Goal: Information Seeking & Learning: Find specific fact

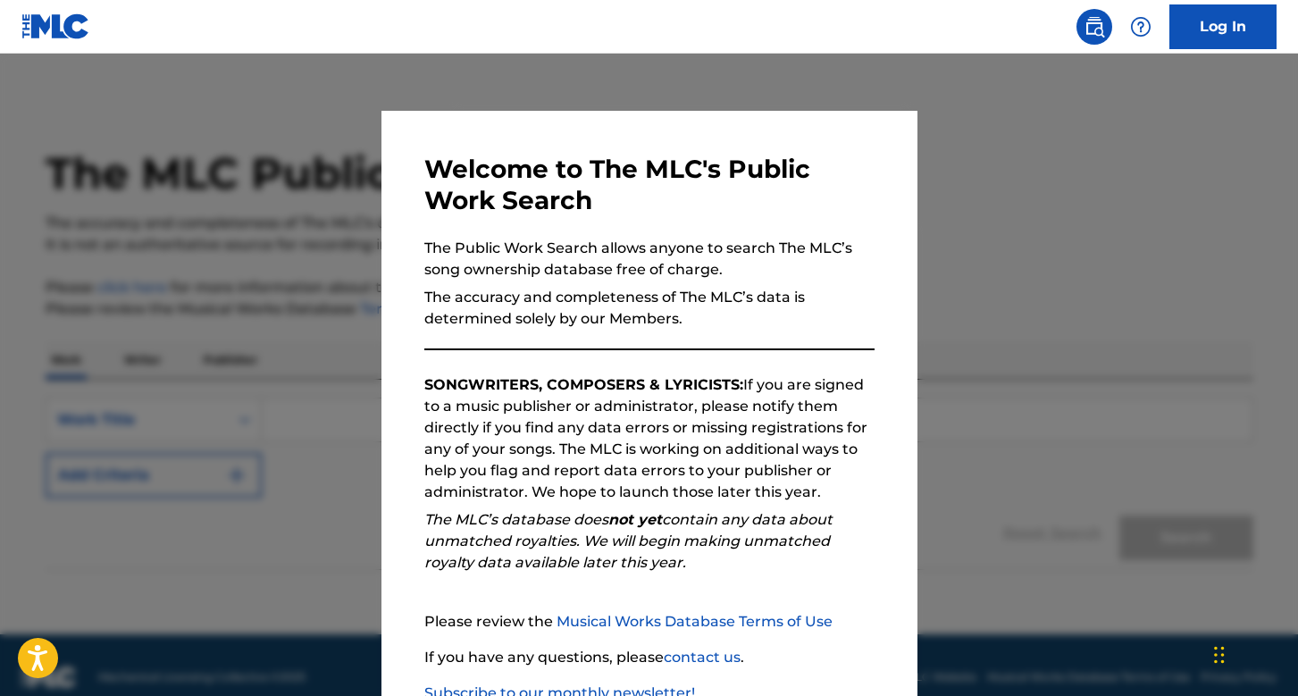
click at [264, 512] on div at bounding box center [649, 402] width 1298 height 696
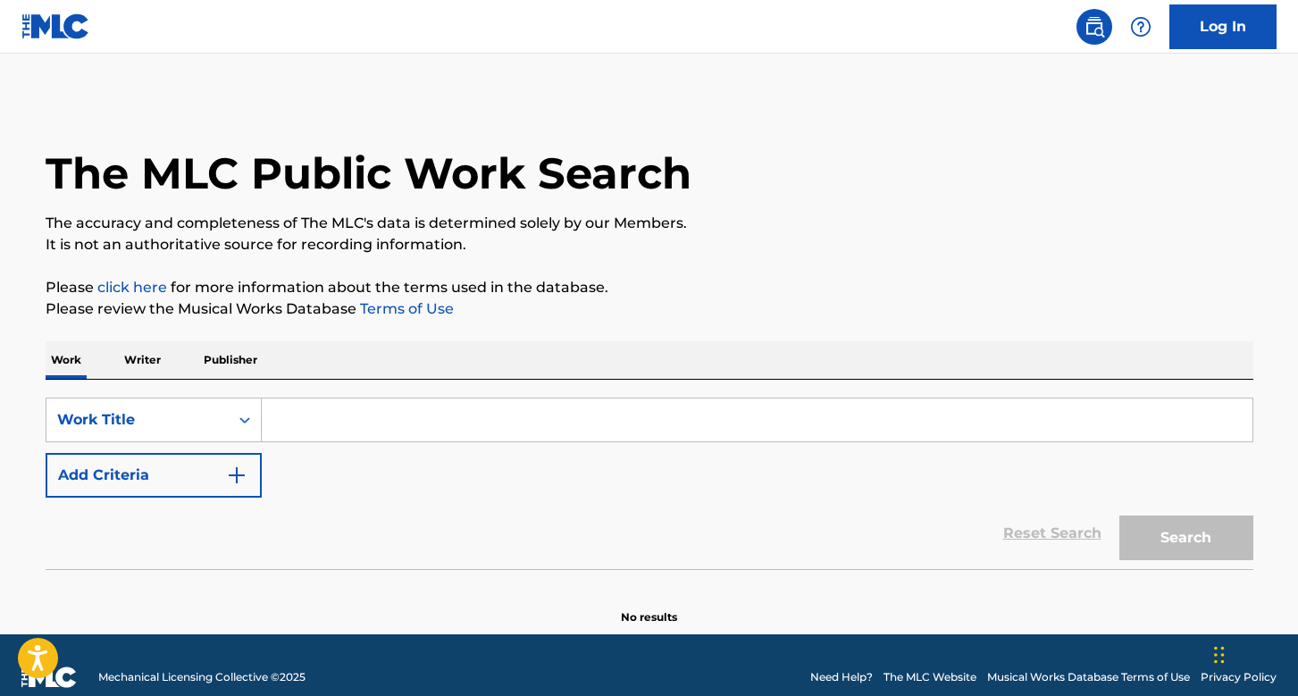
click at [500, 405] on input "Search Form" at bounding box center [757, 419] width 991 height 43
click at [158, 377] on p "Writer" at bounding box center [142, 360] width 47 height 38
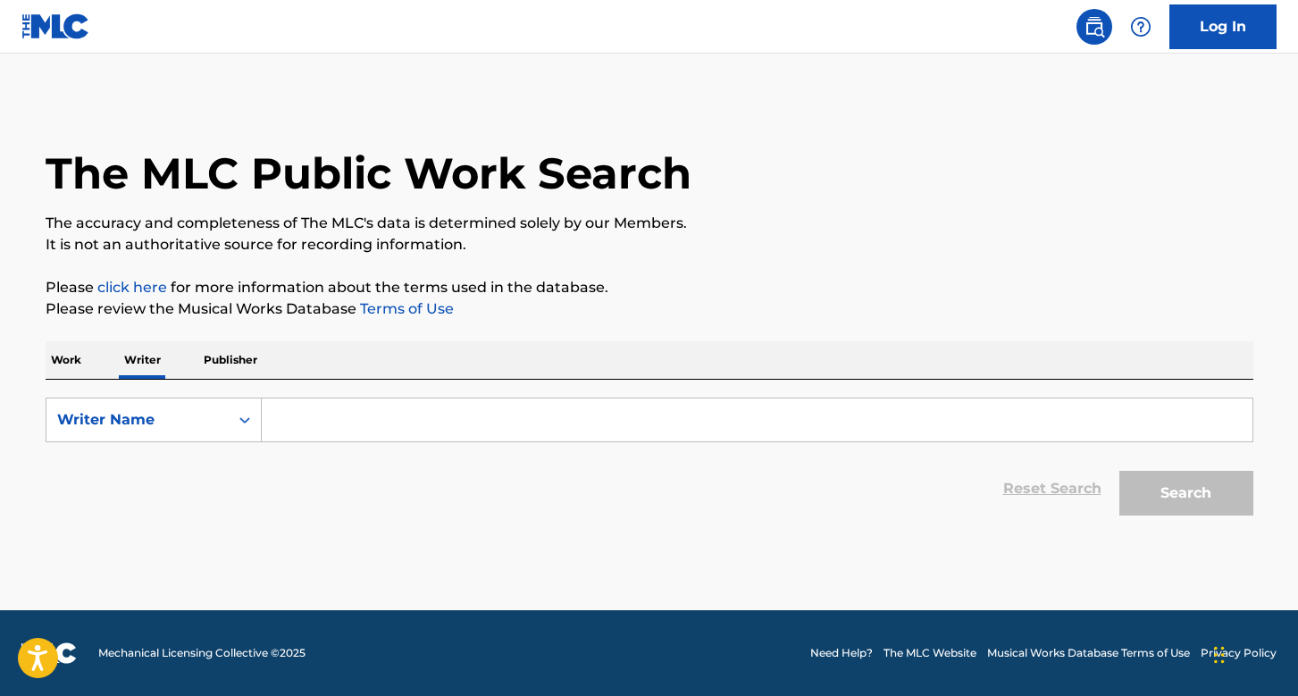
click at [410, 451] on form "SearchWithCriteria774ca3de-d214-49be-82b0-ba338f35d25d Writer Name Reset Search…" at bounding box center [650, 461] width 1208 height 127
click at [398, 431] on input "Search Form" at bounding box center [757, 419] width 991 height 43
paste input "[PERSON_NAME]"
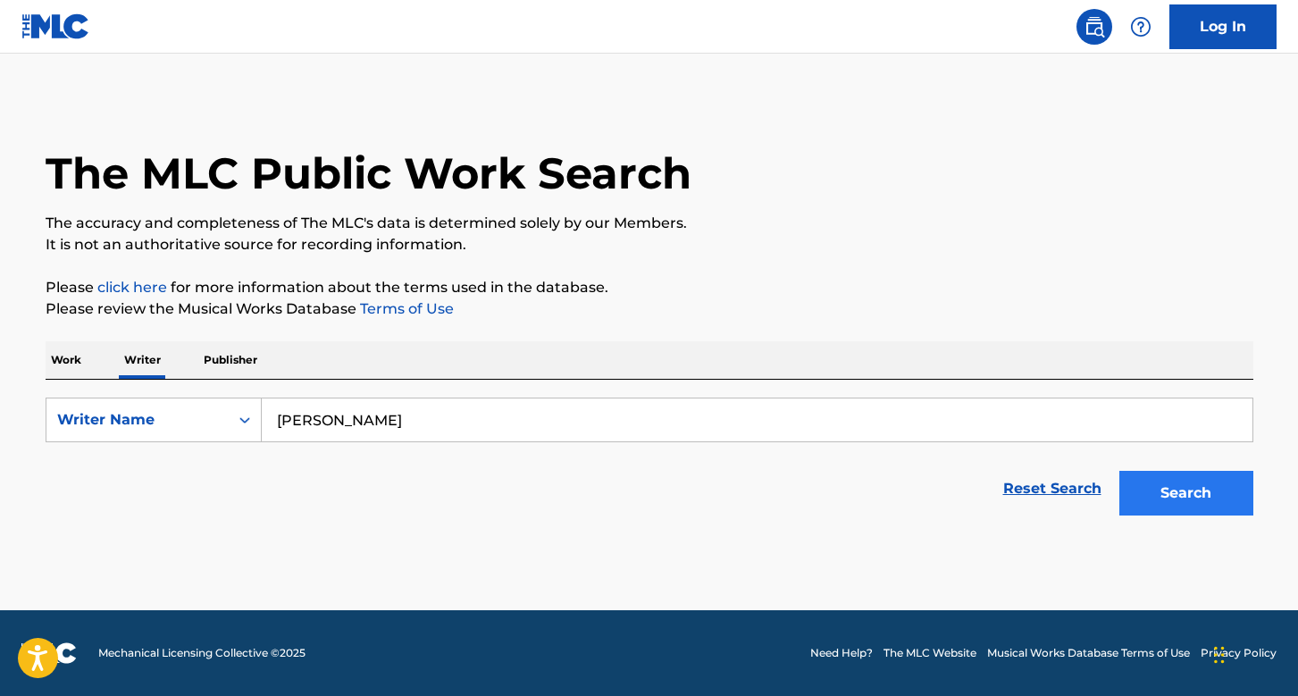
type input "[PERSON_NAME]"
click at [1200, 504] on button "Search" at bounding box center [1186, 493] width 134 height 45
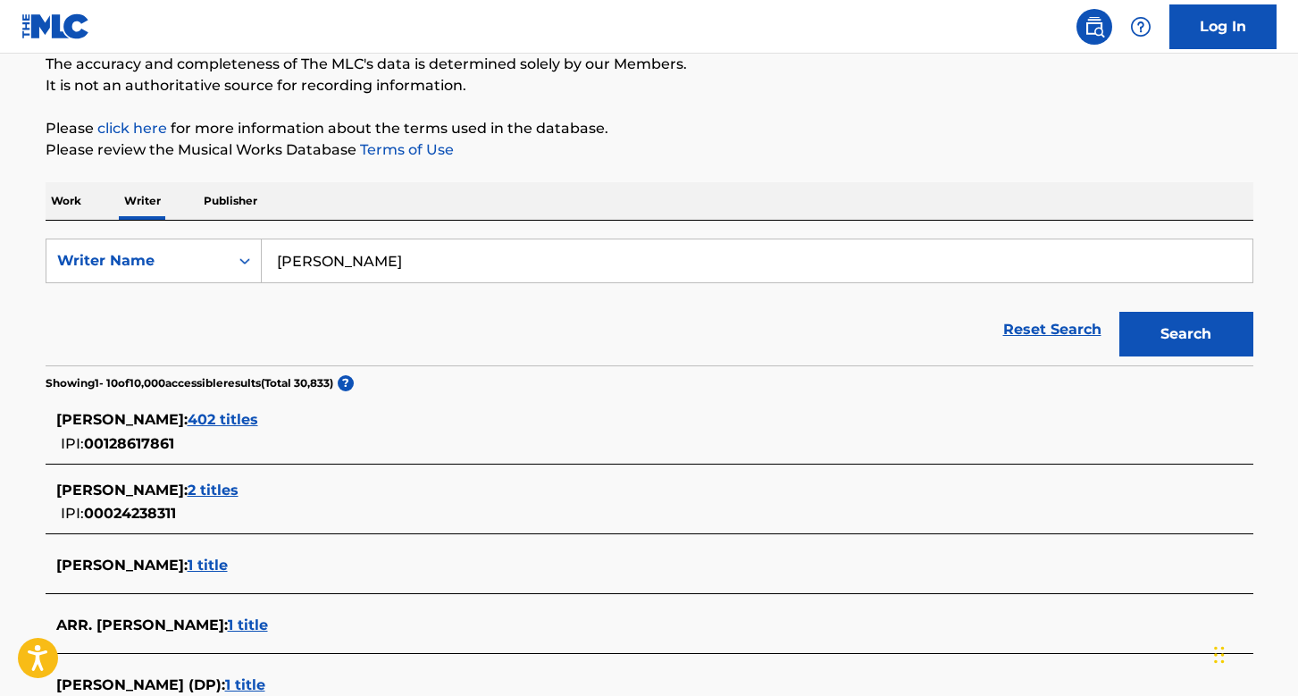
scroll to position [163, 0]
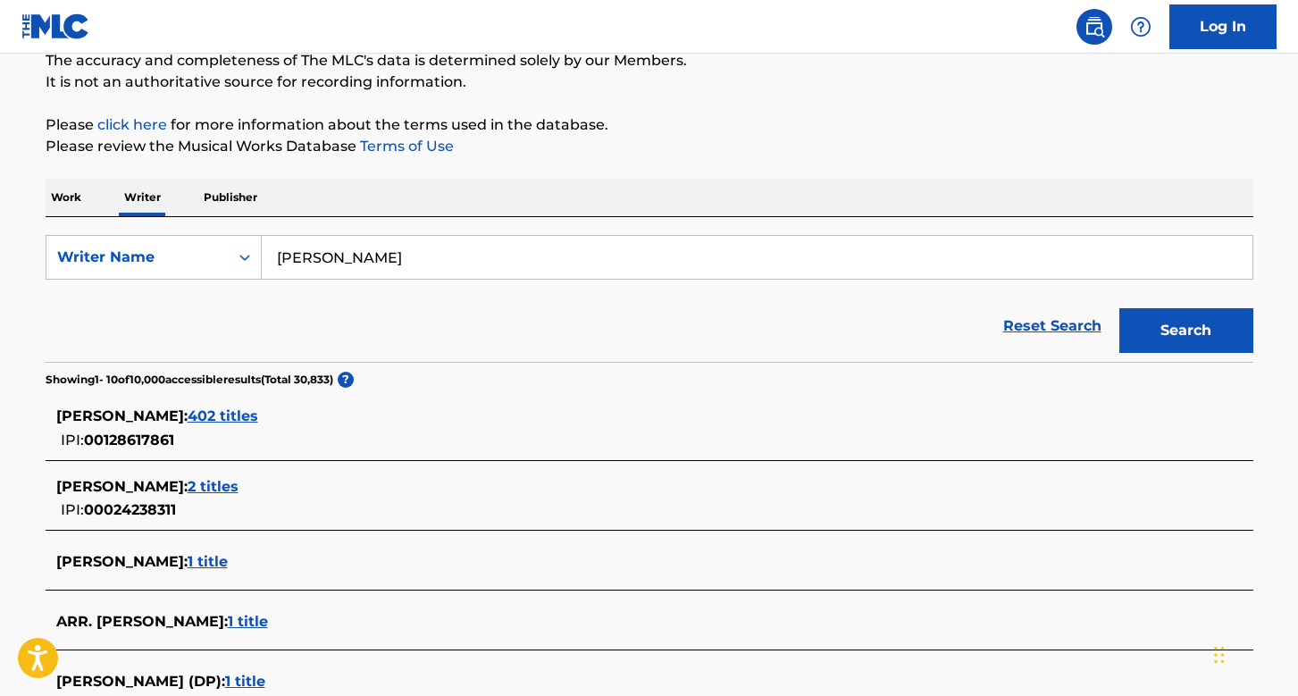
click at [226, 423] on span "402 titles" at bounding box center [223, 415] width 71 height 17
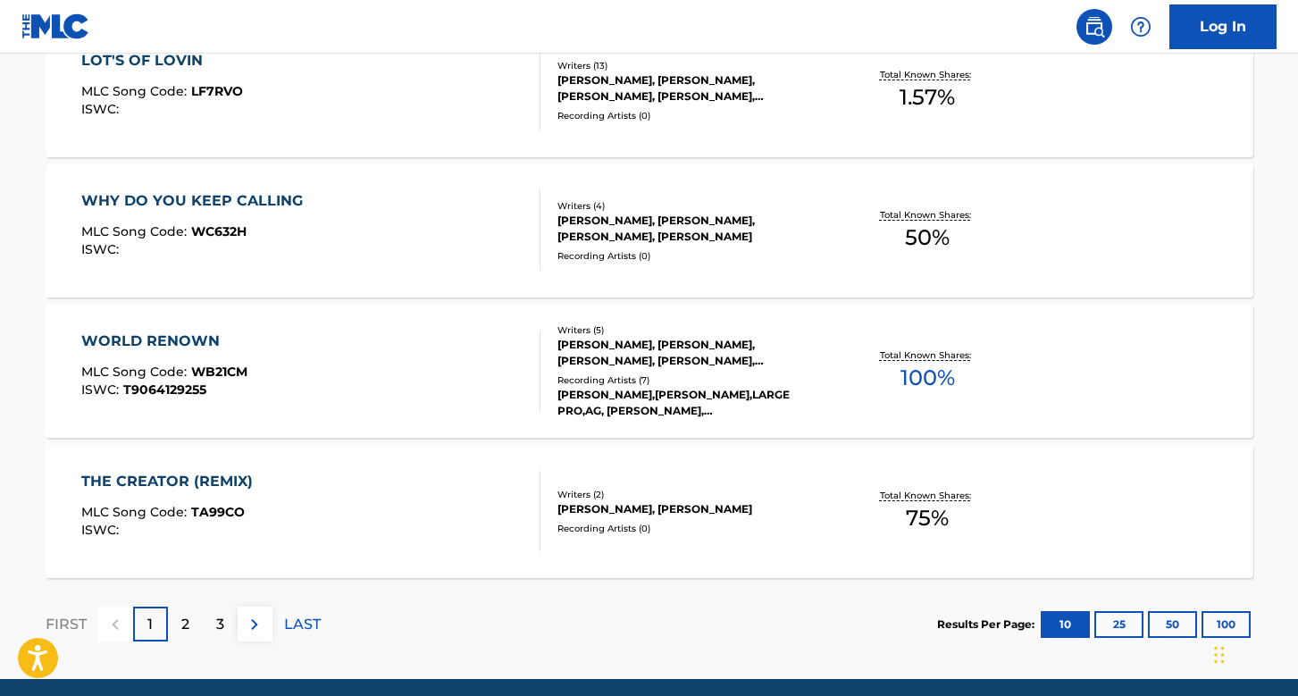
scroll to position [1491, 0]
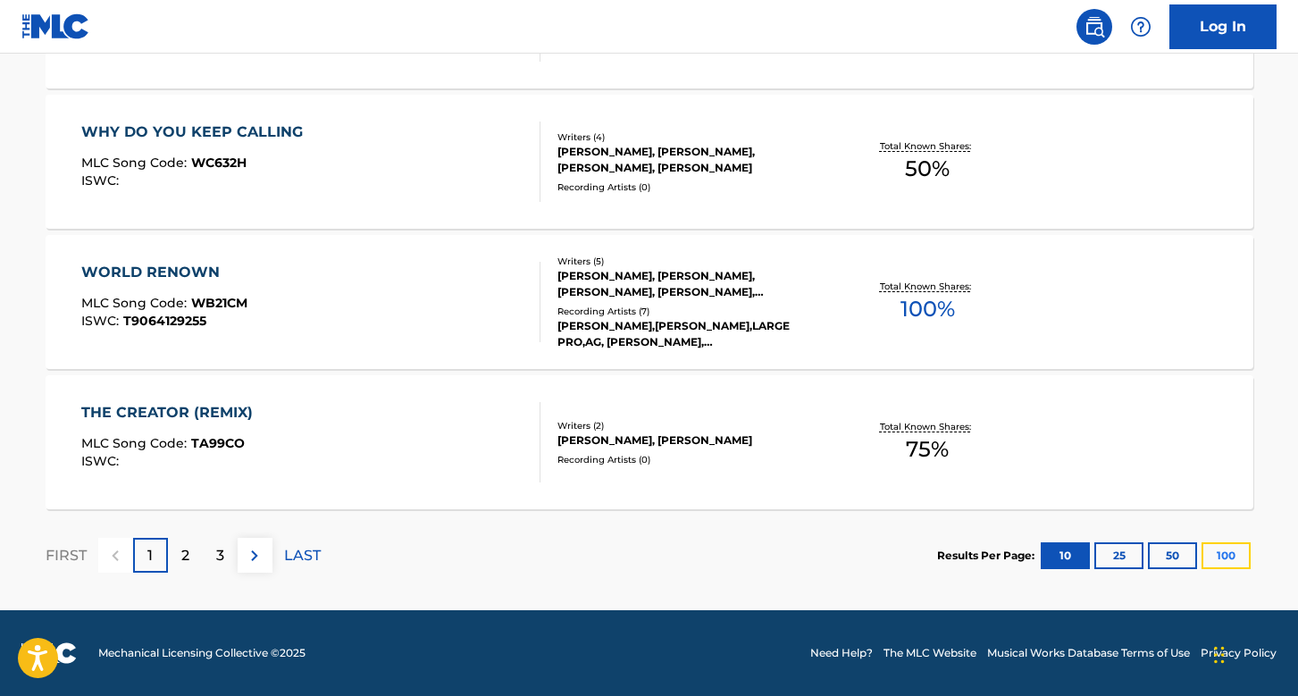
click at [1222, 557] on button "100" at bounding box center [1225, 555] width 49 height 27
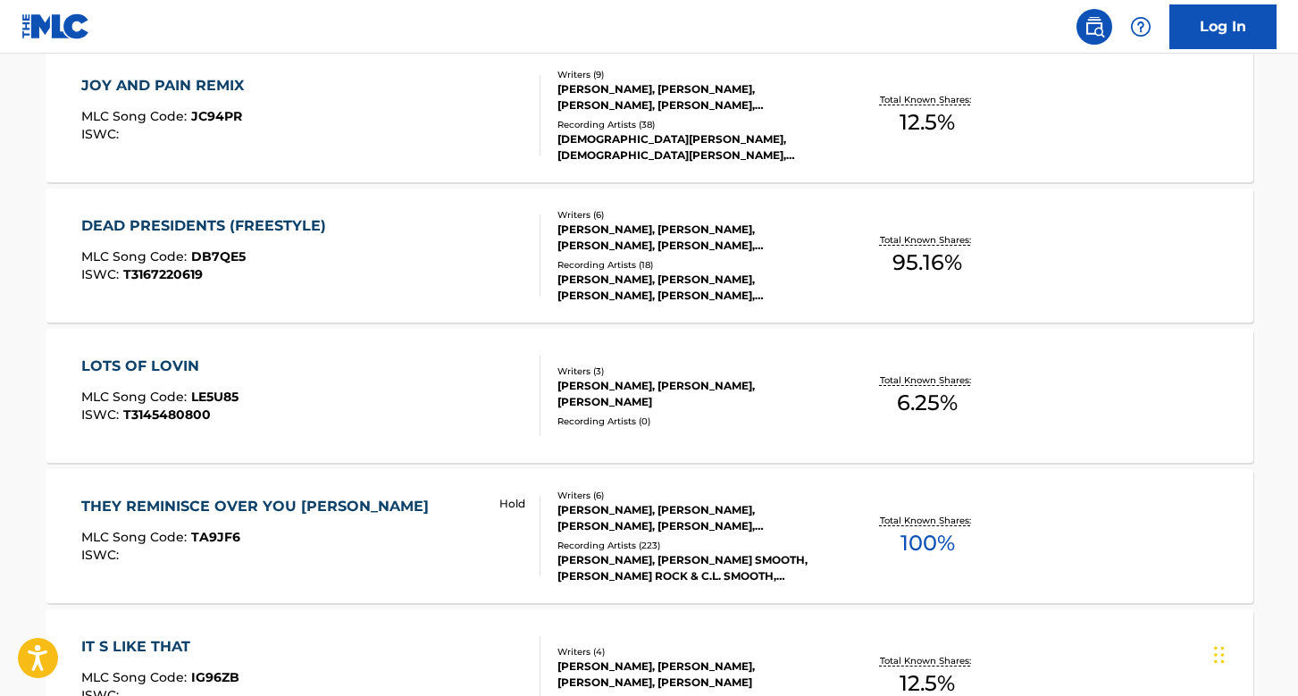
scroll to position [2308, 0]
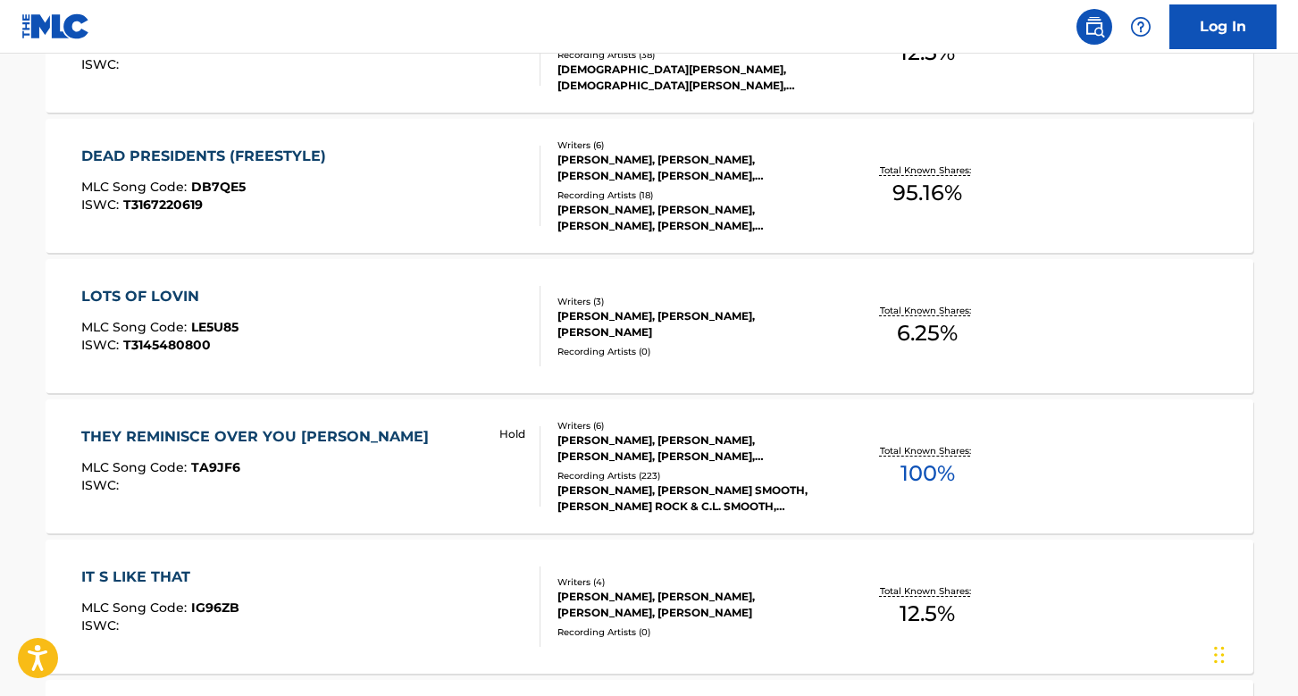
click at [654, 220] on div "[PERSON_NAME], [PERSON_NAME], [PERSON_NAME], [PERSON_NAME], [PERSON_NAME]" at bounding box center [692, 218] width 270 height 32
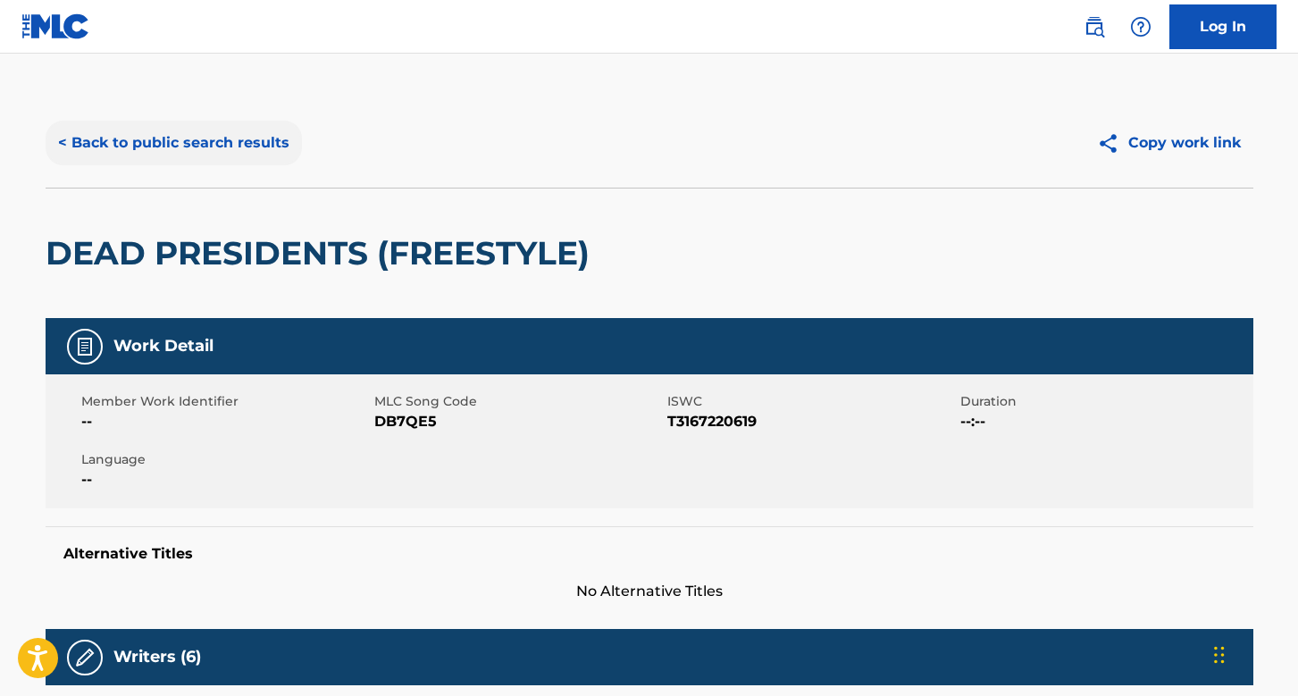
click at [148, 154] on button "< Back to public search results" at bounding box center [174, 143] width 256 height 45
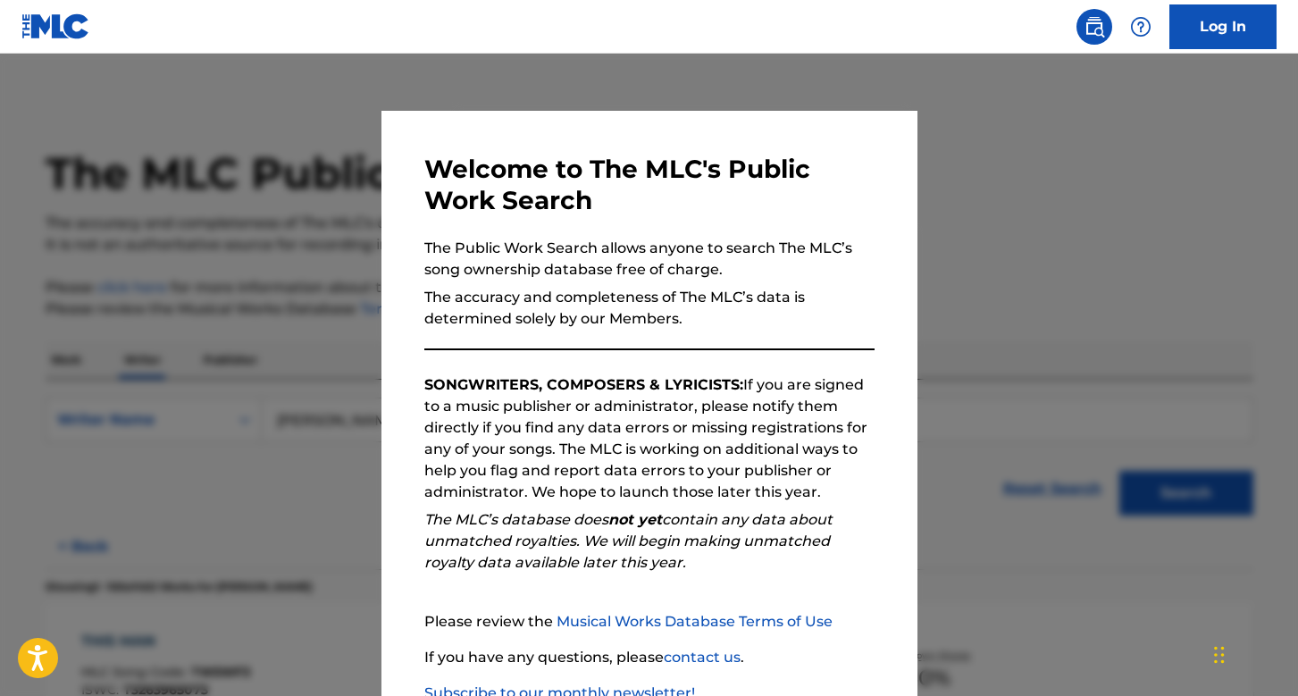
click at [364, 425] on div at bounding box center [649, 402] width 1298 height 696
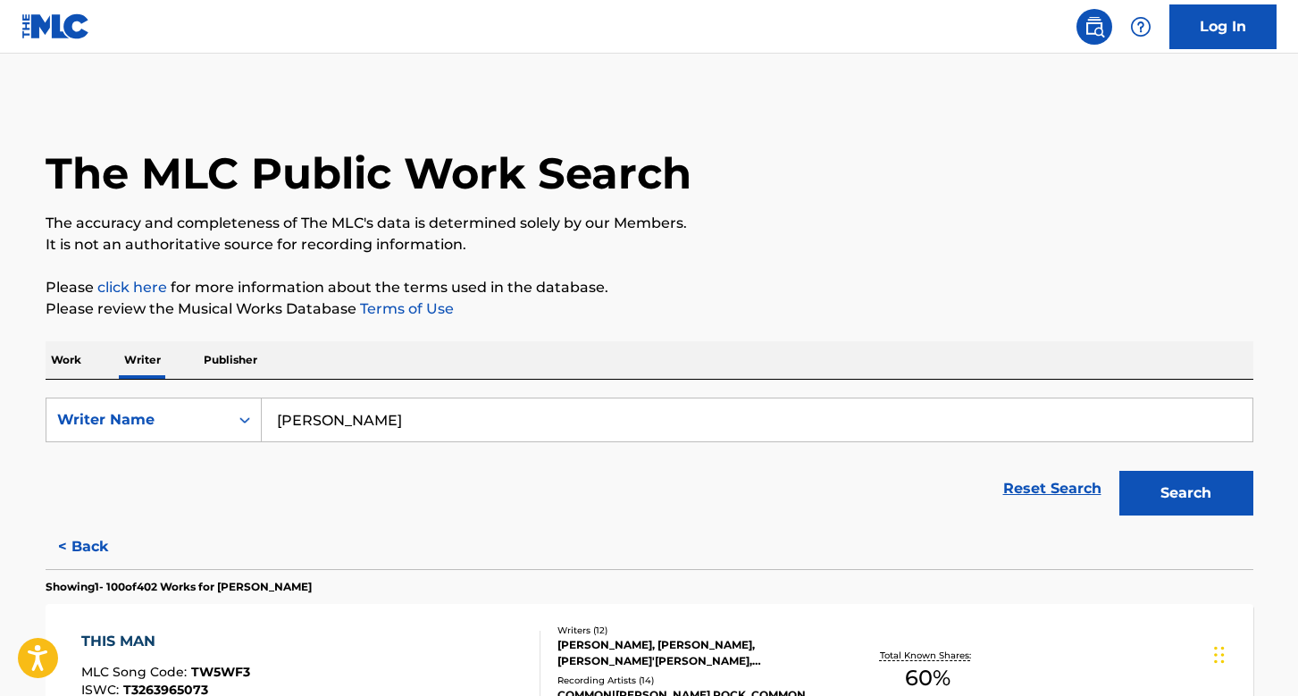
click at [469, 425] on input "[PERSON_NAME]" at bounding box center [757, 419] width 991 height 43
click at [469, 426] on input "[PERSON_NAME]" at bounding box center [757, 419] width 991 height 43
paste input "[PERSON_NAME]"
type input "[PERSON_NAME]"
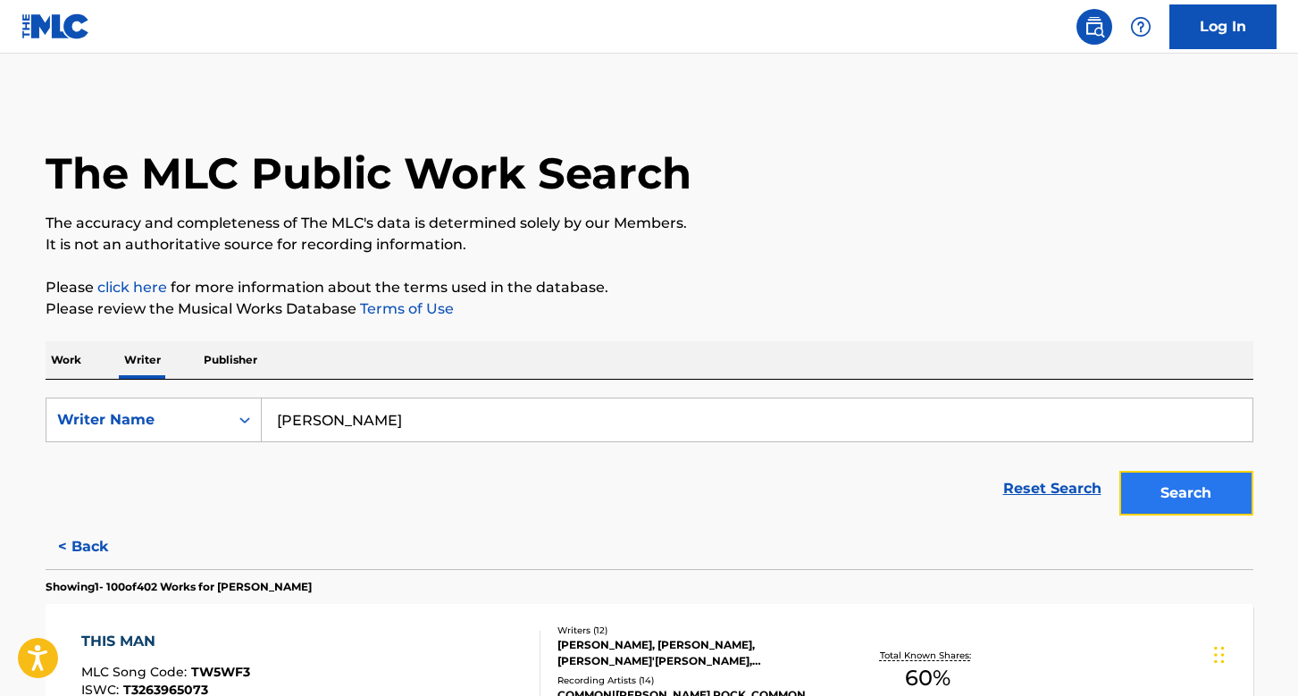
click at [1192, 504] on button "Search" at bounding box center [1186, 493] width 134 height 45
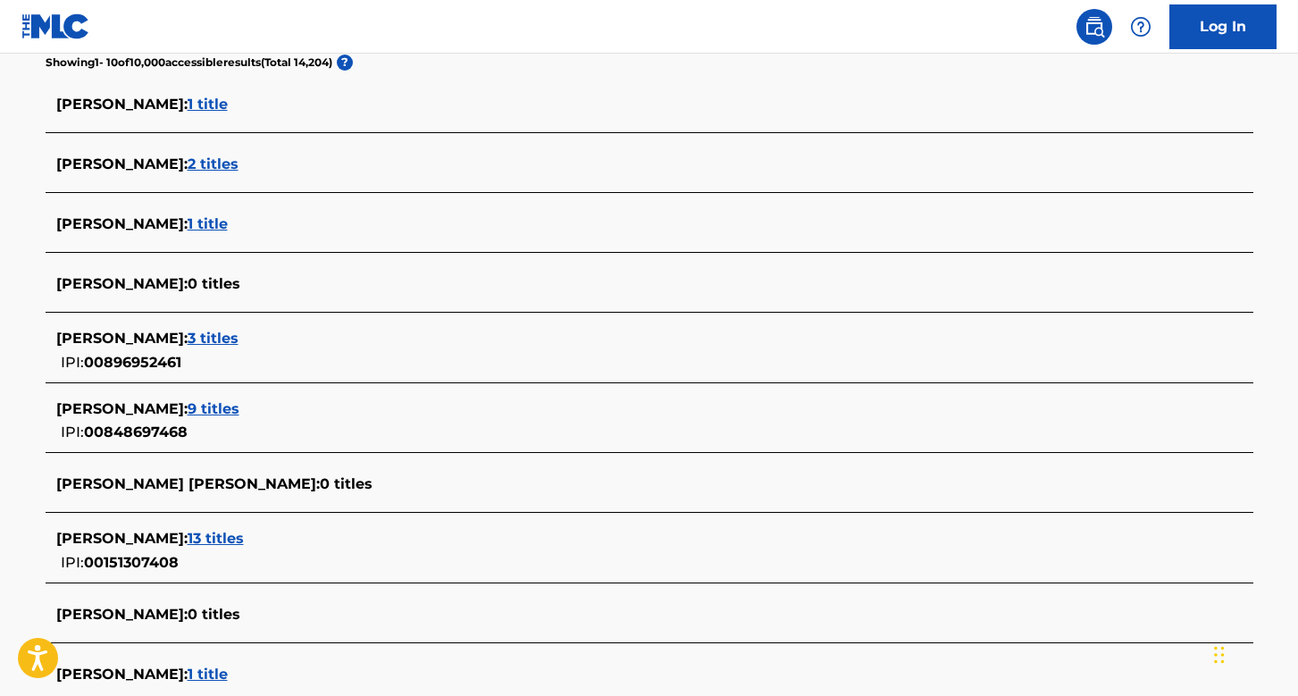
scroll to position [554, 0]
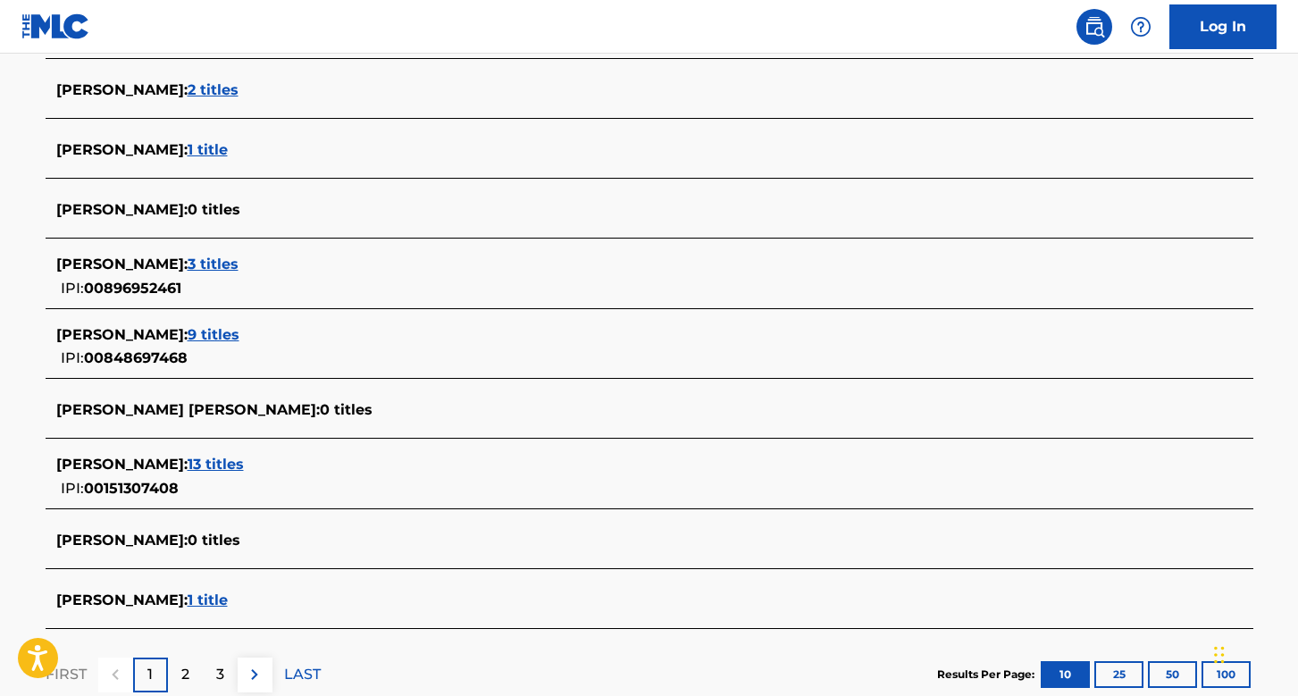
click at [239, 259] on span "3 titles" at bounding box center [213, 263] width 51 height 17
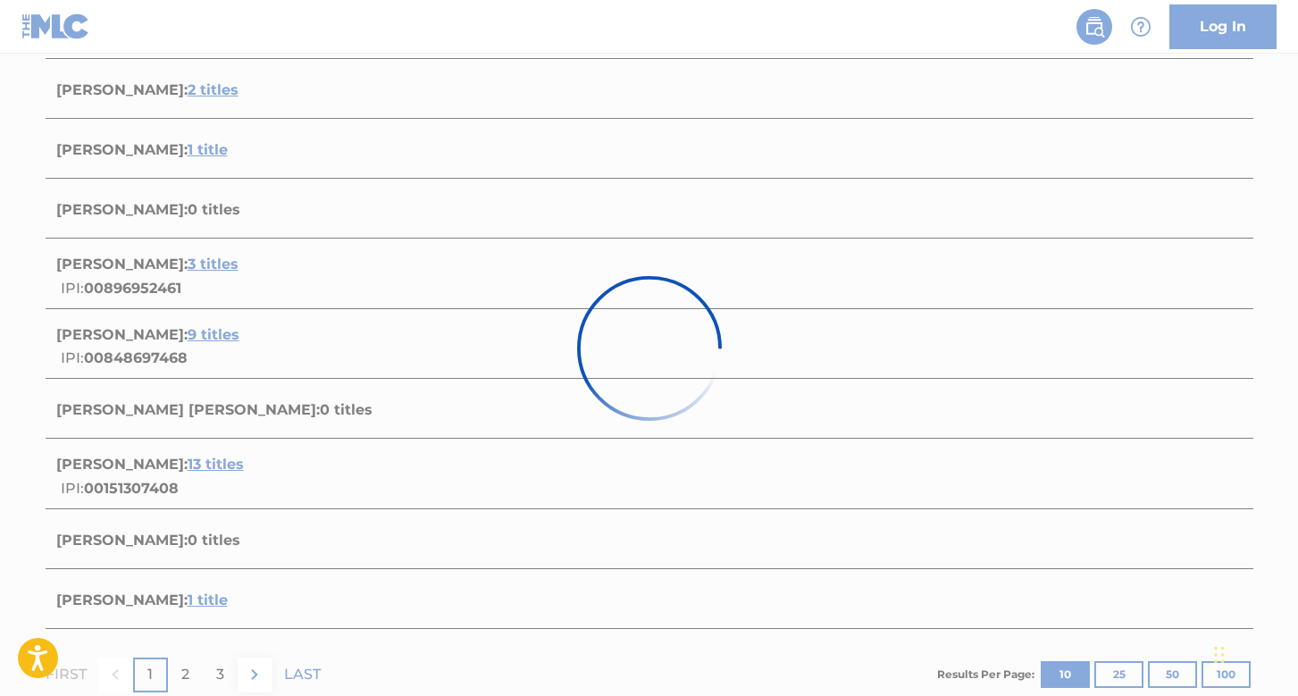
scroll to position [501, 0]
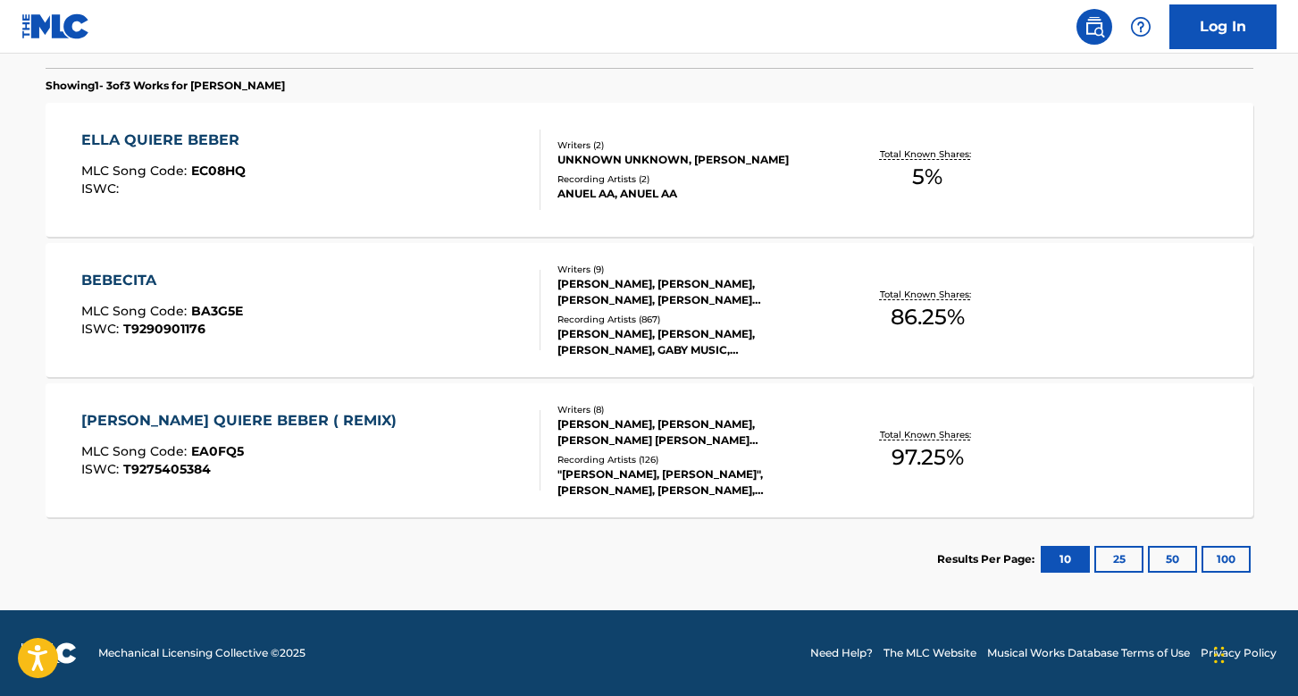
click at [714, 349] on div "[PERSON_NAME], [PERSON_NAME], [PERSON_NAME], GABY MUSIC, [PERSON_NAME], [PERSON…" at bounding box center [692, 342] width 270 height 32
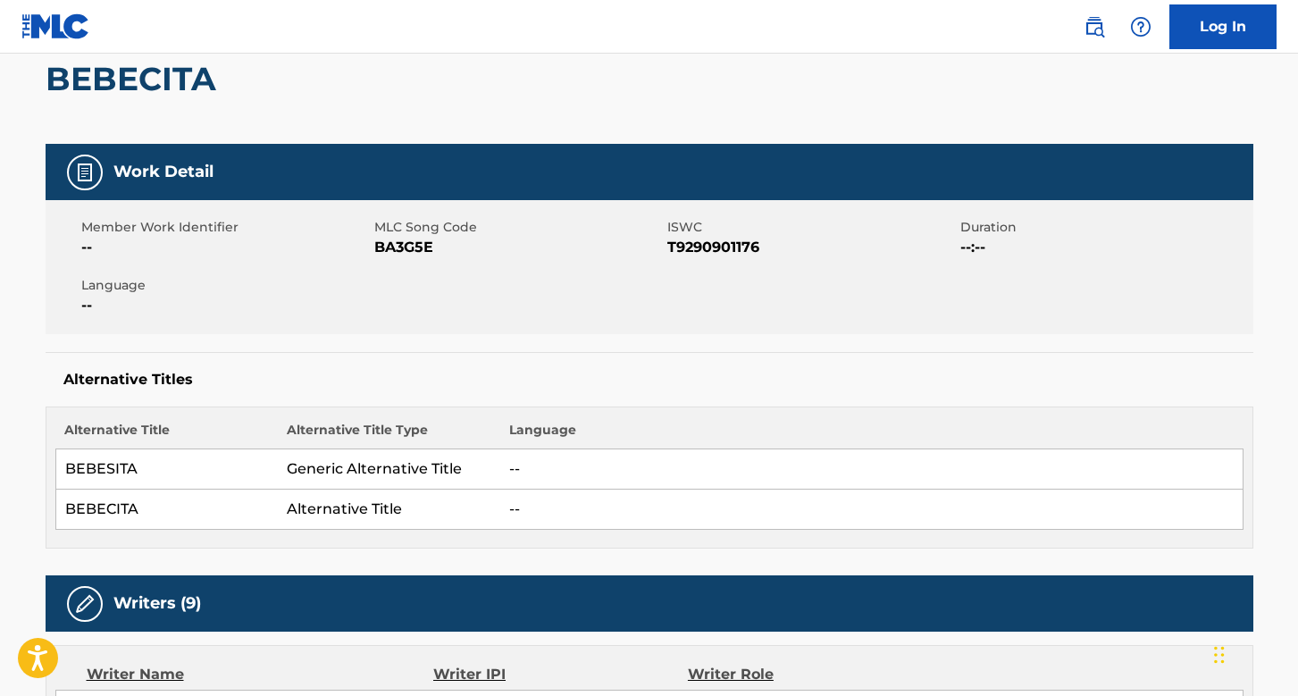
scroll to position [45, 0]
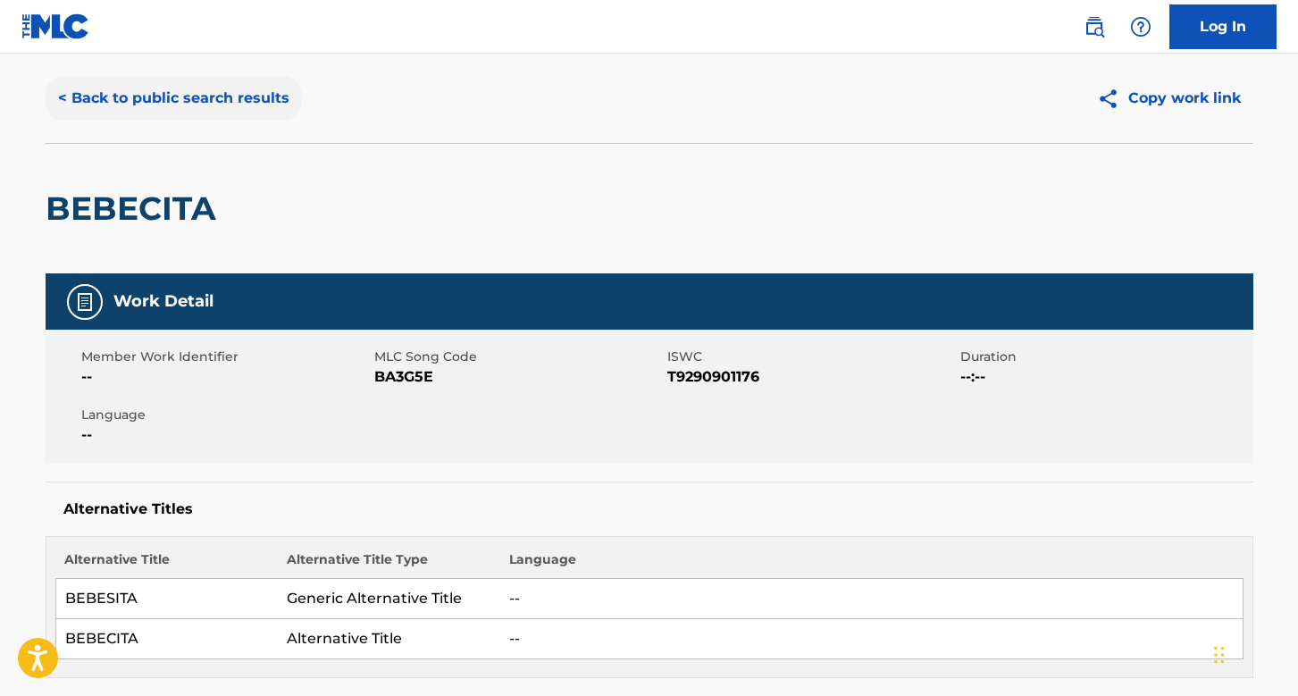
click at [155, 97] on button "< Back to public search results" at bounding box center [174, 98] width 256 height 45
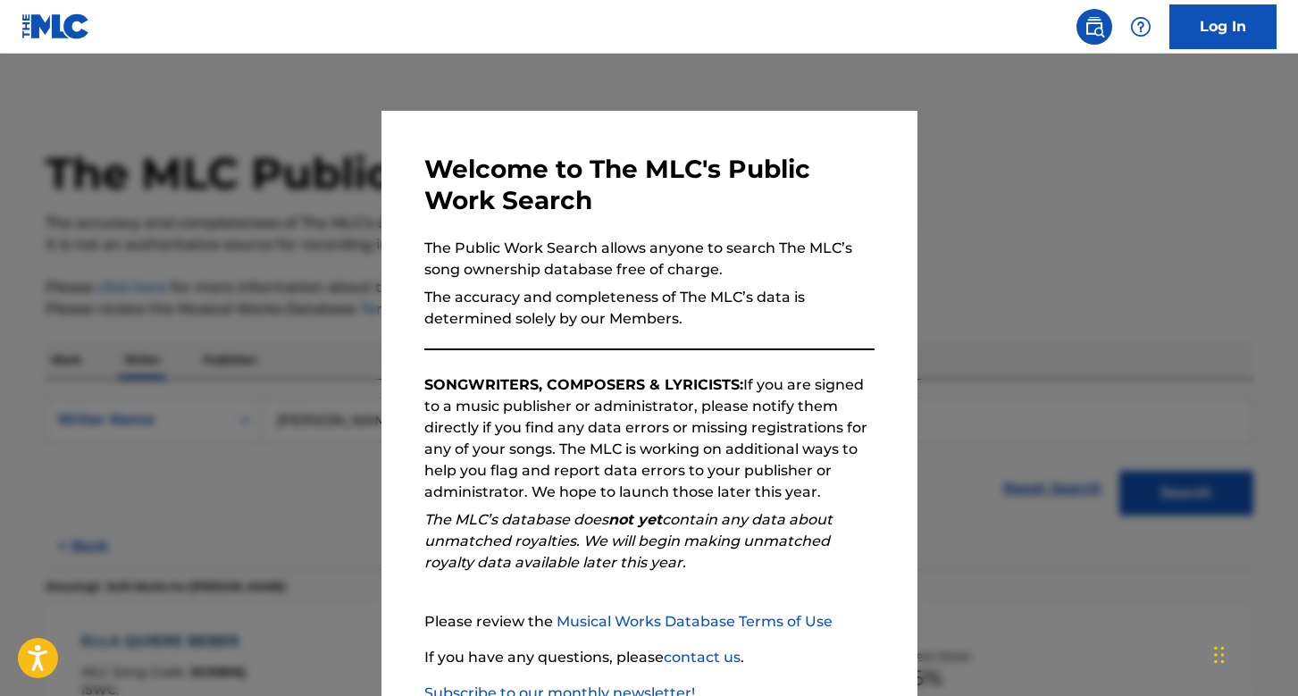
click at [321, 331] on div at bounding box center [649, 402] width 1298 height 696
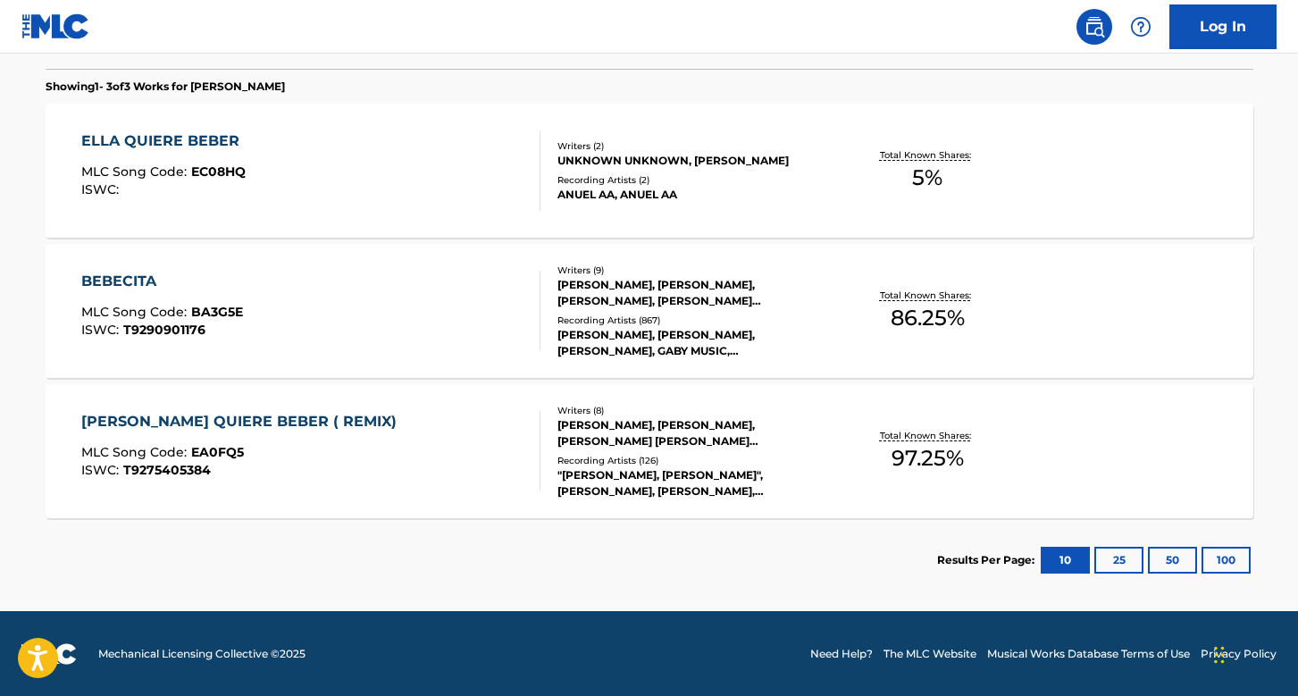
scroll to position [498, 0]
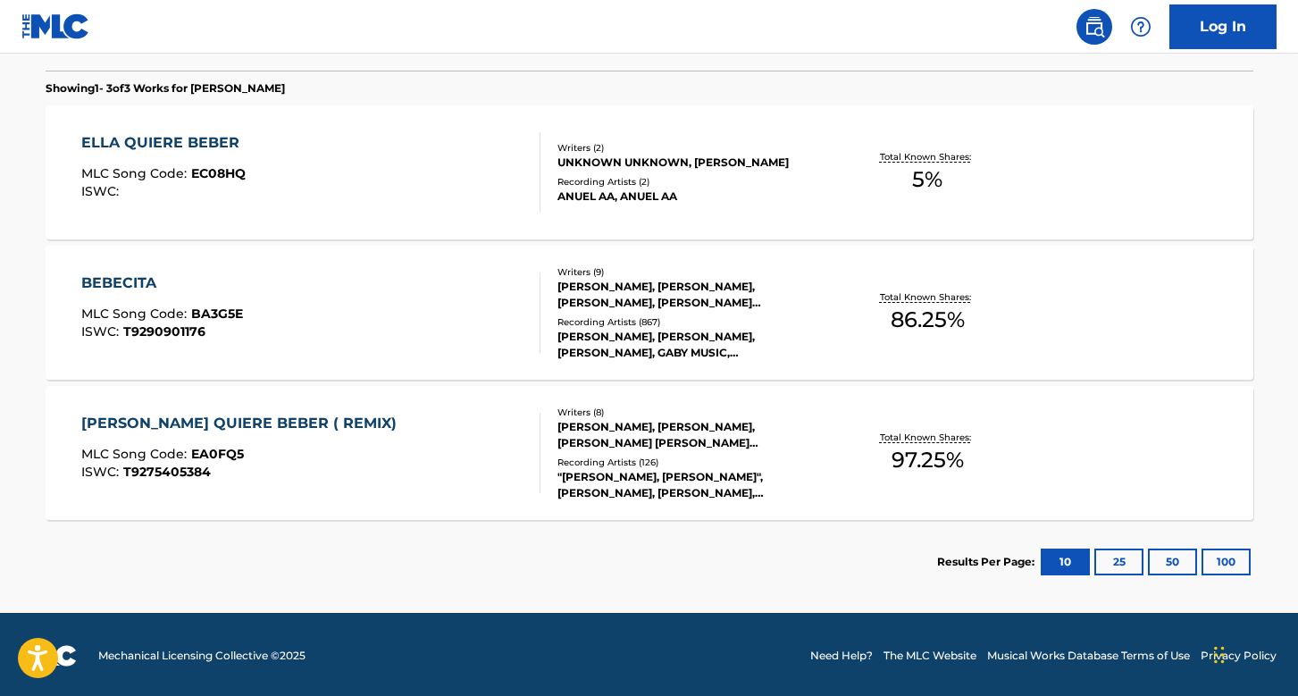
click at [682, 275] on div "Writers ( 9 )" at bounding box center [692, 271] width 270 height 13
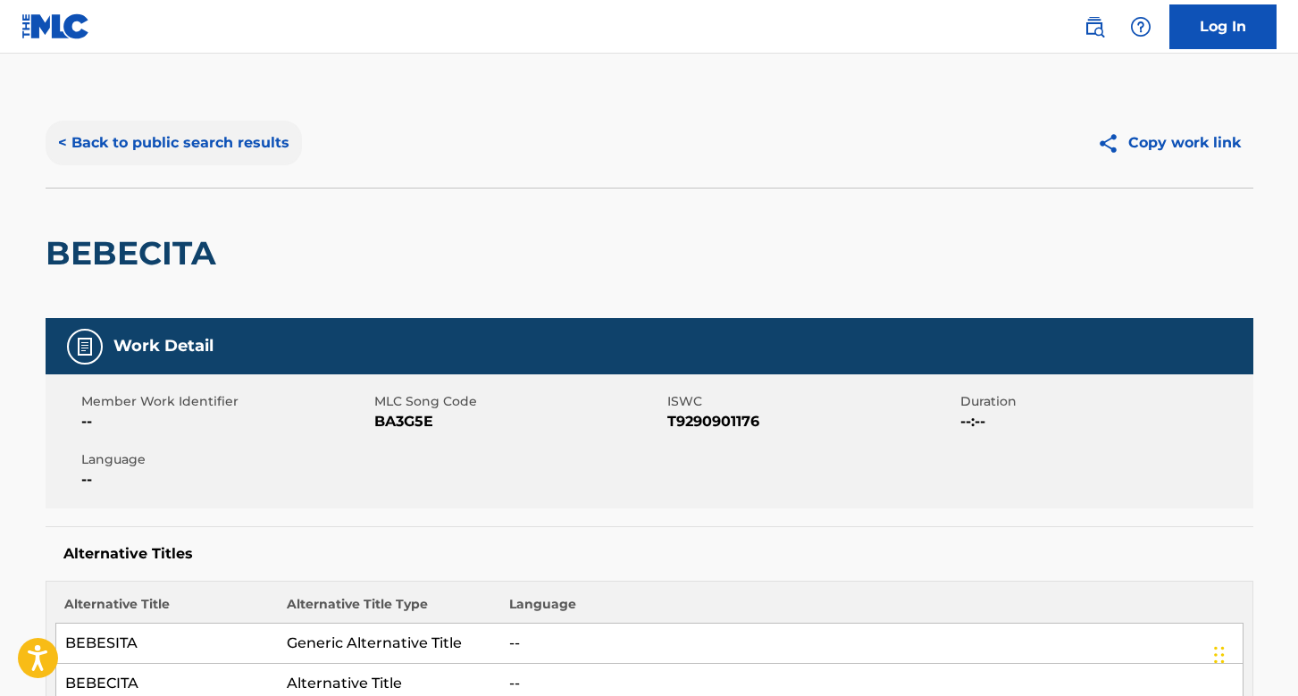
click at [212, 160] on button "< Back to public search results" at bounding box center [174, 143] width 256 height 45
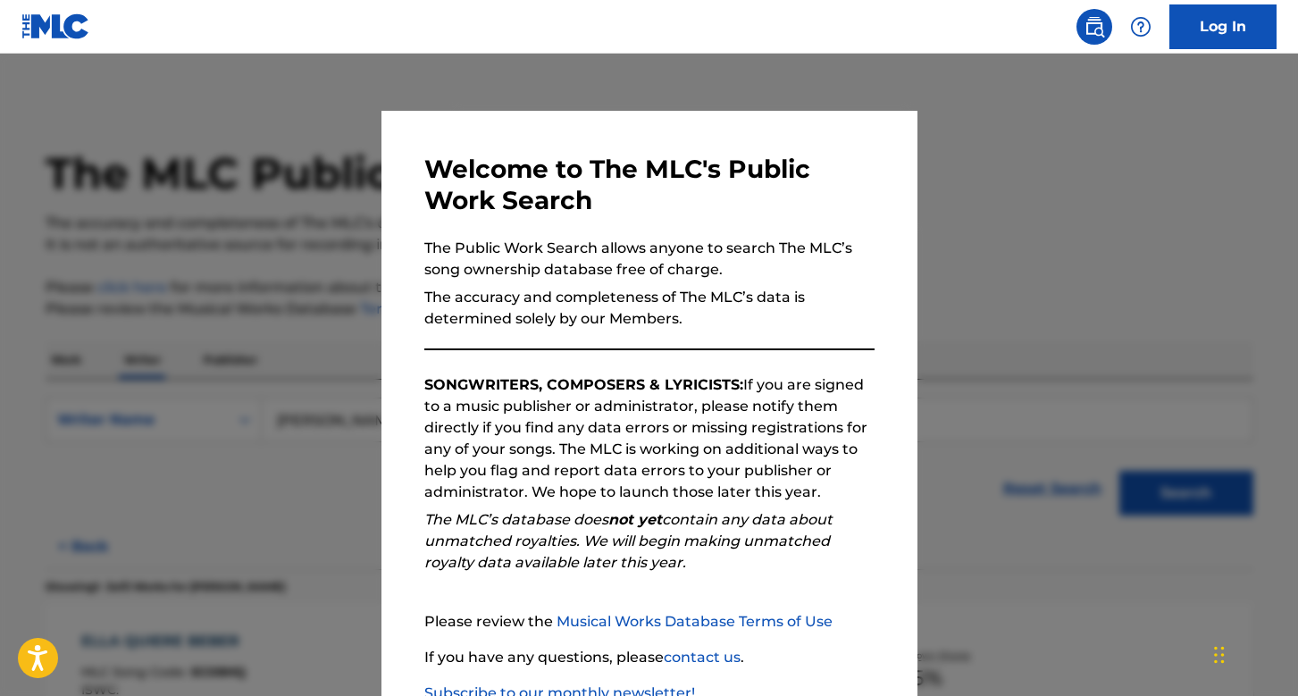
click at [336, 255] on div at bounding box center [649, 402] width 1298 height 696
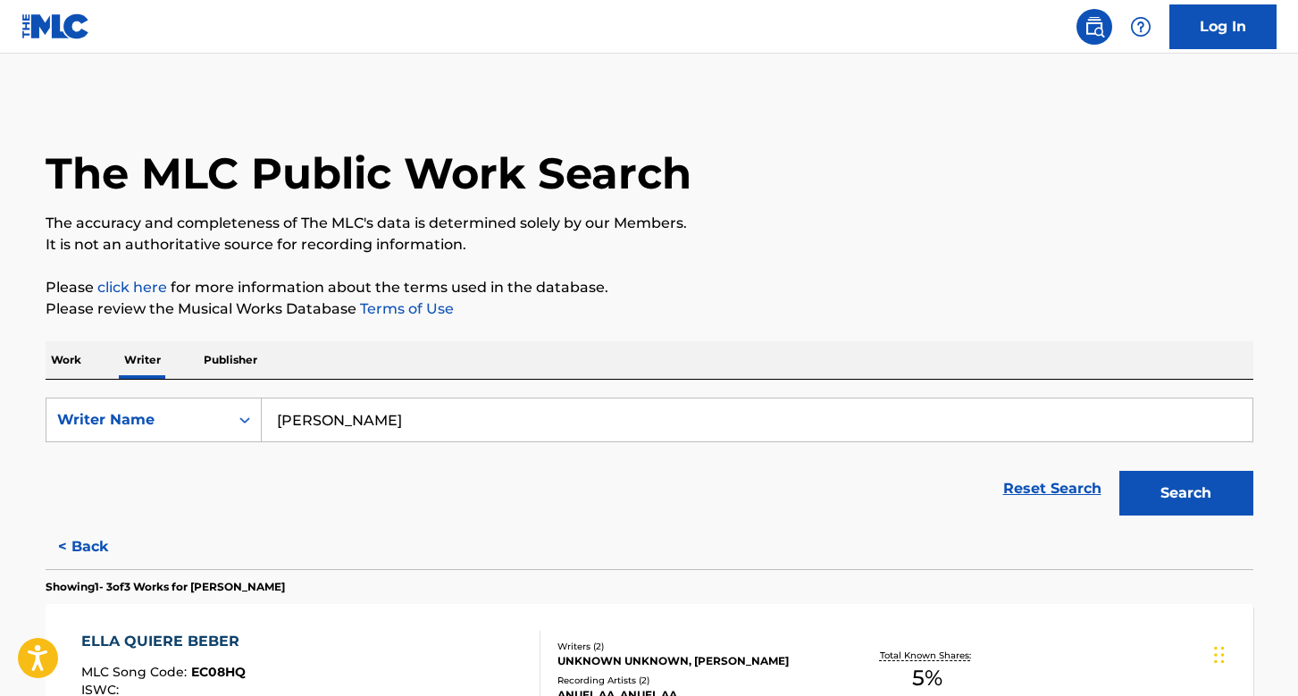
click at [357, 416] on input "[PERSON_NAME]" at bounding box center [757, 419] width 991 height 43
paste input "[PERSON_NAME]"
type input "[PERSON_NAME]"
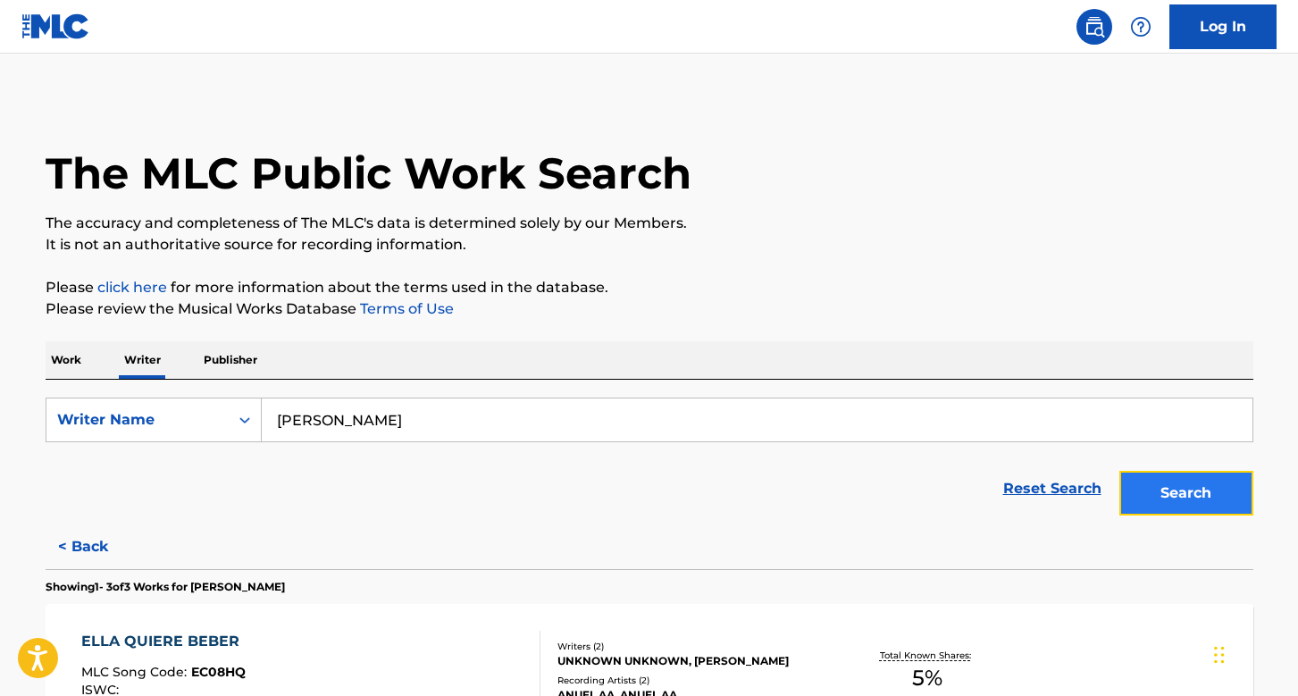
click at [1167, 485] on button "Search" at bounding box center [1186, 493] width 134 height 45
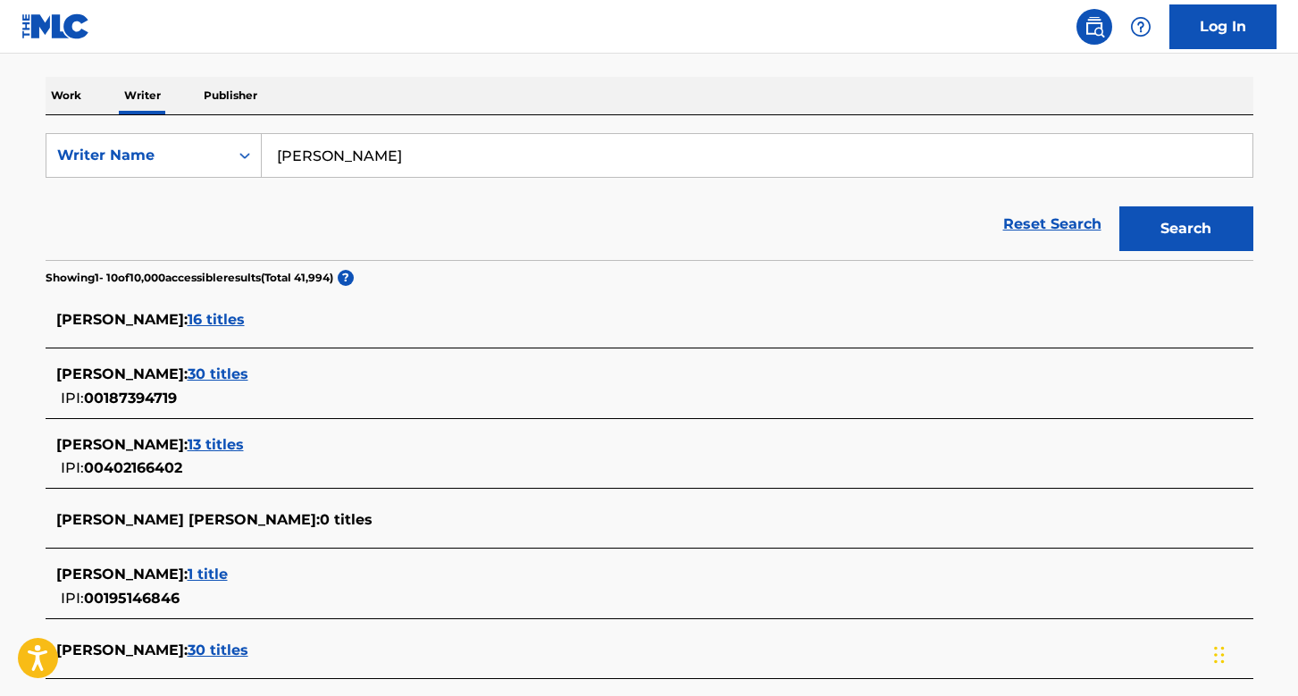
scroll to position [309, 0]
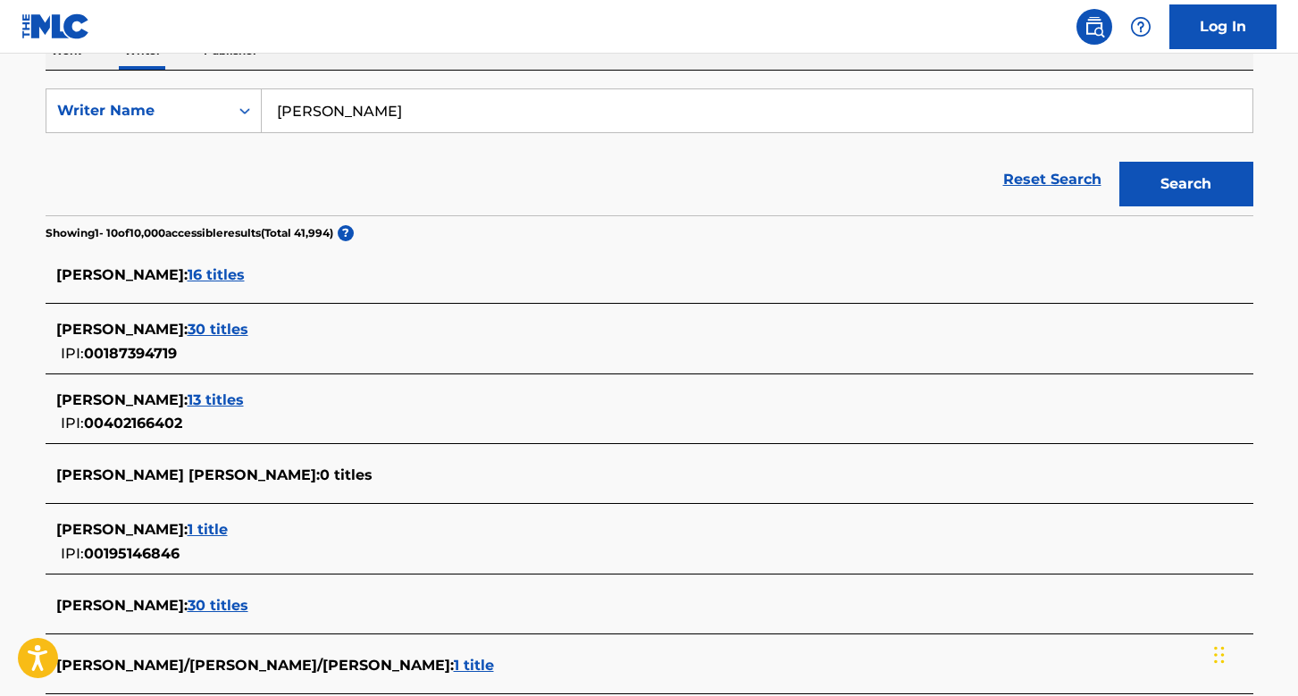
click at [247, 340] on div "[PERSON_NAME] : 30 titles IPI: 00187394719" at bounding box center [626, 342] width 1140 height 46
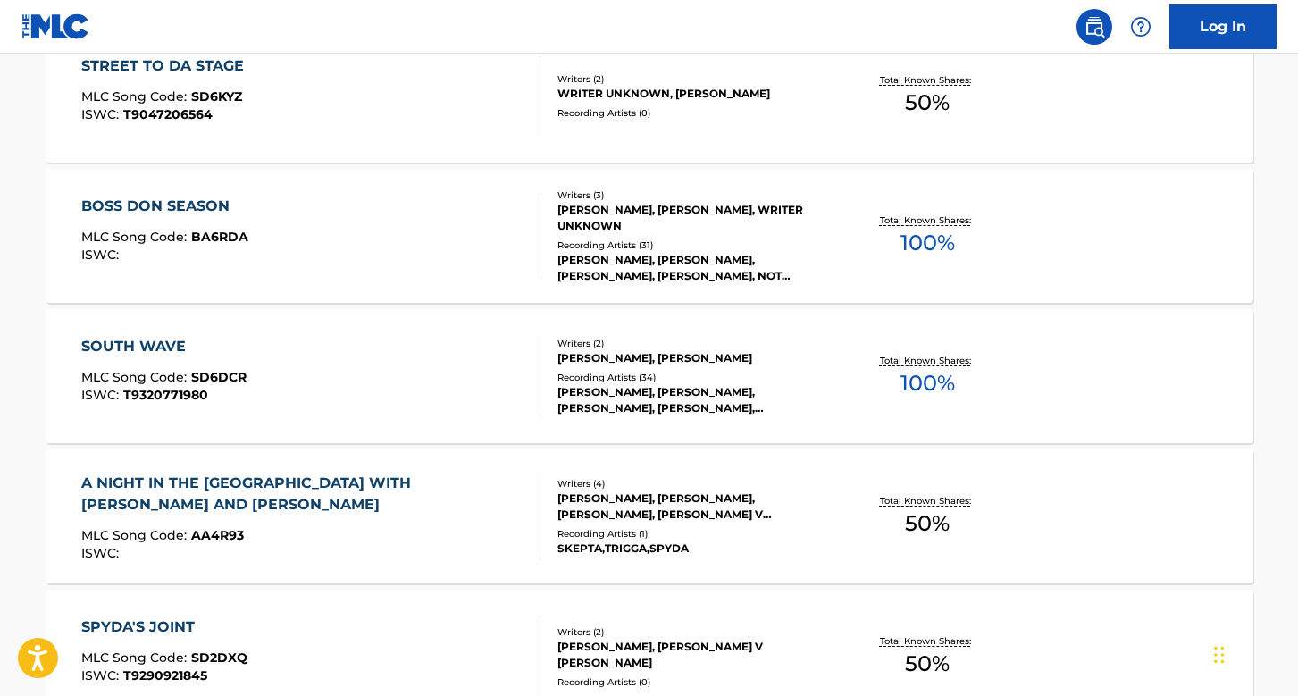
scroll to position [1399, 0]
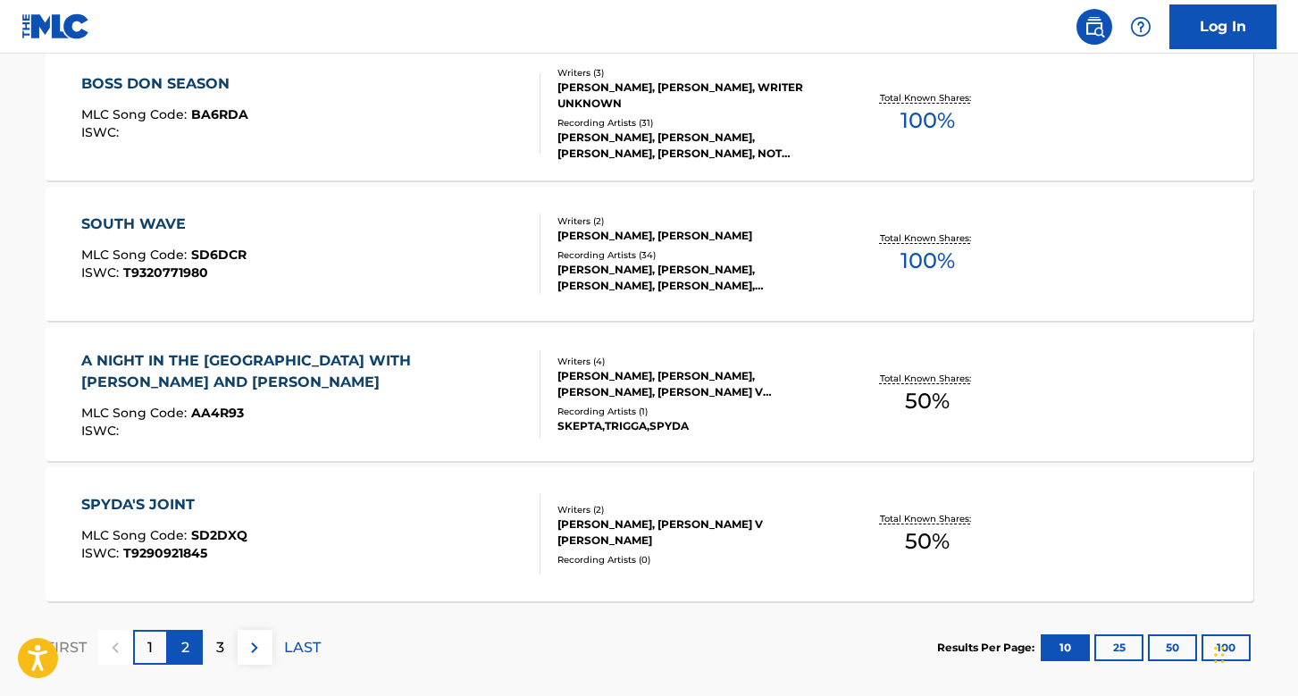
click at [188, 663] on div "2" at bounding box center [185, 647] width 35 height 35
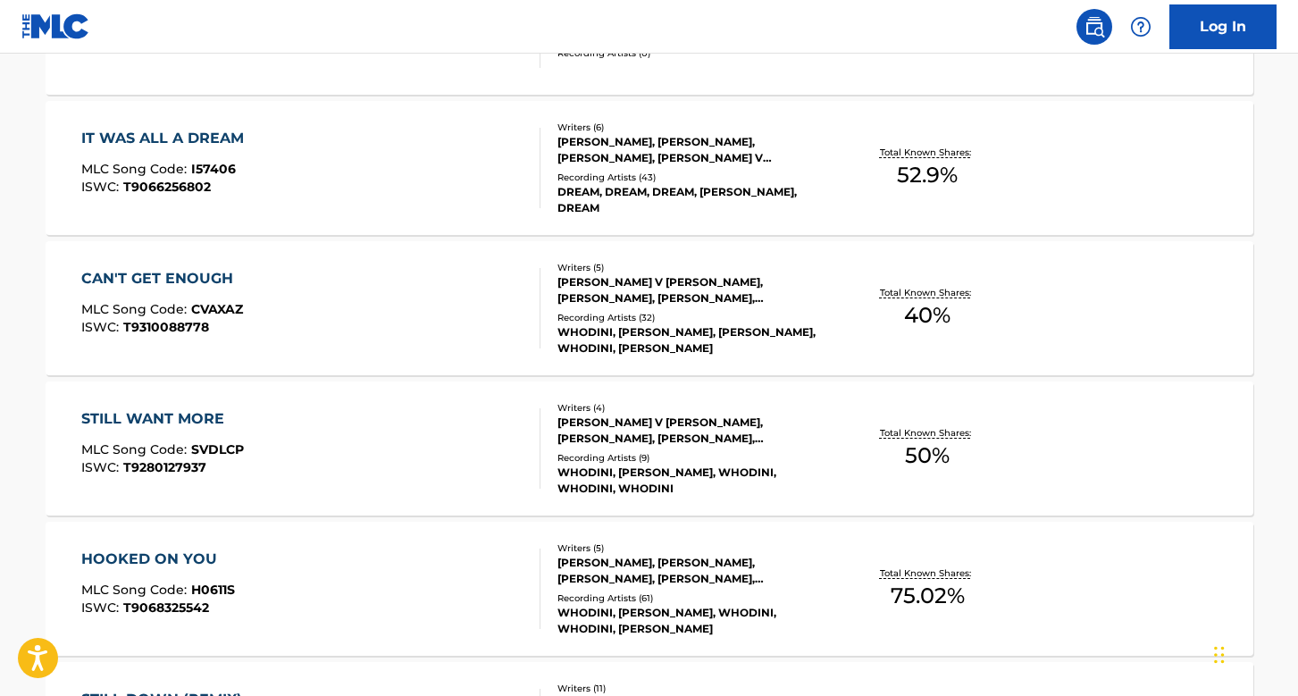
scroll to position [1491, 0]
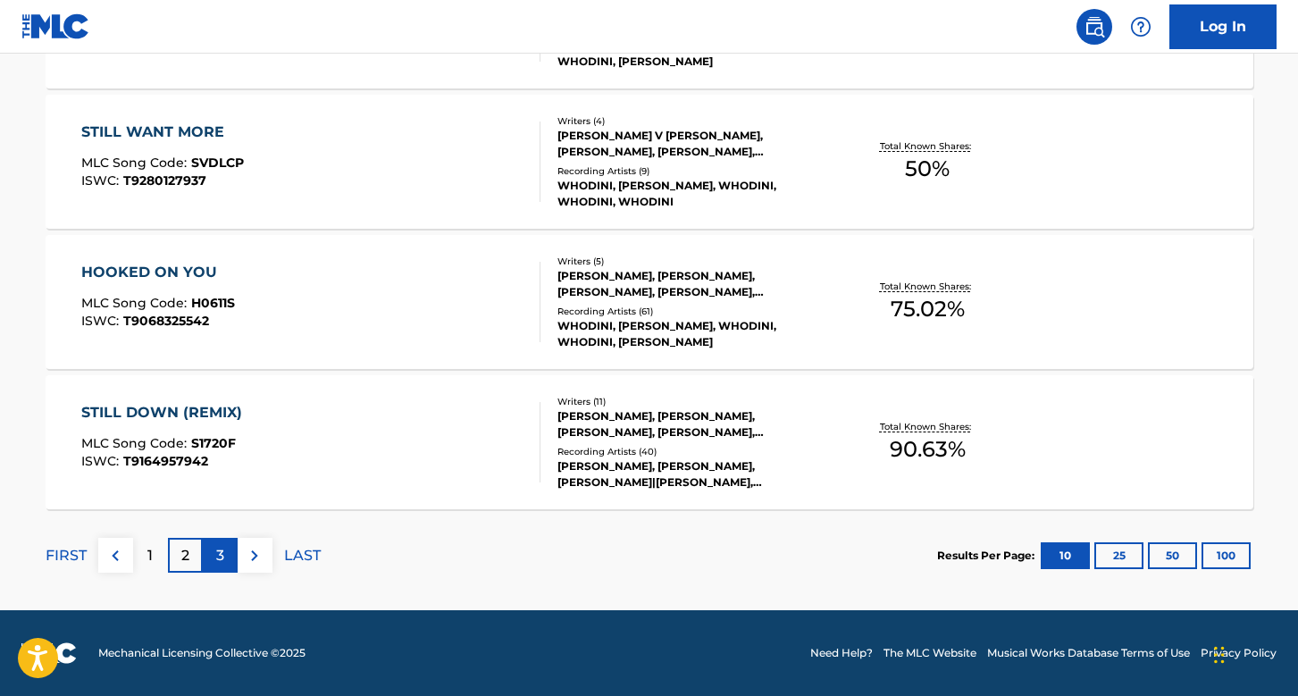
click at [222, 562] on p "3" at bounding box center [220, 555] width 8 height 21
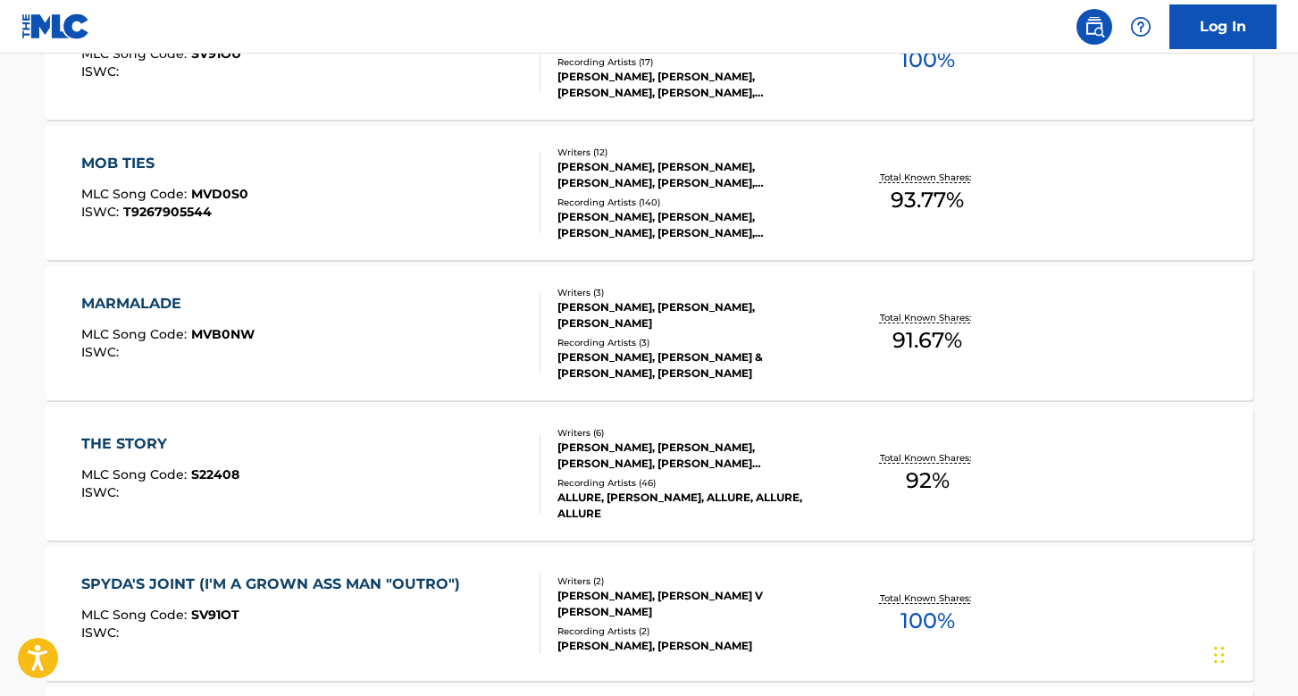
scroll to position [615, 0]
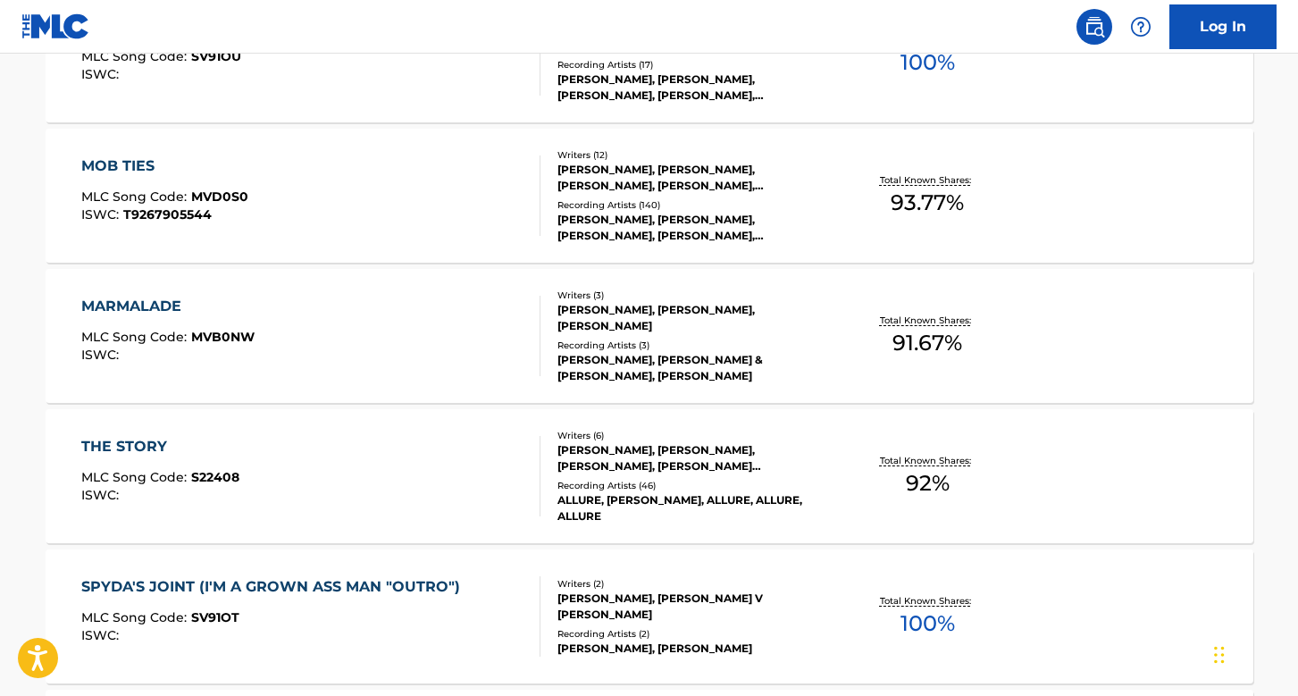
click at [443, 170] on div "MOB TIES MLC Song Code : MVD0S0 ISWC : T9267905544" at bounding box center [310, 195] width 459 height 80
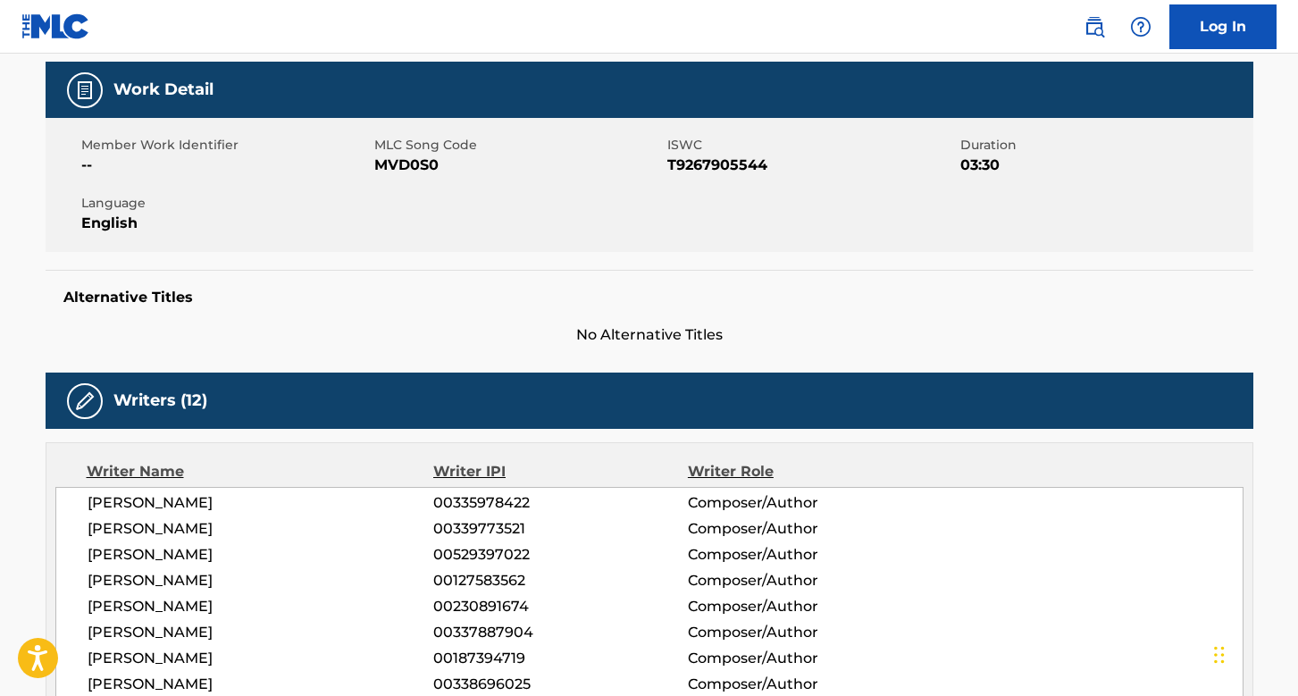
scroll to position [515, 0]
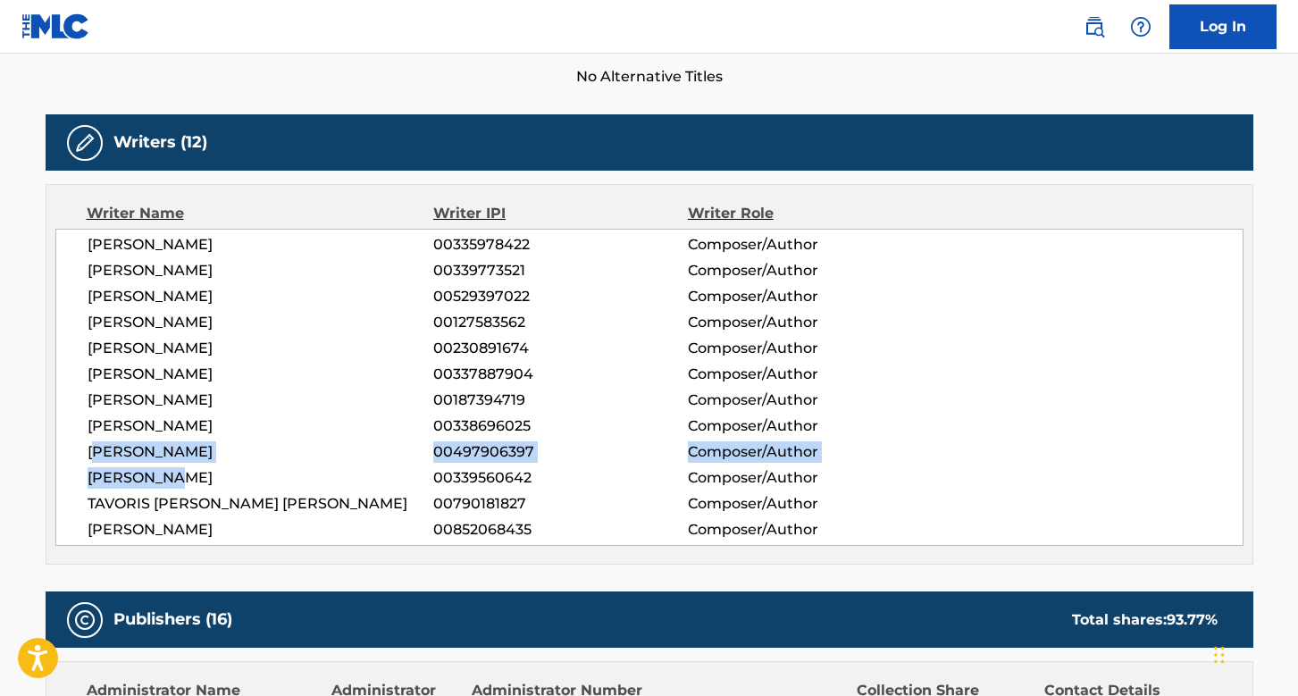
drag, startPoint x: 121, startPoint y: 460, endPoint x: 255, endPoint y: 478, distance: 135.2
click at [257, 481] on div "[PERSON_NAME] 00335978422 Composer/Author [PERSON_NAME] 00339773521 Composer/Au…" at bounding box center [649, 387] width 1188 height 317
click at [255, 478] on span "[PERSON_NAME]" at bounding box center [261, 477] width 347 height 21
click at [252, 459] on span "[PERSON_NAME]" at bounding box center [261, 451] width 347 height 21
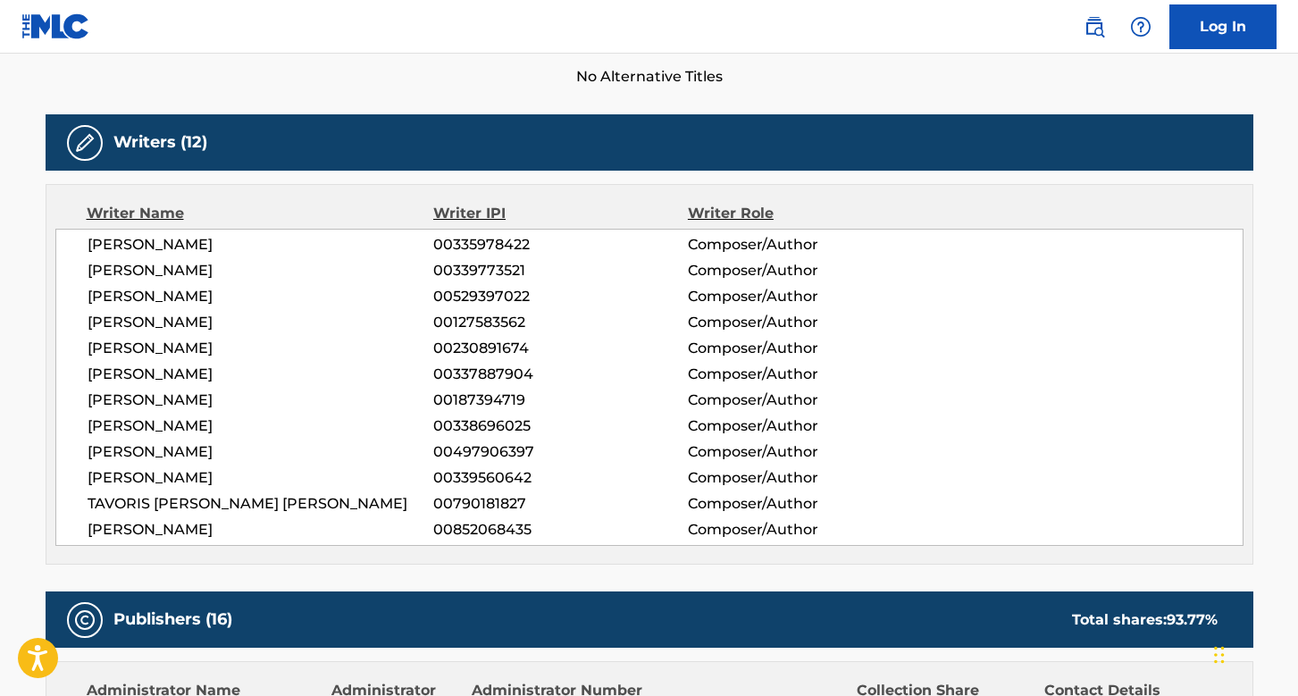
click at [252, 459] on span "[PERSON_NAME]" at bounding box center [261, 451] width 347 height 21
click at [228, 381] on span "[PERSON_NAME]" at bounding box center [261, 374] width 347 height 21
click at [201, 404] on span "[PERSON_NAME]" at bounding box center [261, 399] width 347 height 21
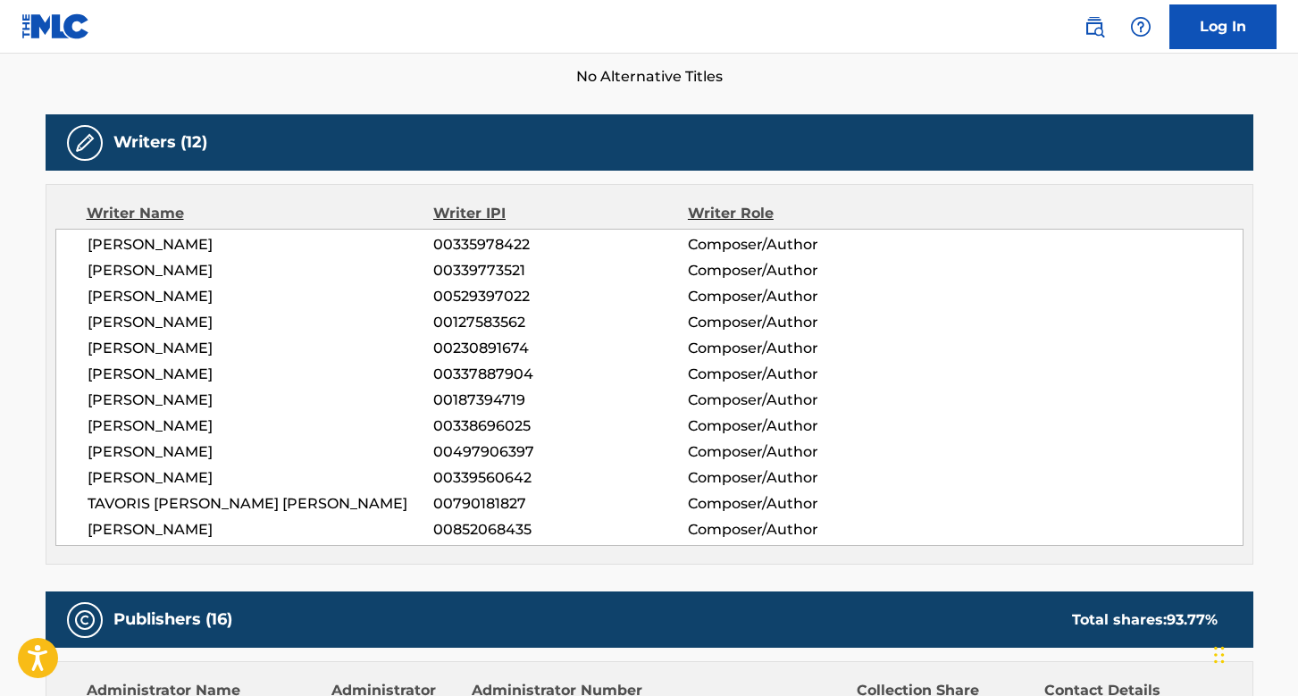
click at [201, 404] on span "[PERSON_NAME]" at bounding box center [261, 399] width 347 height 21
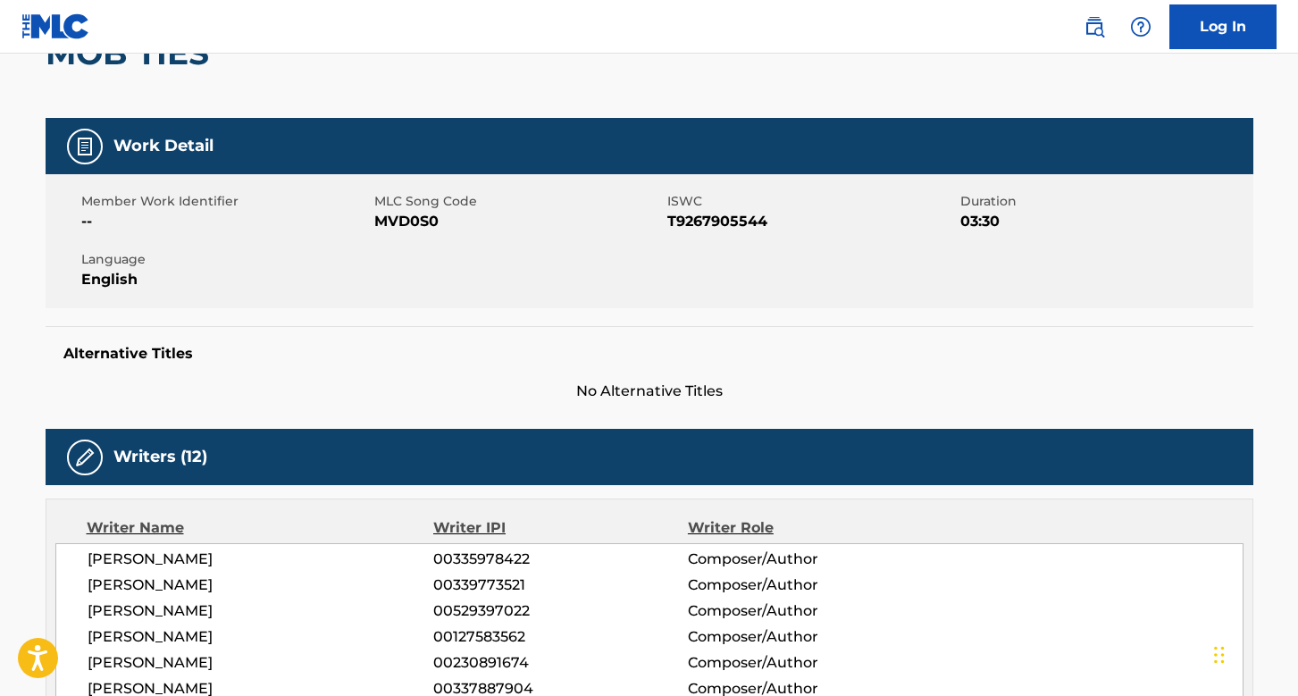
scroll to position [0, 0]
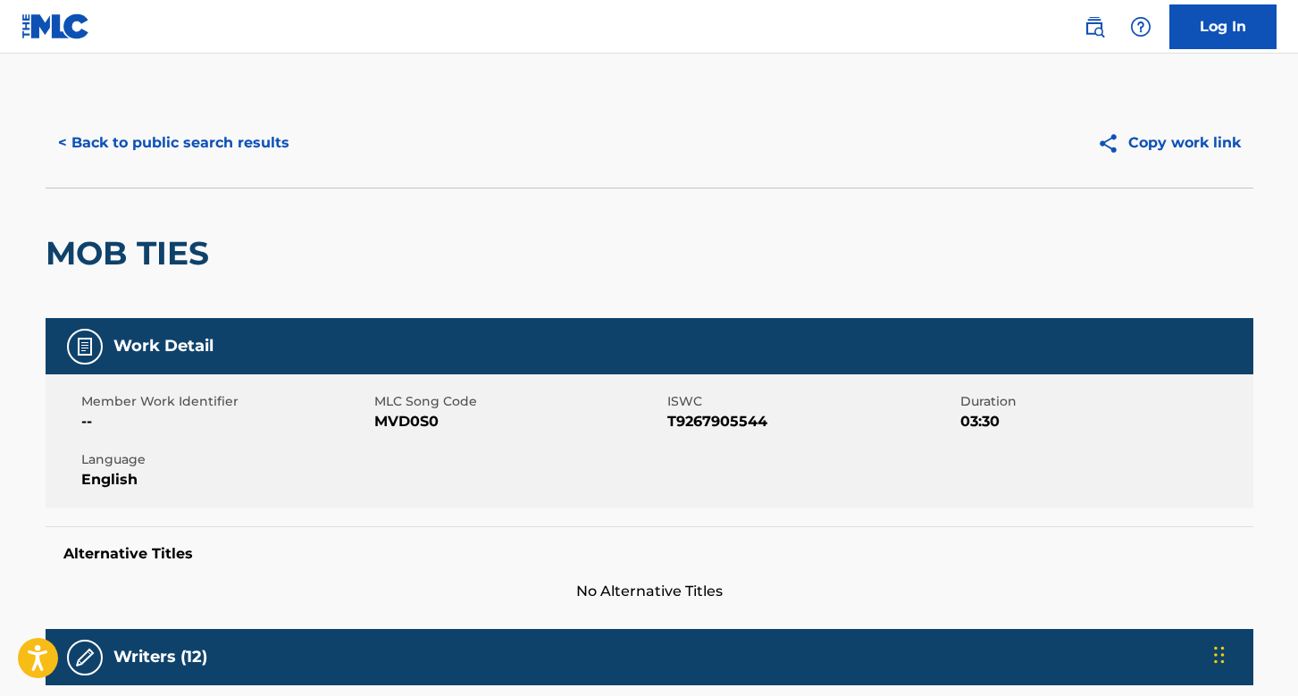
click at [169, 120] on div "< Back to public search results Copy work link" at bounding box center [650, 142] width 1208 height 89
click at [169, 138] on button "< Back to public search results" at bounding box center [174, 143] width 256 height 45
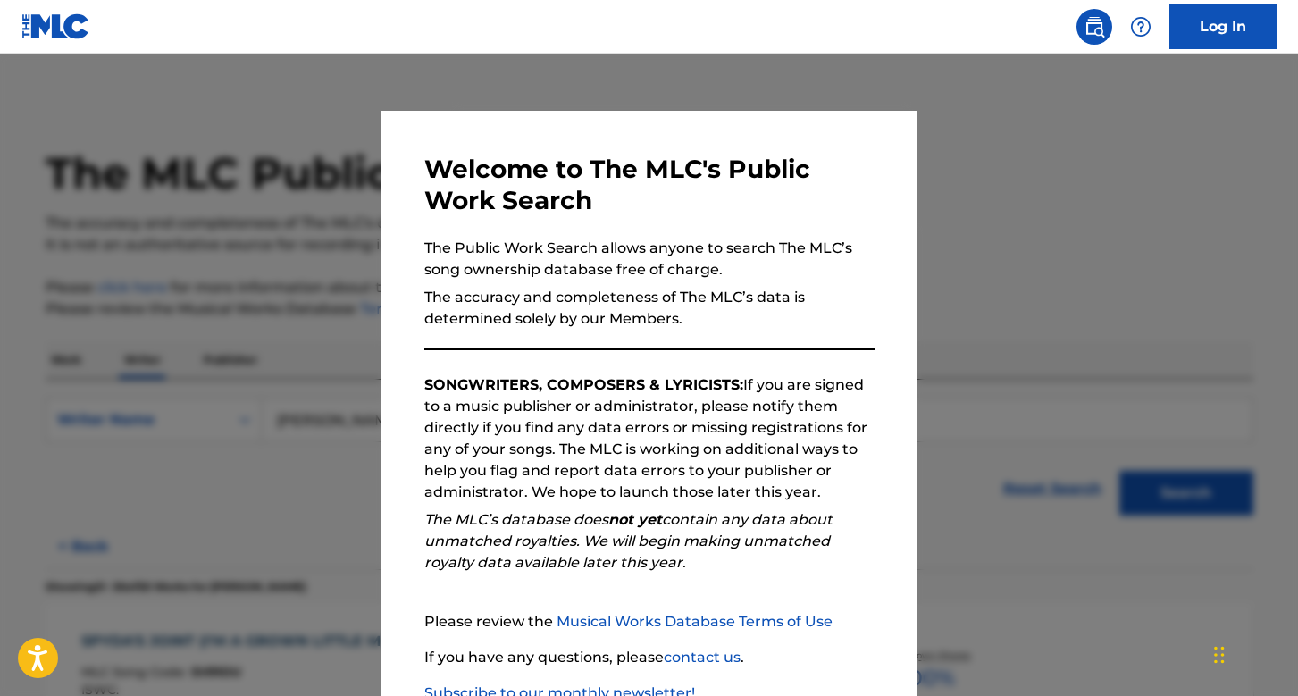
click at [317, 325] on div at bounding box center [649, 402] width 1298 height 696
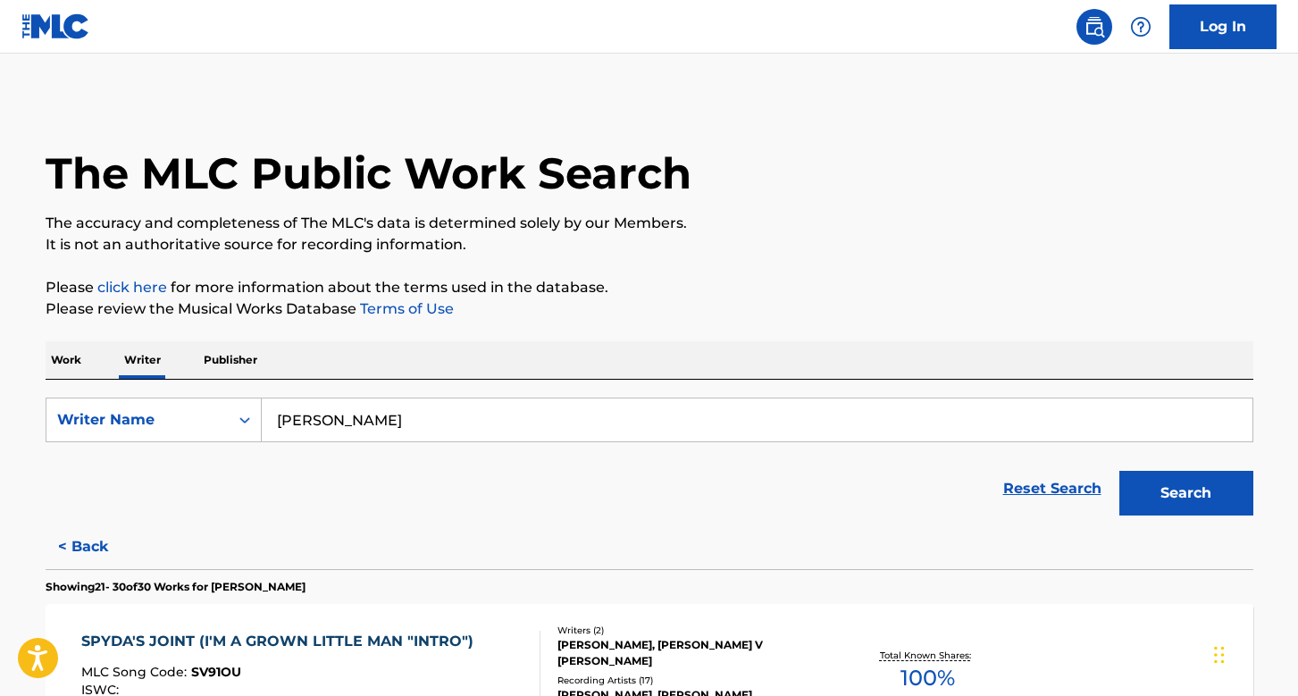
click at [389, 414] on input "[PERSON_NAME]" at bounding box center [757, 419] width 991 height 43
paste input "[PERSON_NAME] [PERSON_NAME]"
type input "[PERSON_NAME] [PERSON_NAME]"
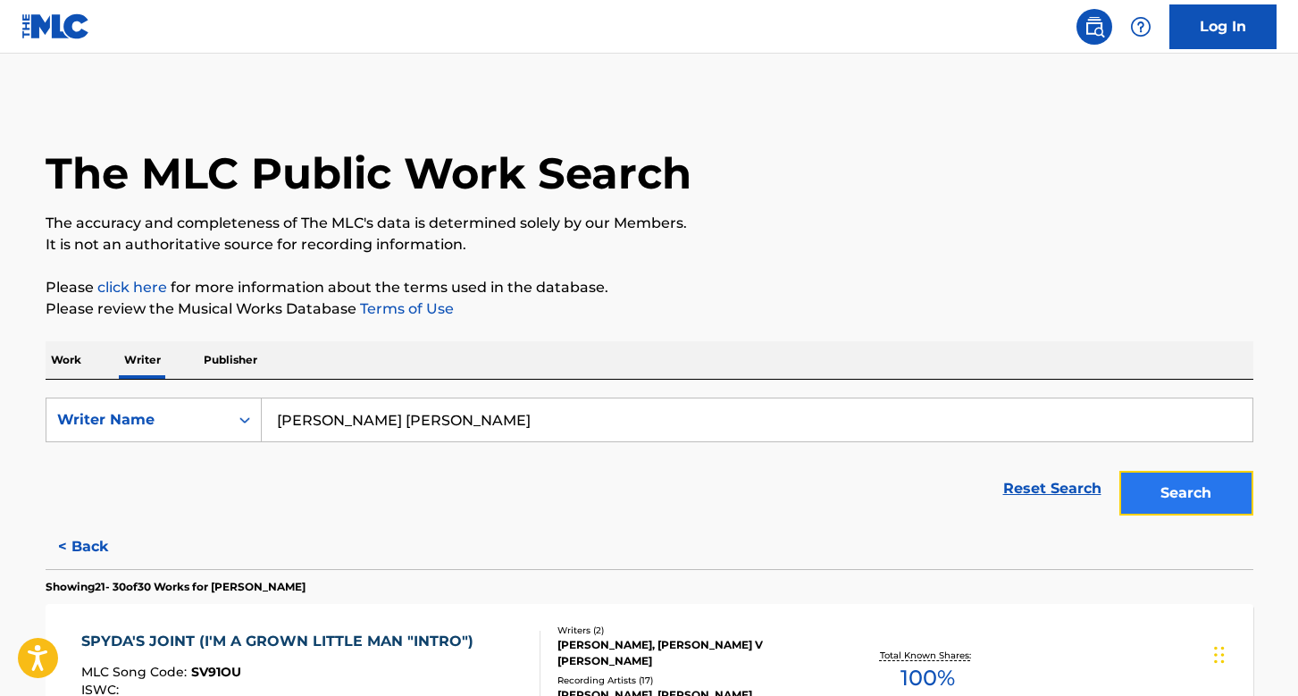
click at [1159, 481] on button "Search" at bounding box center [1186, 493] width 134 height 45
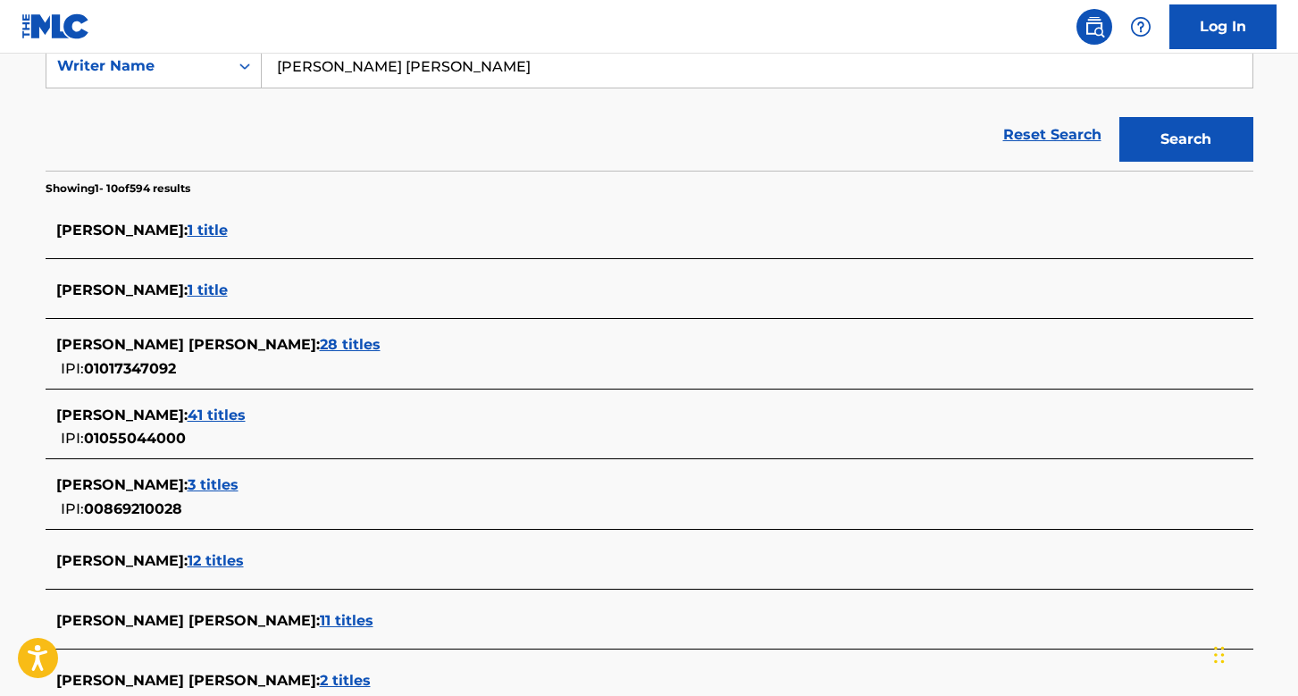
scroll to position [367, 0]
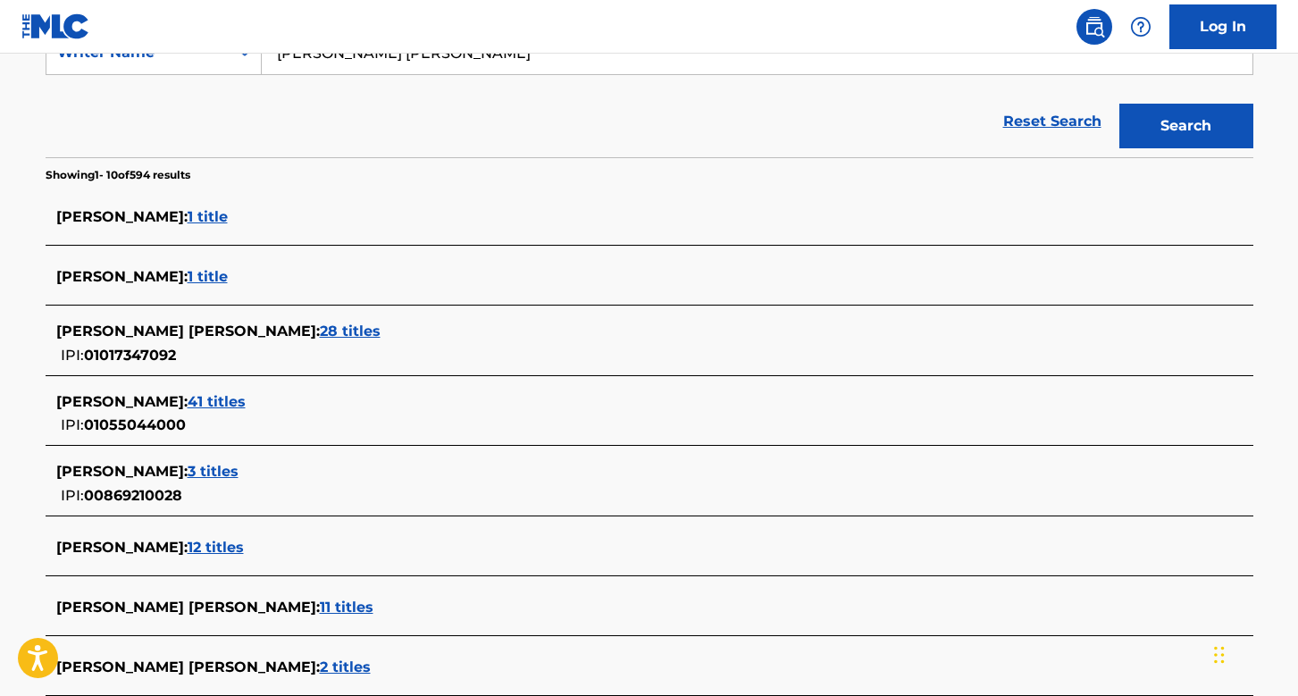
click at [320, 339] on span "28 titles" at bounding box center [350, 330] width 61 height 17
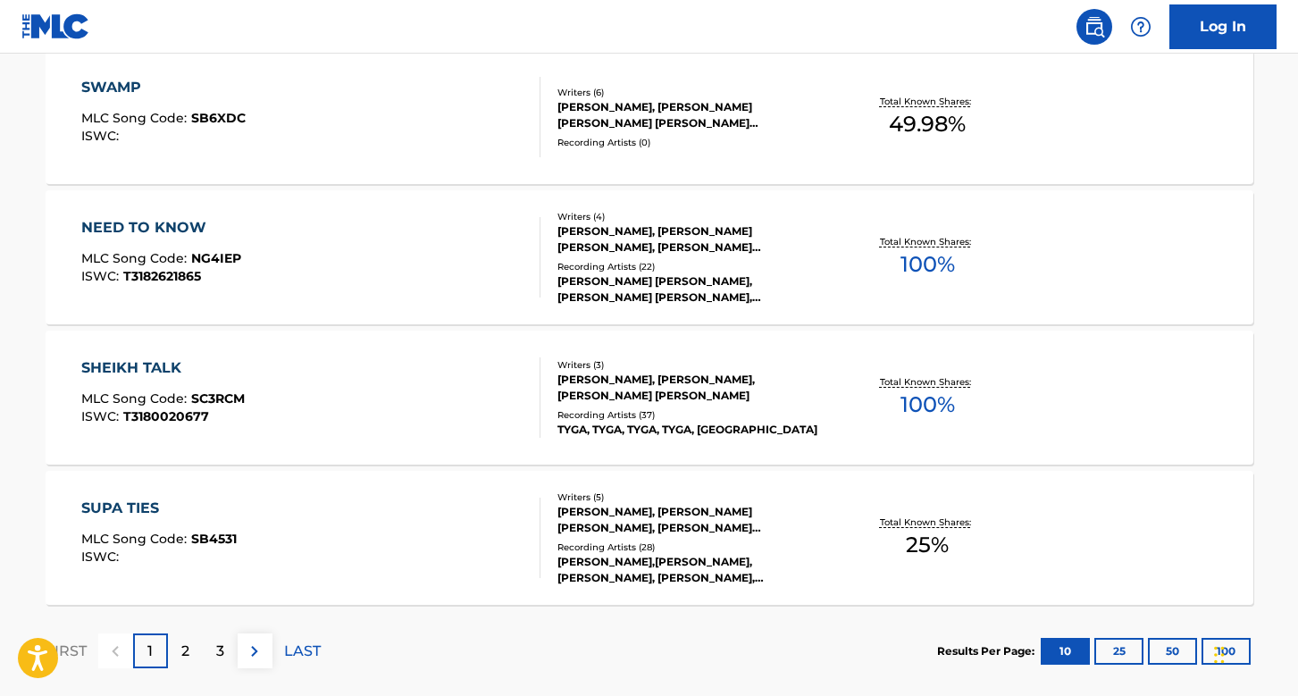
scroll to position [1419, 0]
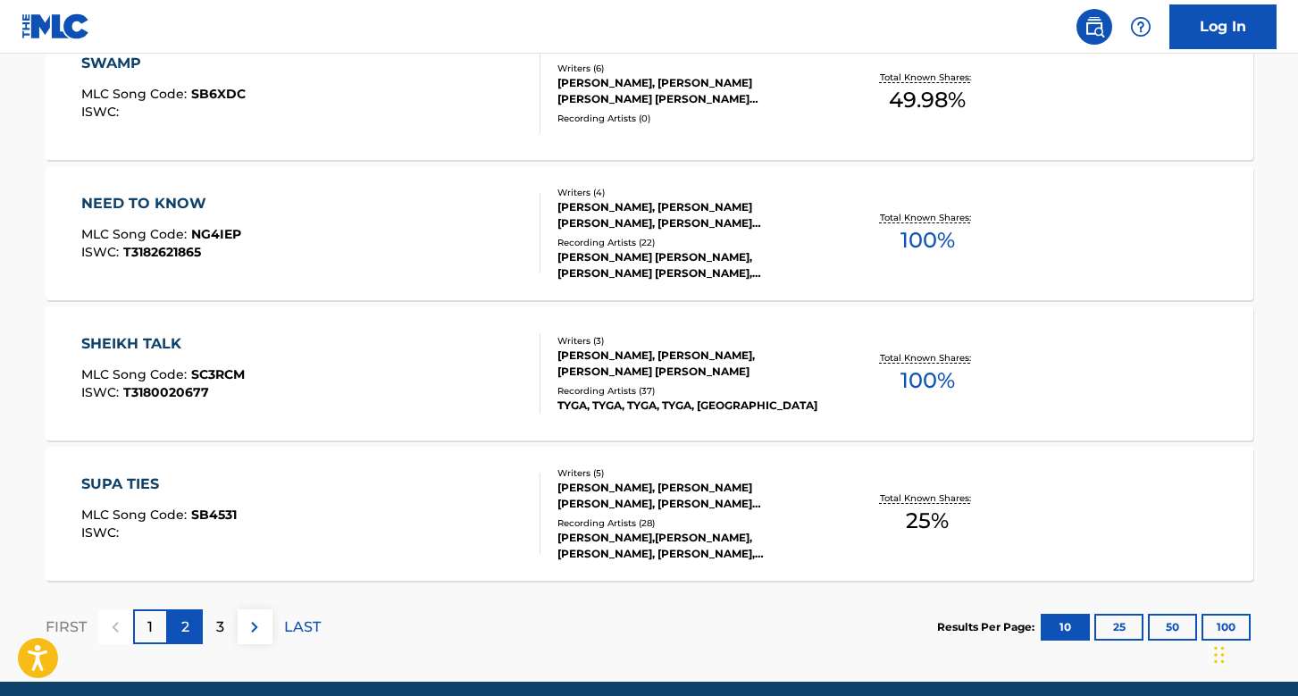
click at [172, 635] on div "2" at bounding box center [185, 626] width 35 height 35
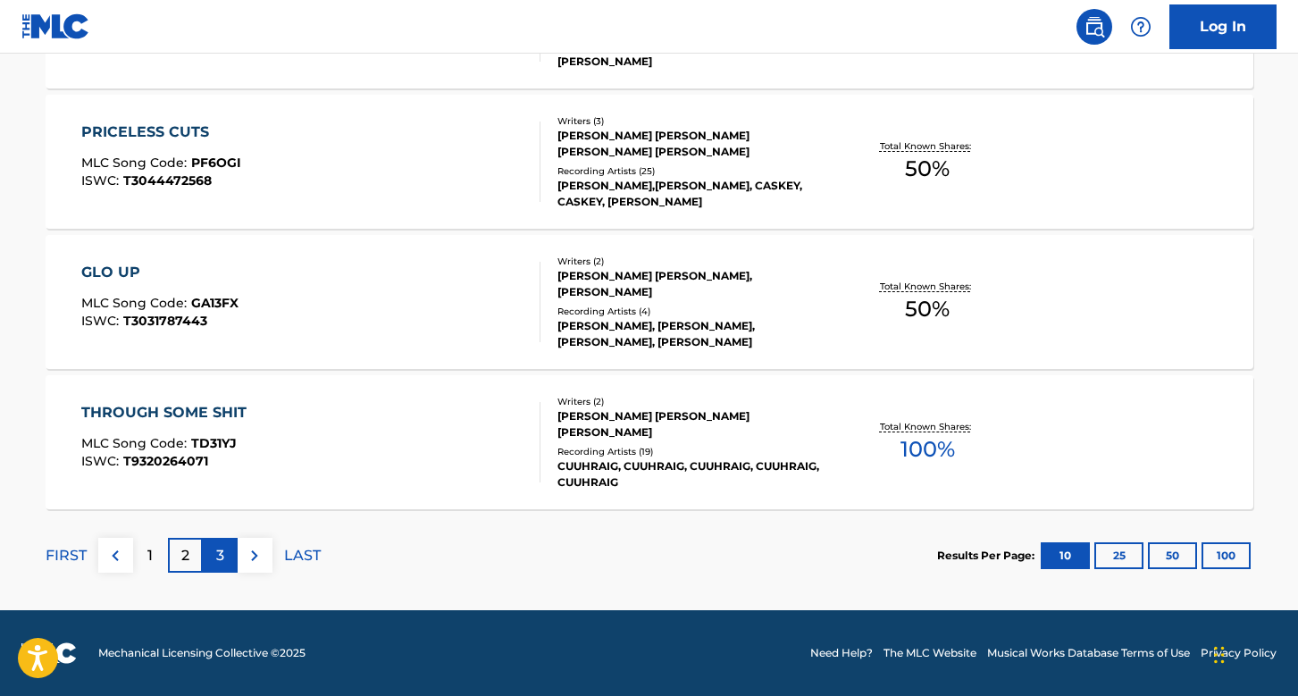
click at [210, 560] on div "3" at bounding box center [220, 555] width 35 height 35
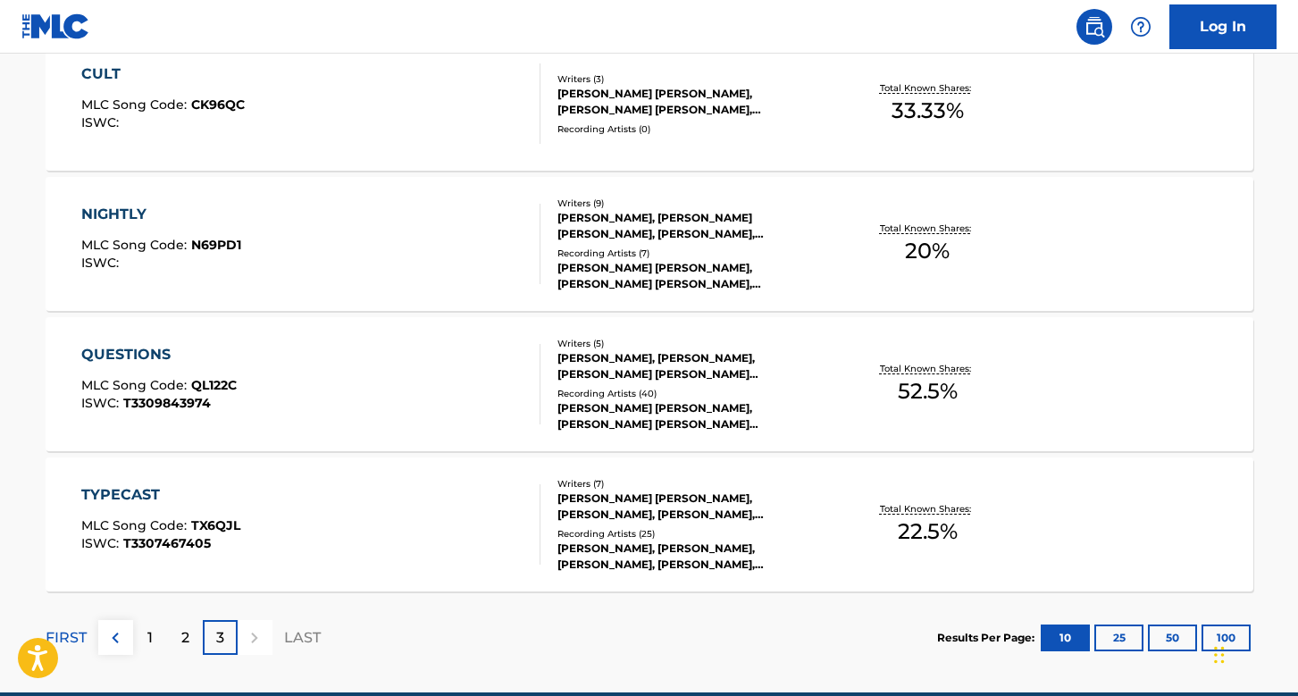
scroll to position [1129, 0]
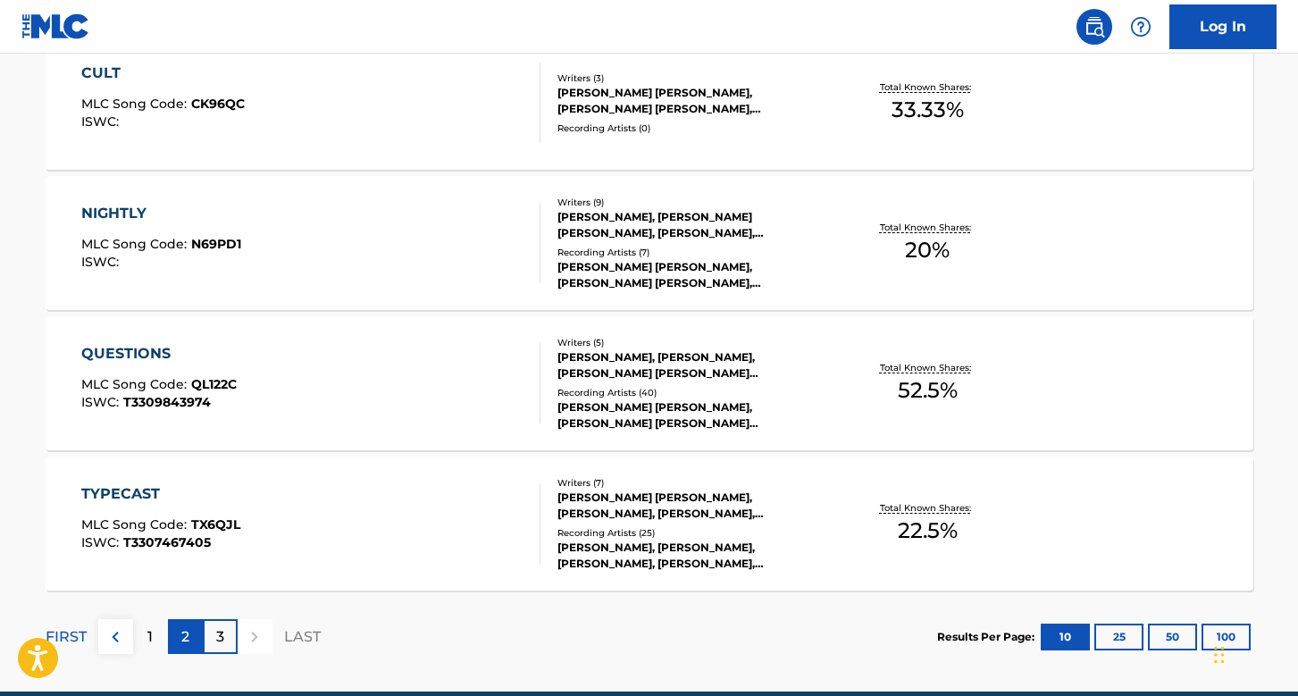
click at [186, 647] on p "2" at bounding box center [185, 636] width 8 height 21
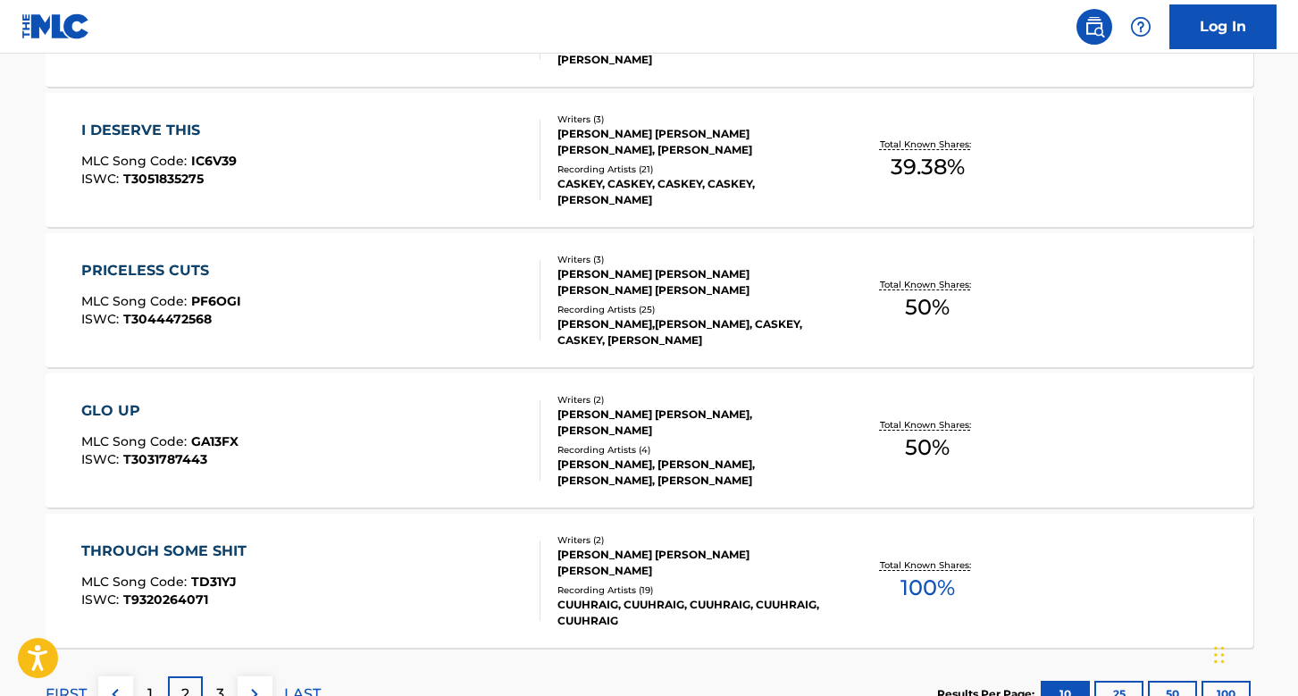
scroll to position [1491, 0]
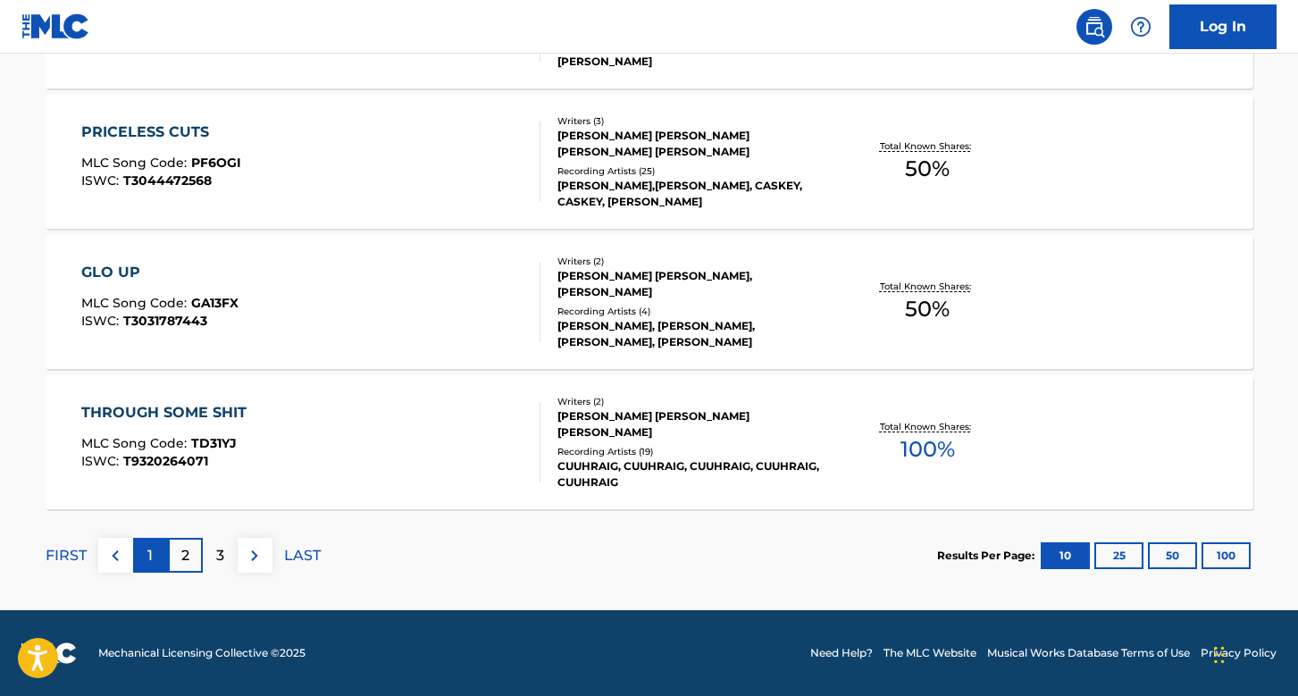
click at [147, 557] on p "1" at bounding box center [149, 555] width 5 height 21
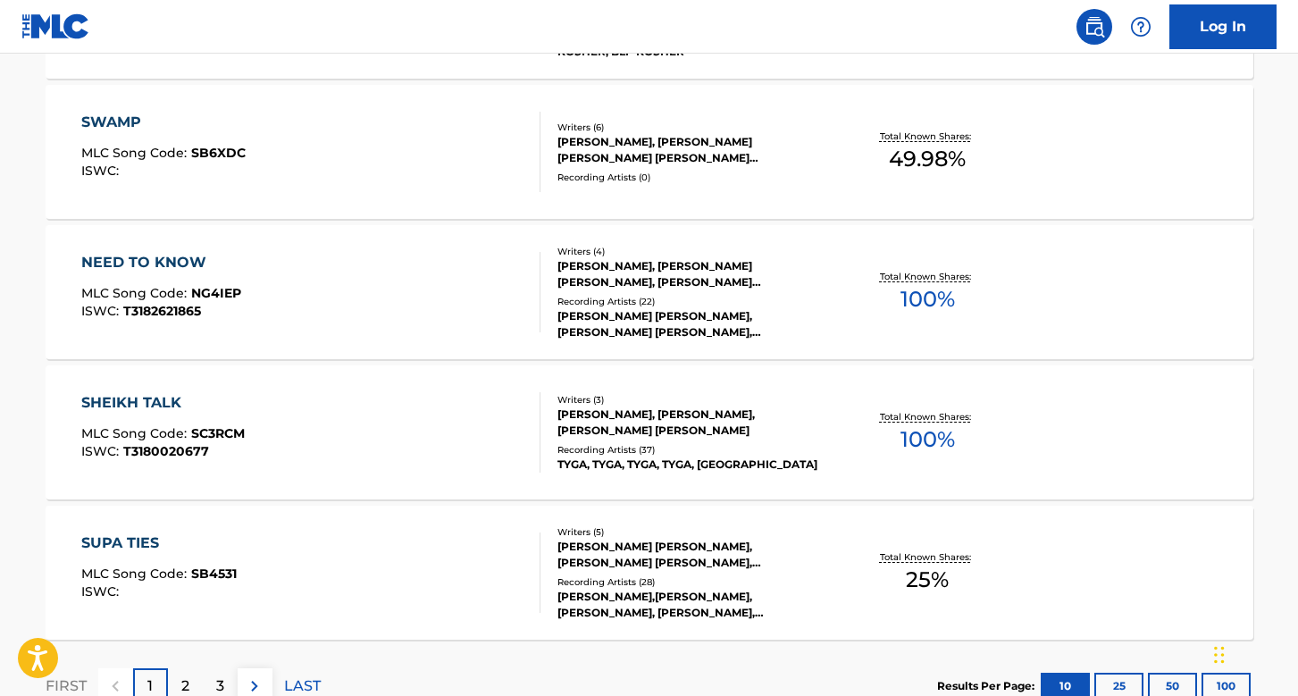
scroll to position [1334, 0]
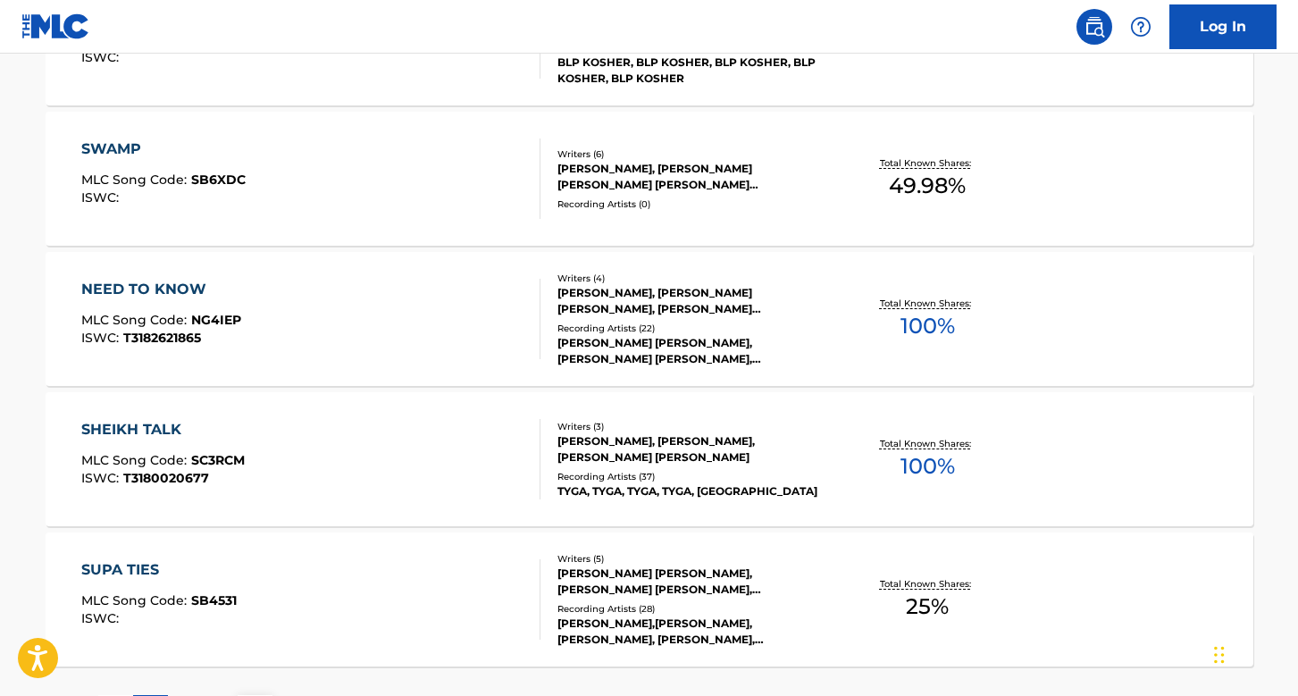
click at [302, 314] on div "NEED TO KNOW MLC Song Code : NG4IEP ISWC : T3182621865" at bounding box center [310, 319] width 459 height 80
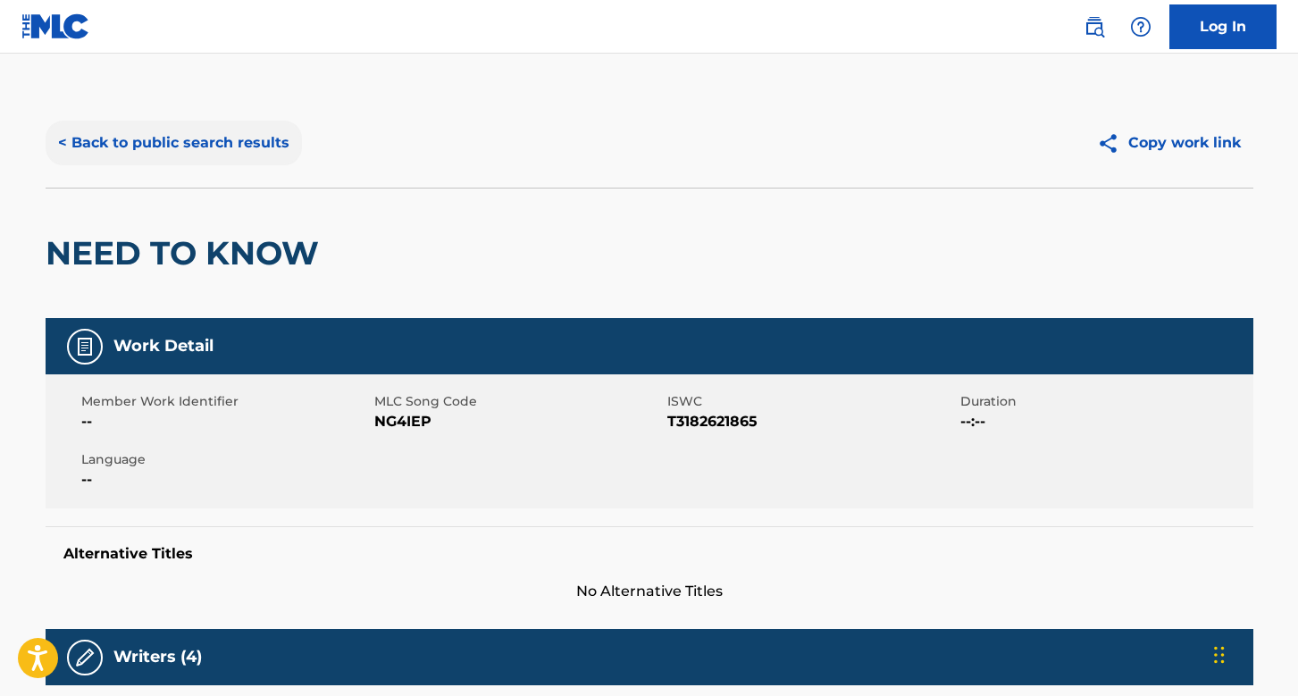
click at [157, 152] on button "< Back to public search results" at bounding box center [174, 143] width 256 height 45
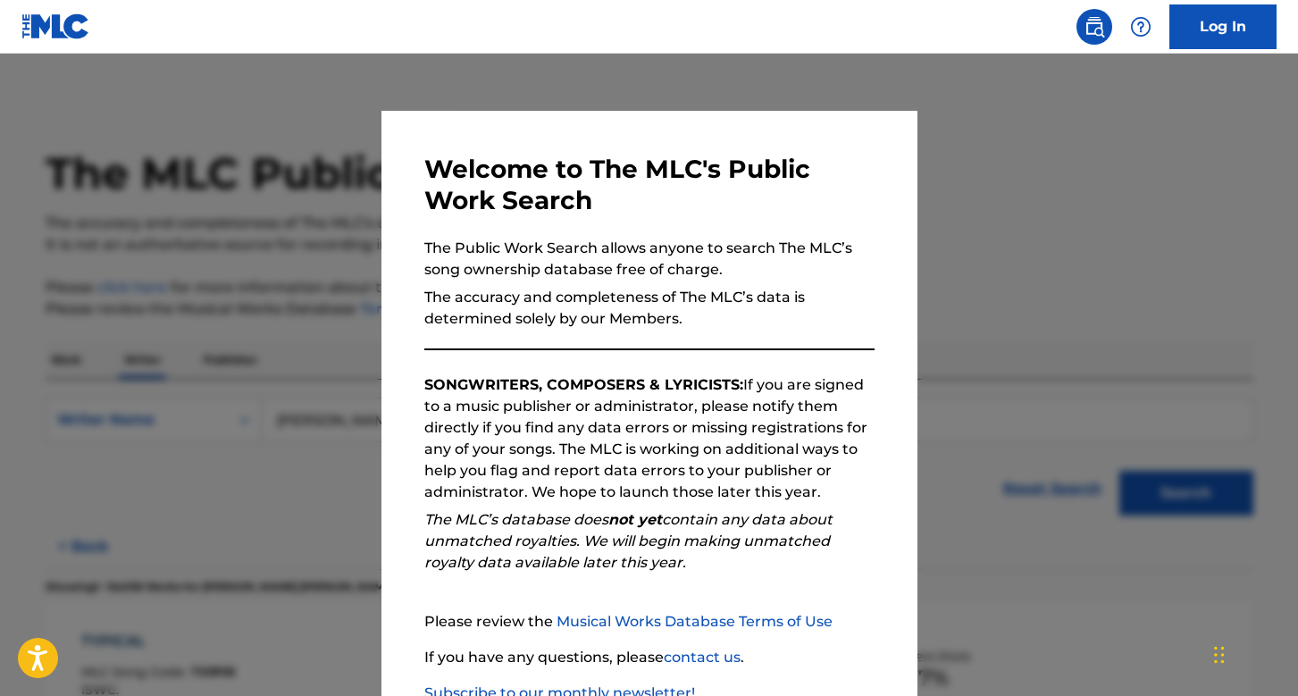
click at [392, 305] on div "Welcome to The MLC's Public Work Search The Public Work Search allows anyone to…" at bounding box center [649, 464] width 536 height 707
click at [335, 335] on div at bounding box center [649, 402] width 1298 height 696
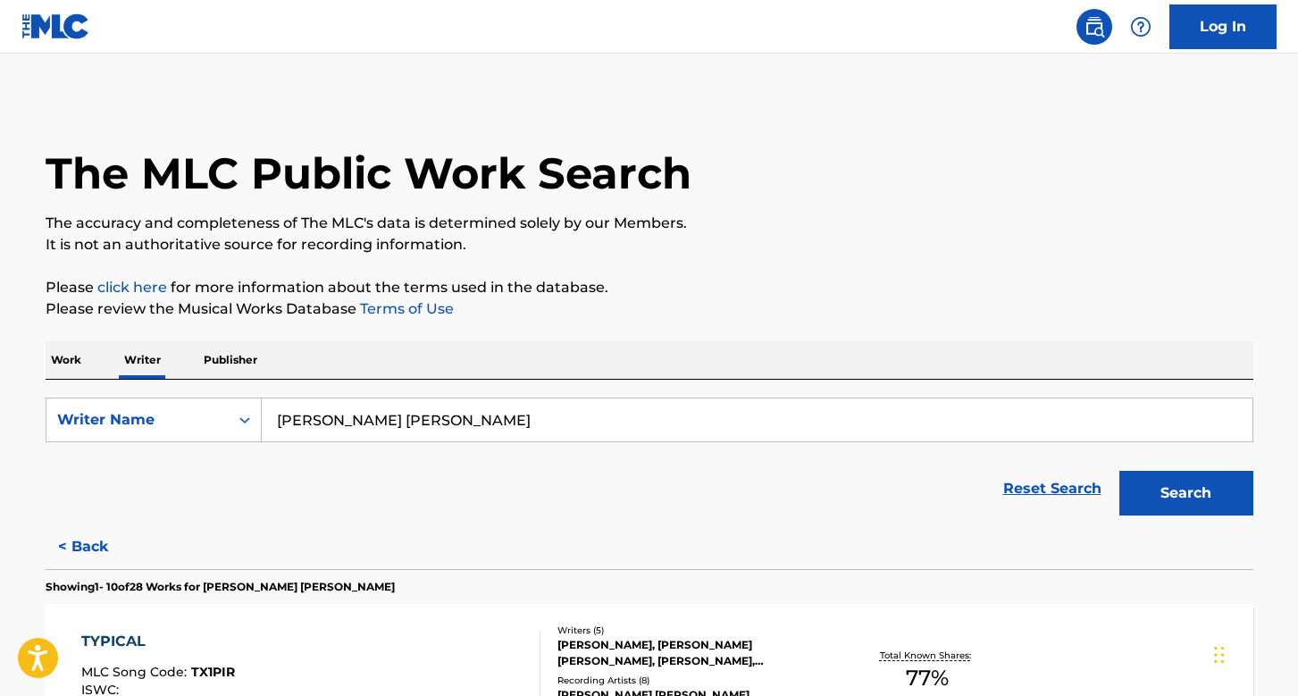
click at [350, 425] on input "[PERSON_NAME] [PERSON_NAME]" at bounding box center [757, 419] width 991 height 43
paste input "[PERSON_NAME]"
click at [1119, 471] on button "Search" at bounding box center [1186, 493] width 134 height 45
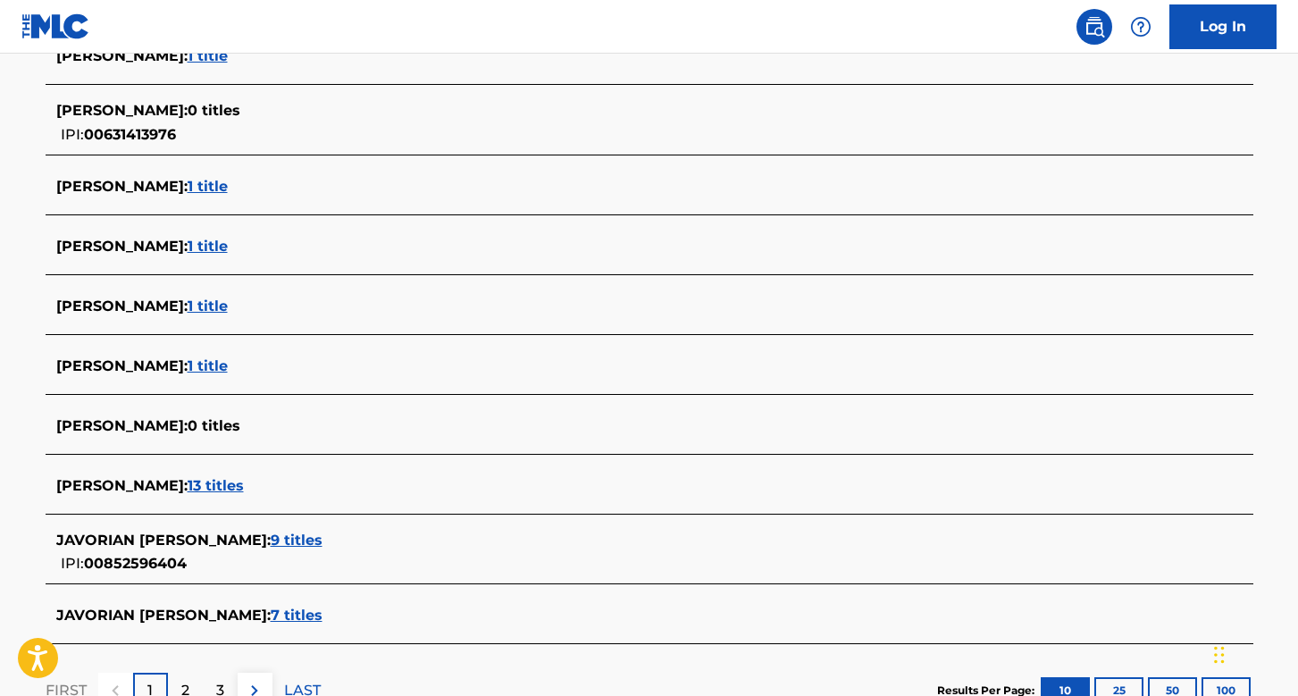
scroll to position [557, 0]
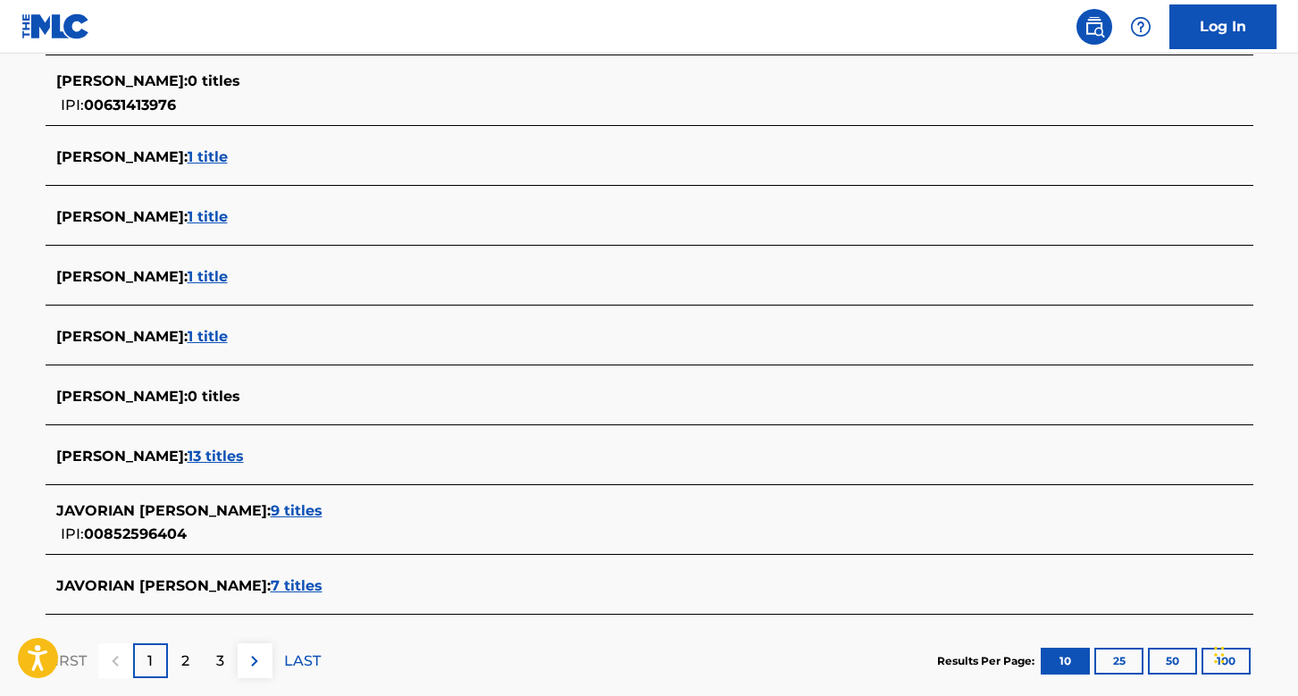
click at [271, 505] on span "9 titles" at bounding box center [297, 510] width 52 height 17
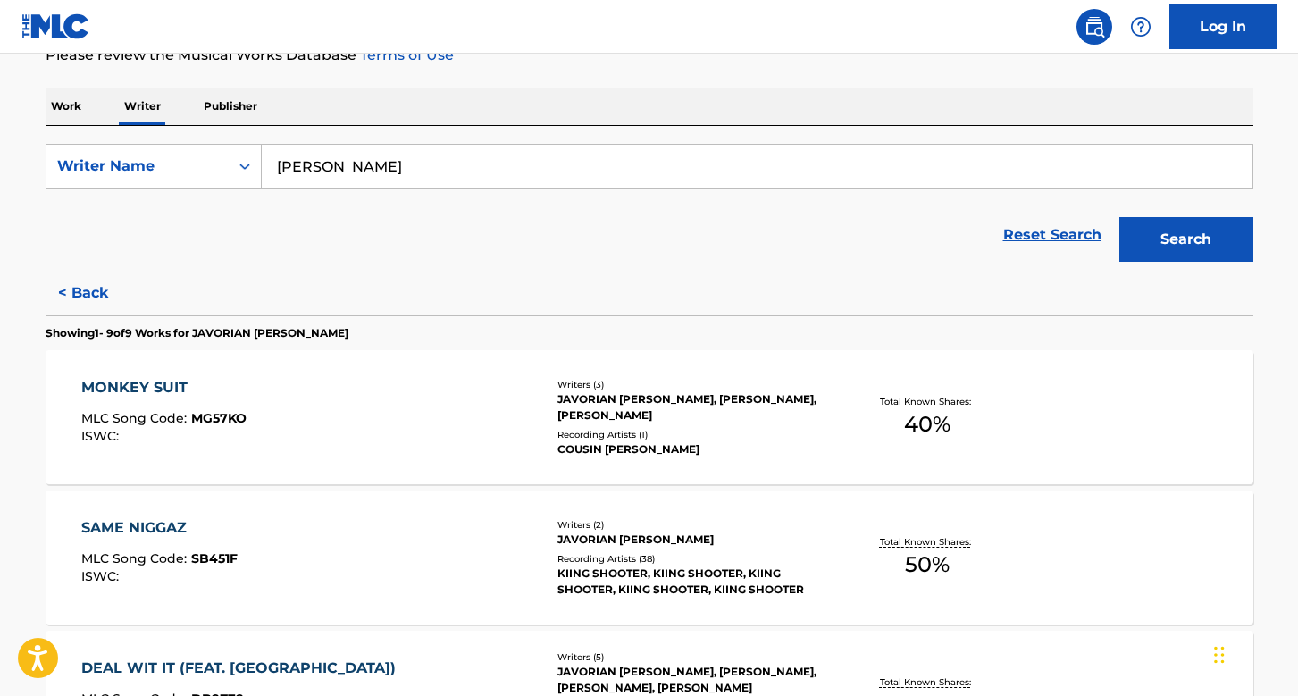
scroll to position [0, 0]
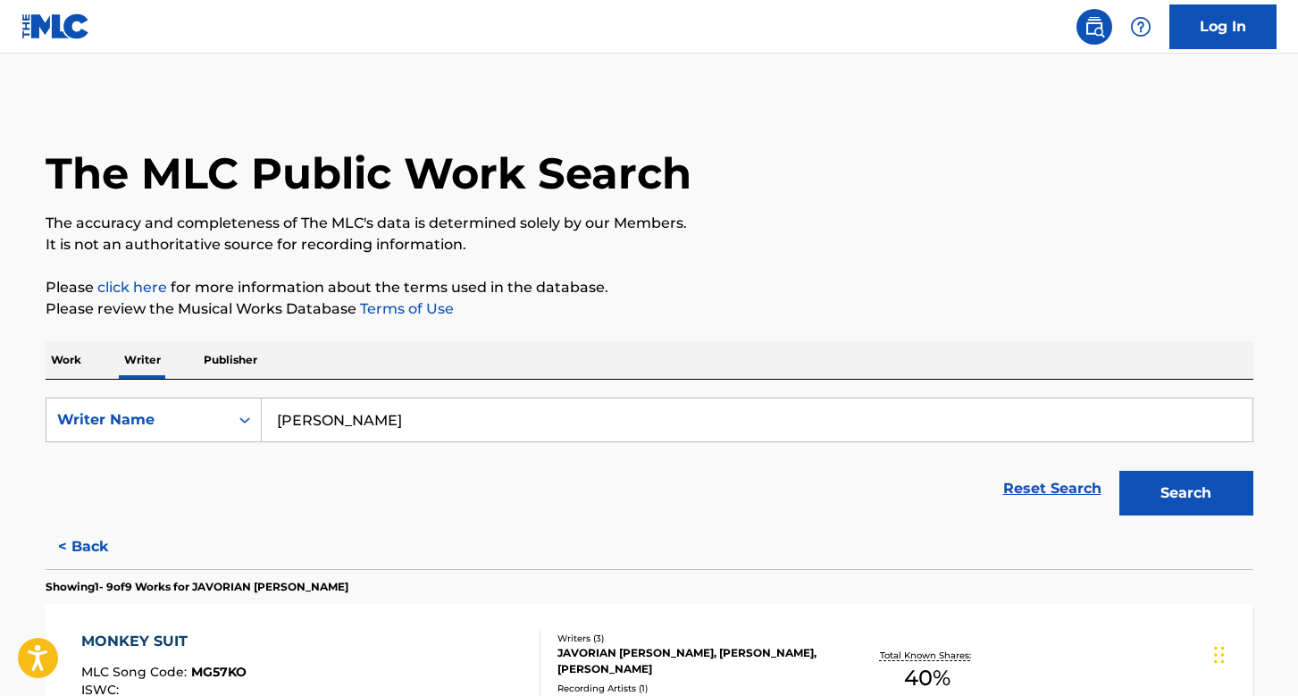
click at [431, 421] on input "[PERSON_NAME]" at bounding box center [757, 419] width 991 height 43
paste input "[PERSON_NAME]"
type input "[PERSON_NAME]"
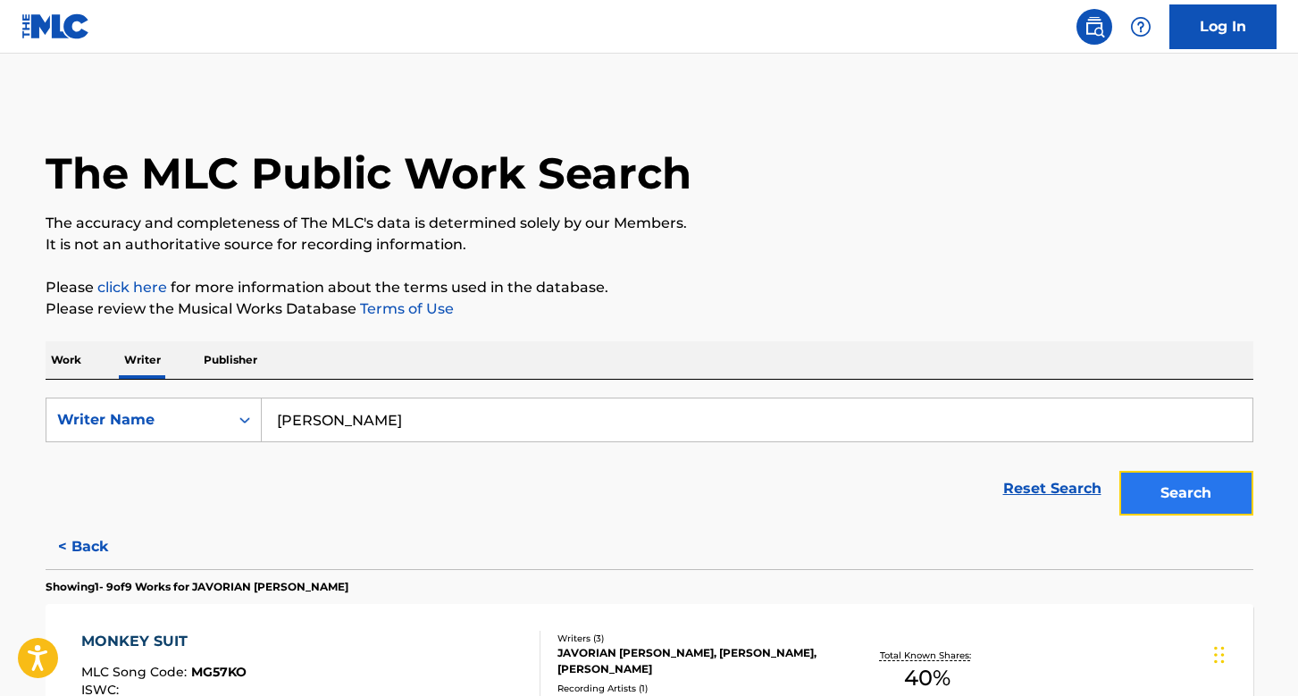
click at [1201, 483] on button "Search" at bounding box center [1186, 493] width 134 height 45
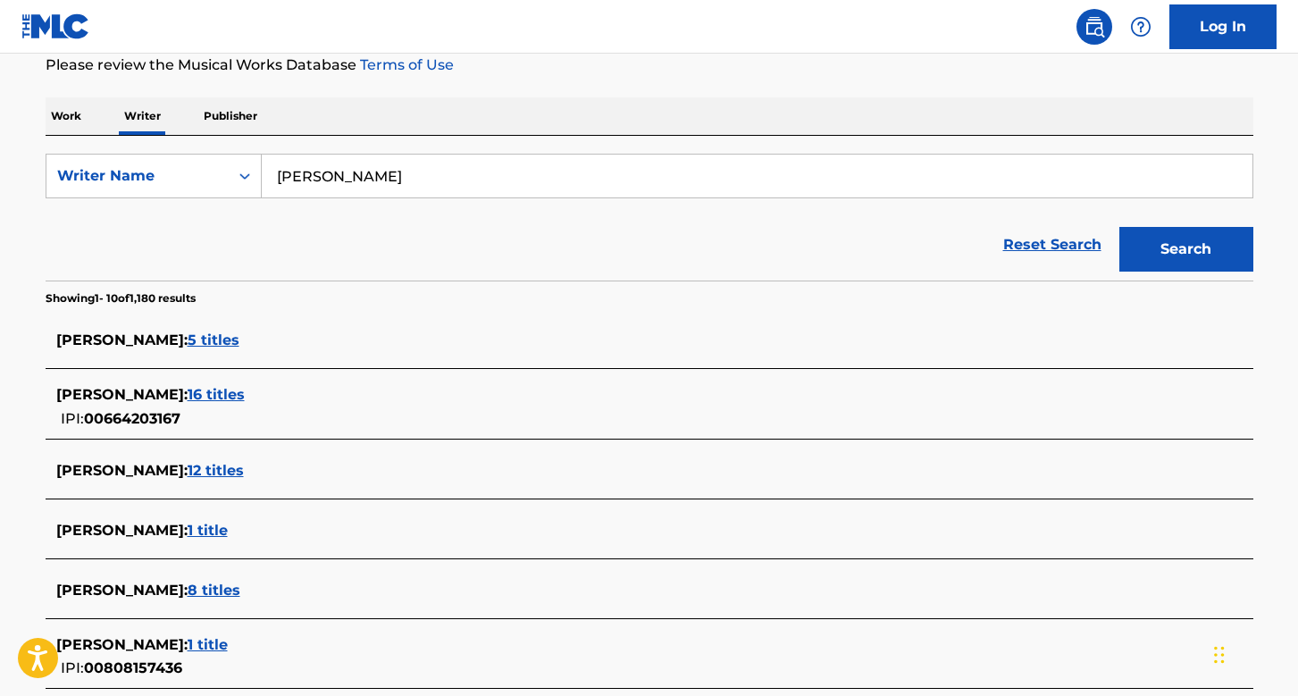
scroll to position [245, 0]
click at [214, 394] on span "16 titles" at bounding box center [216, 393] width 57 height 17
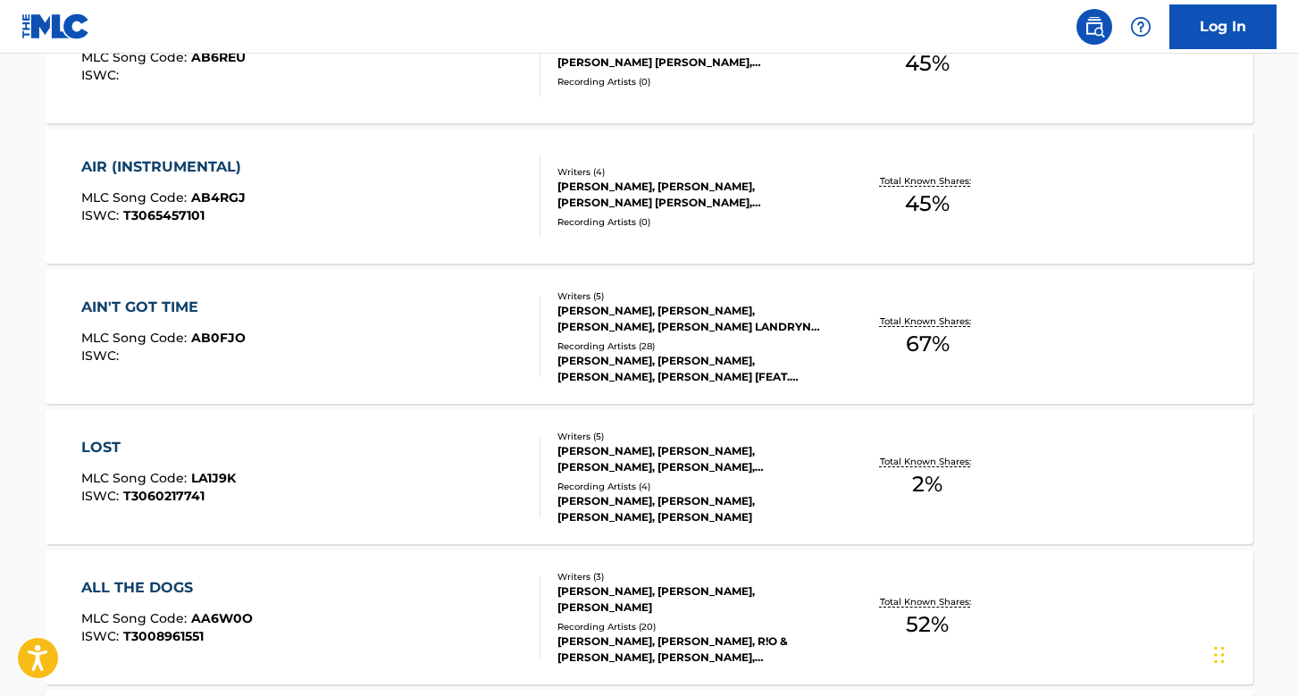
scroll to position [780, 0]
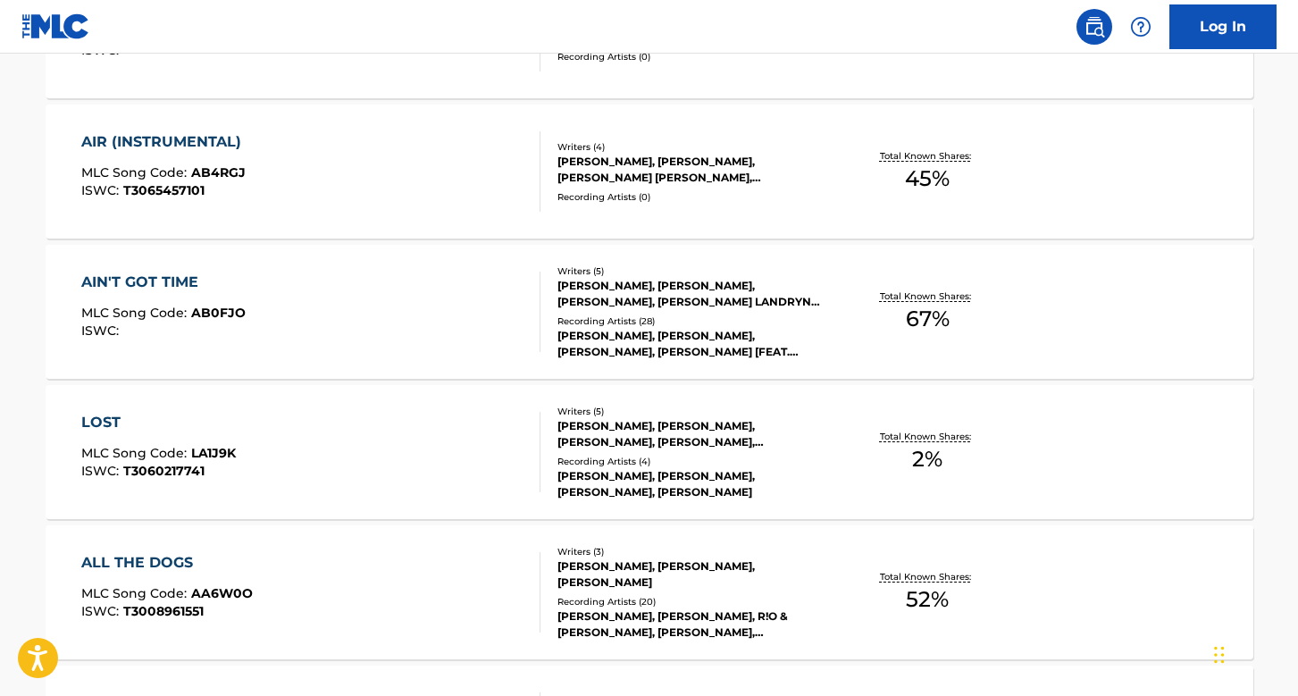
click at [740, 310] on div "Writers ( 5 ) [PERSON_NAME], [PERSON_NAME], [PERSON_NAME], [PERSON_NAME] LANDRY…" at bounding box center [683, 312] width 287 height 96
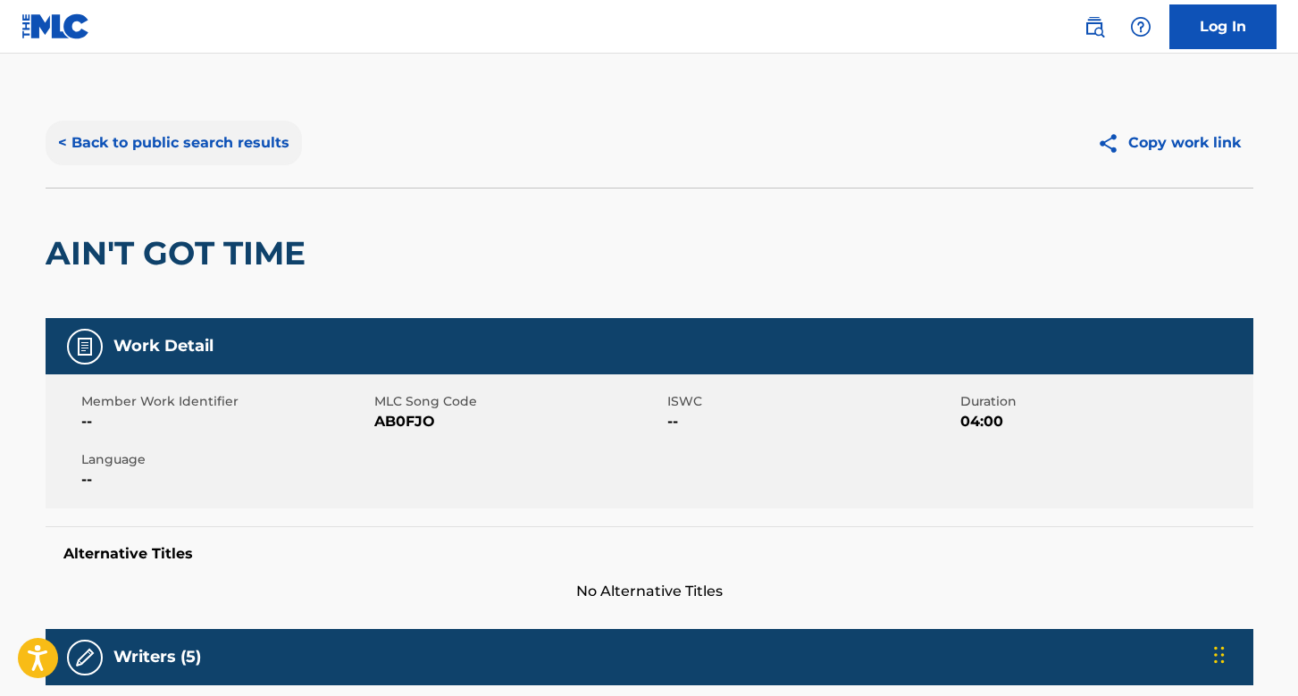
click at [206, 146] on button "< Back to public search results" at bounding box center [174, 143] width 256 height 45
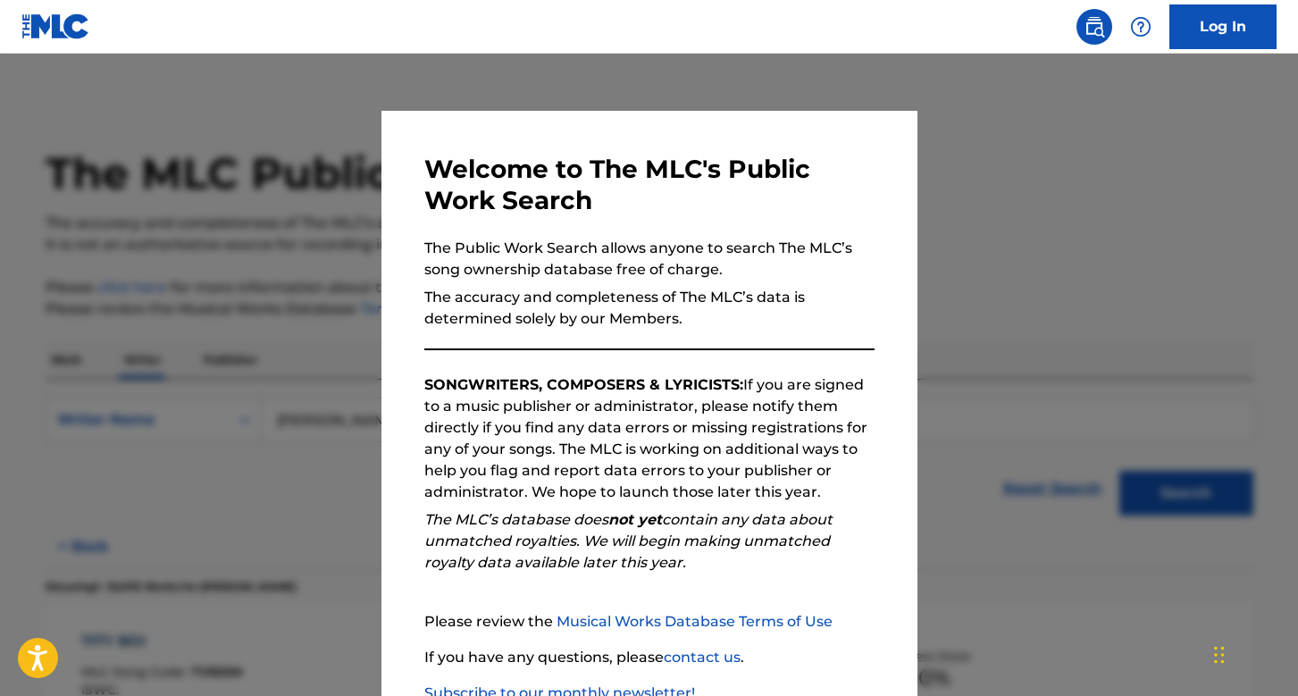
click at [182, 360] on div at bounding box center [649, 402] width 1298 height 696
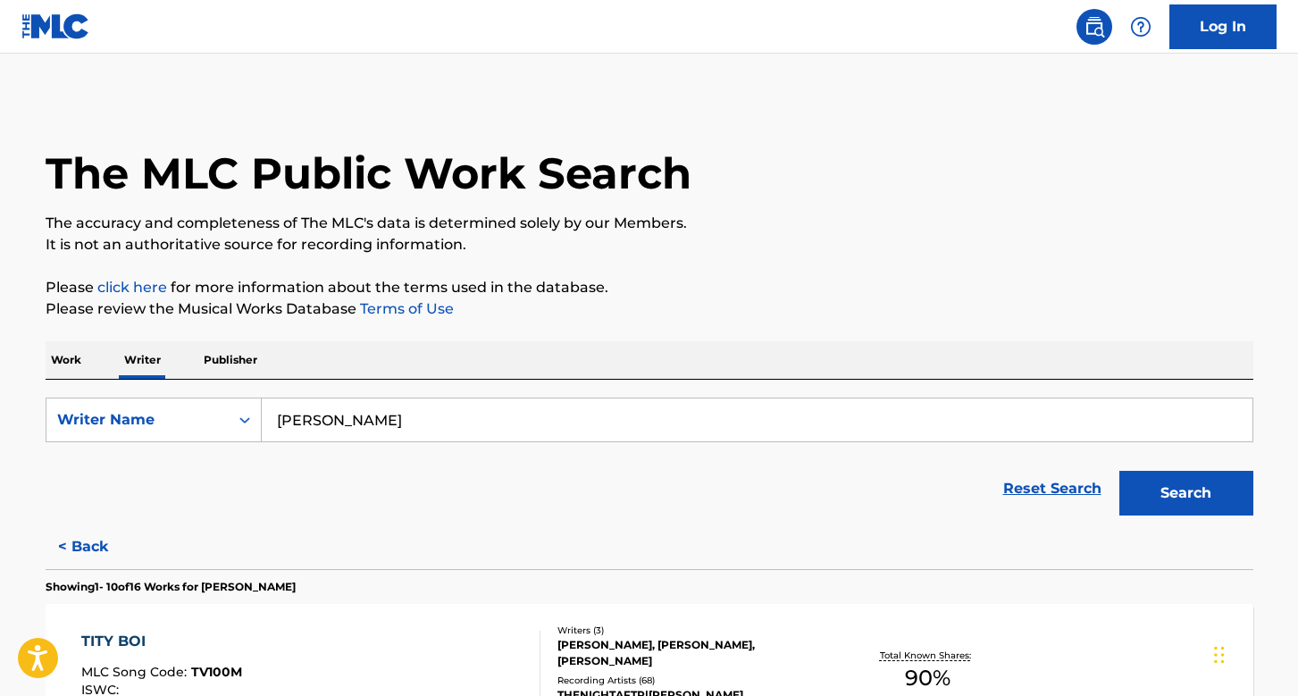
click at [329, 420] on input "[PERSON_NAME]" at bounding box center [757, 419] width 991 height 43
paste input "[PERSON_NAME]"
type input "[PERSON_NAME]"
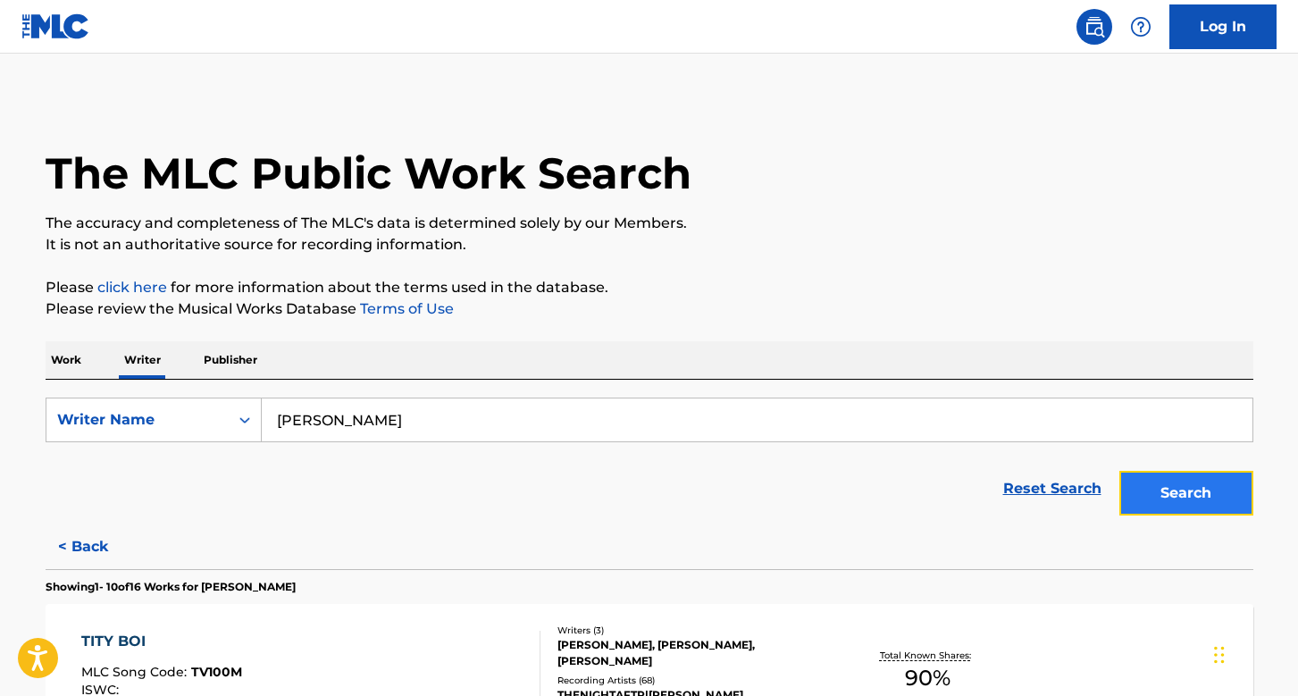
click at [1200, 482] on button "Search" at bounding box center [1186, 493] width 134 height 45
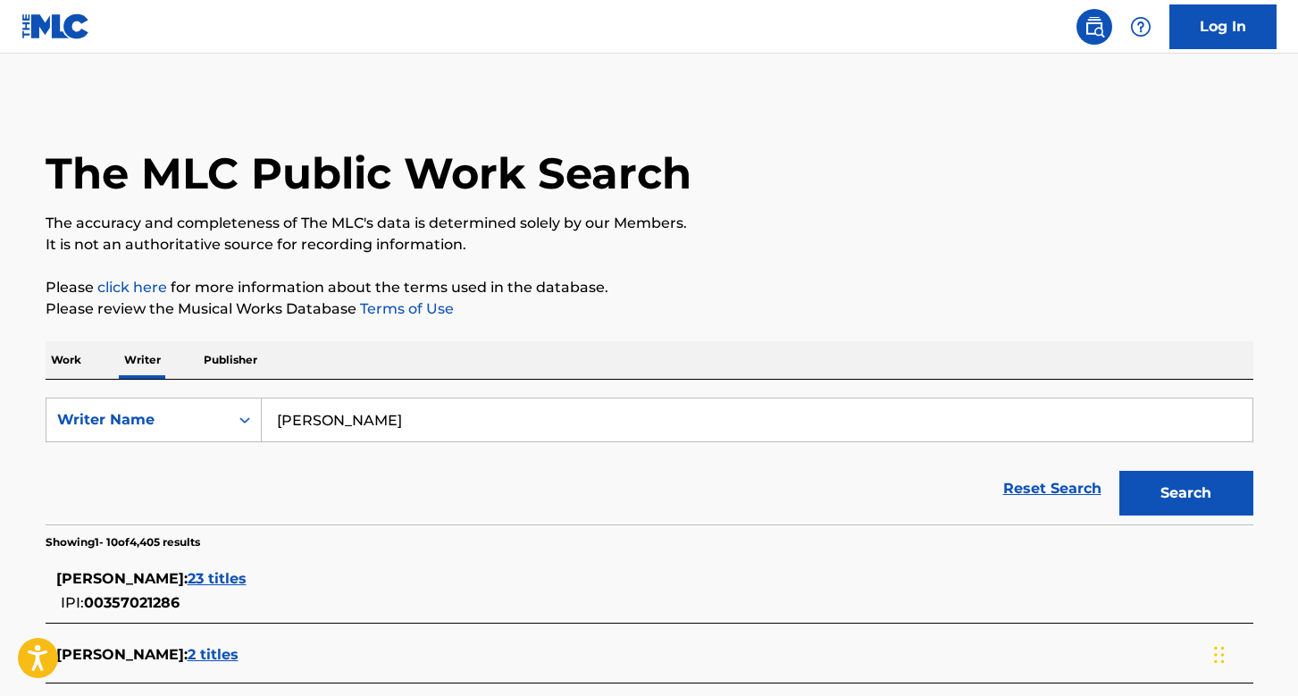
click at [233, 582] on span "23 titles" at bounding box center [217, 578] width 59 height 17
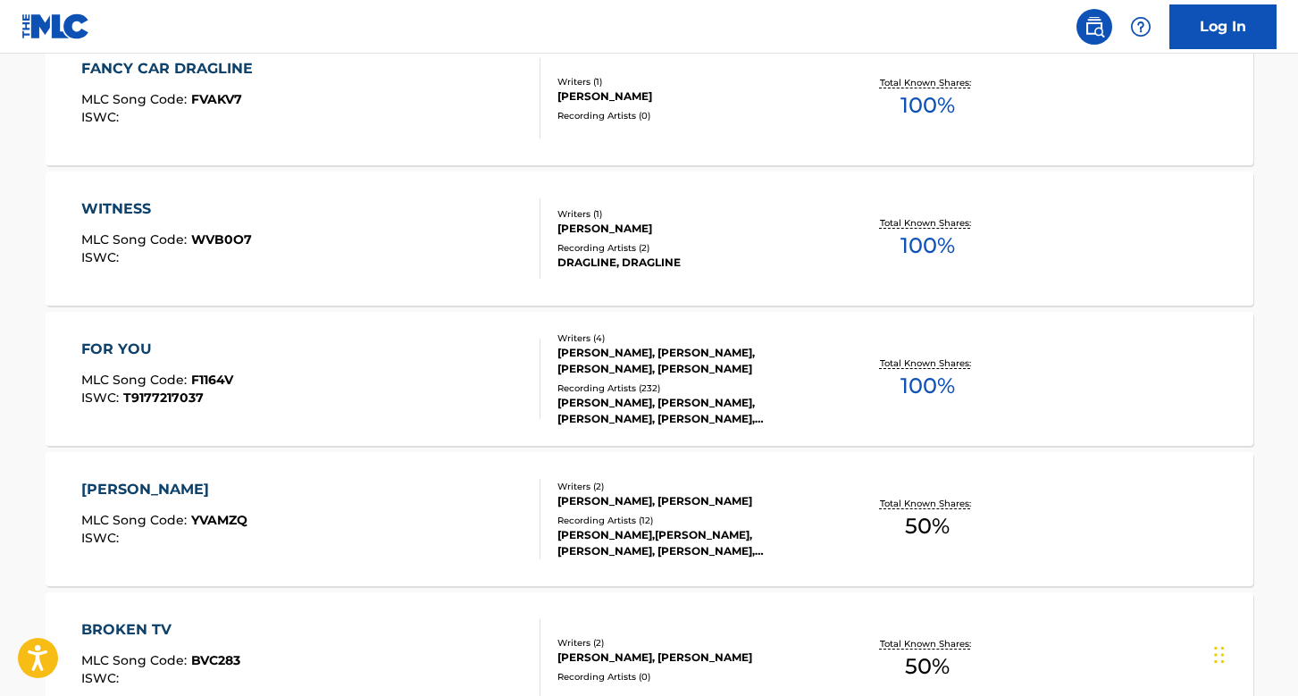
scroll to position [925, 0]
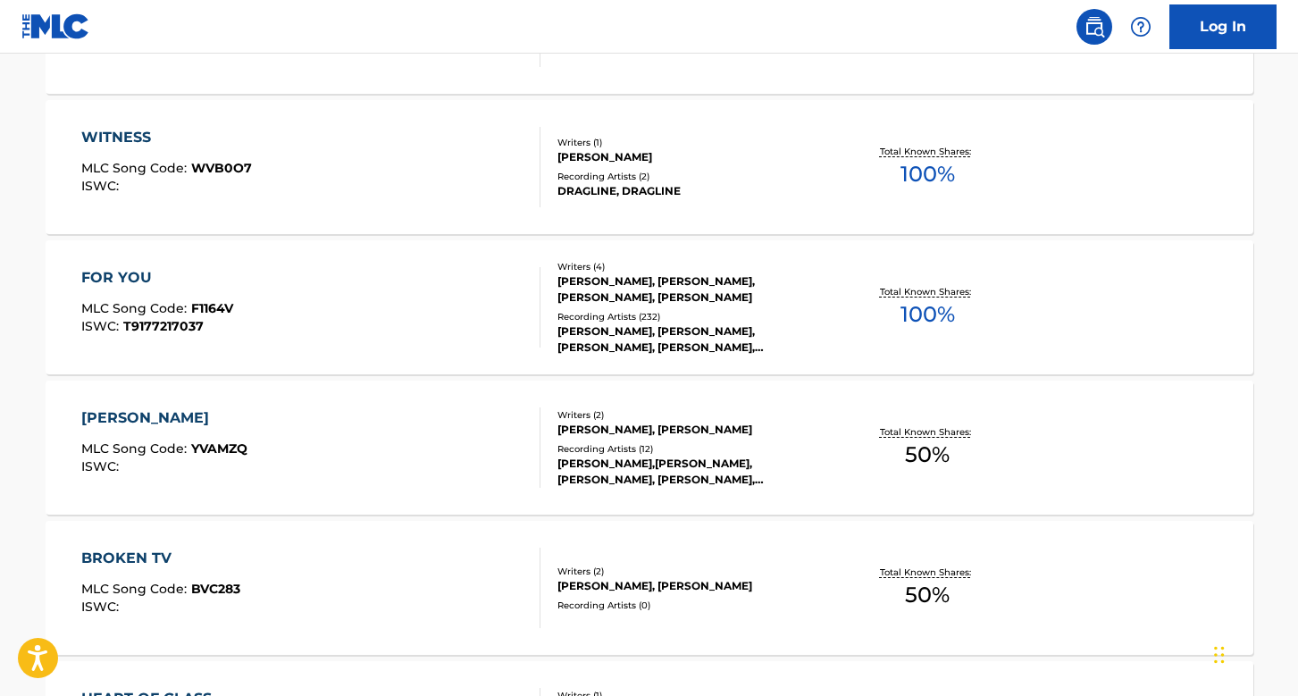
click at [389, 294] on div "FOR YOU MLC Song Code : F1164V ISWC : T9177217037" at bounding box center [310, 307] width 459 height 80
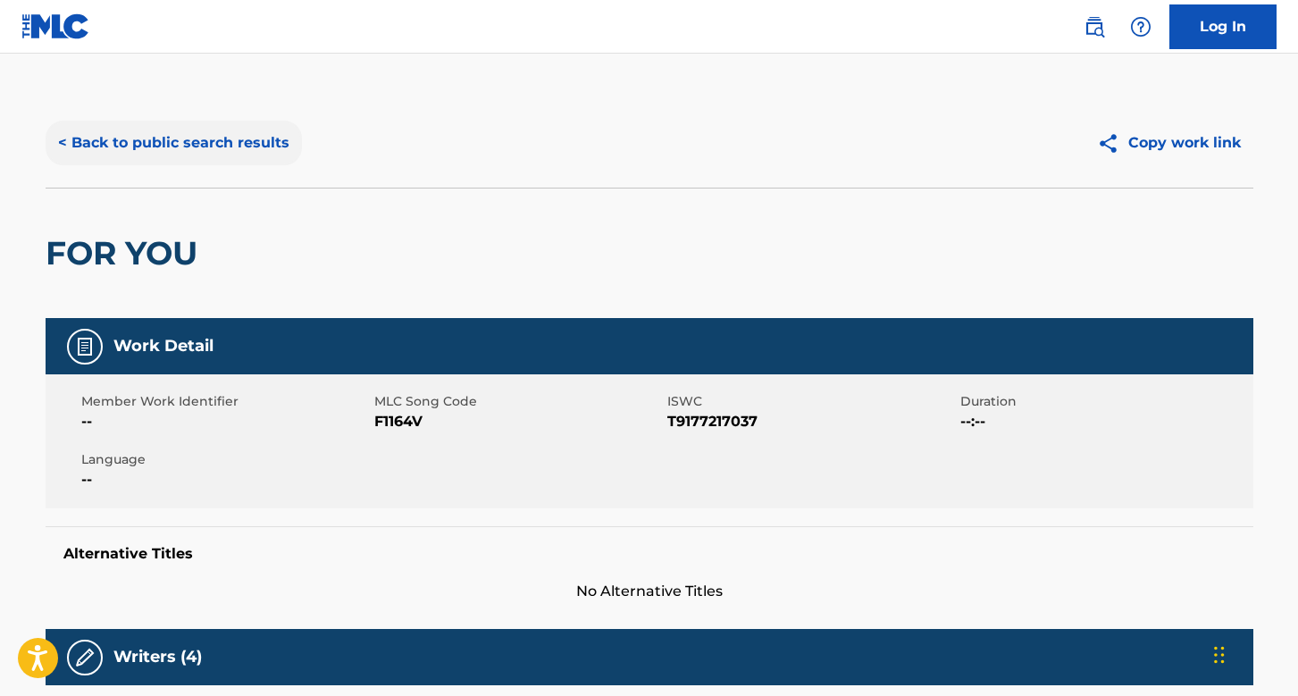
click at [139, 128] on button "< Back to public search results" at bounding box center [174, 143] width 256 height 45
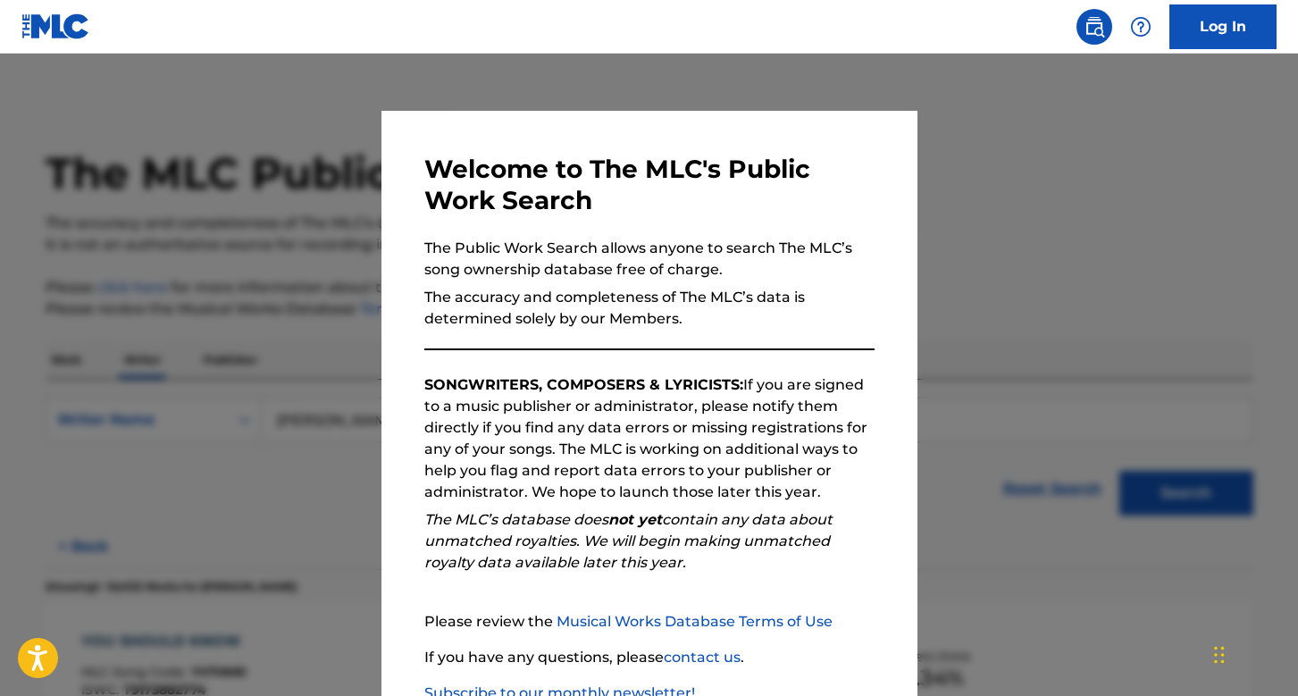
click at [249, 334] on div at bounding box center [649, 402] width 1298 height 696
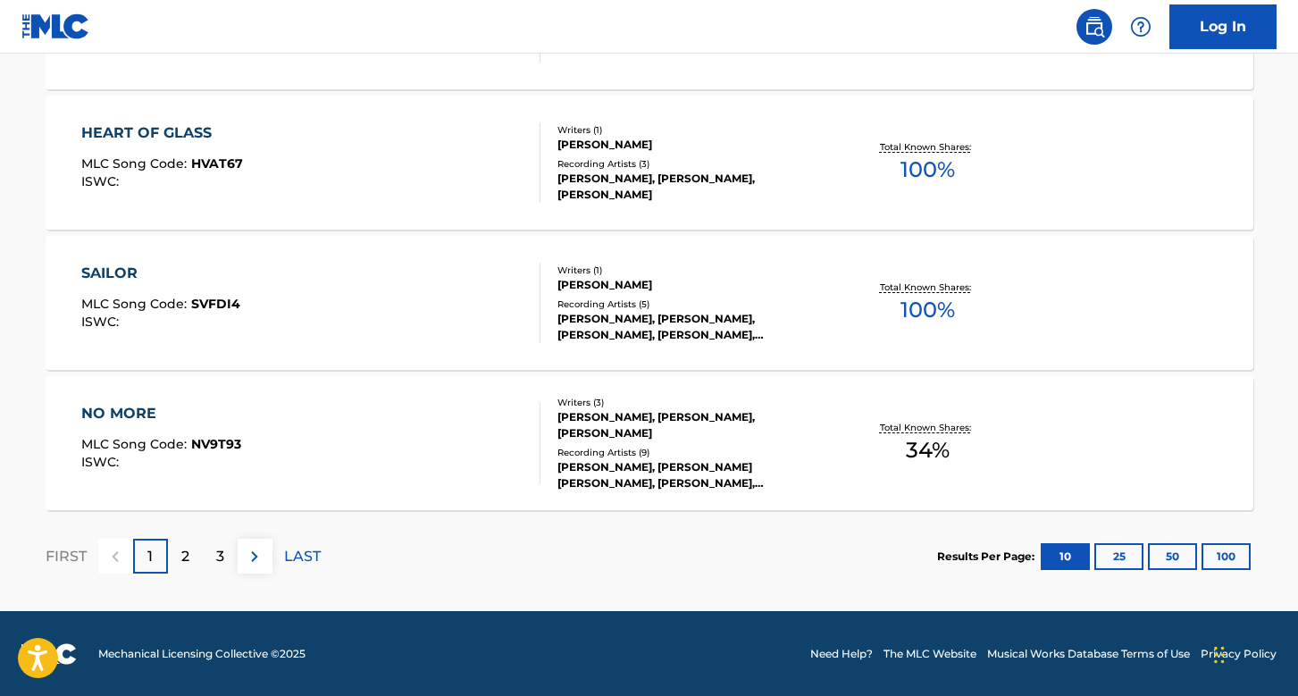
scroll to position [1491, 0]
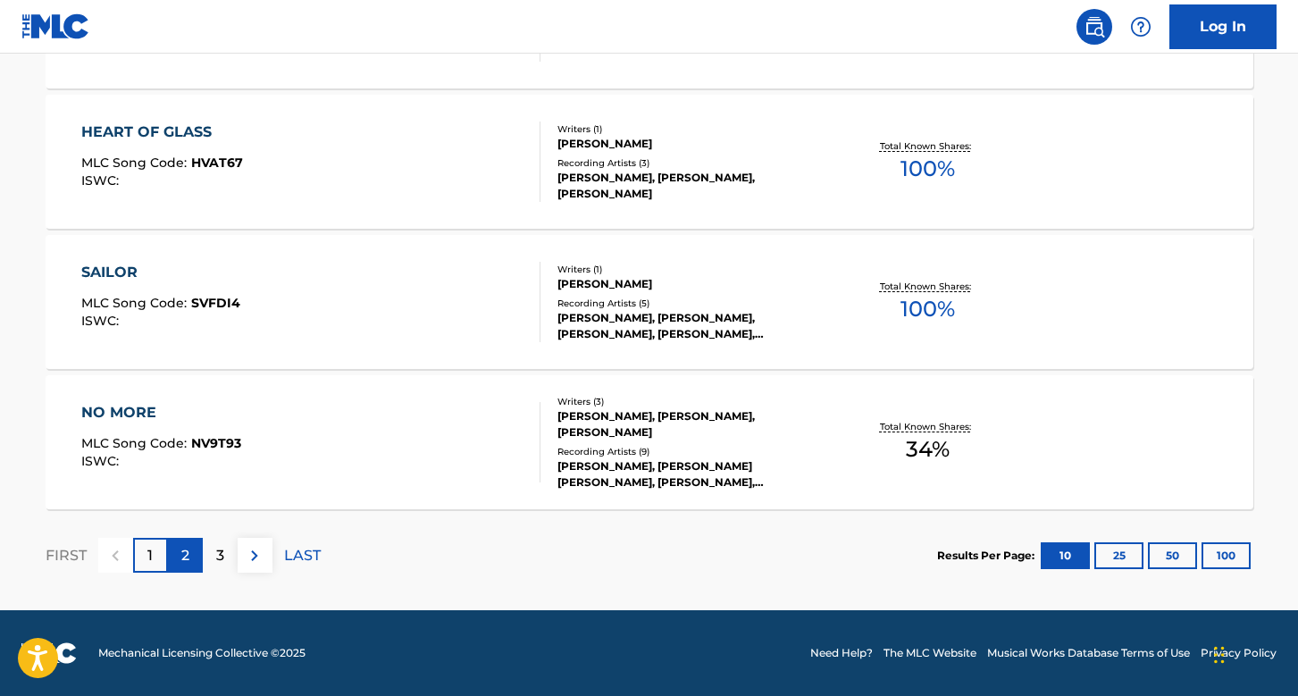
click at [189, 547] on div "2" at bounding box center [185, 555] width 35 height 35
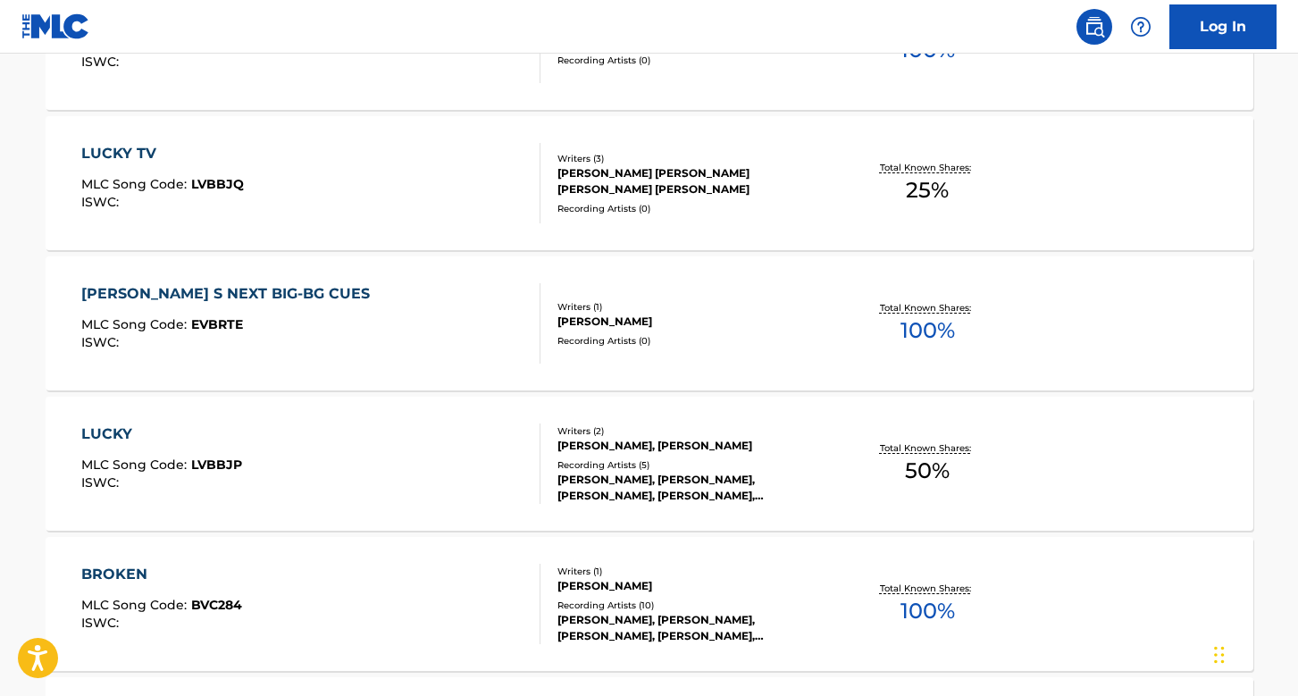
scroll to position [781, 0]
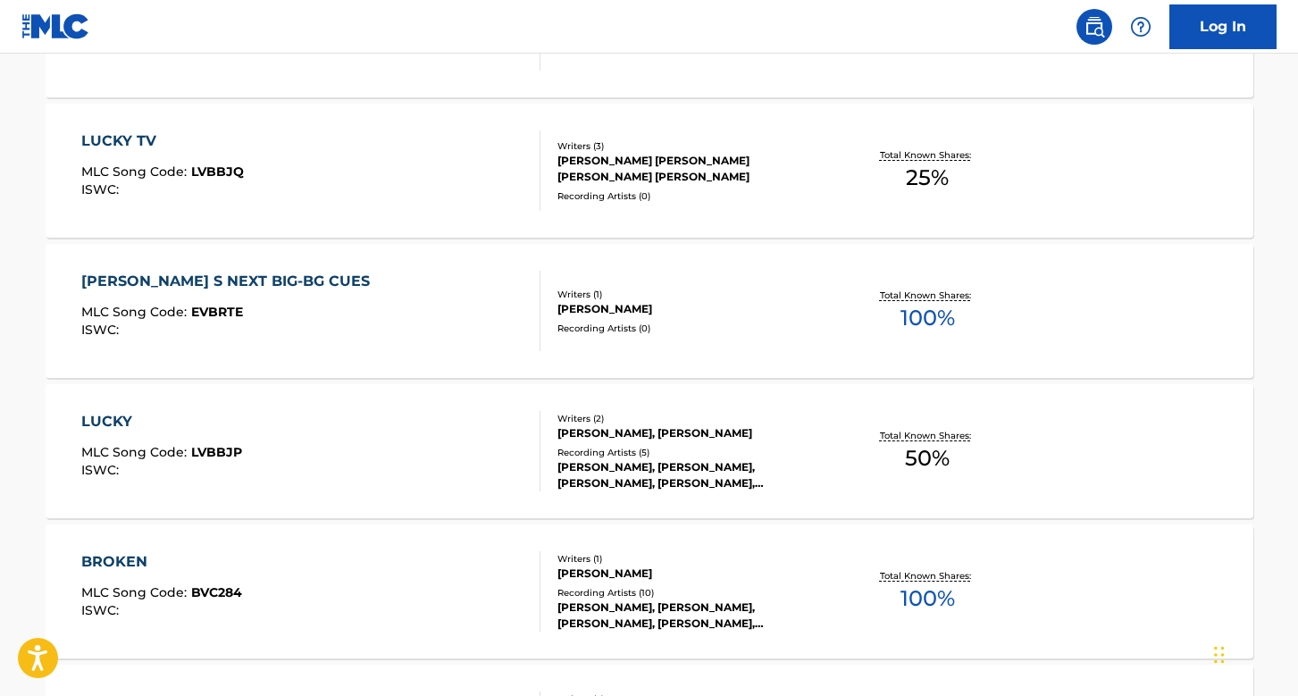
click at [418, 591] on div "BROKEN MLC Song Code : BVC284 ISWC :" at bounding box center [310, 591] width 459 height 80
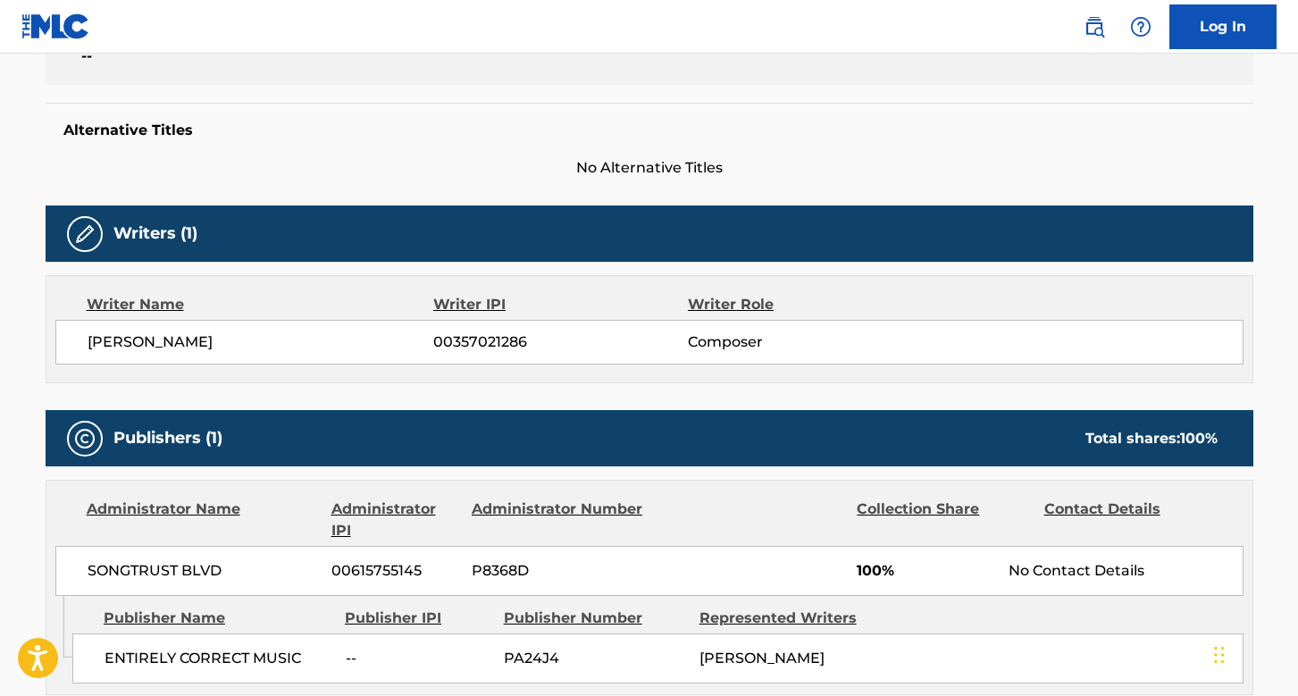
scroll to position [548, 0]
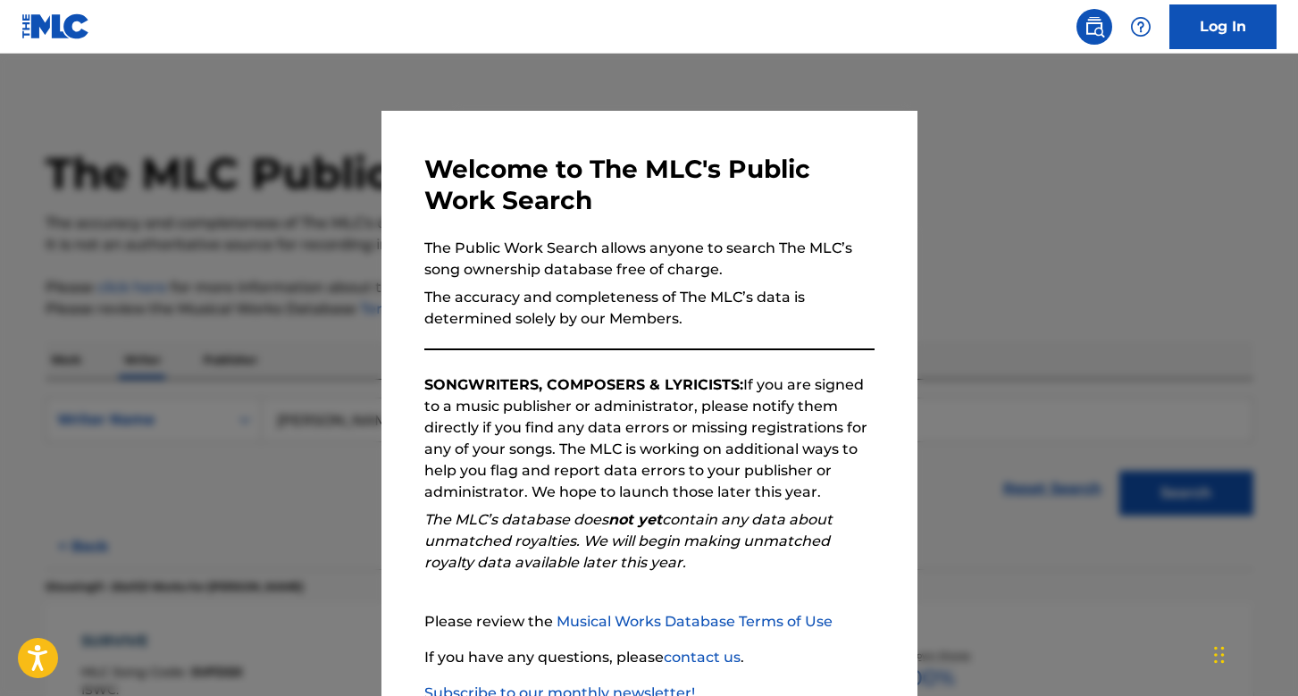
click at [325, 402] on div at bounding box center [649, 402] width 1298 height 696
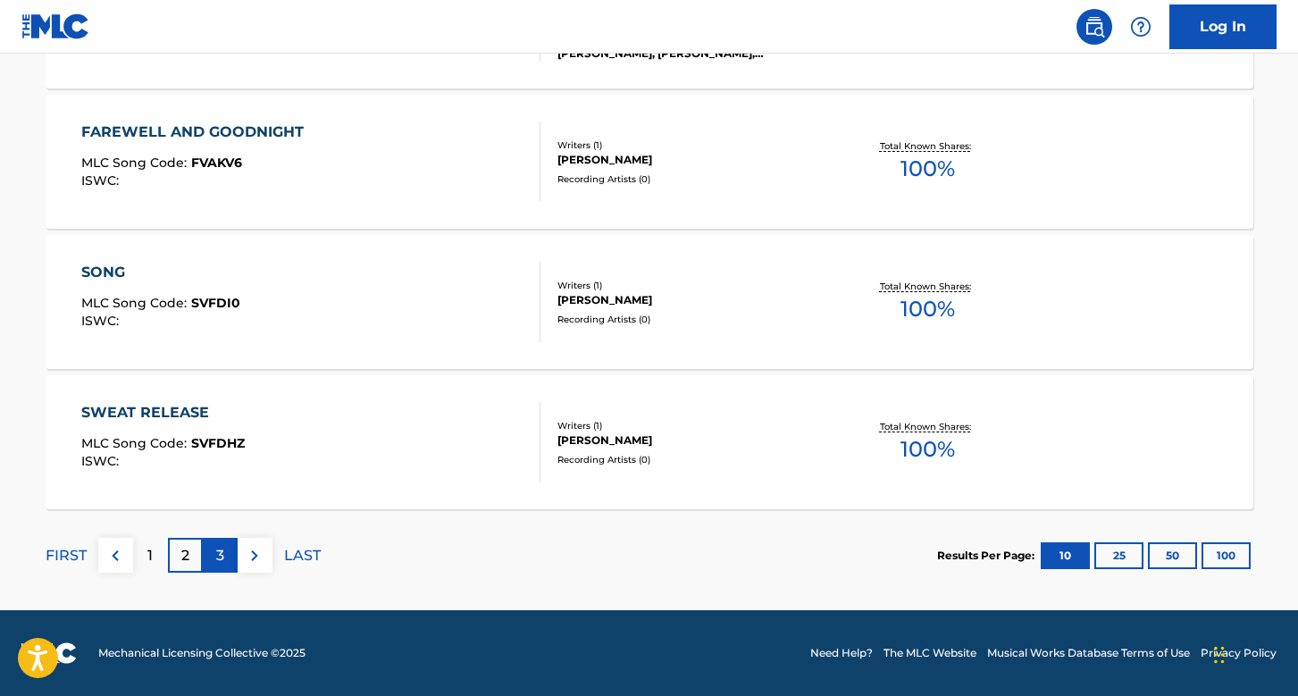
click at [222, 561] on p "3" at bounding box center [220, 555] width 8 height 21
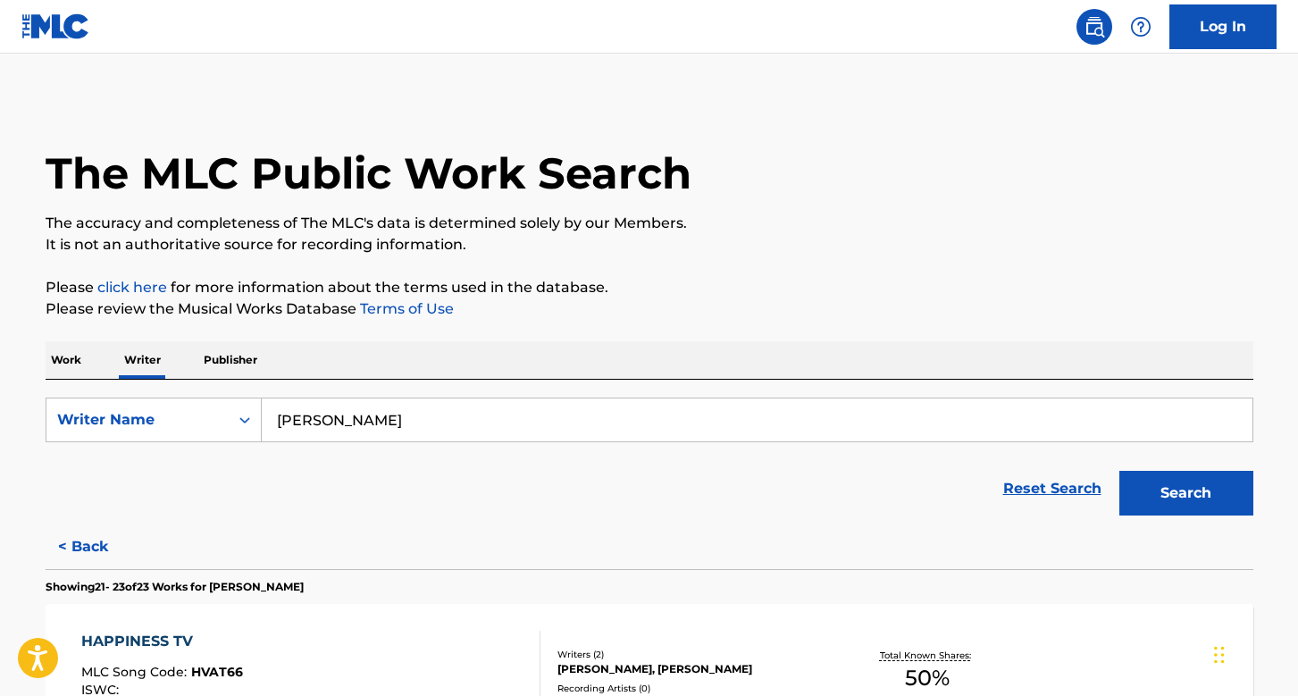
click at [550, 414] on input "[PERSON_NAME]" at bounding box center [757, 419] width 991 height 43
paste input "[PERSON_NAME] [PERSON_NAME]"
click at [1129, 512] on button "Search" at bounding box center [1186, 493] width 134 height 45
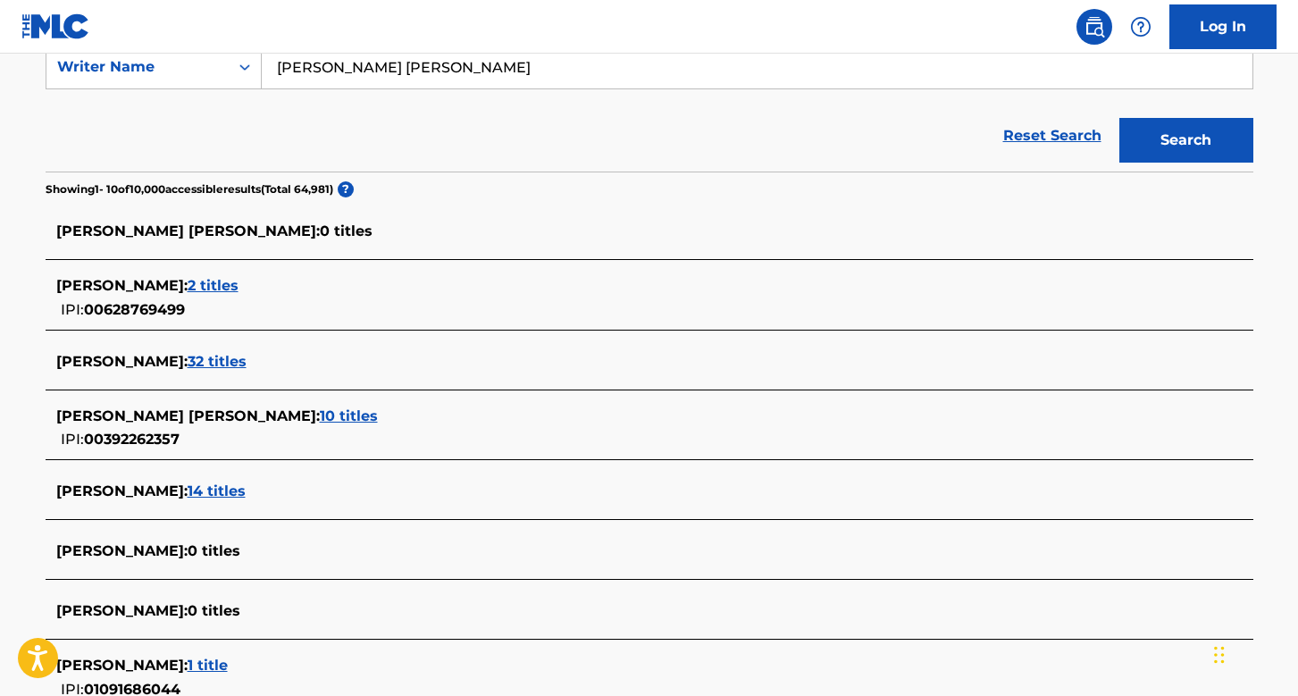
scroll to position [364, 0]
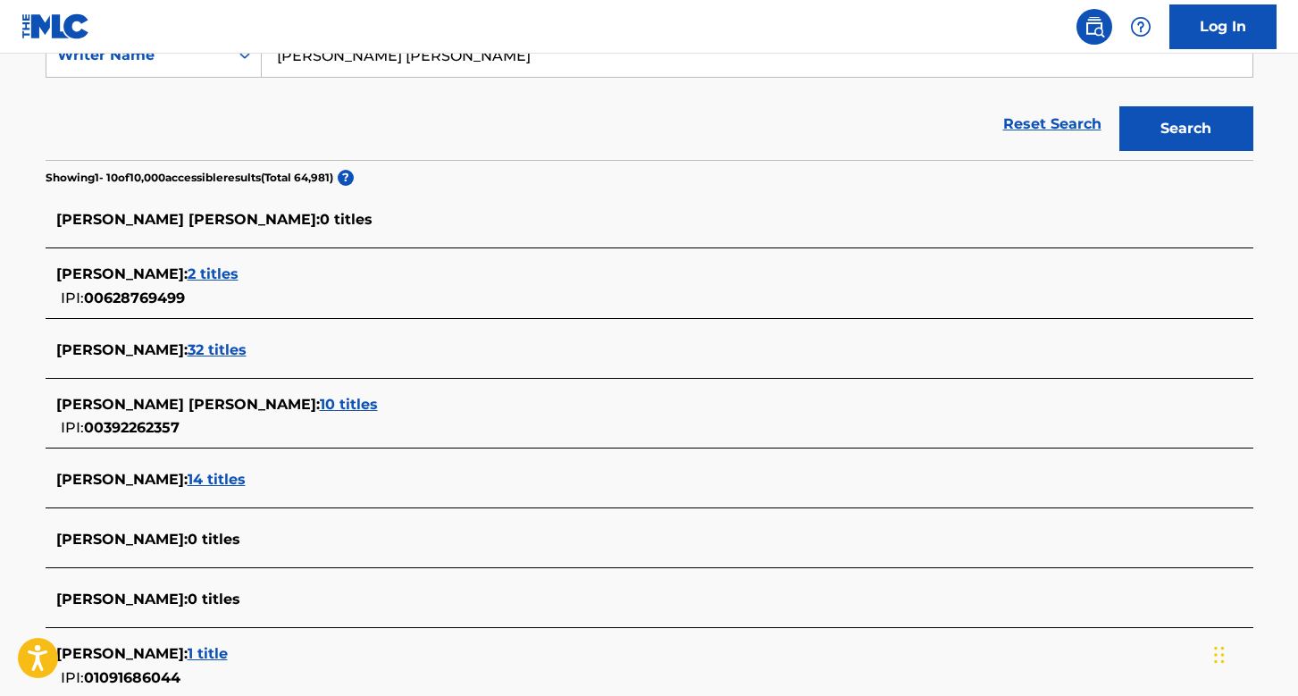
click at [329, 414] on div "[PERSON_NAME] [PERSON_NAME] : 10 titles" at bounding box center [626, 404] width 1140 height 21
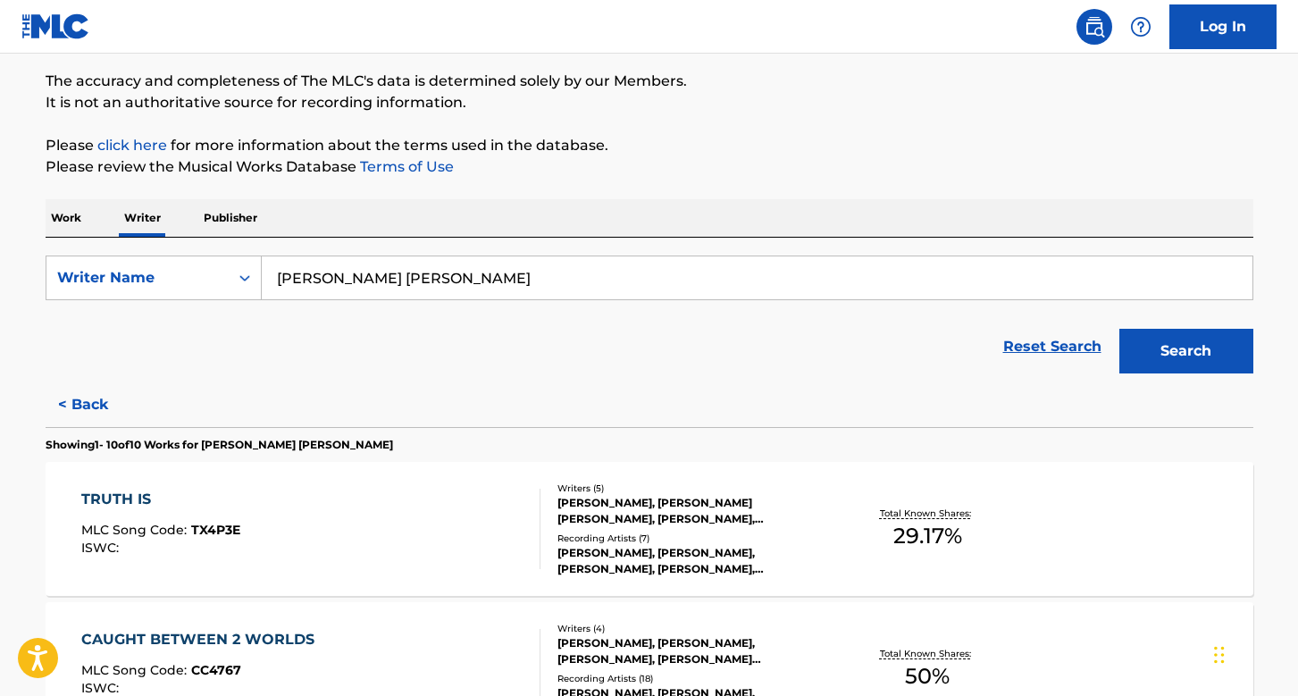
scroll to position [10, 0]
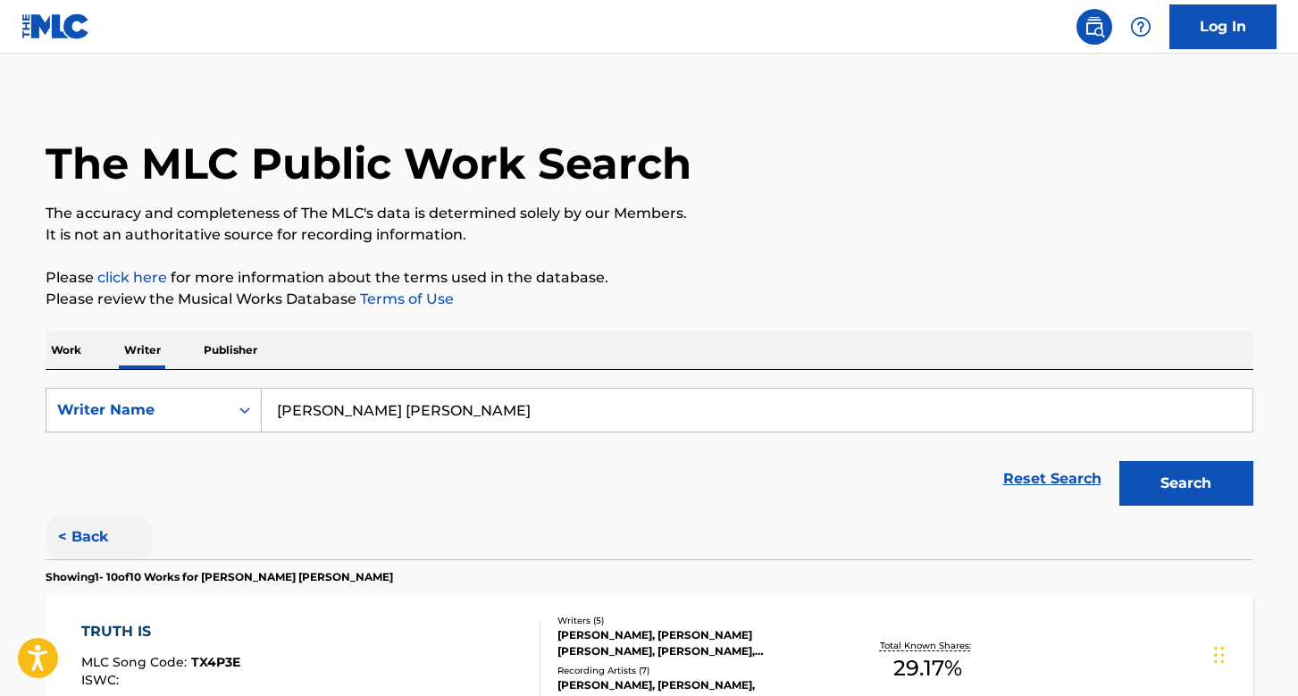
click at [87, 540] on button "< Back" at bounding box center [99, 537] width 107 height 45
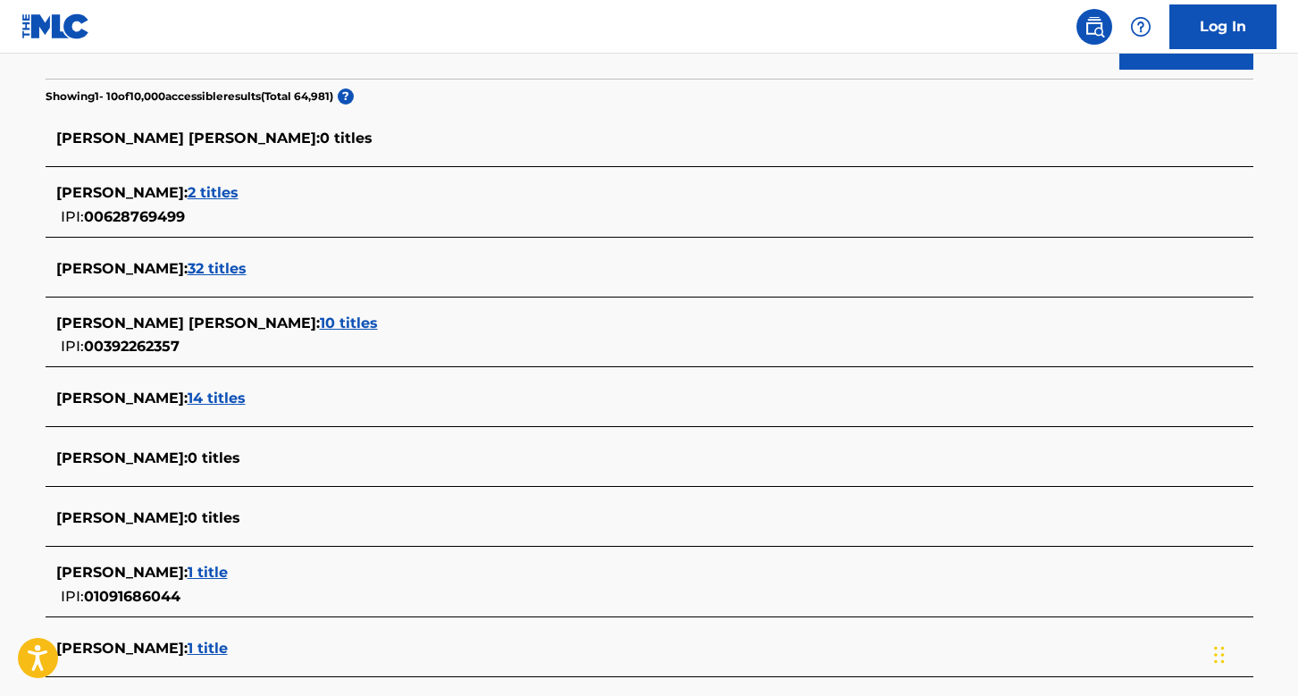
scroll to position [444, 0]
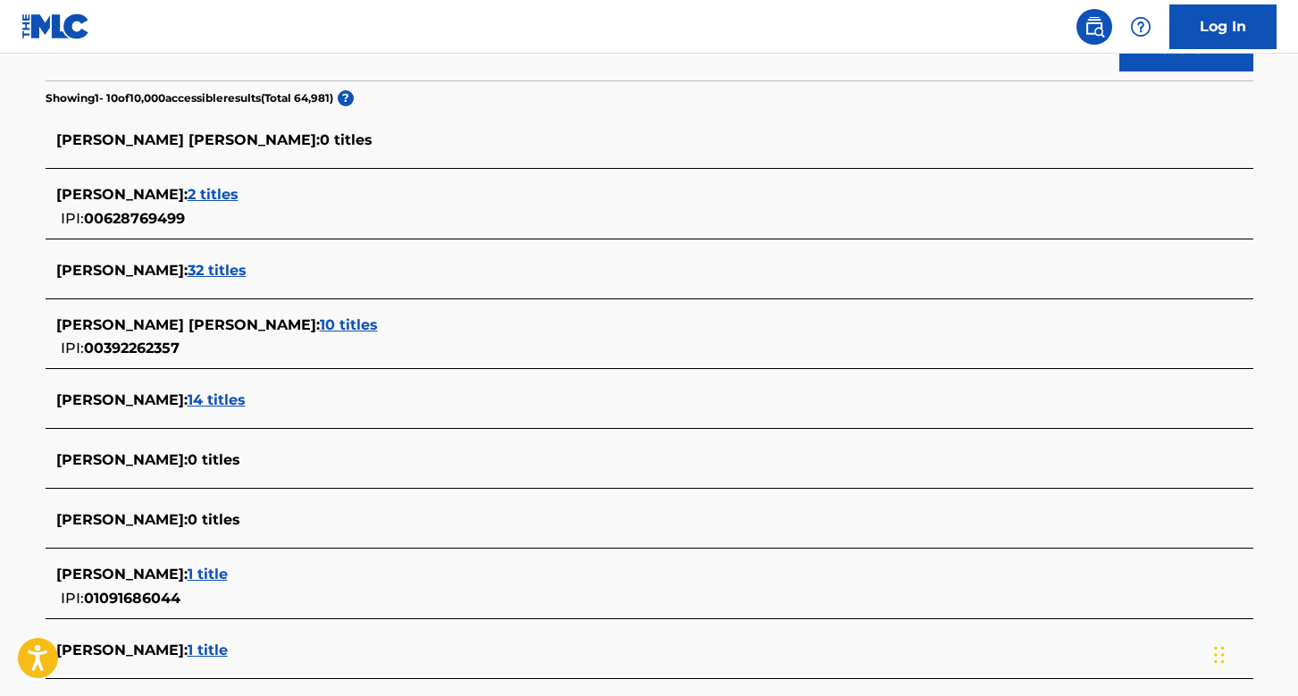
click at [239, 271] on span "32 titles" at bounding box center [217, 270] width 59 height 17
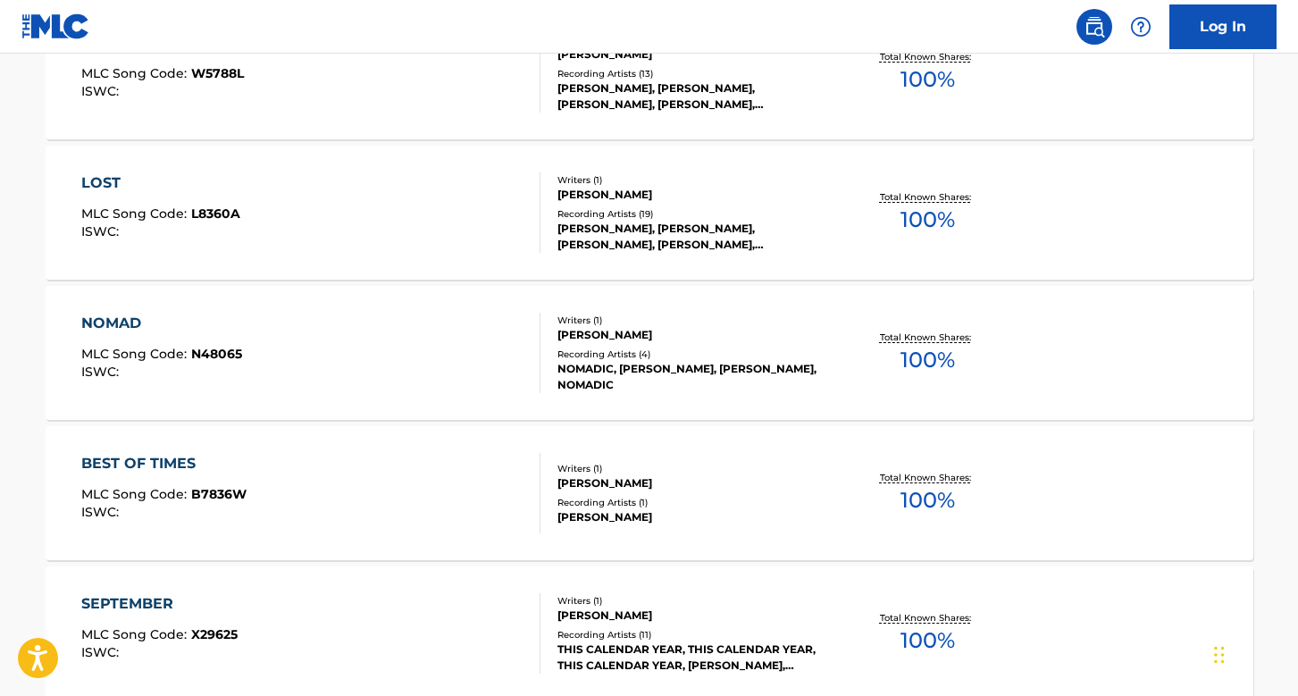
scroll to position [1491, 0]
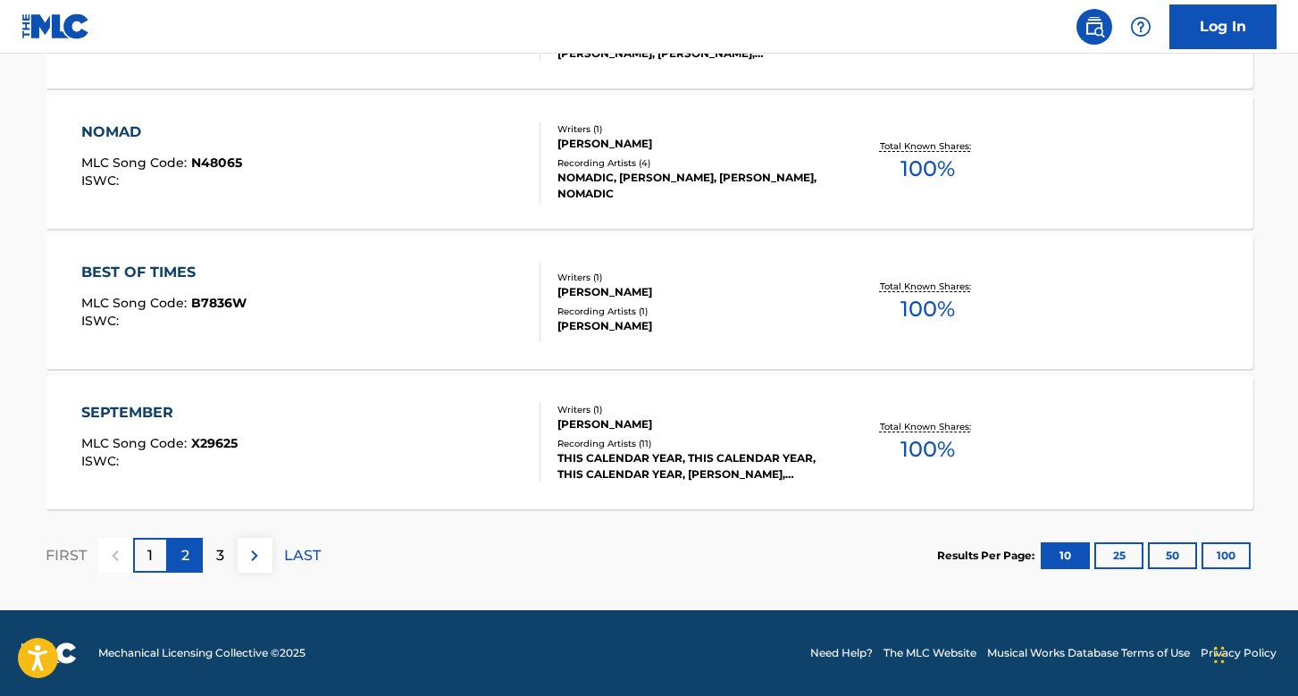
click at [187, 554] on p "2" at bounding box center [185, 555] width 8 height 21
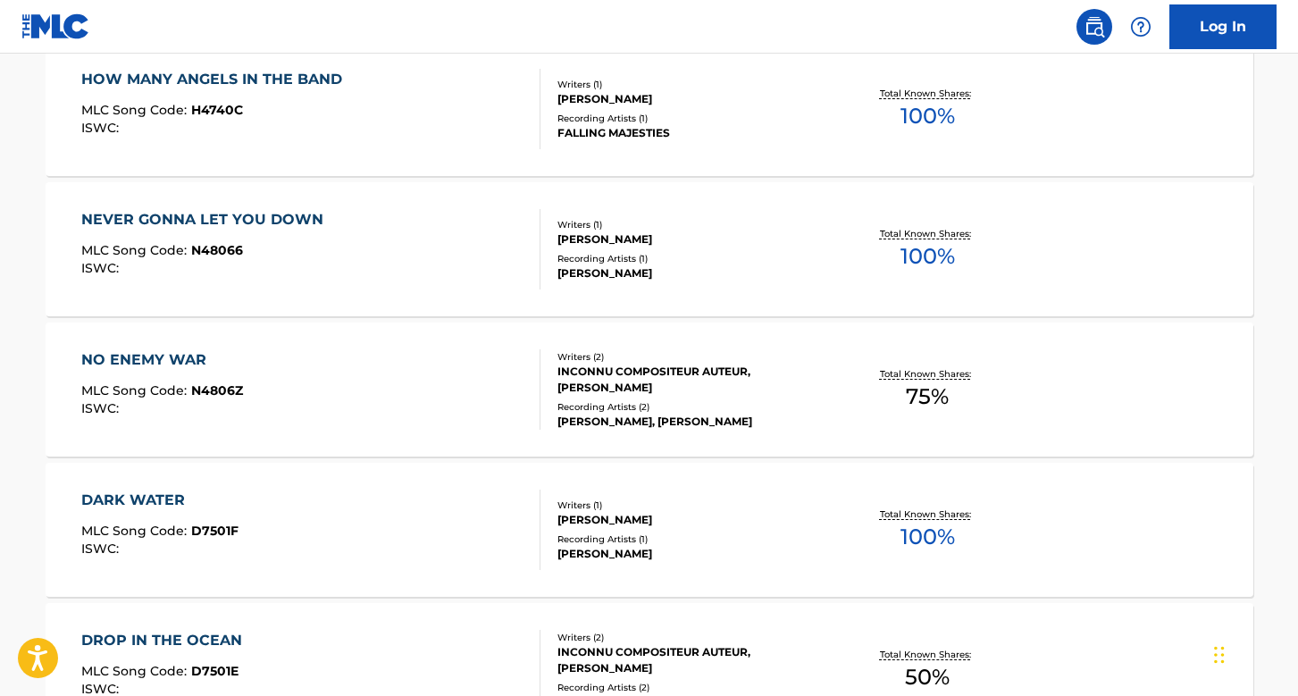
scroll to position [0, 0]
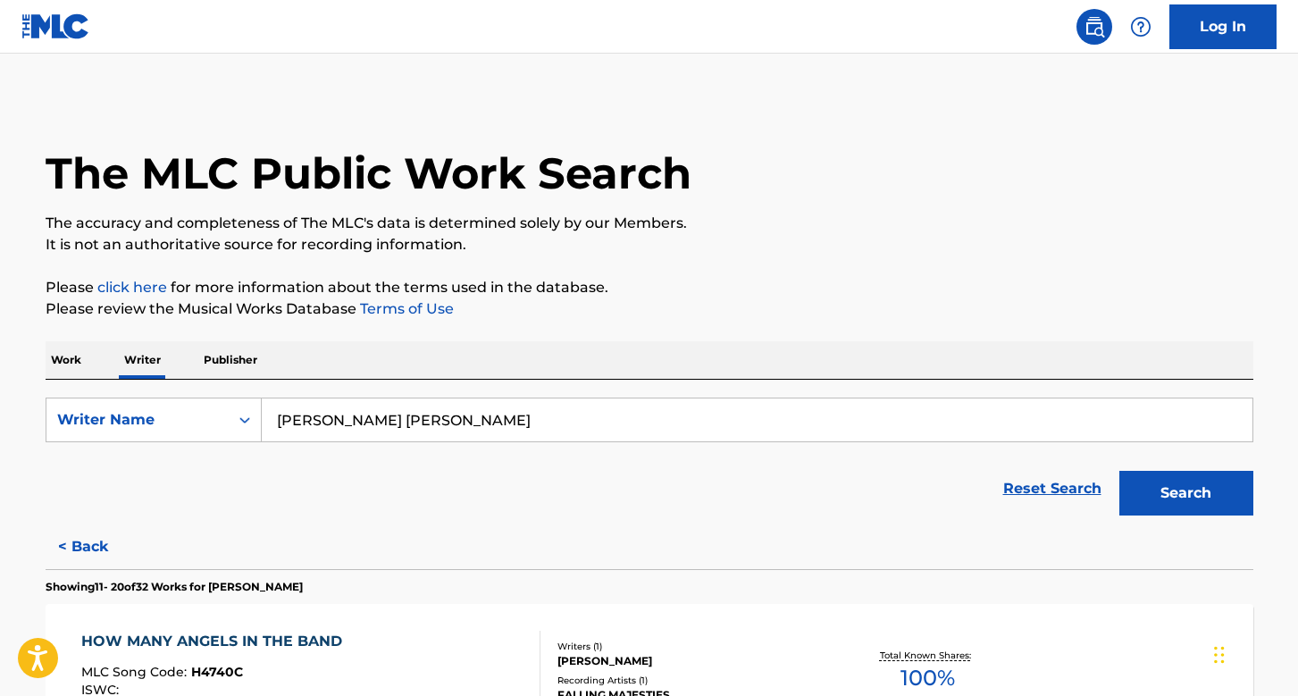
click at [461, 397] on div "SearchWithCriteria774ca3de-d214-49be-82b0-ba338f35d25d Writer Name [PERSON_NAME…" at bounding box center [650, 452] width 1208 height 145
click at [461, 398] on div "[PERSON_NAME] [PERSON_NAME]" at bounding box center [758, 420] width 992 height 45
click at [461, 413] on input "[PERSON_NAME] [PERSON_NAME]" at bounding box center [757, 419] width 991 height 43
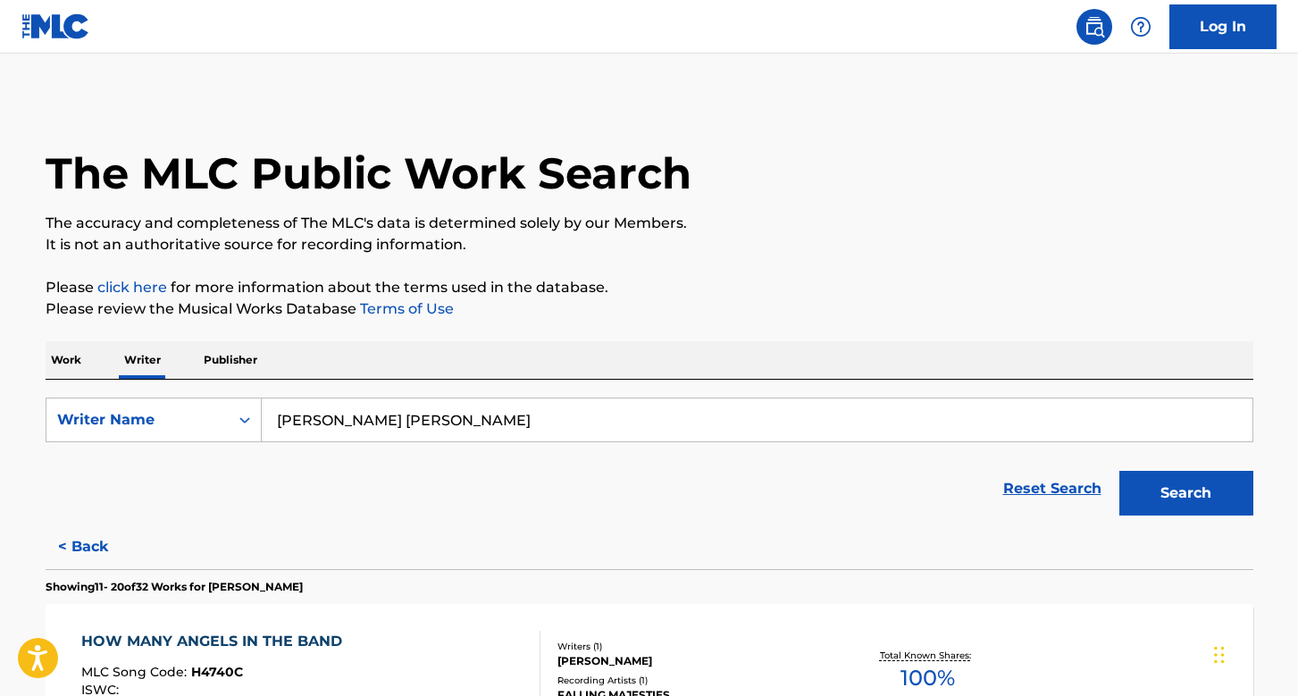
click at [461, 413] on input "[PERSON_NAME] [PERSON_NAME]" at bounding box center [757, 419] width 991 height 43
paste input "[PERSON_NAME] D"
type input "[PERSON_NAME] D"
click at [1200, 489] on button "Search" at bounding box center [1186, 493] width 134 height 45
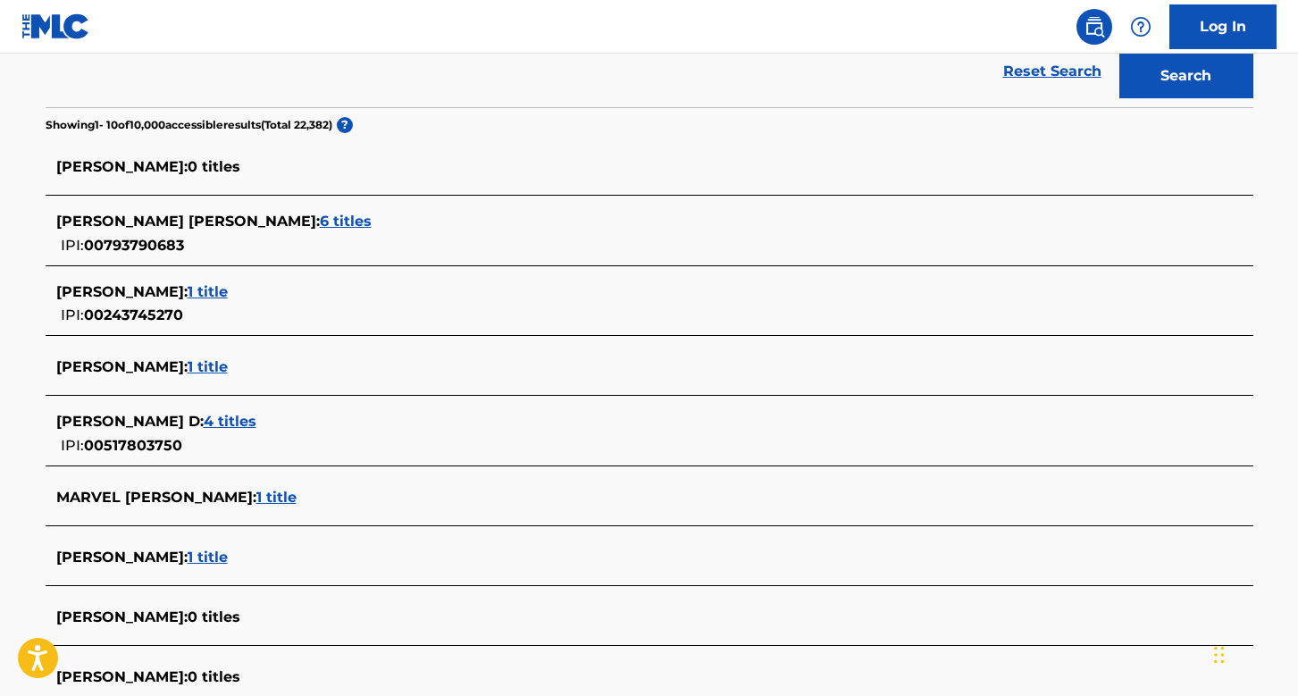
scroll to position [415, 0]
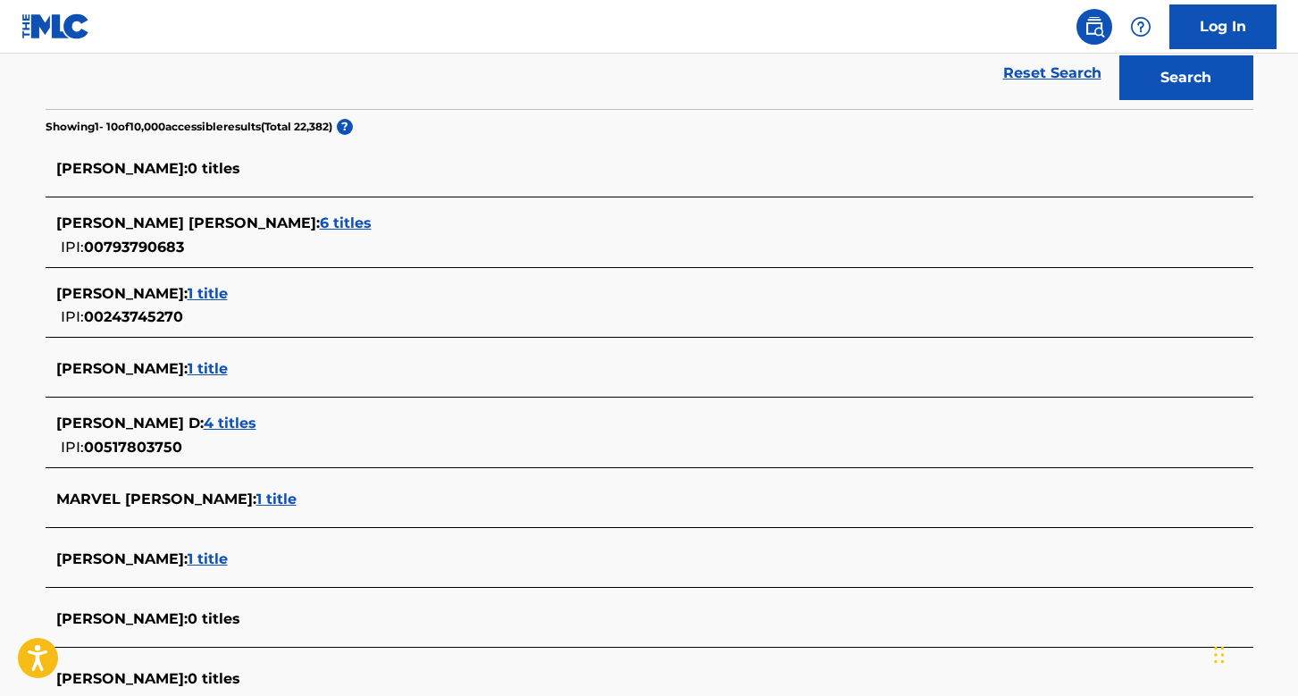
click at [250, 420] on span "4 titles" at bounding box center [230, 422] width 53 height 17
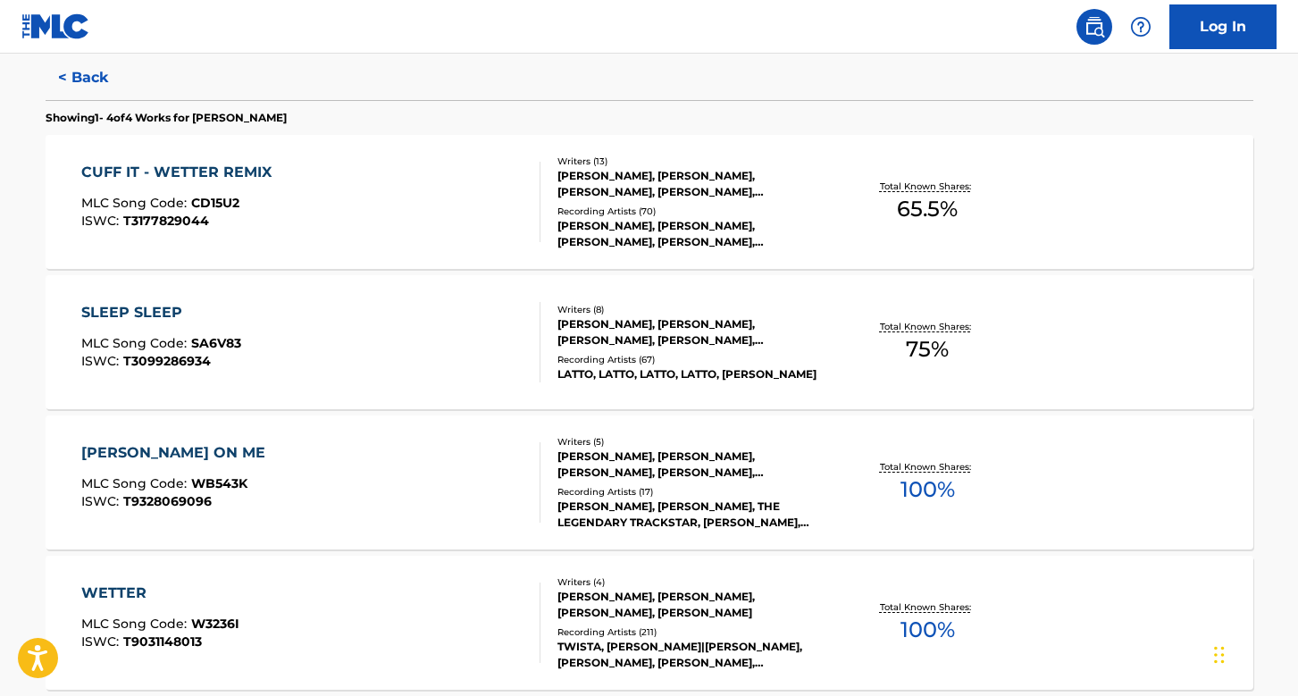
scroll to position [444, 0]
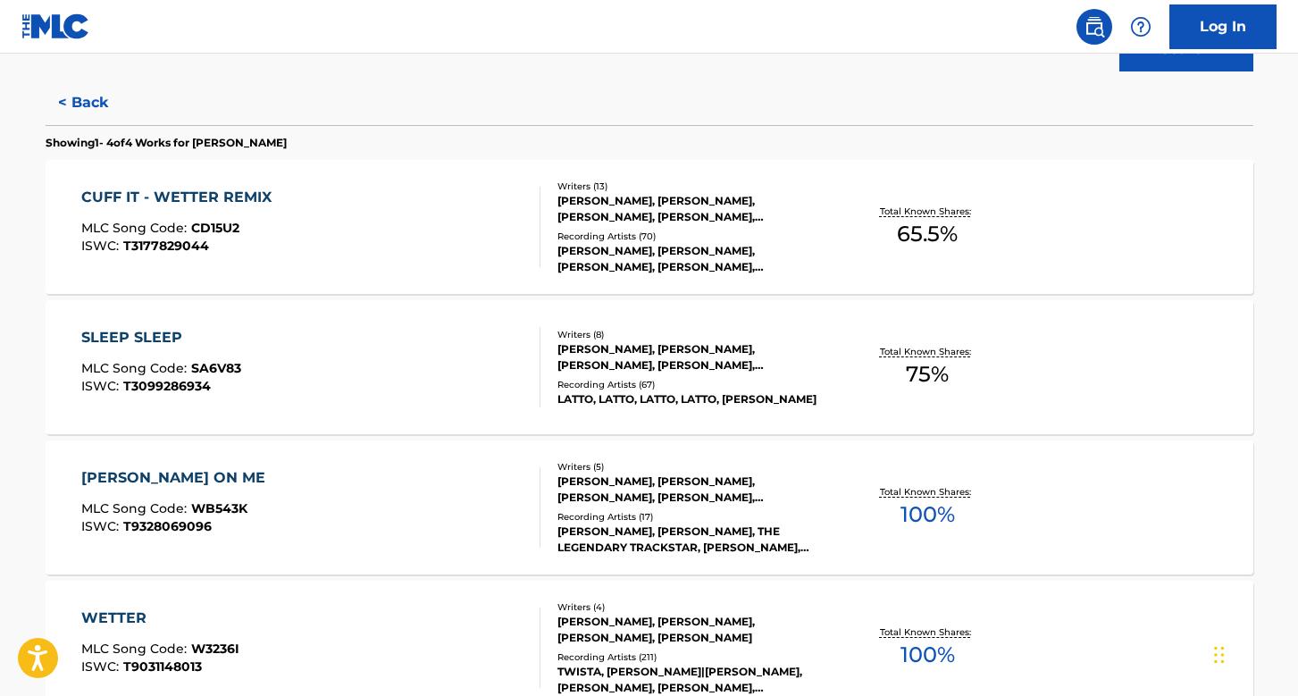
click at [539, 203] on div at bounding box center [532, 227] width 14 height 80
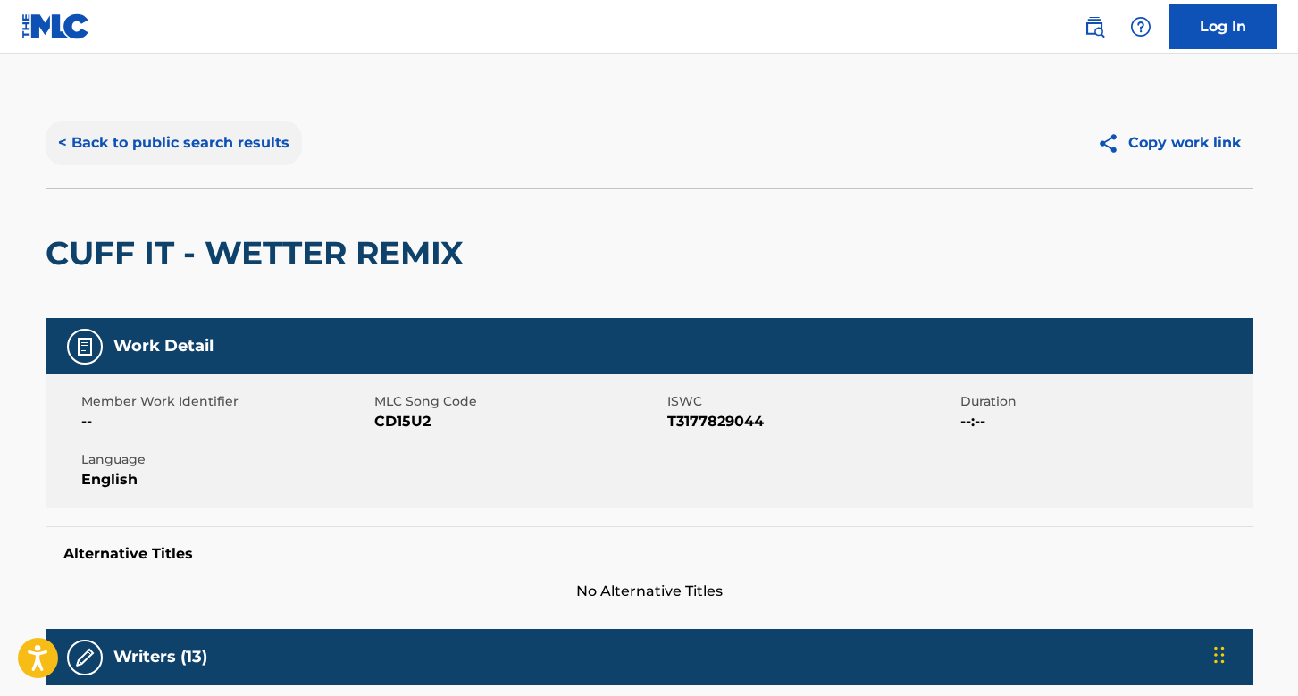
click at [159, 133] on button "< Back to public search results" at bounding box center [174, 143] width 256 height 45
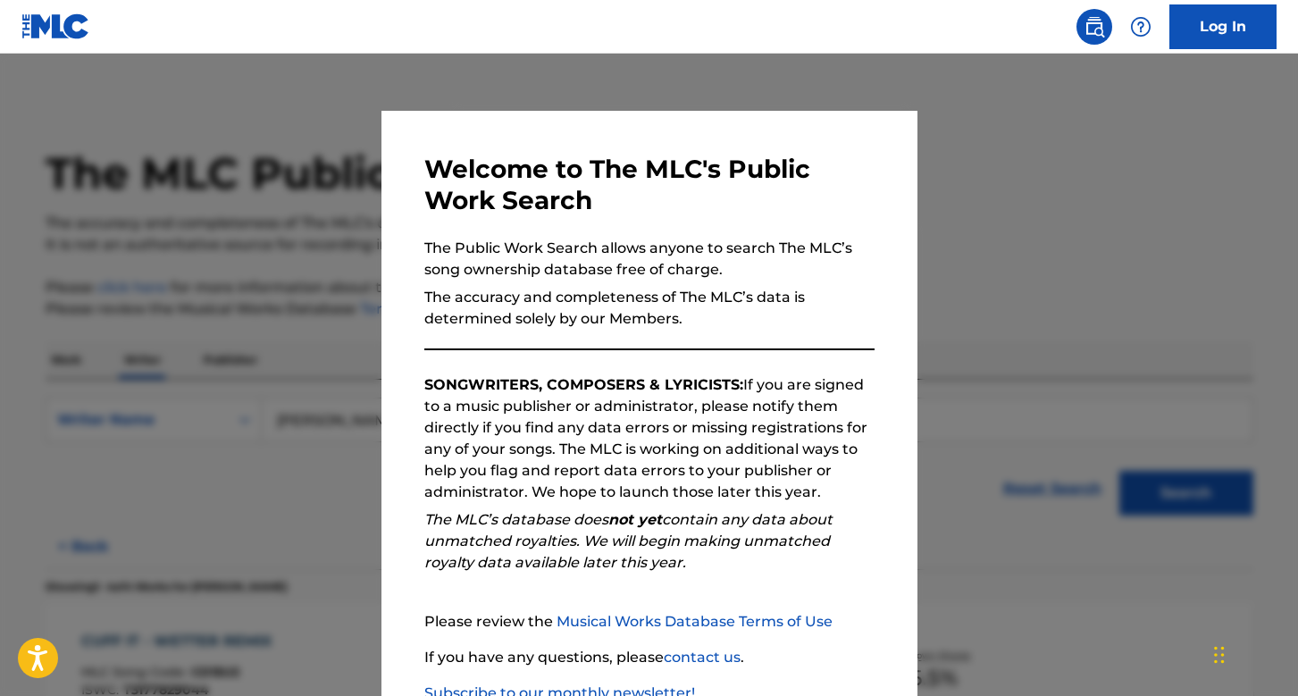
click at [164, 356] on div at bounding box center [649, 402] width 1298 height 696
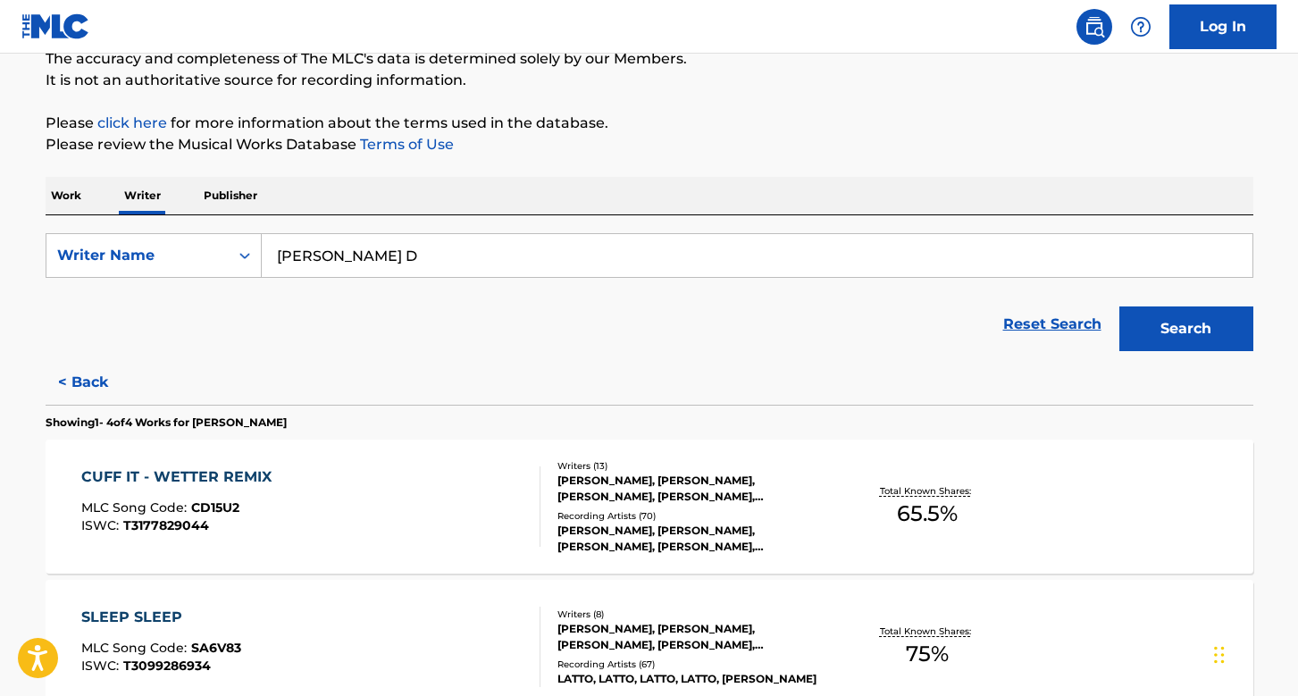
scroll to position [163, 0]
click at [292, 258] on input "[PERSON_NAME] D" at bounding box center [757, 256] width 991 height 43
click at [285, 258] on input "[PERSON_NAME] D" at bounding box center [757, 256] width 991 height 43
type input "Daffold [PERSON_NAME] D"
click at [1119, 307] on button "Search" at bounding box center [1186, 329] width 134 height 45
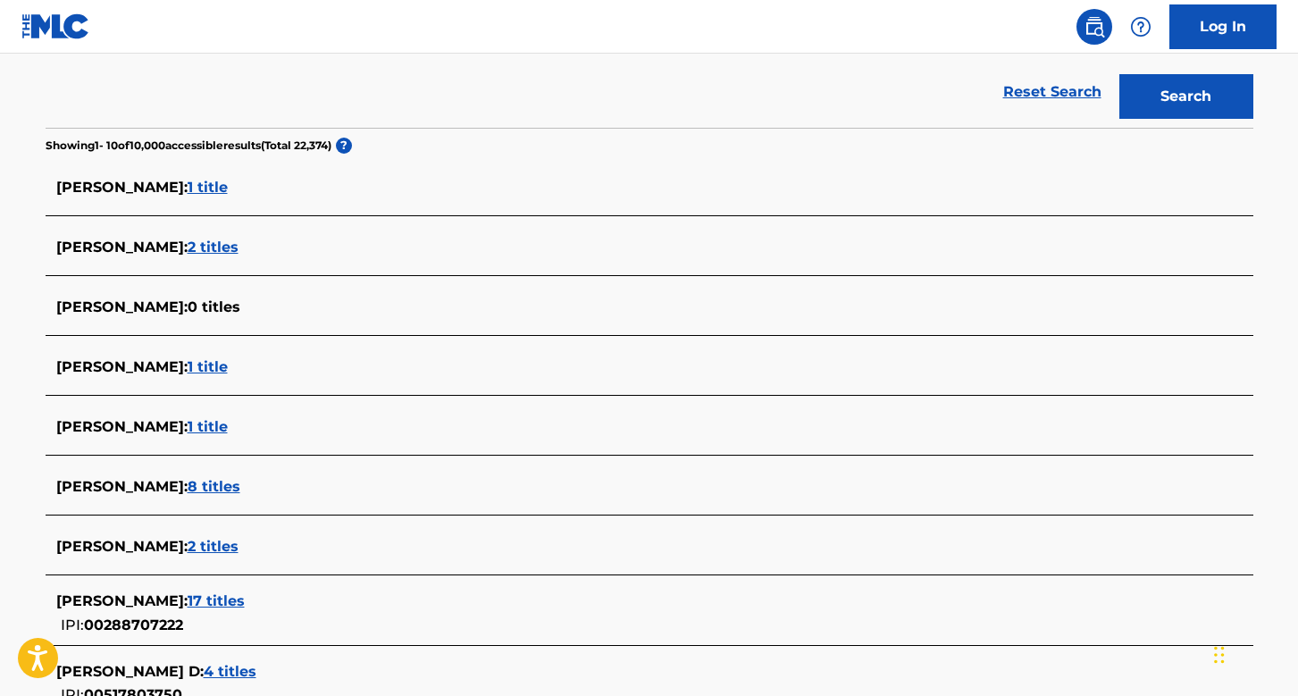
scroll to position [663, 0]
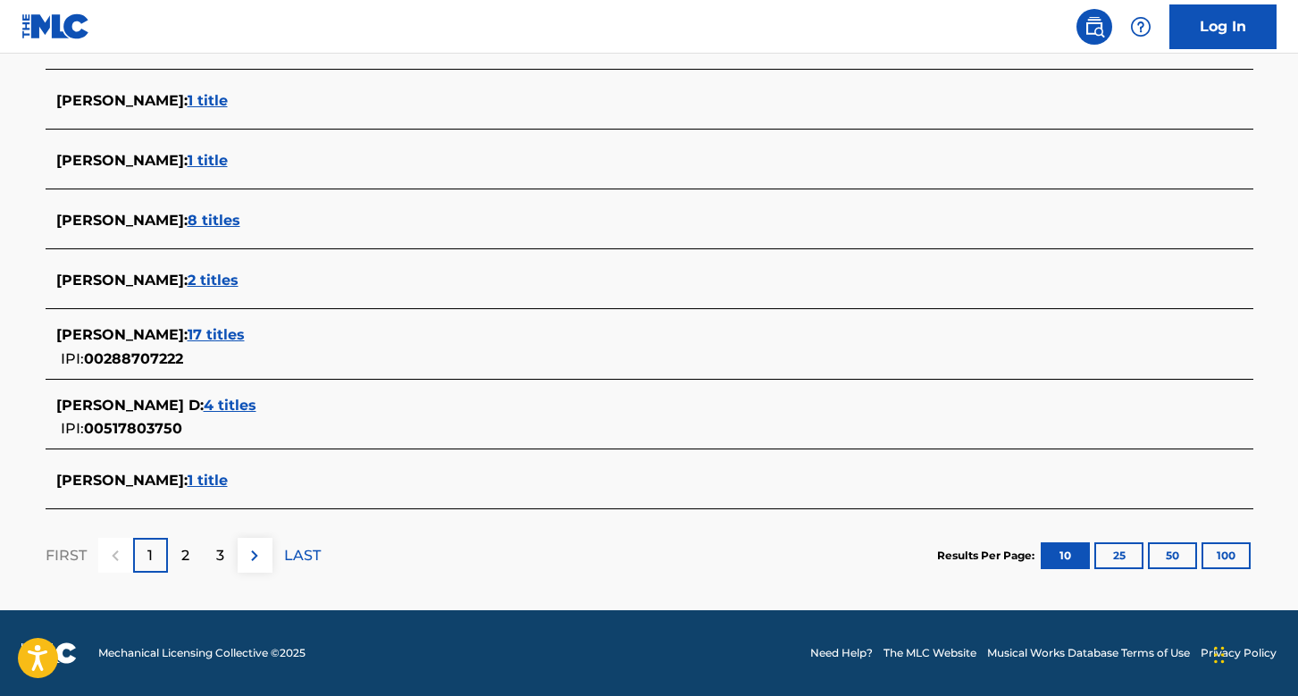
click at [240, 406] on span "4 titles" at bounding box center [230, 405] width 53 height 17
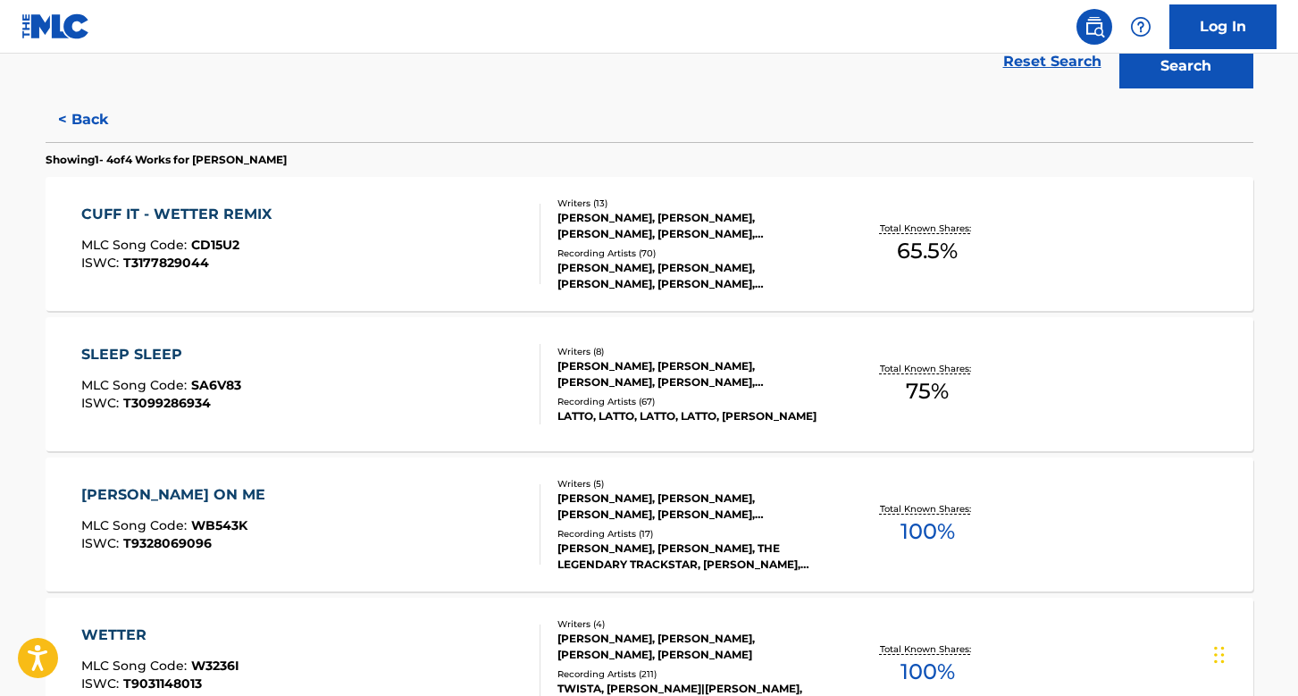
scroll to position [641, 0]
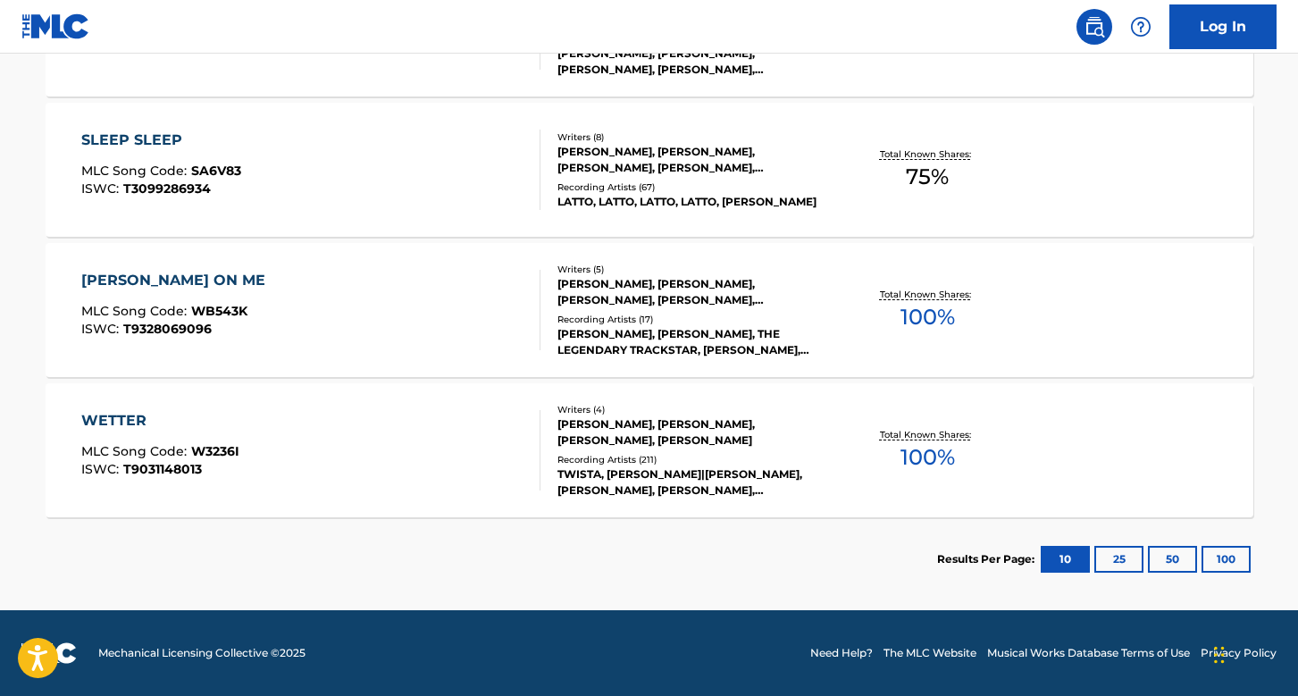
click at [608, 428] on div "[PERSON_NAME], [PERSON_NAME], [PERSON_NAME], [PERSON_NAME]" at bounding box center [692, 432] width 270 height 32
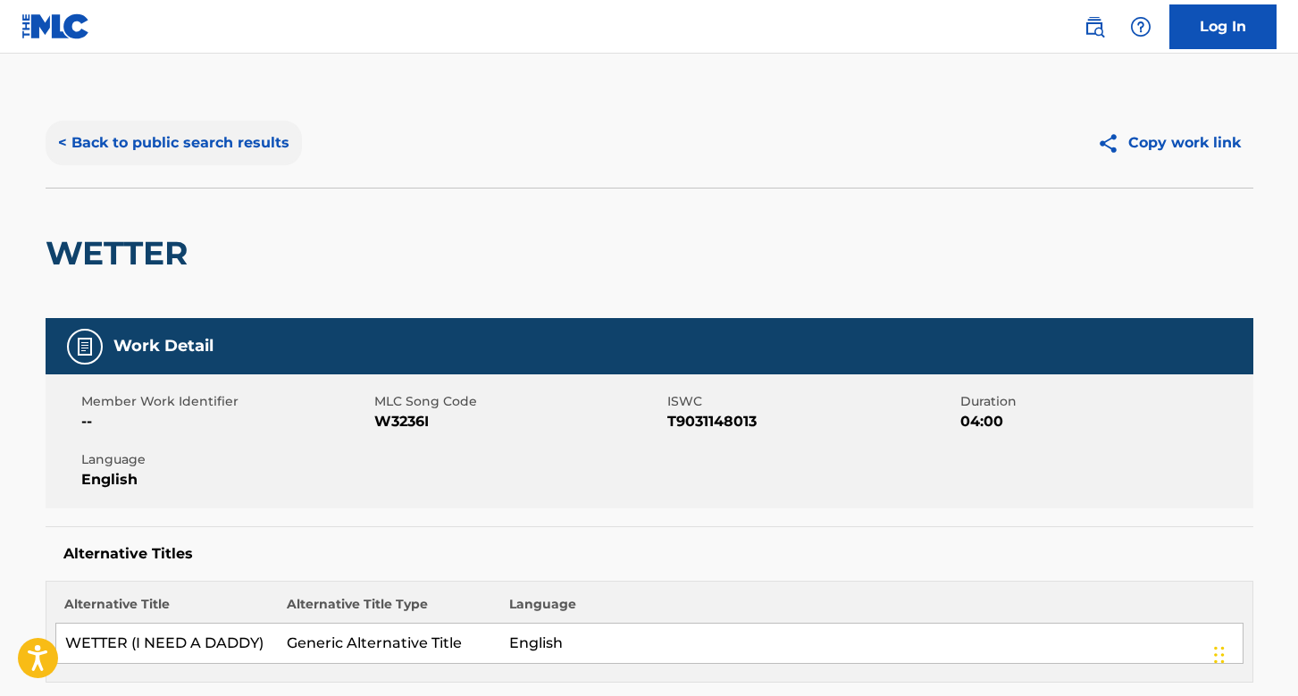
click at [159, 134] on button "< Back to public search results" at bounding box center [174, 143] width 256 height 45
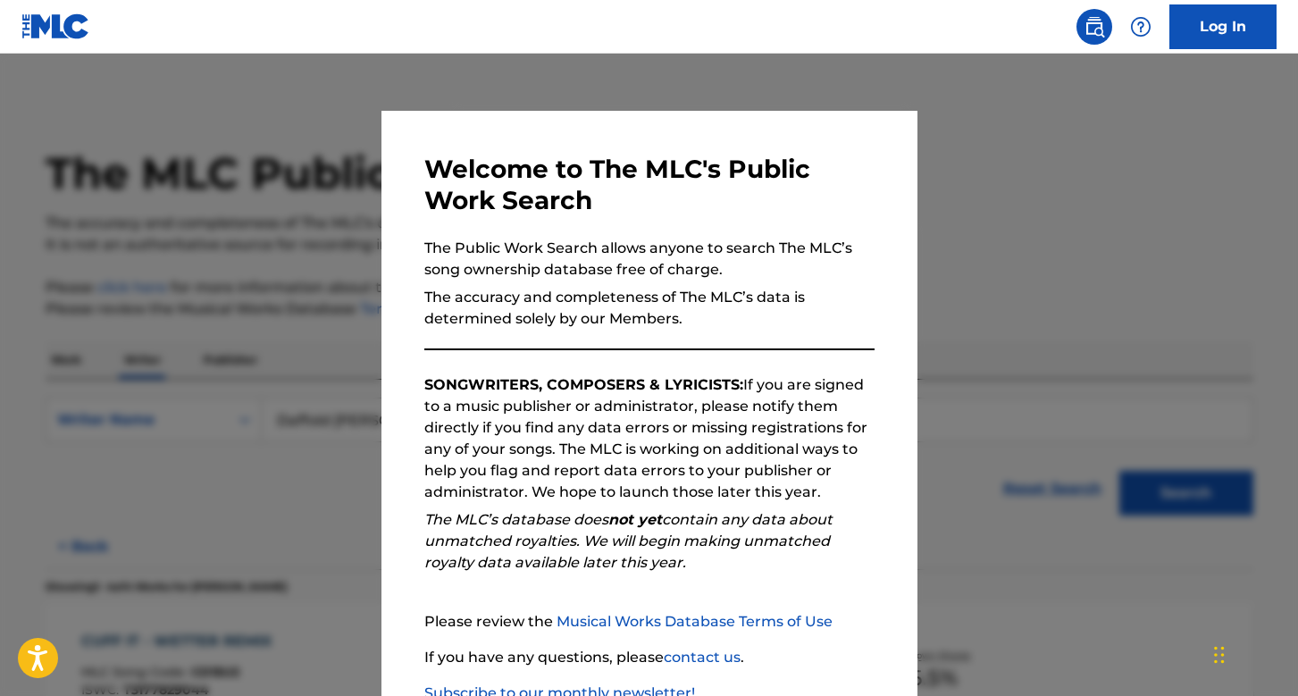
click at [303, 247] on div at bounding box center [649, 402] width 1298 height 696
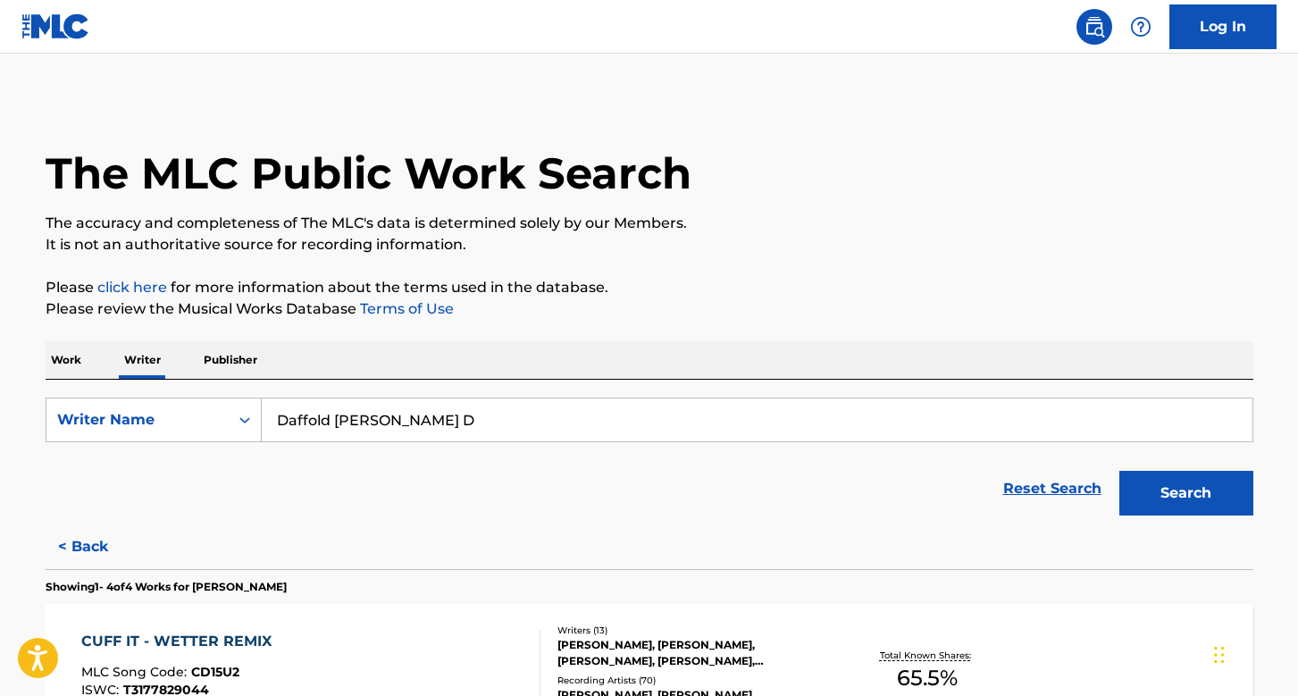
click at [420, 421] on input "Daffold [PERSON_NAME] D" at bounding box center [757, 419] width 991 height 43
click at [420, 420] on input "Daffold [PERSON_NAME] D" at bounding box center [757, 419] width 991 height 43
paste input "[PERSON_NAME]"
type input "[PERSON_NAME]"
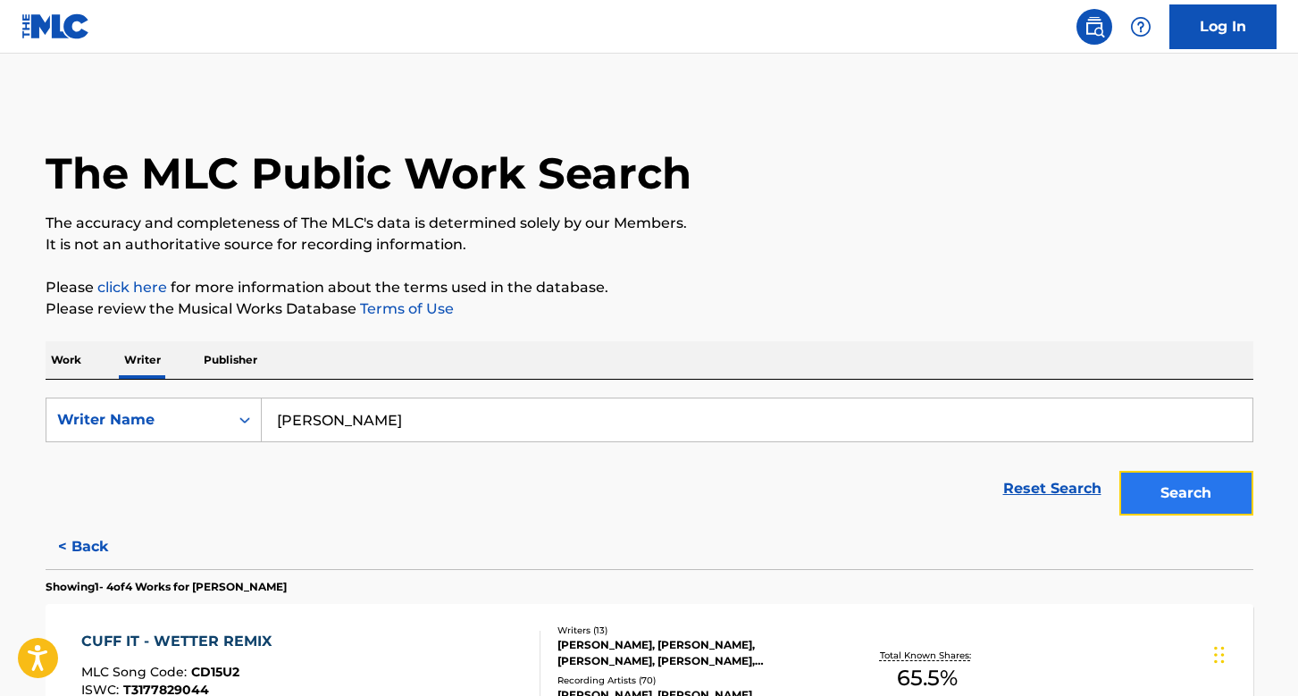
click at [1199, 489] on button "Search" at bounding box center [1186, 493] width 134 height 45
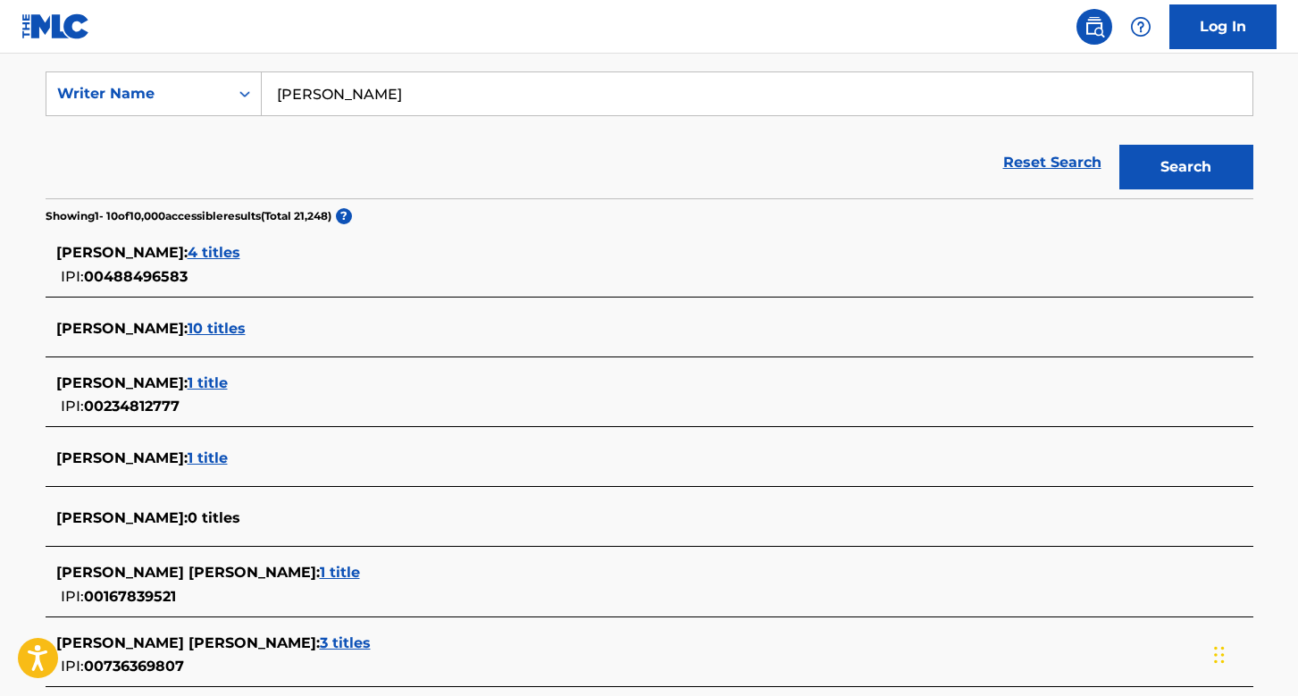
scroll to position [314, 0]
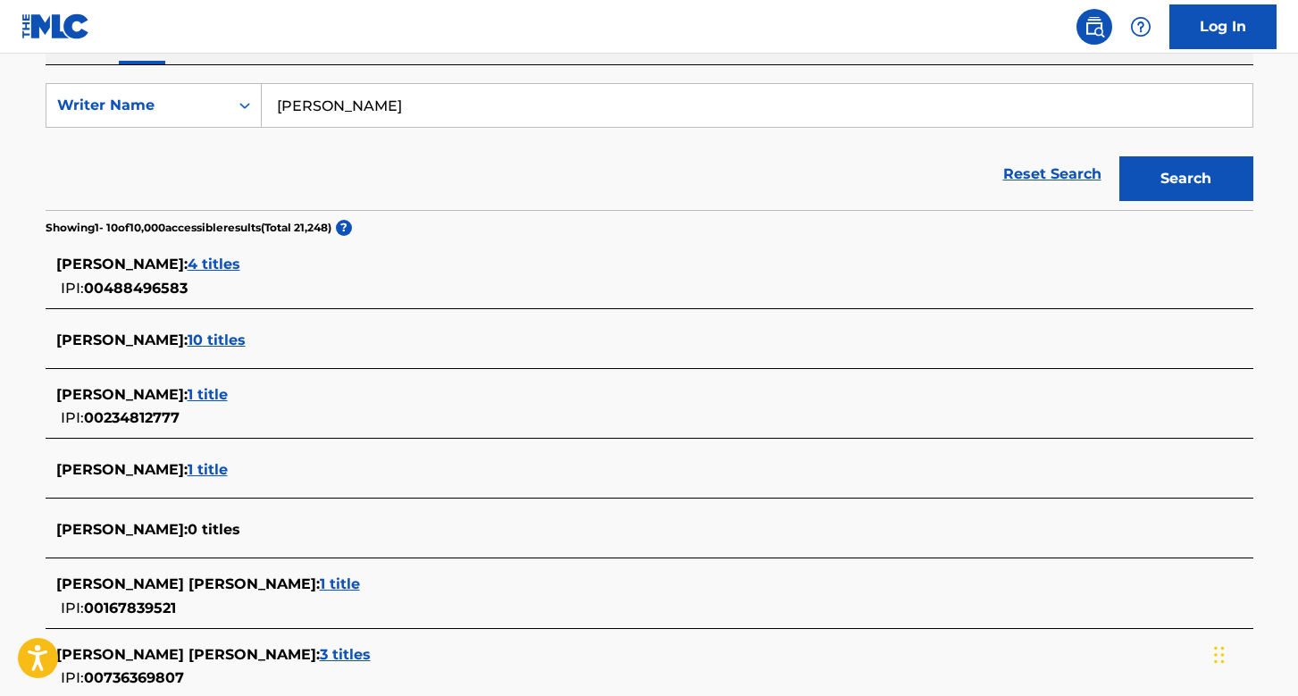
click at [240, 264] on span "4 titles" at bounding box center [214, 263] width 53 height 17
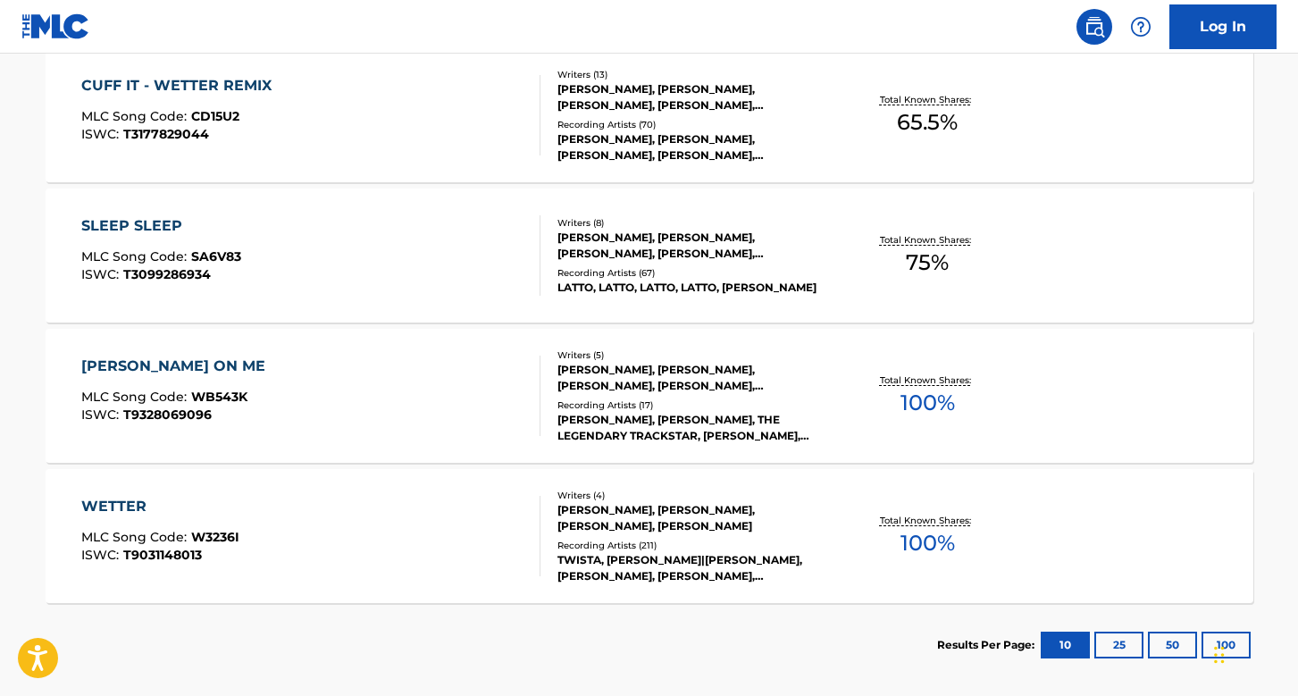
scroll to position [580, 0]
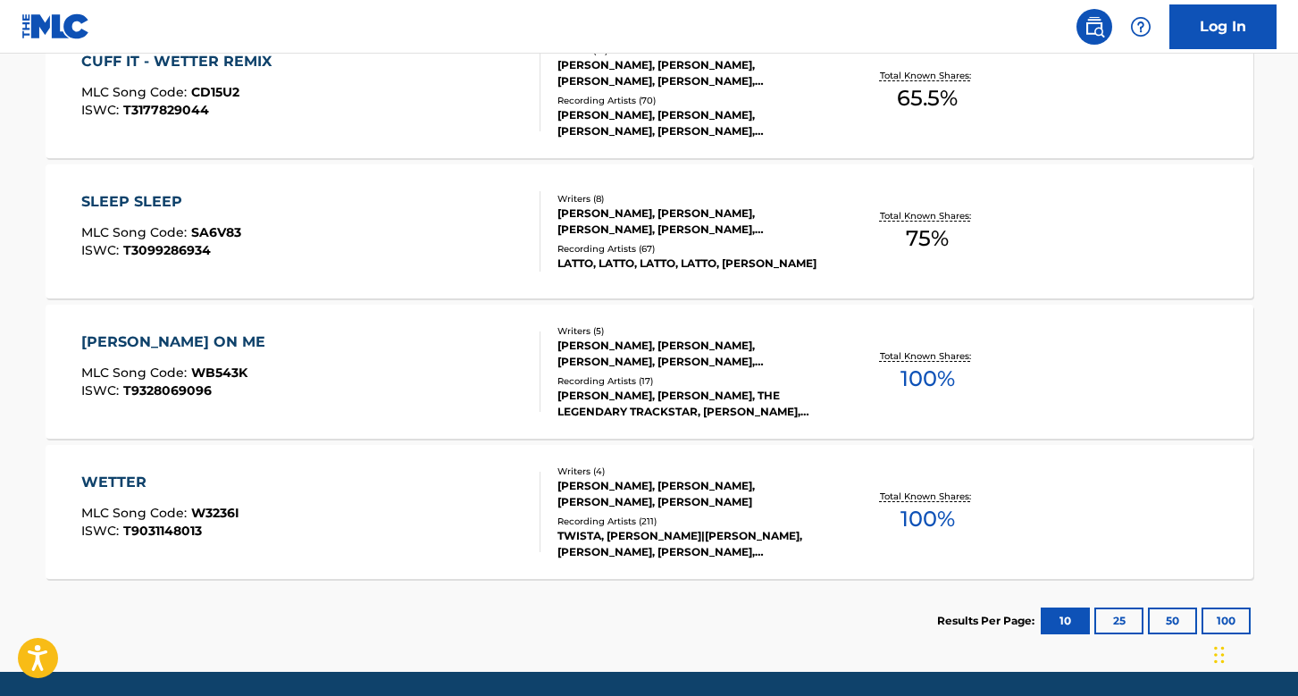
click at [446, 493] on div "WETTER MLC Song Code : W3236I ISWC : T9031148013" at bounding box center [310, 512] width 459 height 80
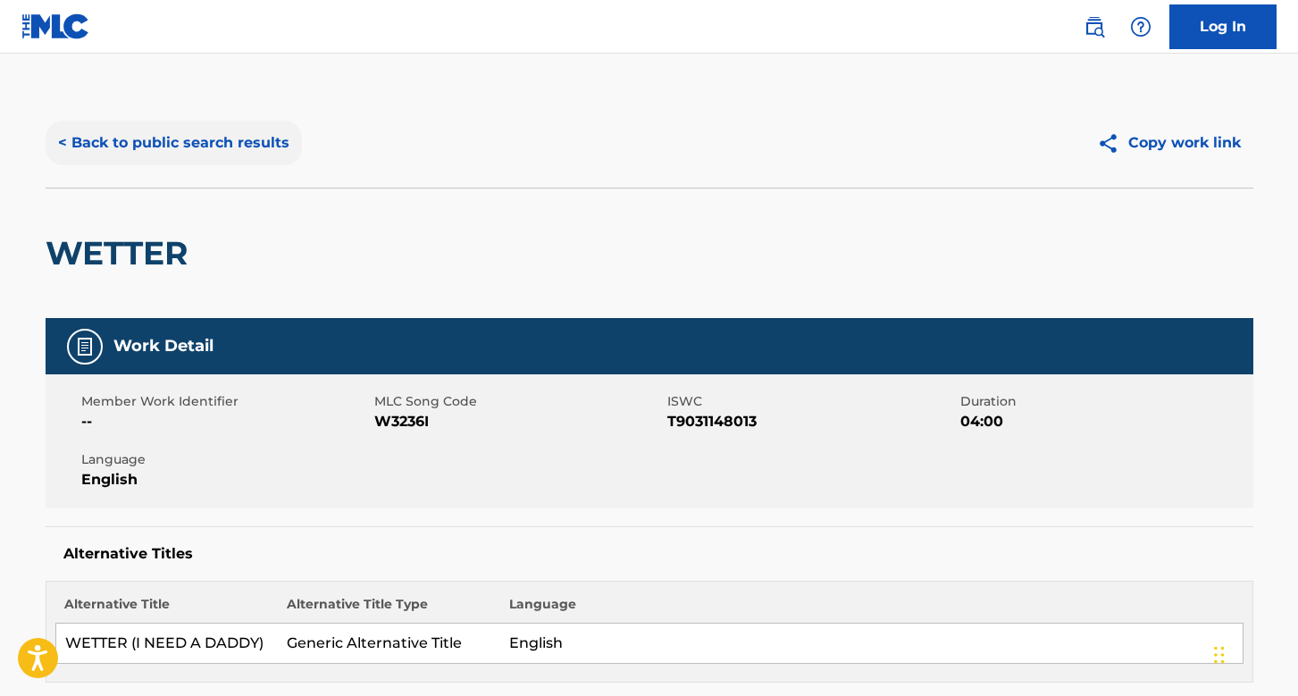
click at [155, 151] on button "< Back to public search results" at bounding box center [174, 143] width 256 height 45
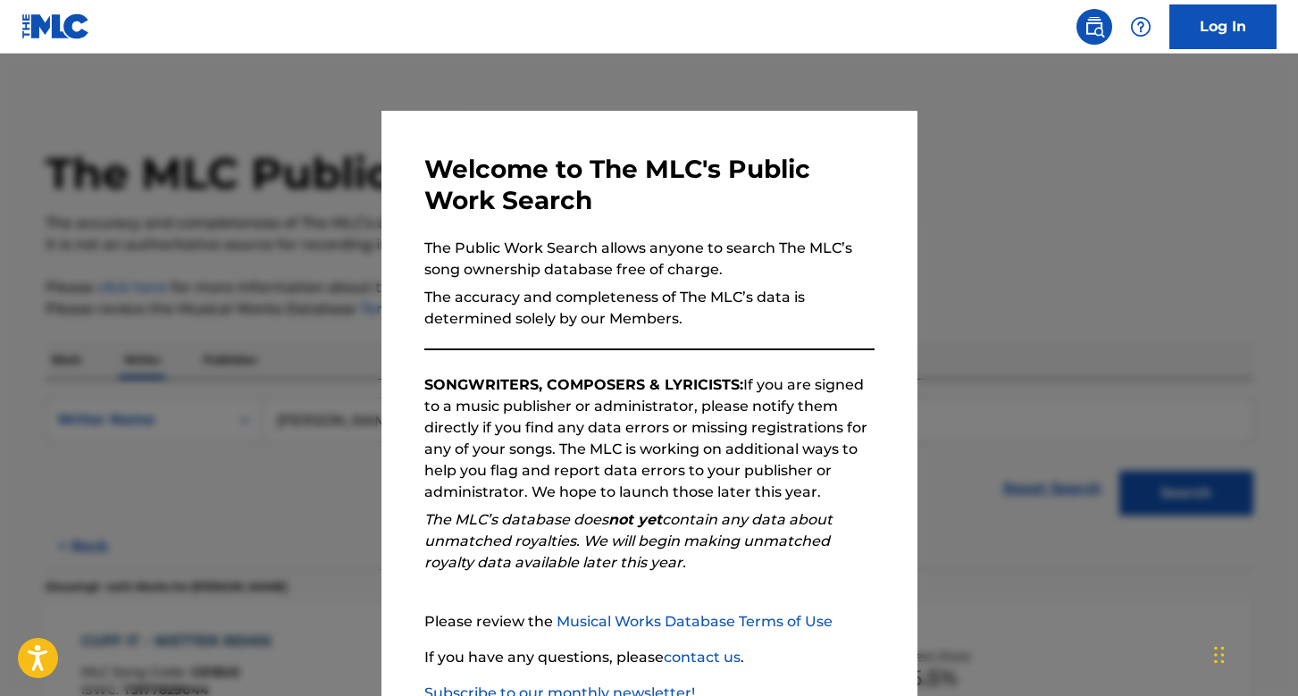
click at [236, 306] on div at bounding box center [649, 402] width 1298 height 696
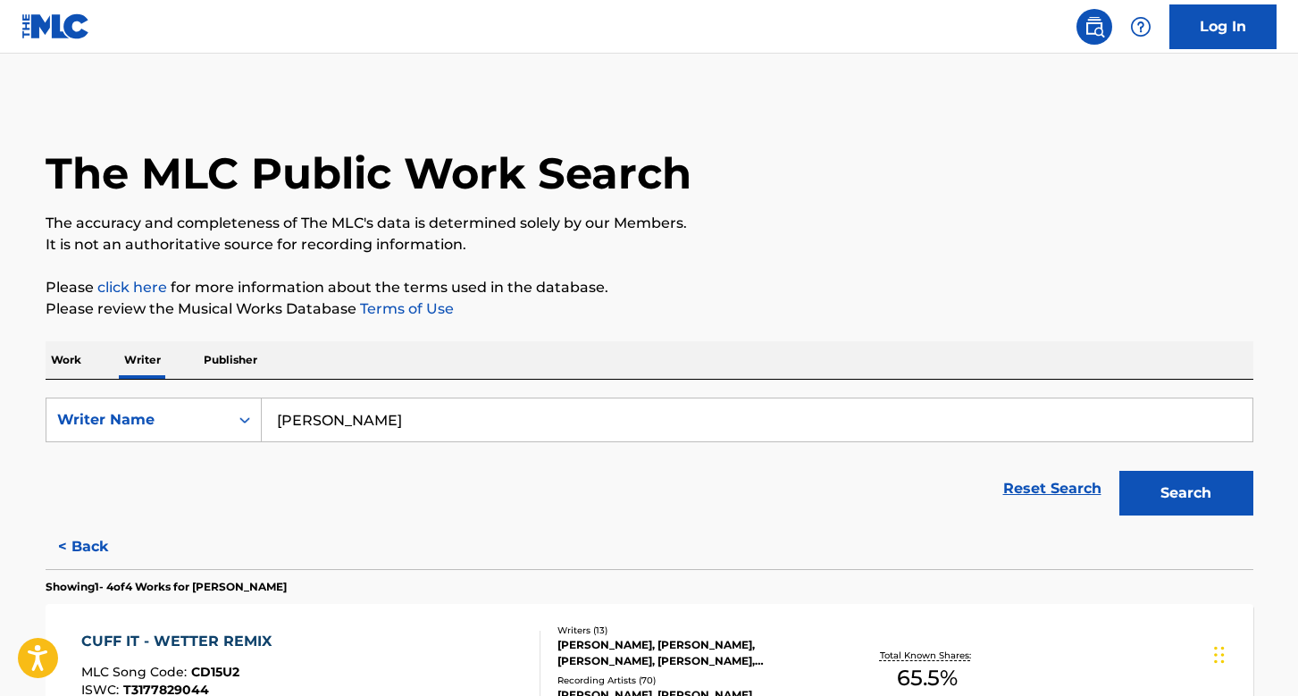
click at [406, 414] on input "[PERSON_NAME]" at bounding box center [757, 419] width 991 height 43
paste input "[PERSON_NAME]"
click at [1206, 486] on button "Search" at bounding box center [1186, 493] width 134 height 45
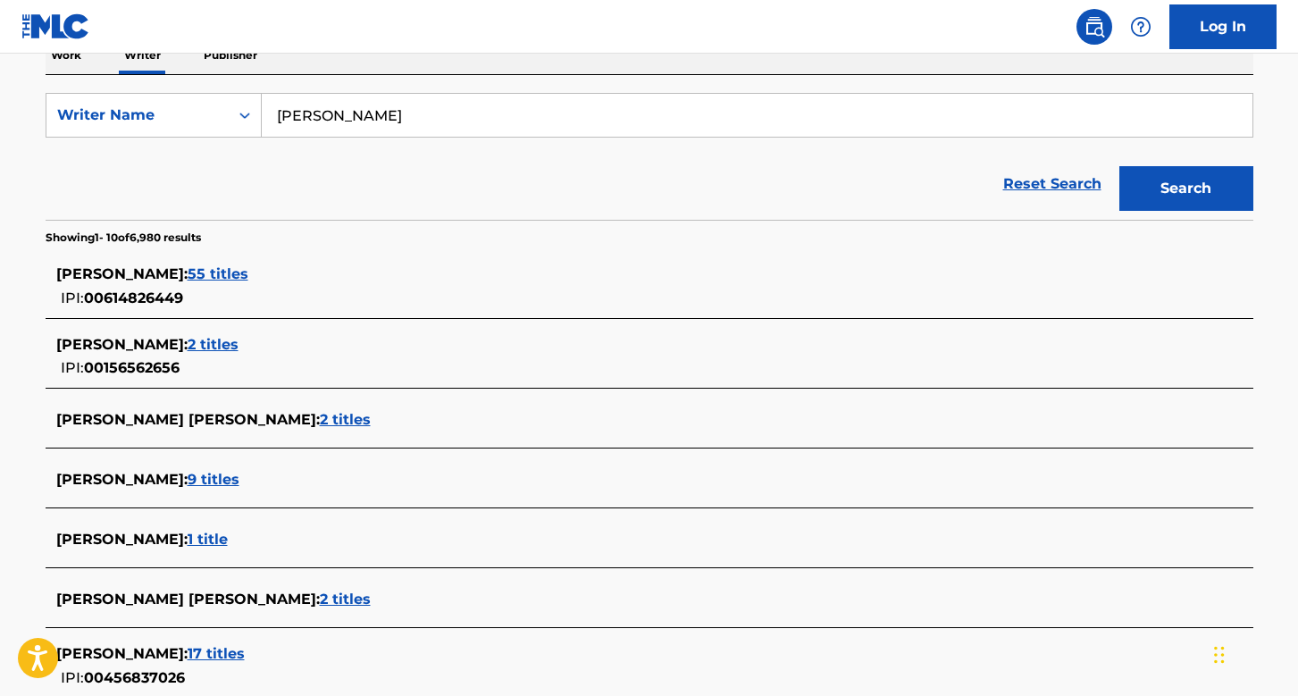
scroll to position [311, 0]
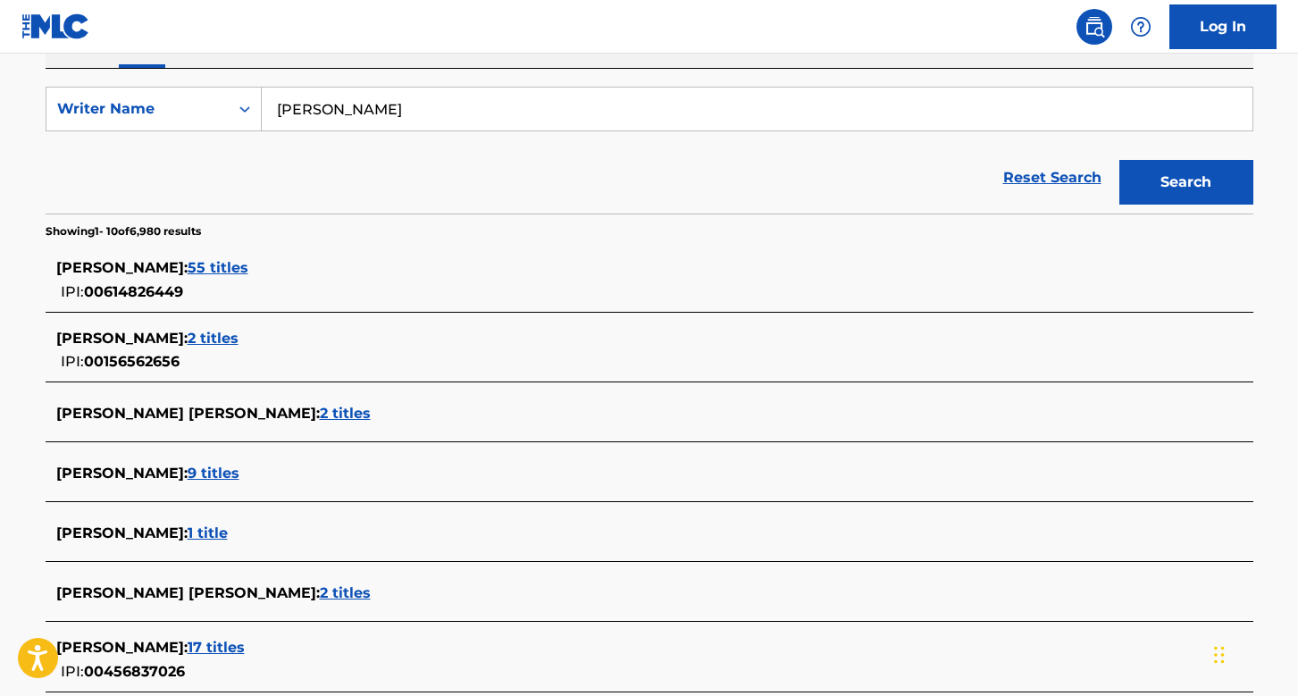
click at [223, 269] on span "55 titles" at bounding box center [218, 267] width 61 height 17
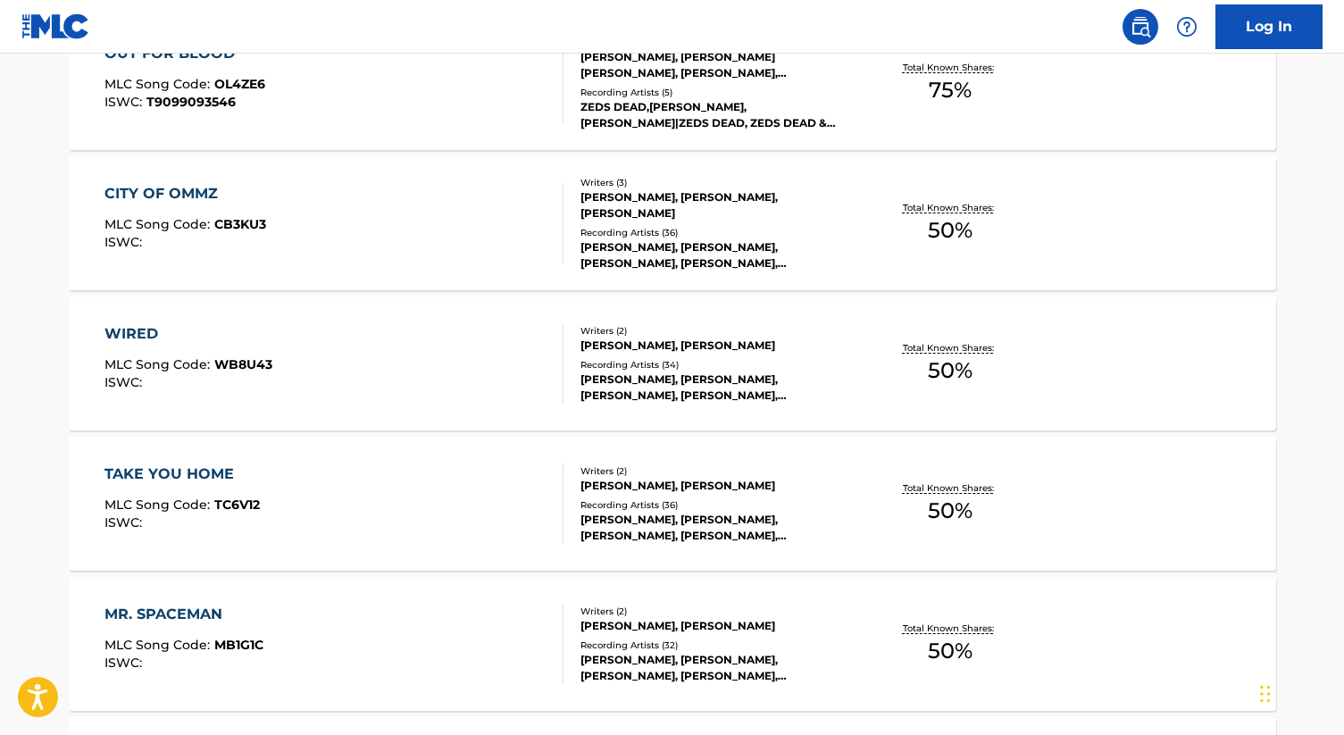
scroll to position [0, 0]
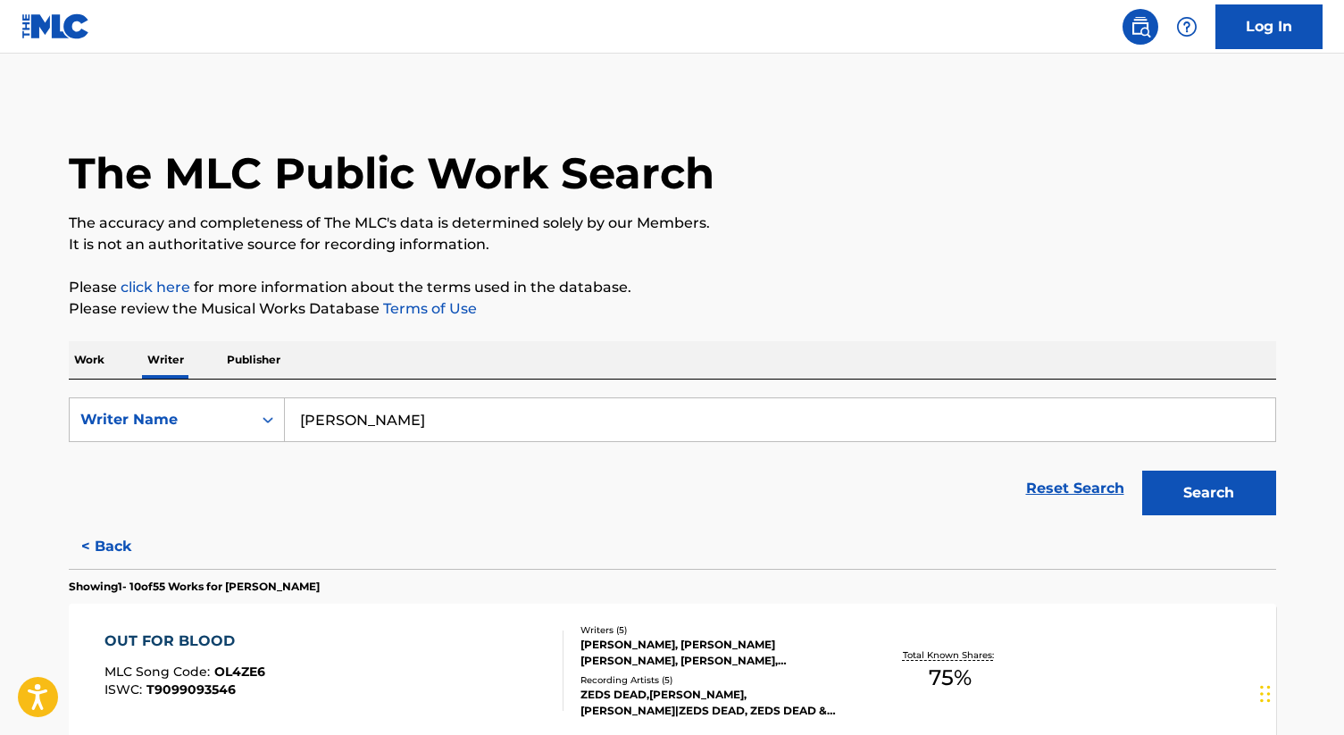
click at [515, 427] on input "[PERSON_NAME]" at bounding box center [780, 419] width 991 height 43
paste input "[PERSON_NAME]"
click at [1250, 501] on button "Search" at bounding box center [1210, 493] width 134 height 45
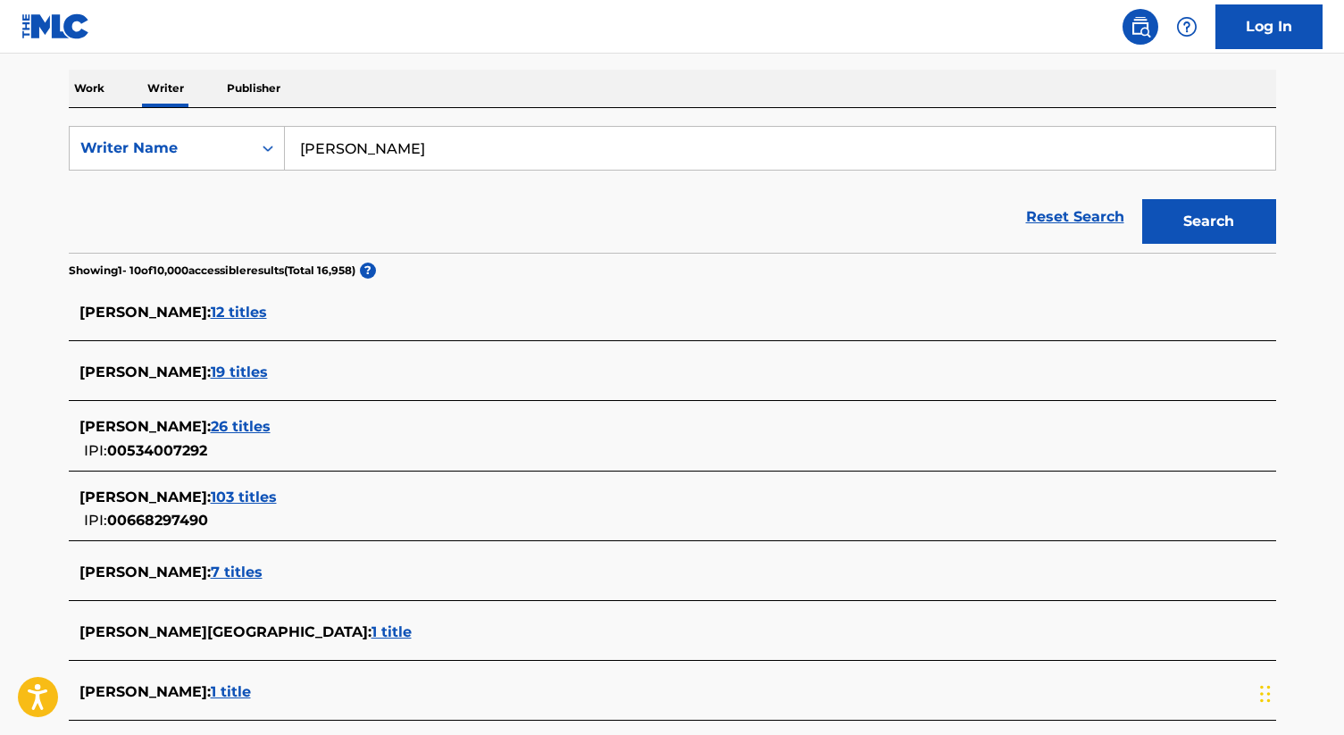
scroll to position [275, 0]
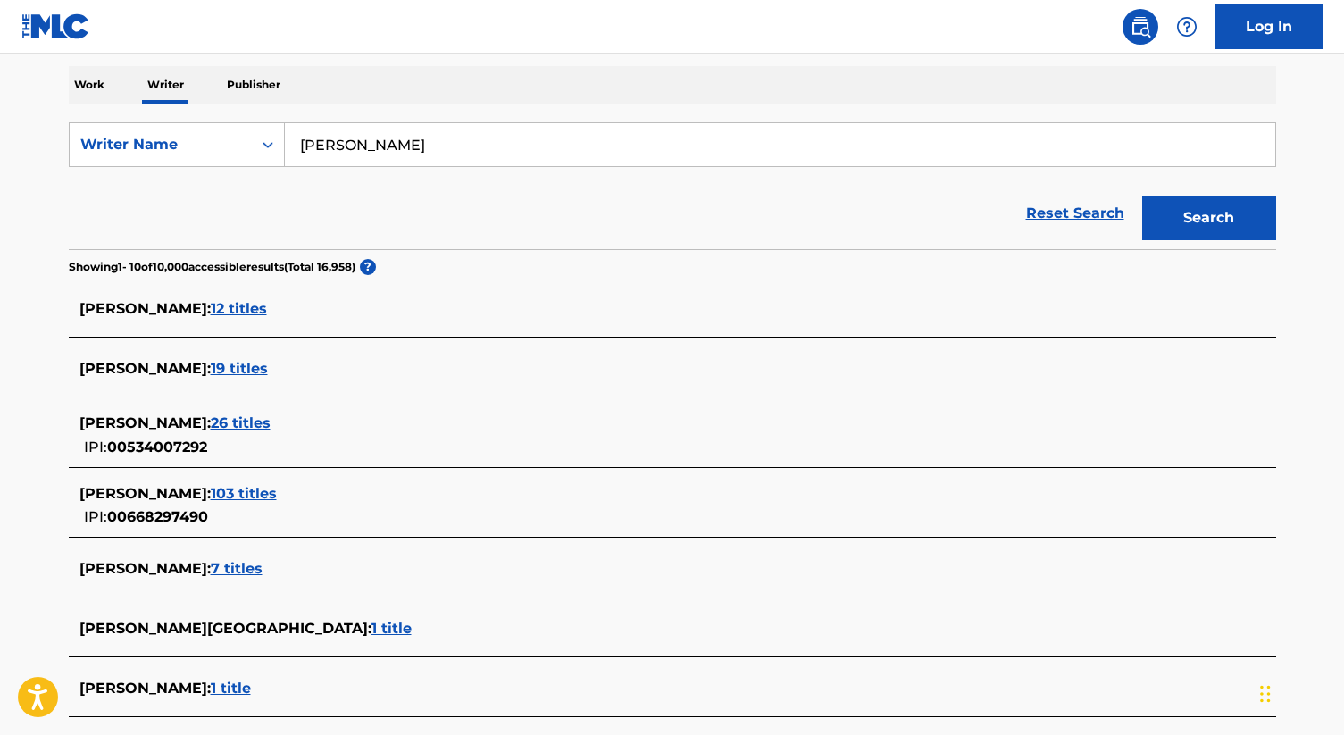
click at [274, 432] on div "[PERSON_NAME] : 26 titles" at bounding box center [650, 423] width 1140 height 21
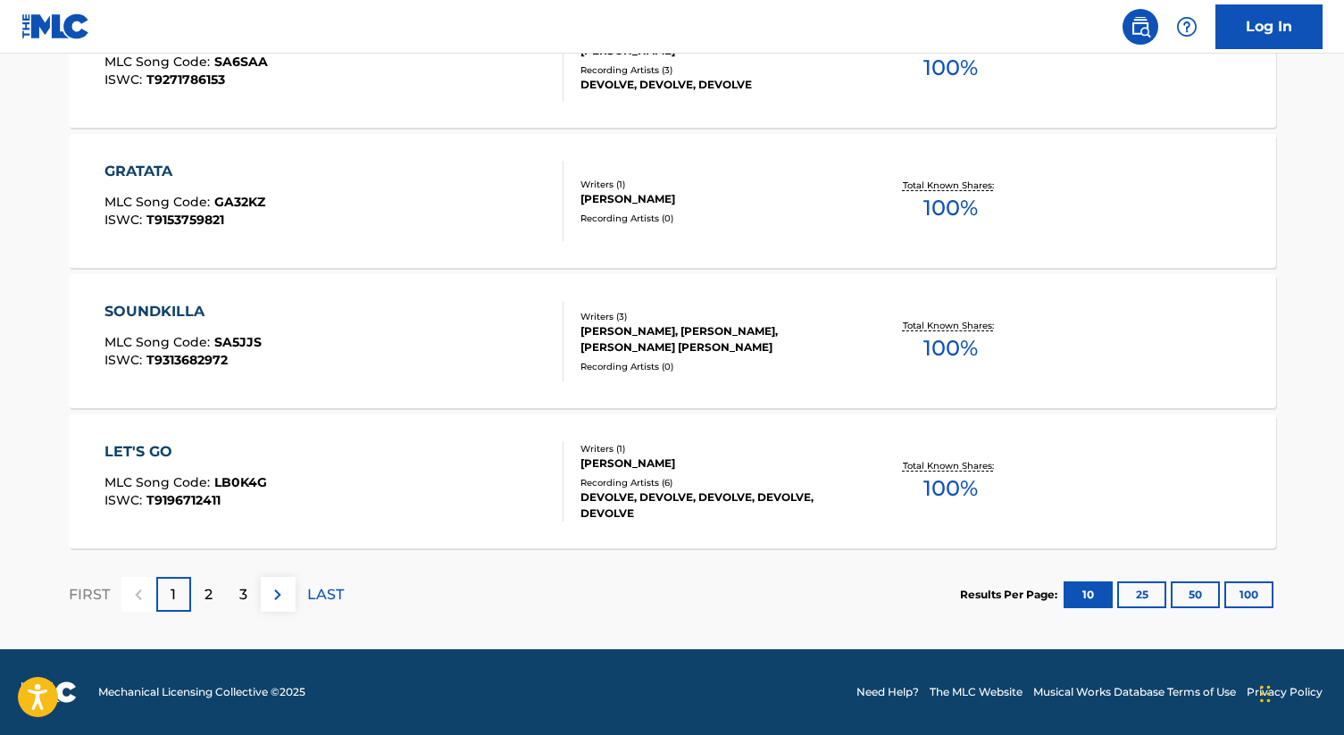
scroll to position [1420, 0]
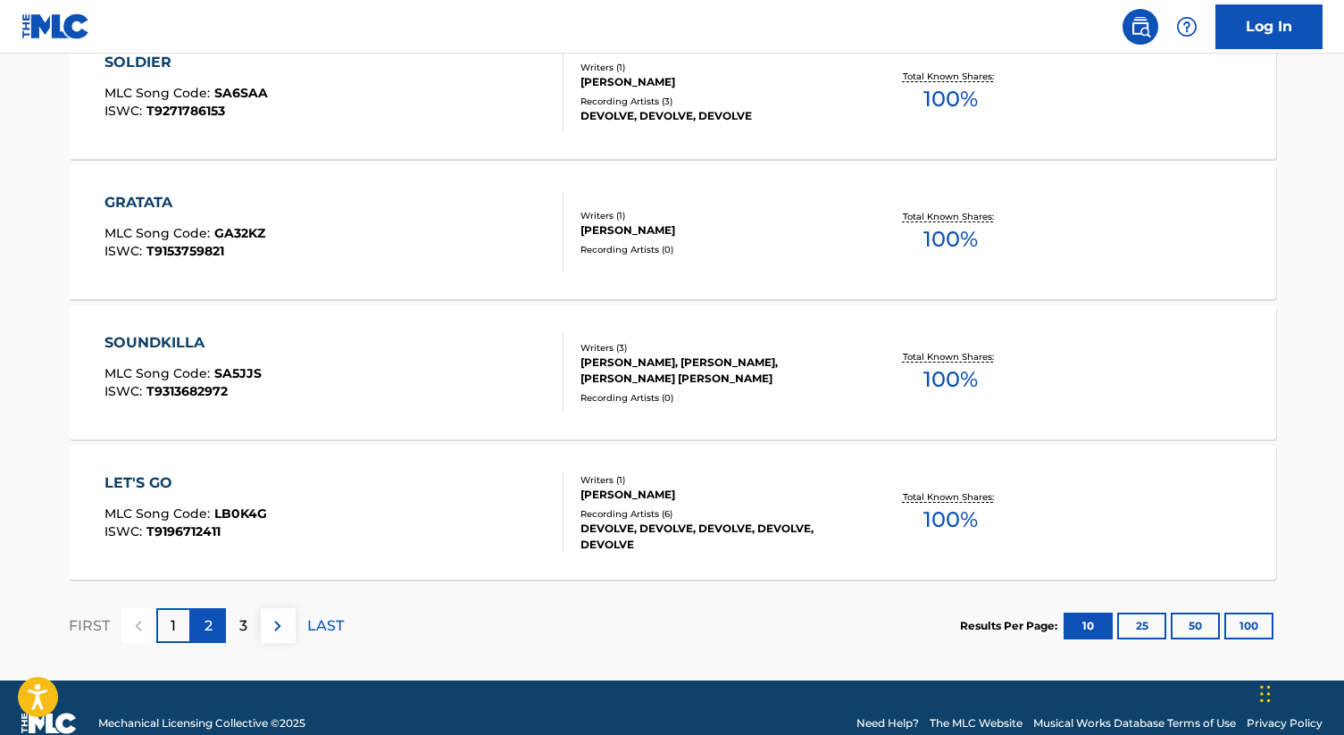
click at [202, 634] on div "2" at bounding box center [208, 625] width 35 height 35
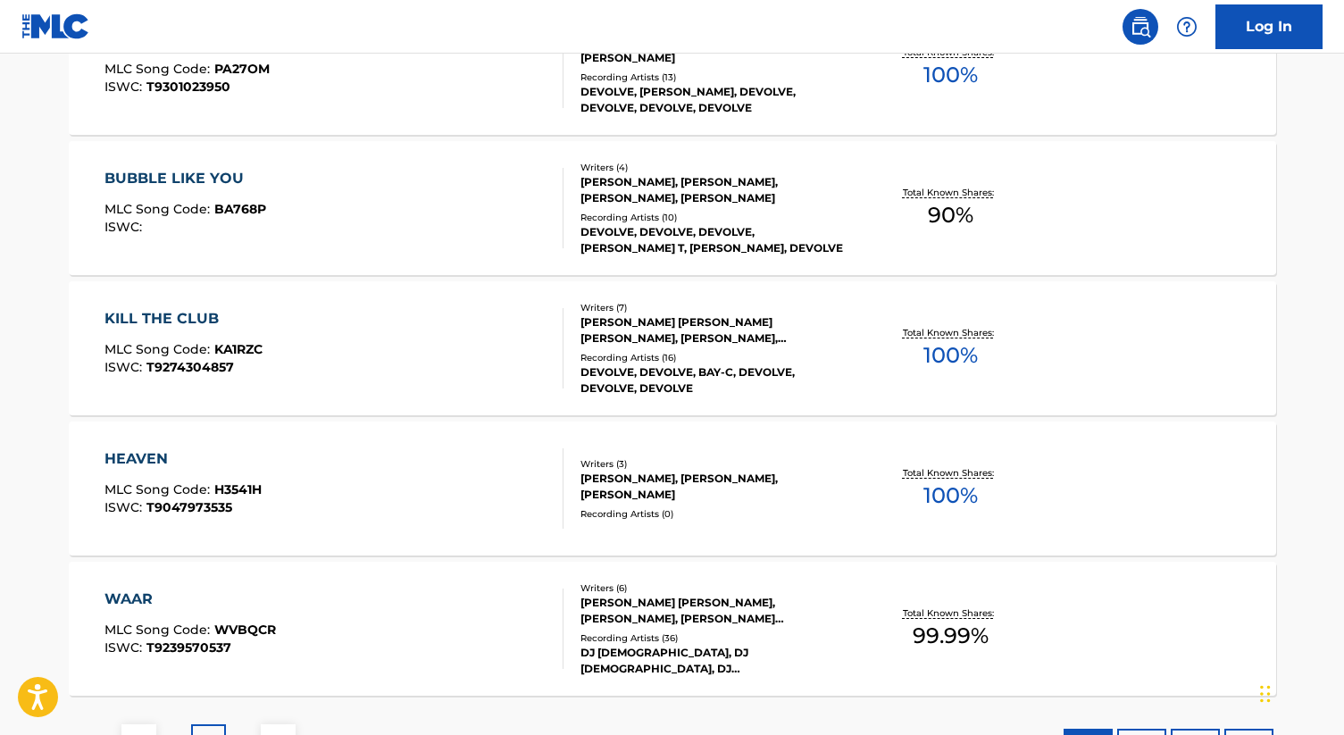
scroll to position [1452, 0]
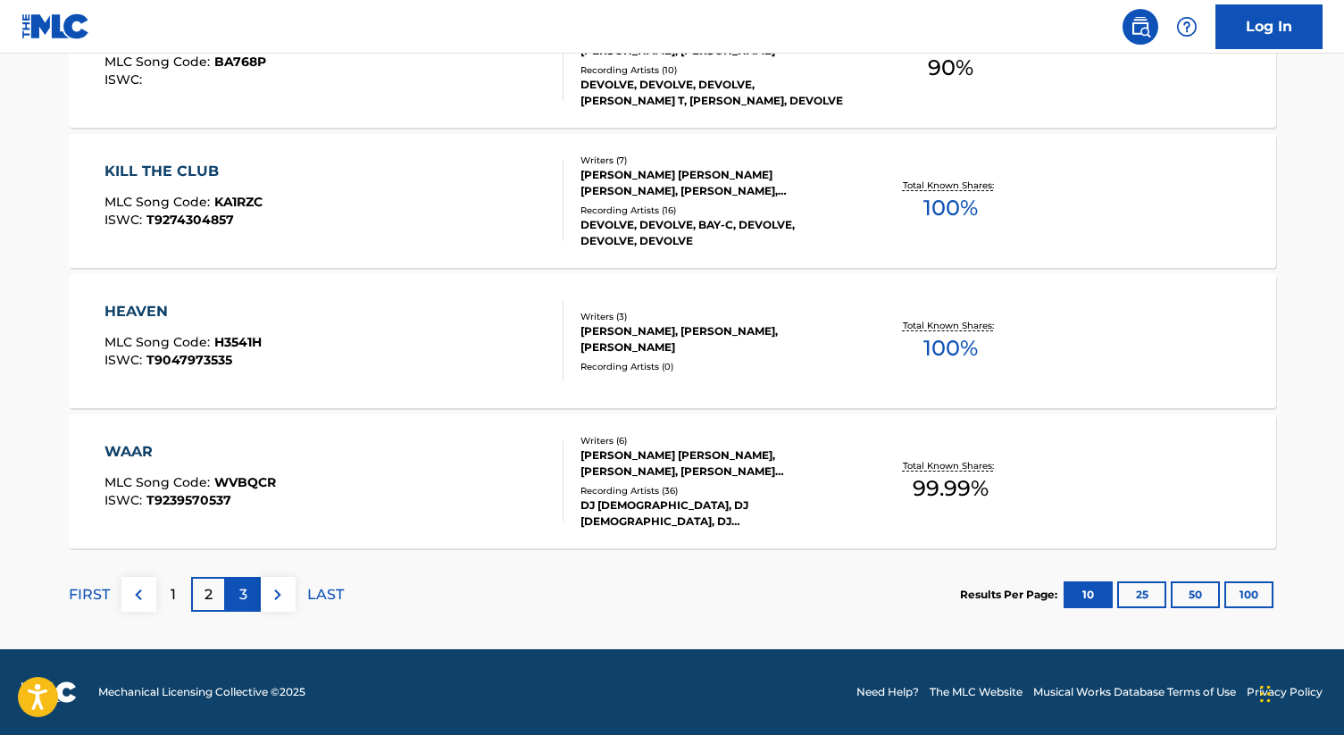
click at [228, 597] on div "3" at bounding box center [243, 594] width 35 height 35
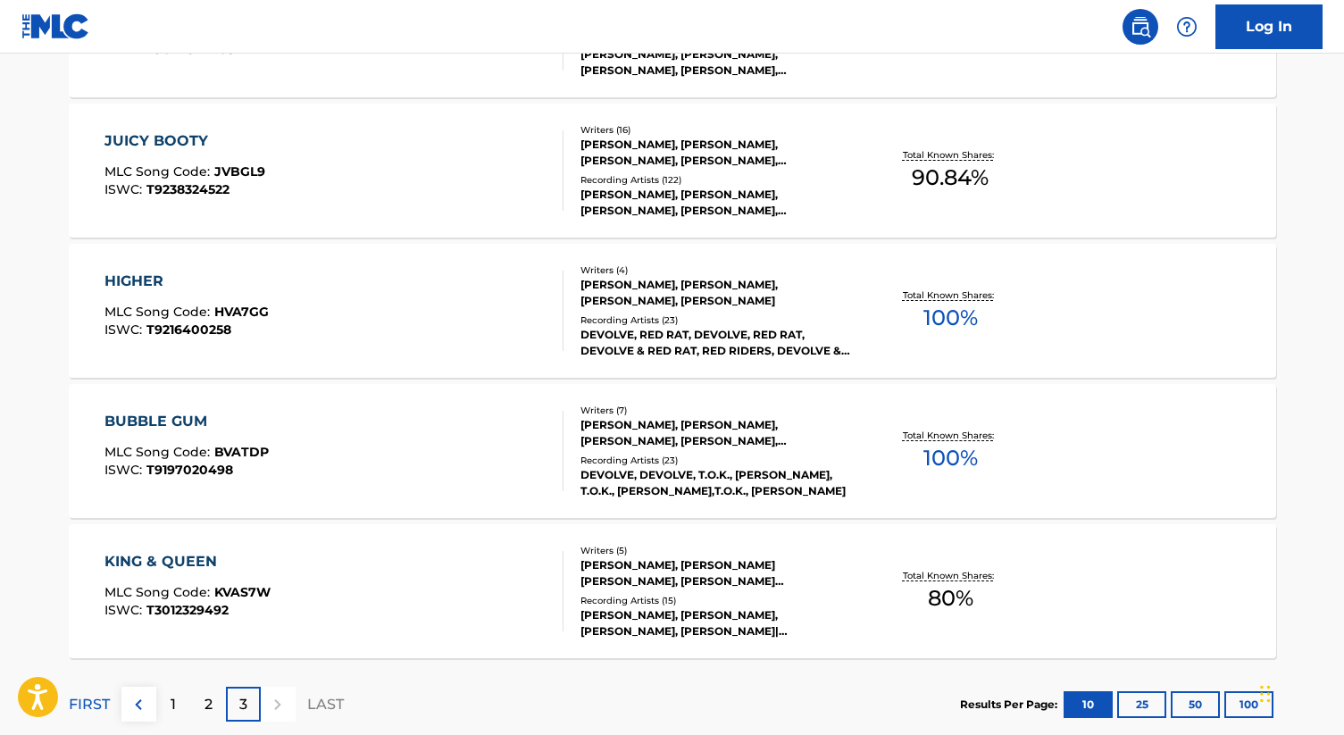
scroll to position [0, 0]
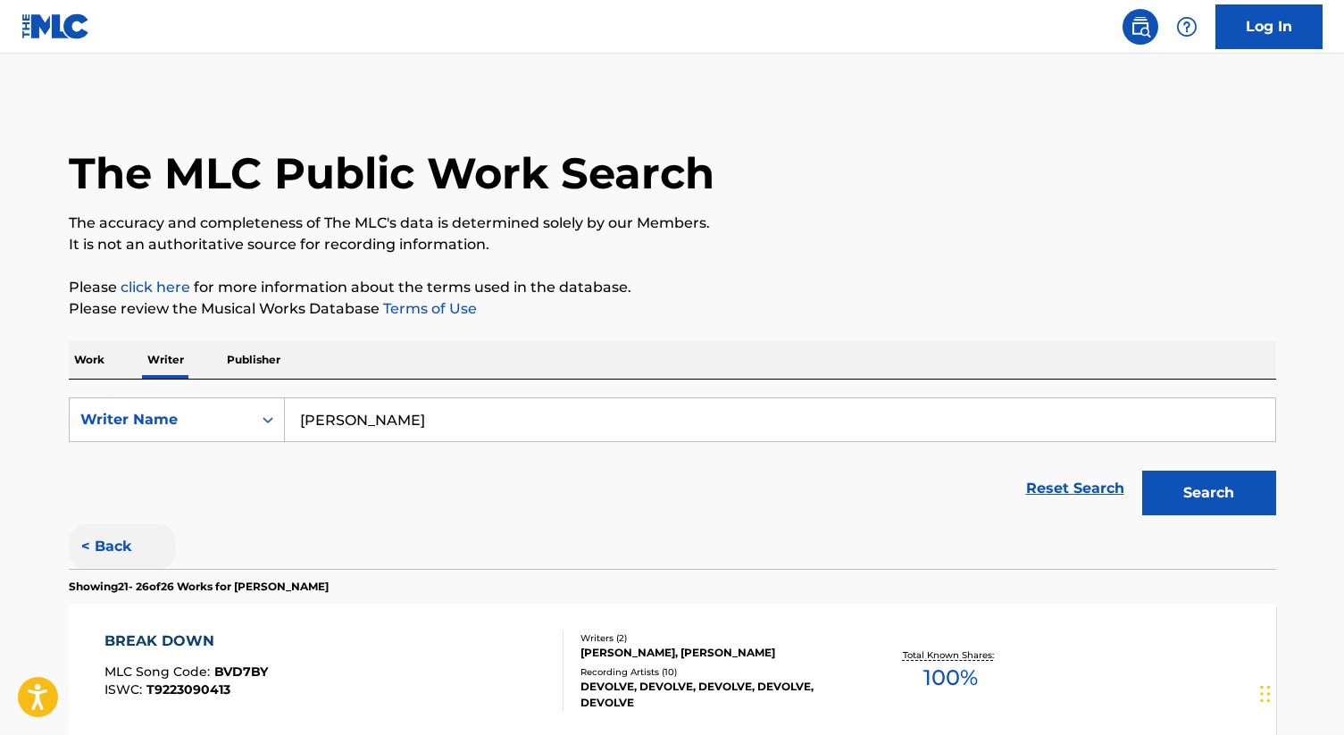
click at [131, 524] on button "< Back" at bounding box center [122, 546] width 107 height 45
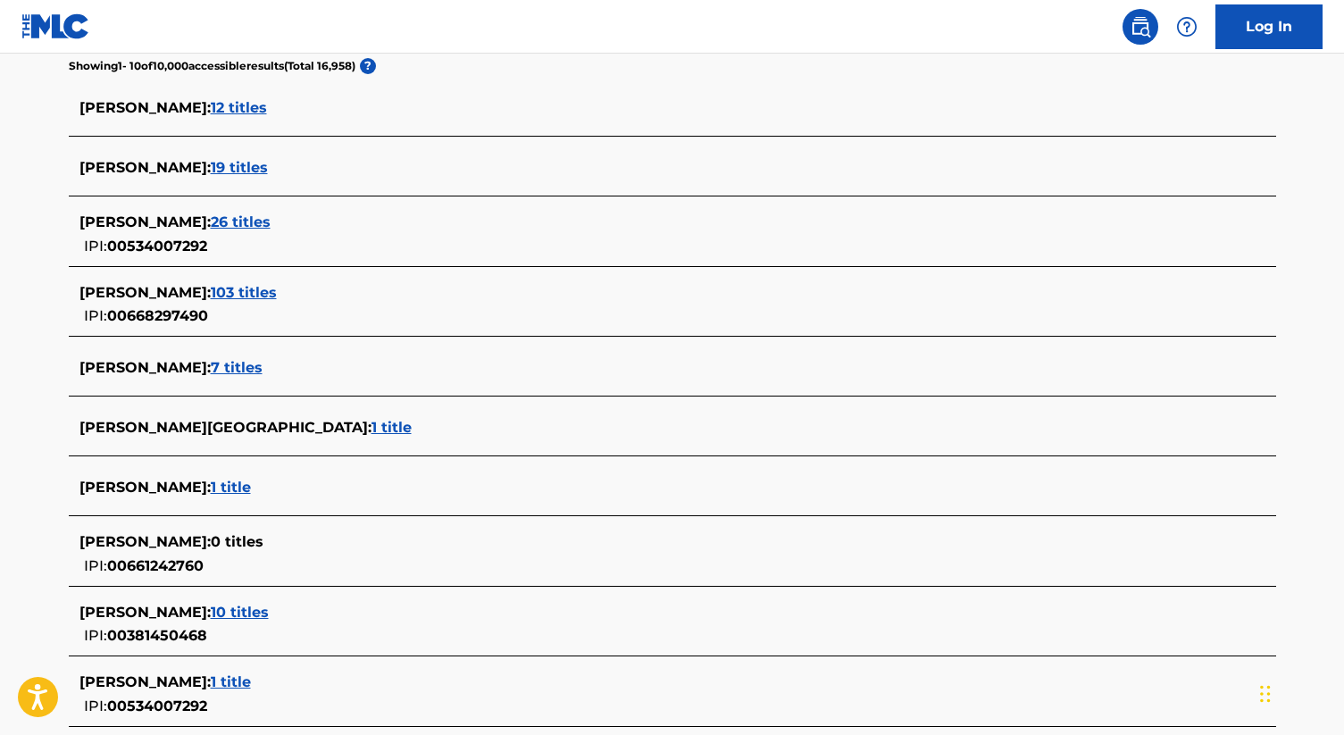
scroll to position [508, 0]
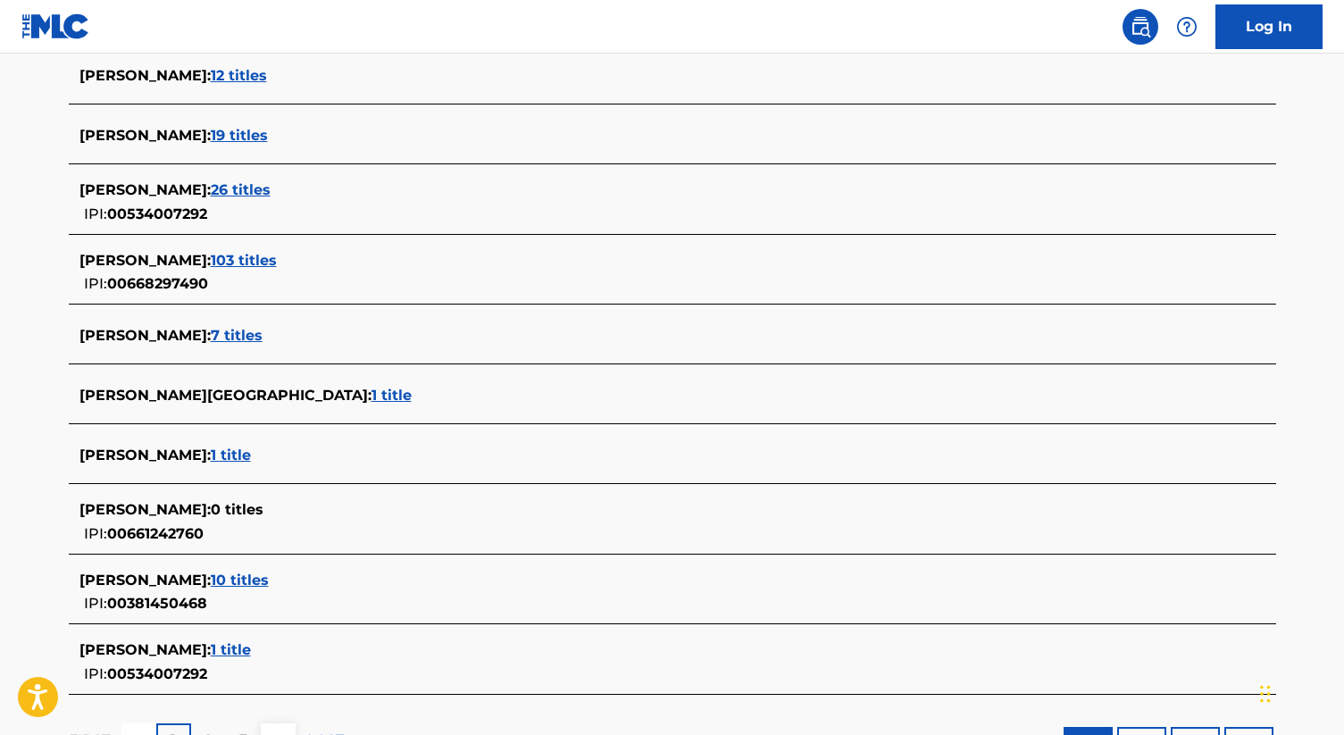
click at [255, 264] on span "103 titles" at bounding box center [244, 260] width 66 height 17
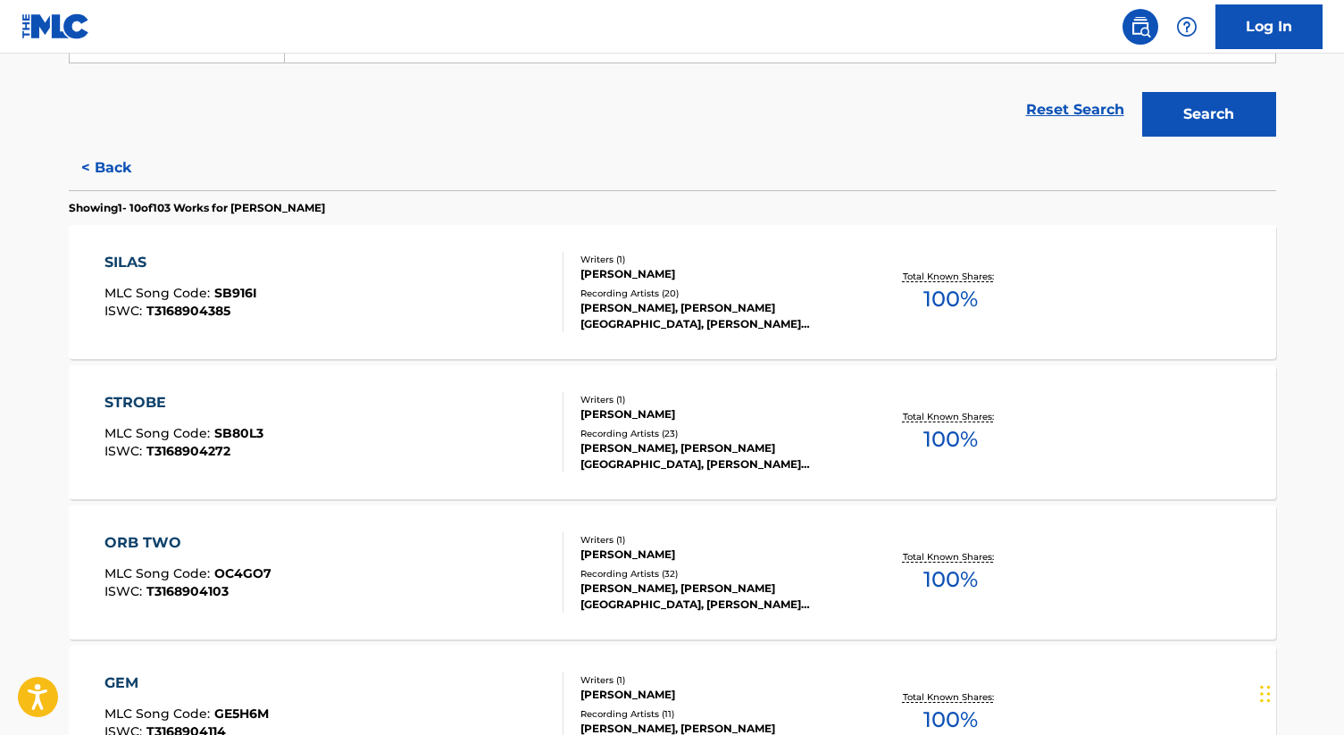
scroll to position [0, 0]
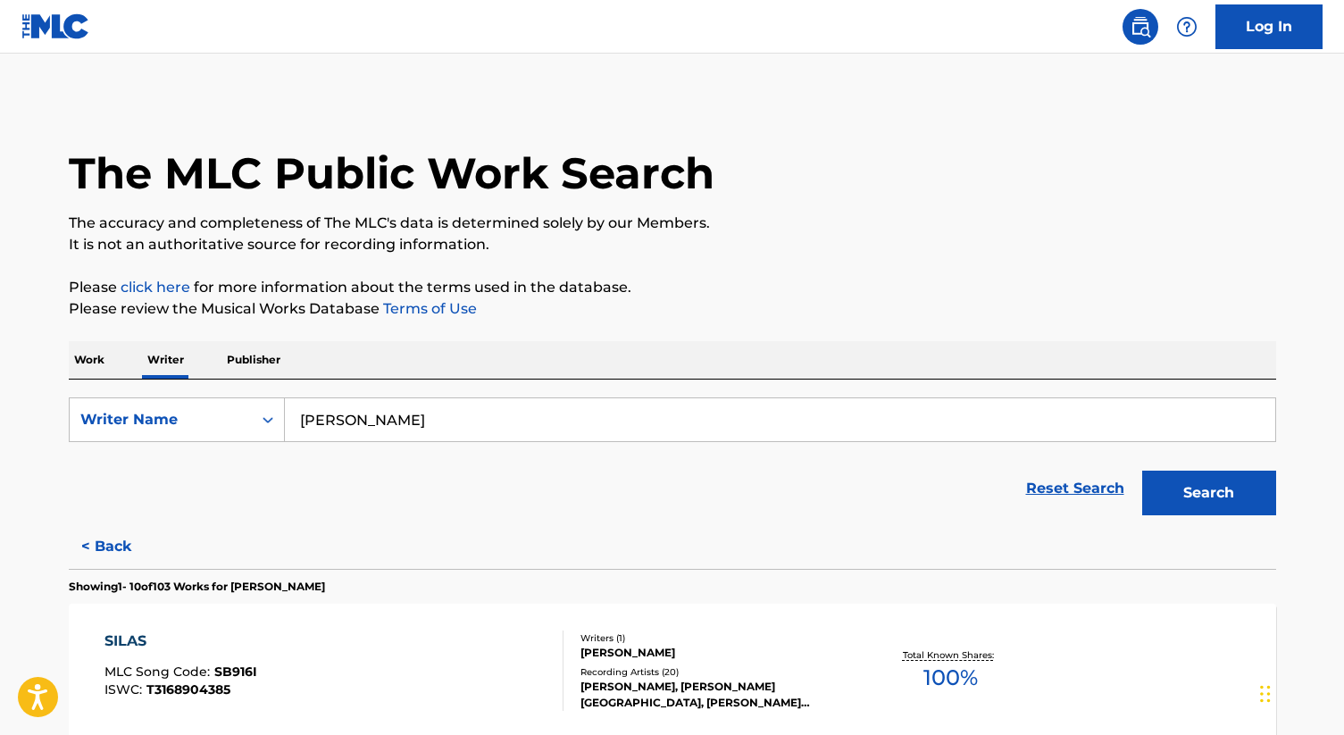
click at [439, 421] on input "[PERSON_NAME]" at bounding box center [780, 419] width 991 height 43
paste input "[PERSON_NAME]"
click at [1143, 471] on button "Search" at bounding box center [1210, 493] width 134 height 45
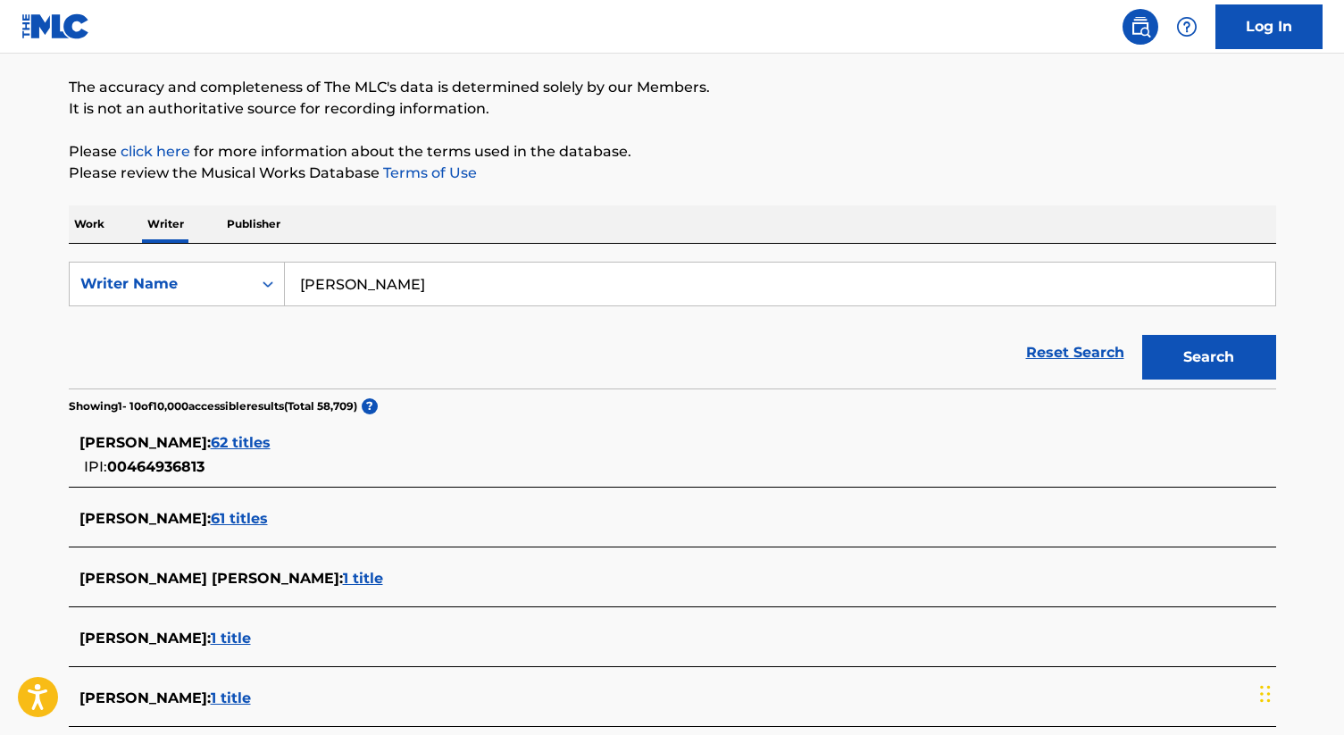
scroll to position [188, 0]
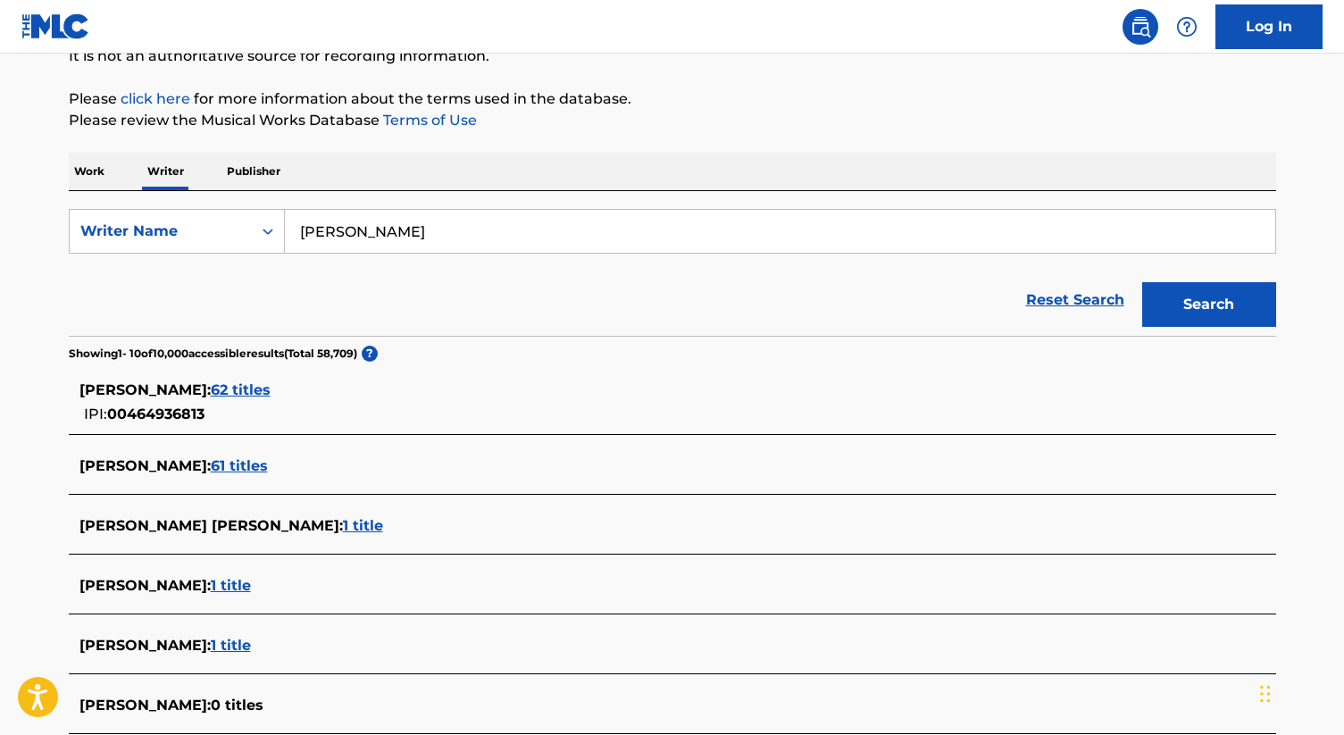
click at [229, 402] on div "[PERSON_NAME] : 62 titles IPI: 00464936813" at bounding box center [650, 403] width 1140 height 46
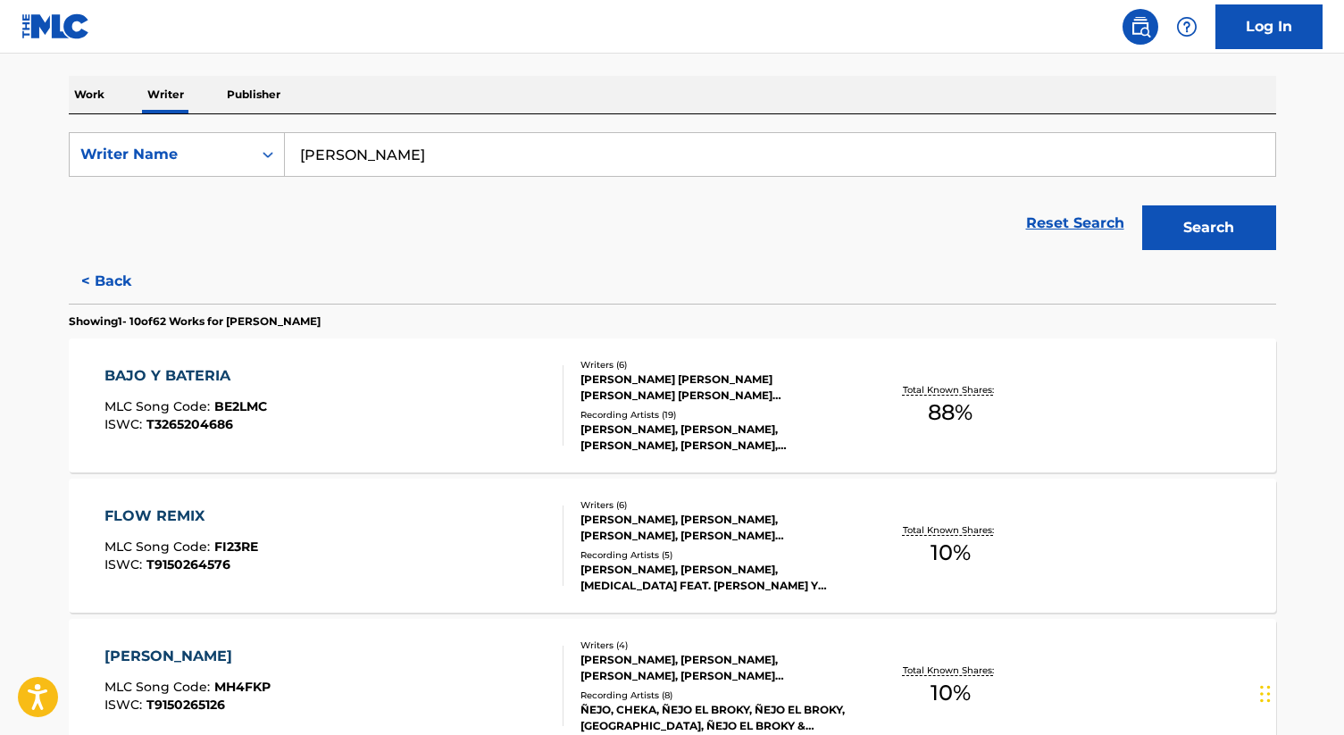
scroll to position [254, 0]
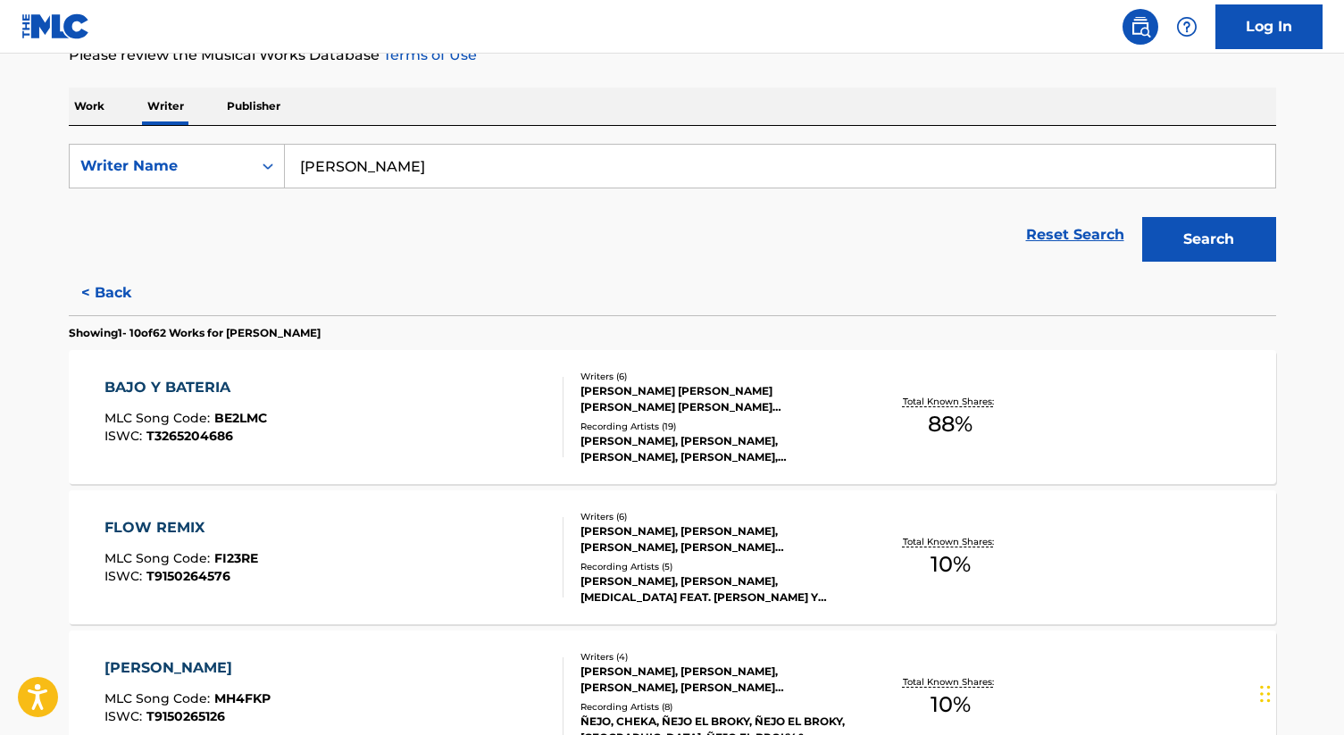
click at [414, 180] on input "[PERSON_NAME]" at bounding box center [780, 166] width 991 height 43
paste input "[PERSON_NAME]"
type input "[PERSON_NAME]"
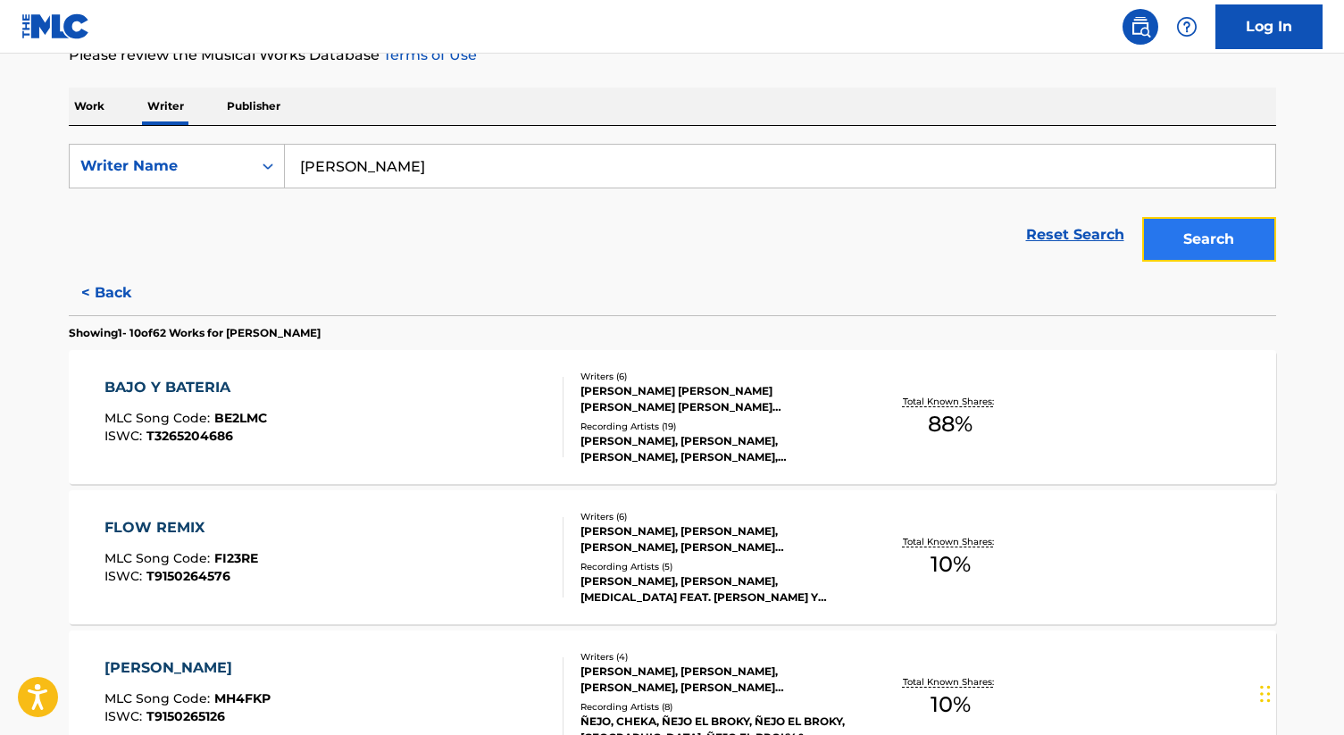
click at [1193, 231] on button "Search" at bounding box center [1210, 239] width 134 height 45
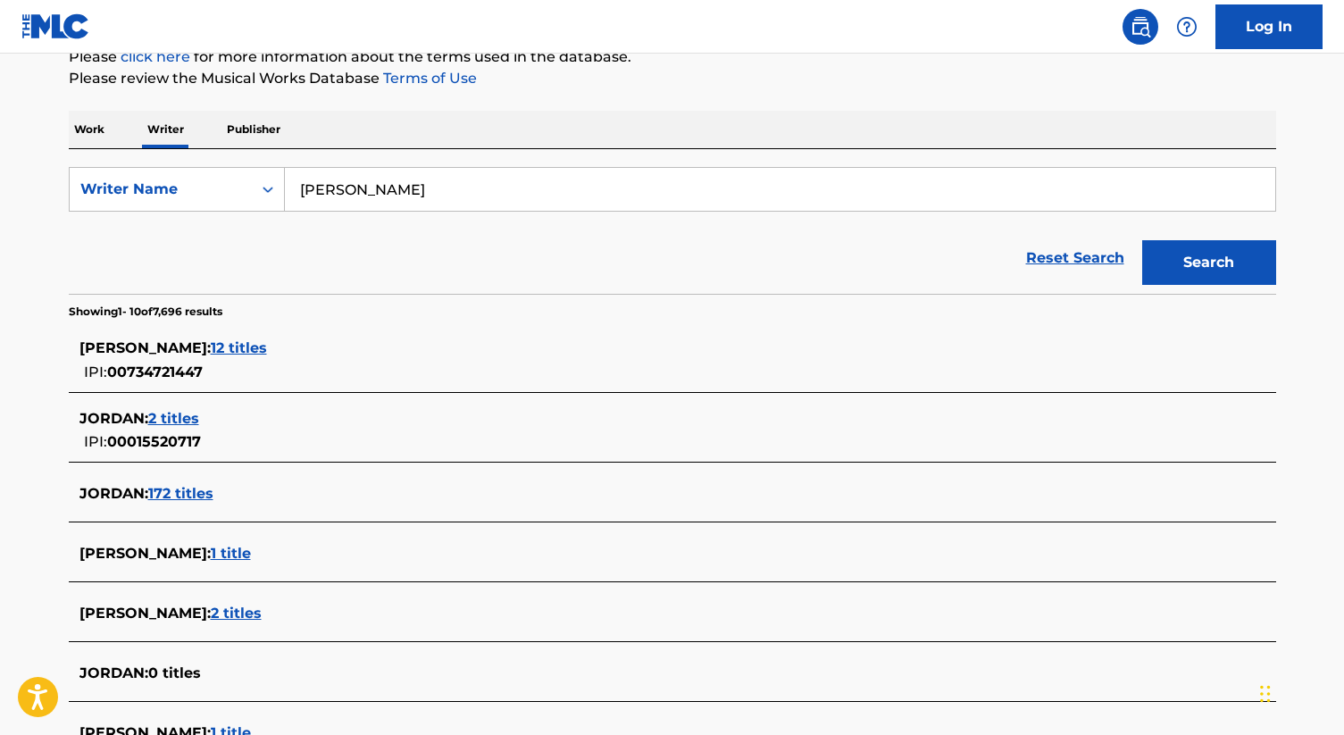
scroll to position [306, 0]
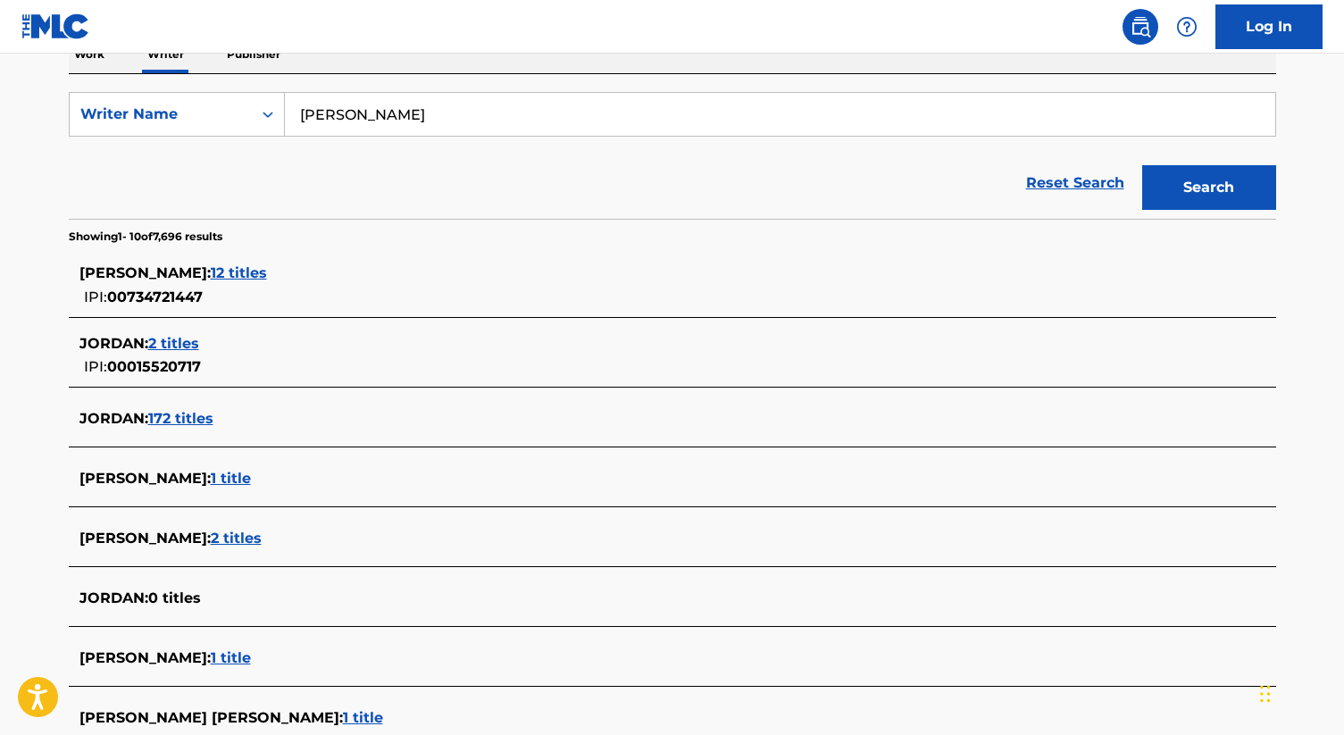
click at [247, 275] on span "12 titles" at bounding box center [239, 272] width 56 height 17
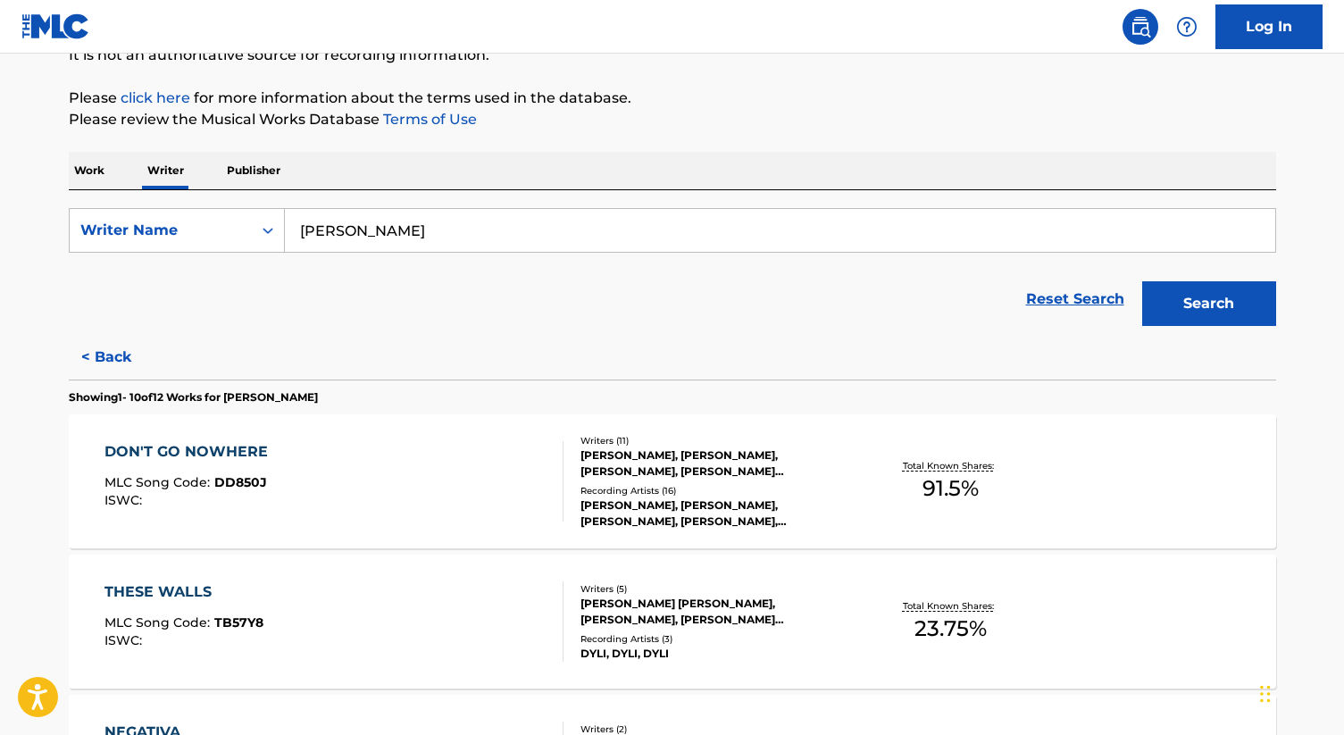
scroll to position [202, 0]
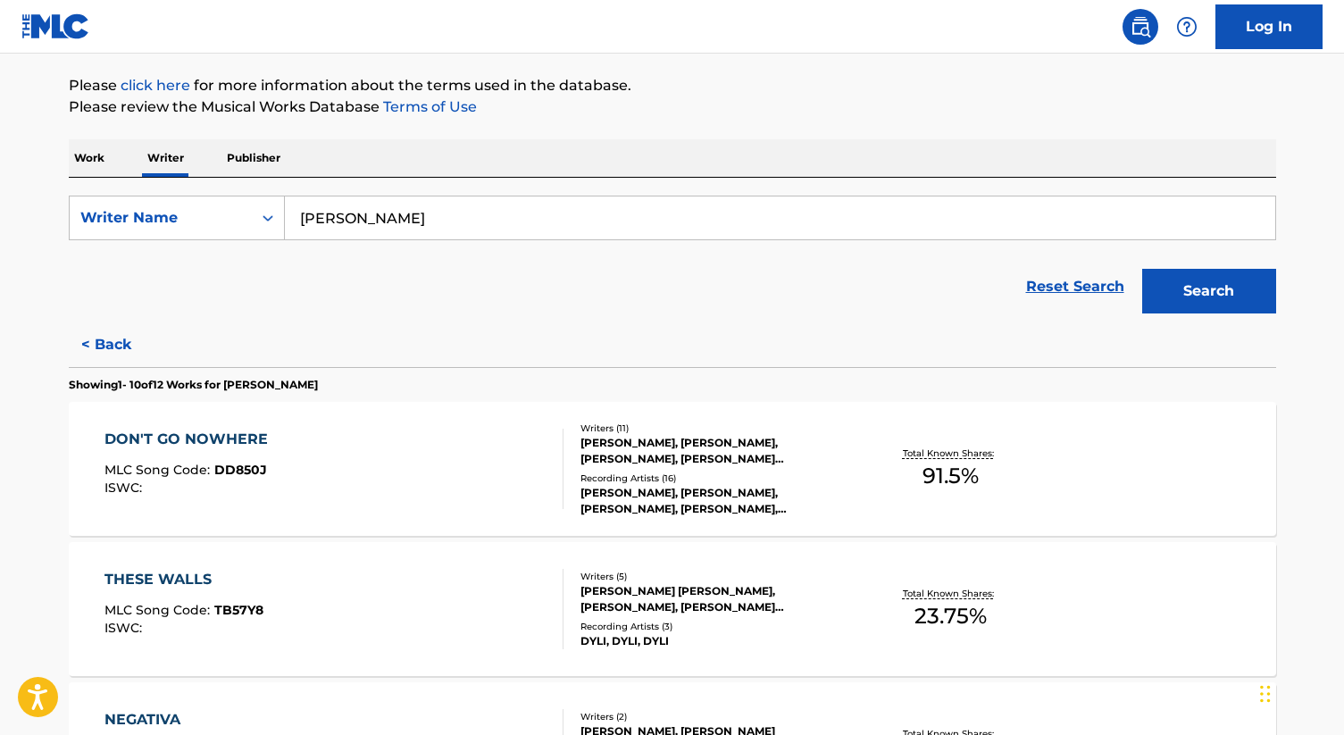
click at [652, 467] on div "Writers ( 11 ) [PERSON_NAME], [PERSON_NAME], [PERSON_NAME], [PERSON_NAME] [PERS…" at bounding box center [707, 470] width 287 height 96
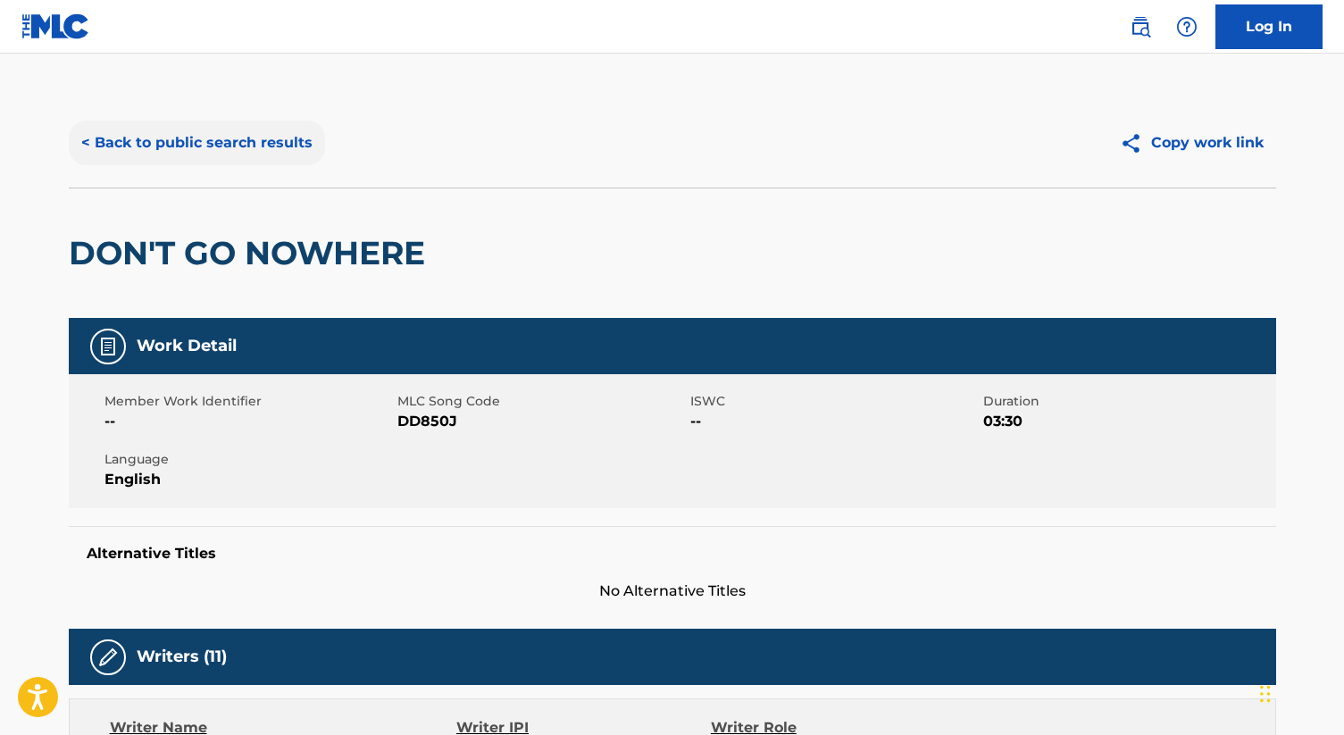
click at [147, 155] on button "< Back to public search results" at bounding box center [197, 143] width 256 height 45
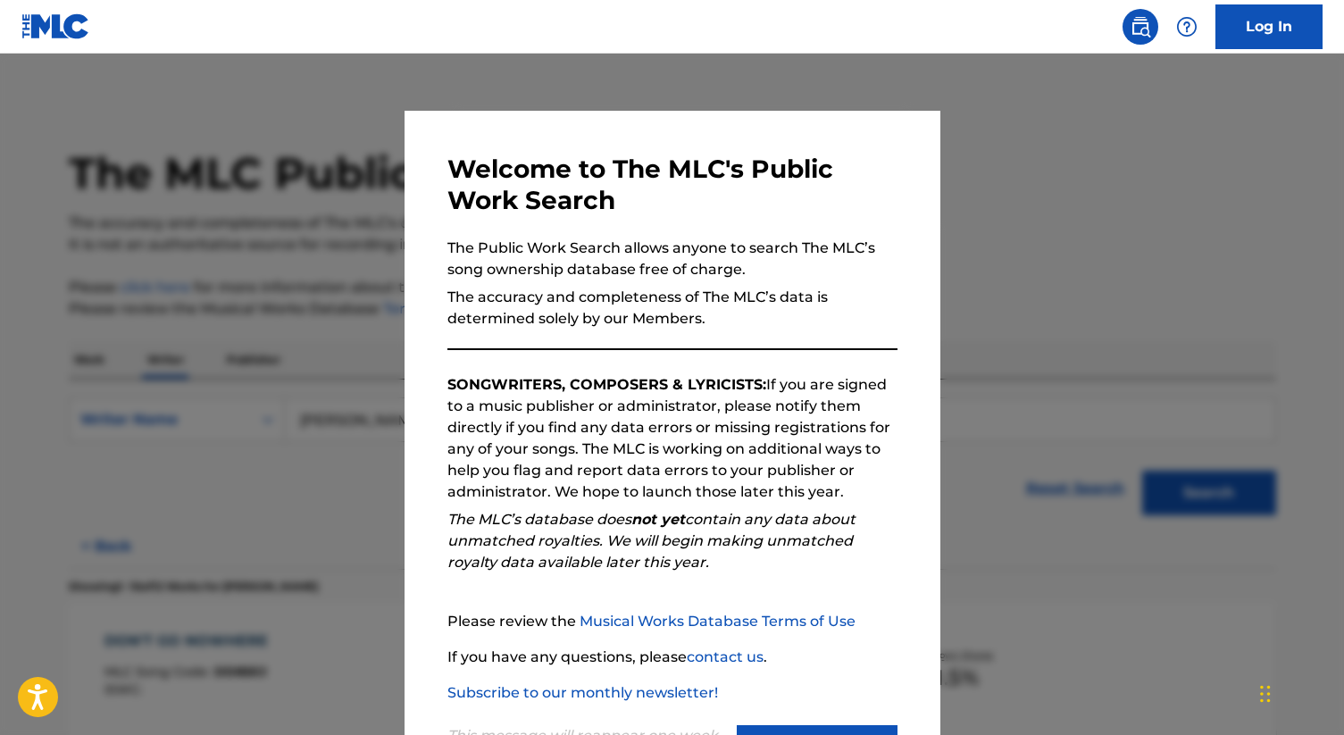
click at [234, 281] on div at bounding box center [672, 421] width 1344 height 735
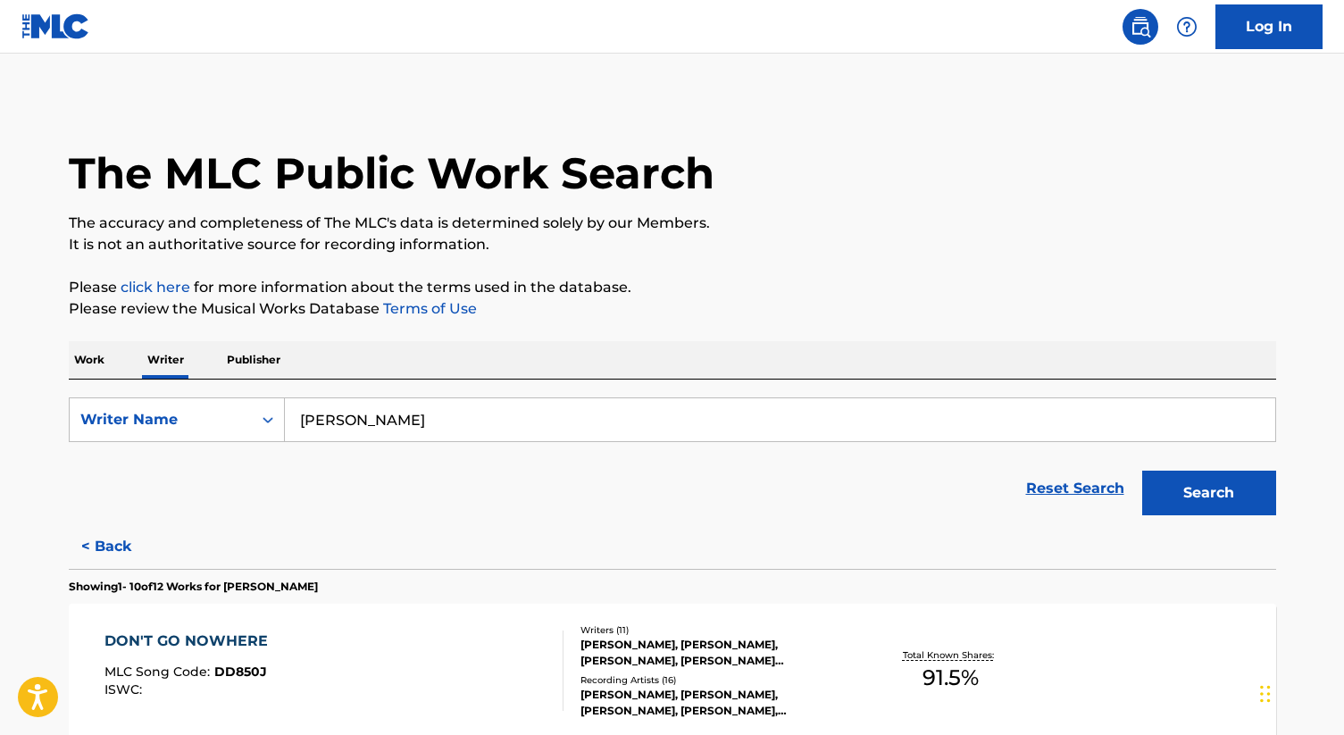
click at [403, 400] on input "[PERSON_NAME]" at bounding box center [780, 419] width 991 height 43
paste input "Kendricke [PERSON_NAME]"
type input "Kendricke [PERSON_NAME]"
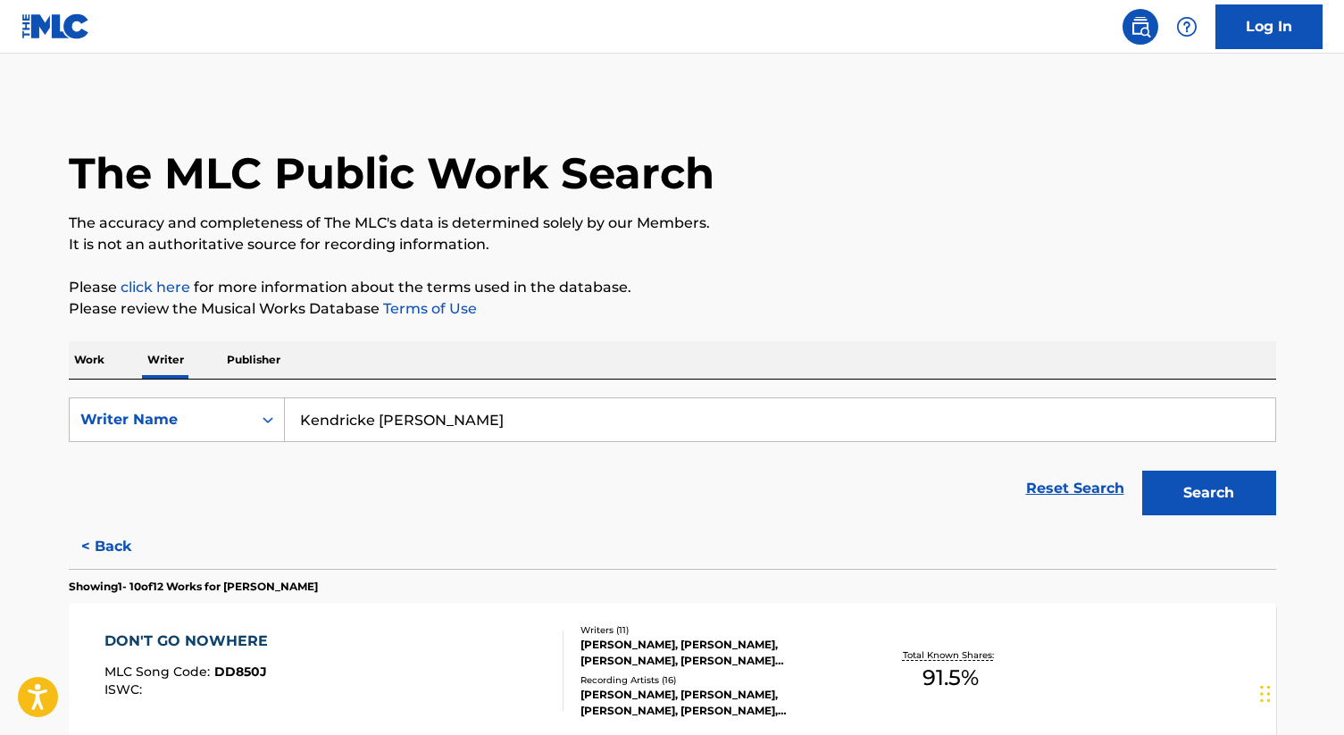
click at [1143, 471] on button "Search" at bounding box center [1210, 493] width 134 height 45
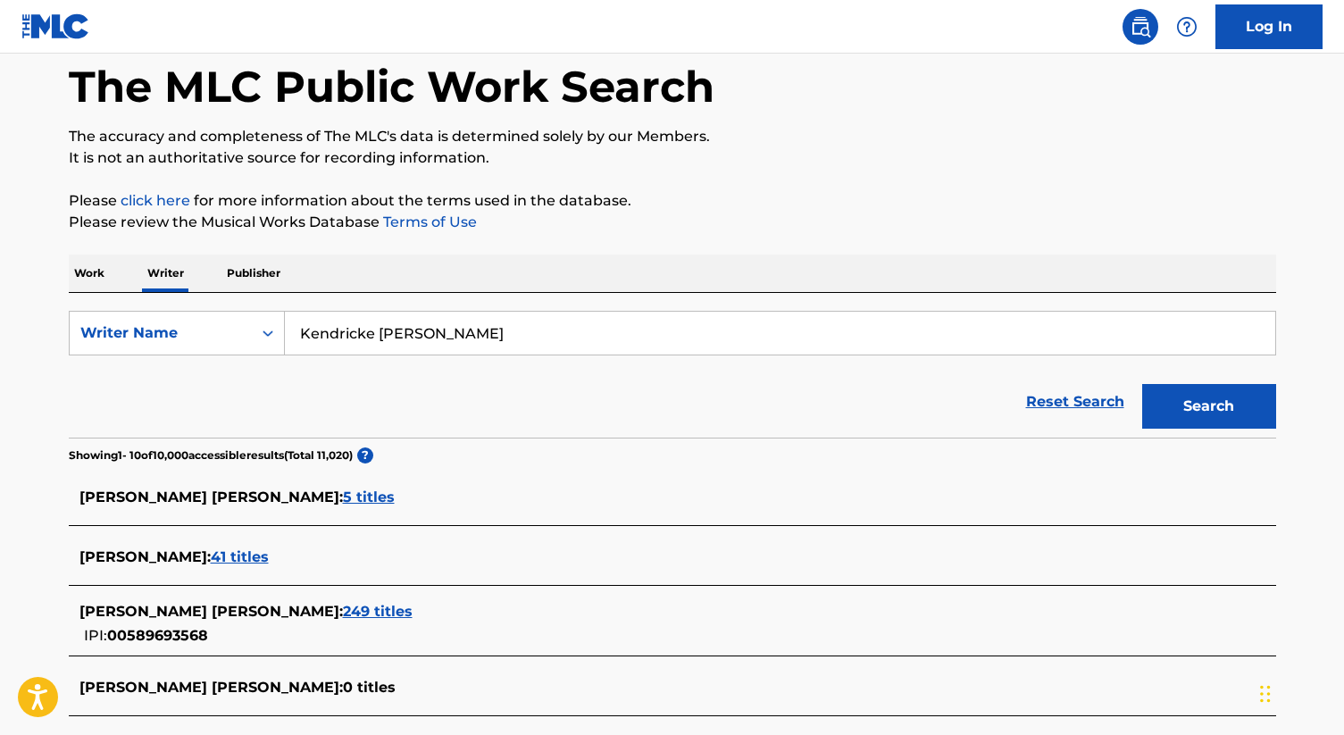
scroll to position [95, 0]
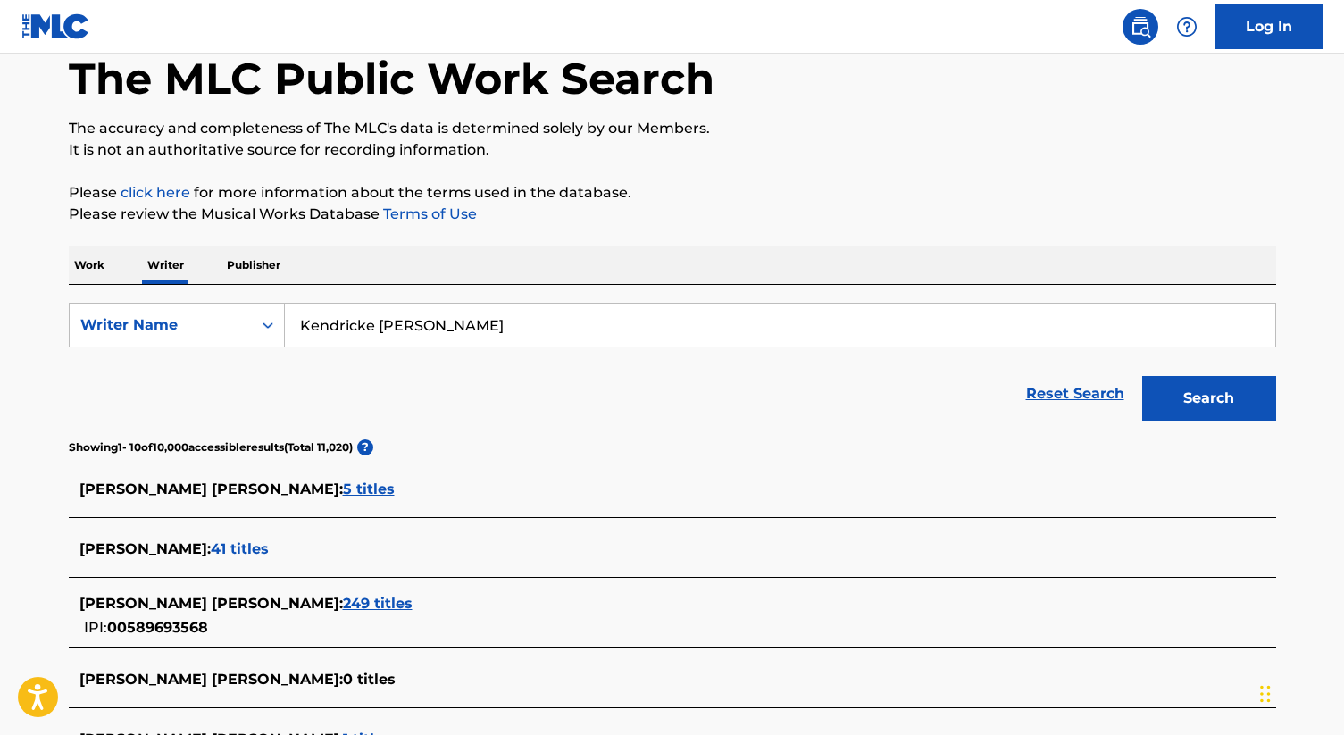
click at [358, 607] on span "249 titles" at bounding box center [378, 603] width 70 height 17
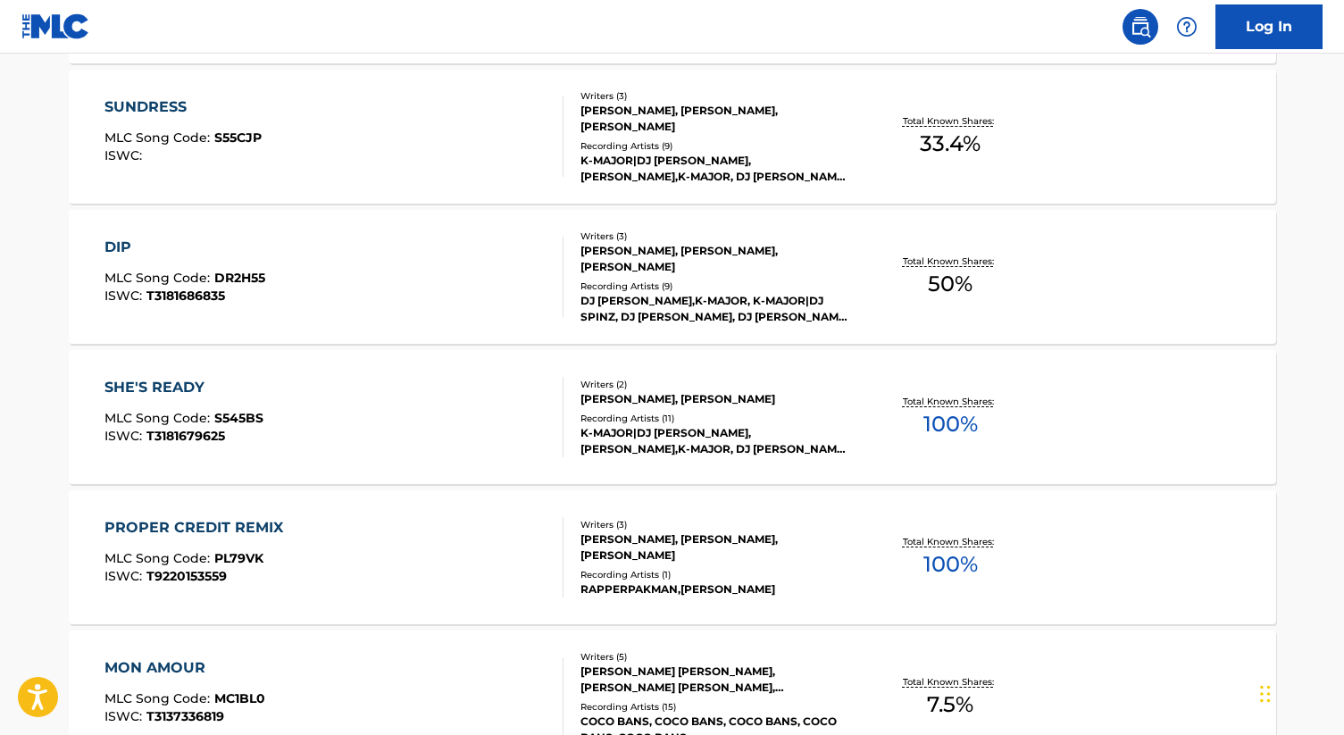
scroll to position [1452, 0]
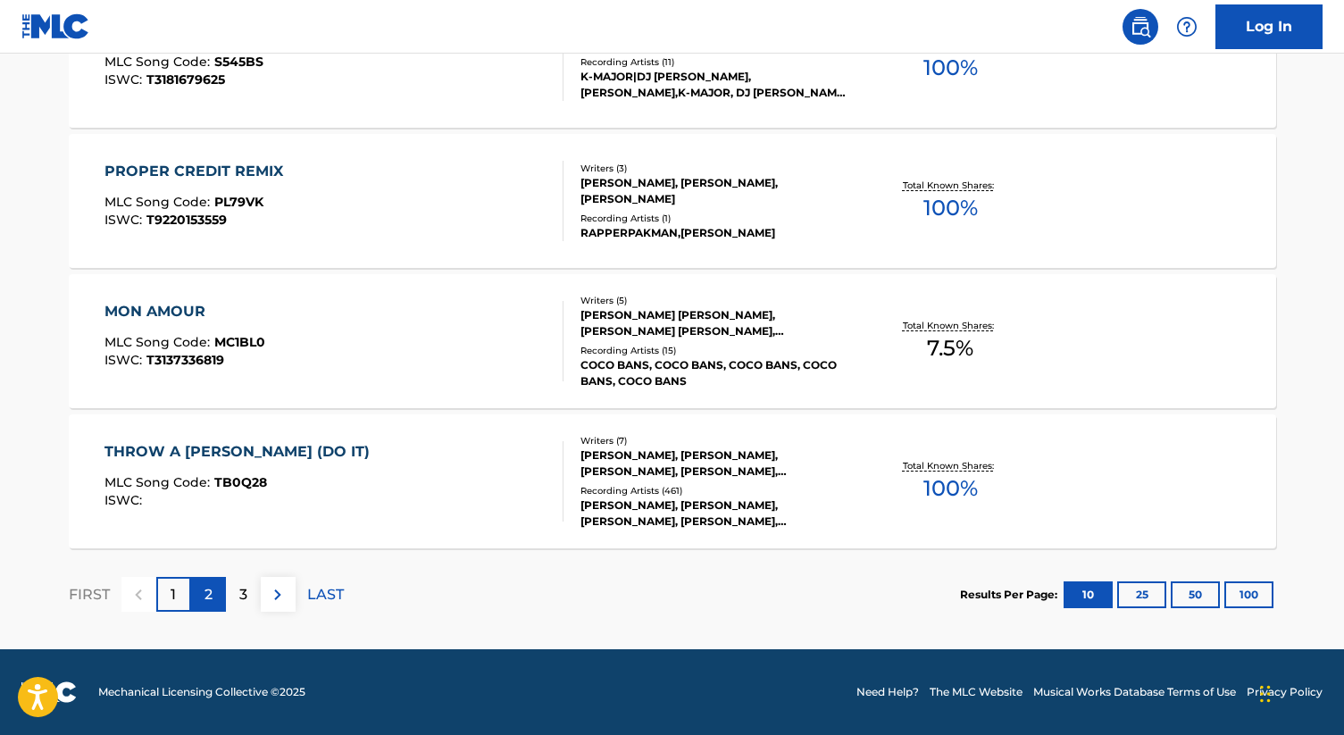
click at [196, 607] on div "2" at bounding box center [208, 594] width 35 height 35
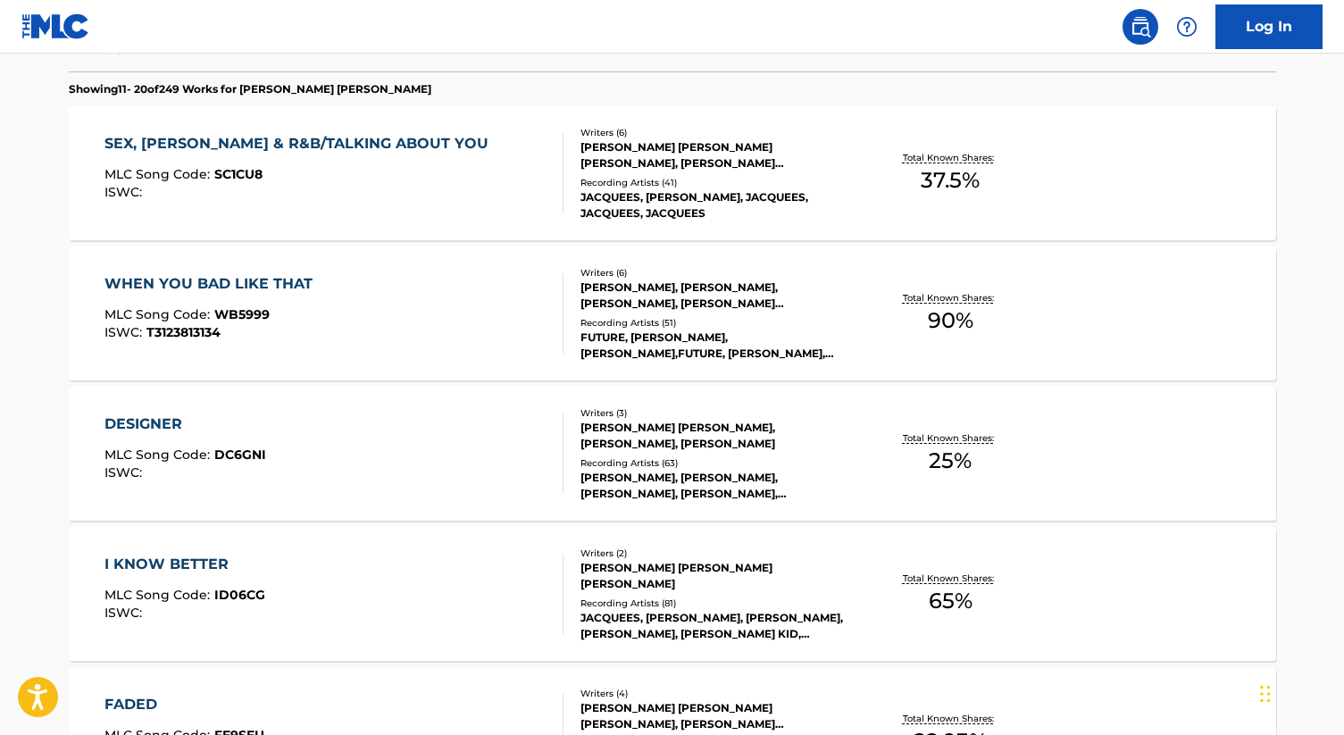
scroll to position [500, 0]
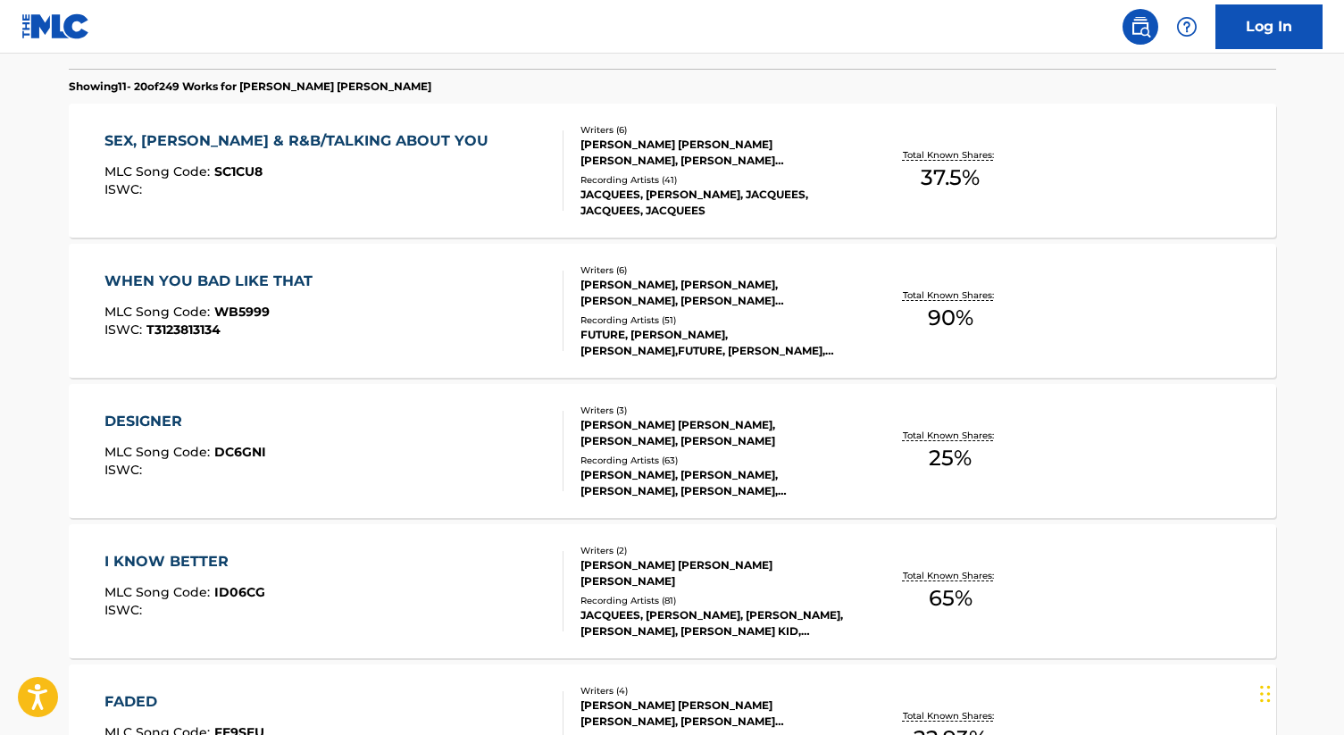
click at [672, 105] on div "SEX, [PERSON_NAME] & R&B/TALKING ABOUT YOU MLC Song Code : SC1CU8 ISWC : Writer…" at bounding box center [673, 171] width 1208 height 134
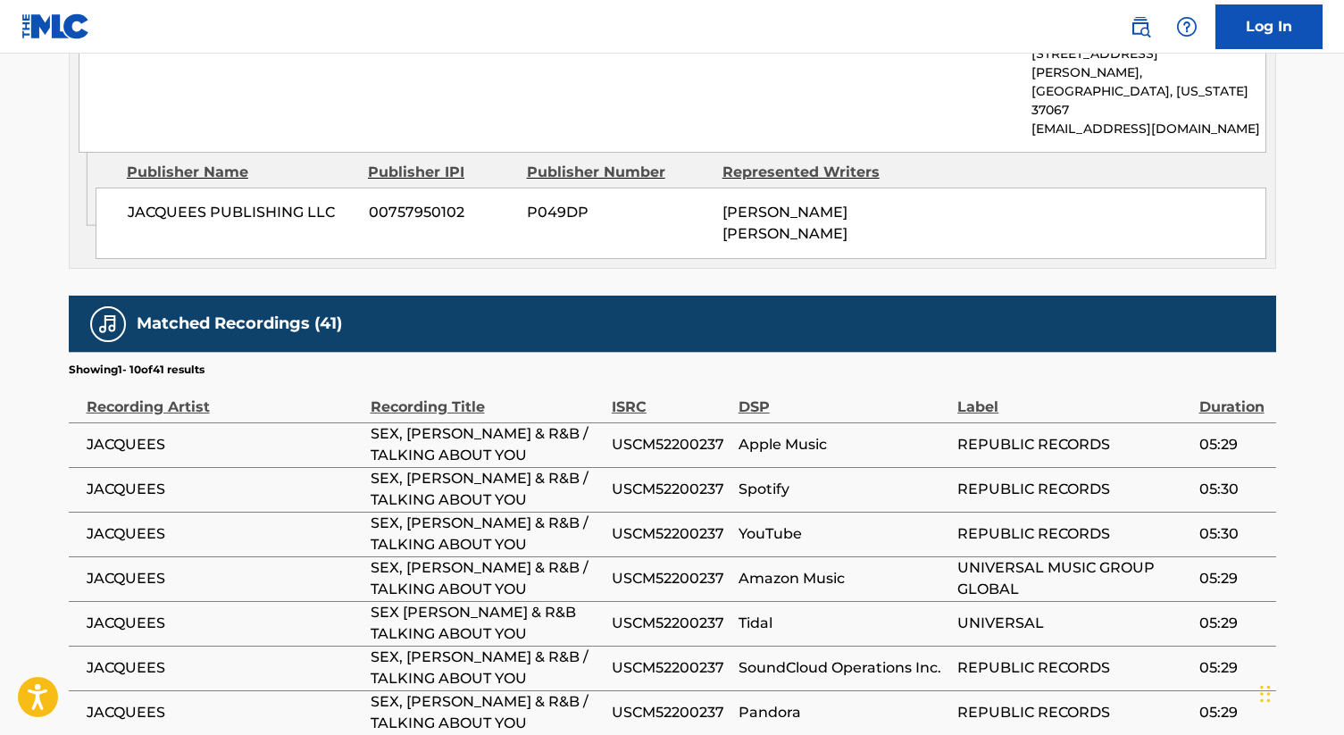
scroll to position [2460, 0]
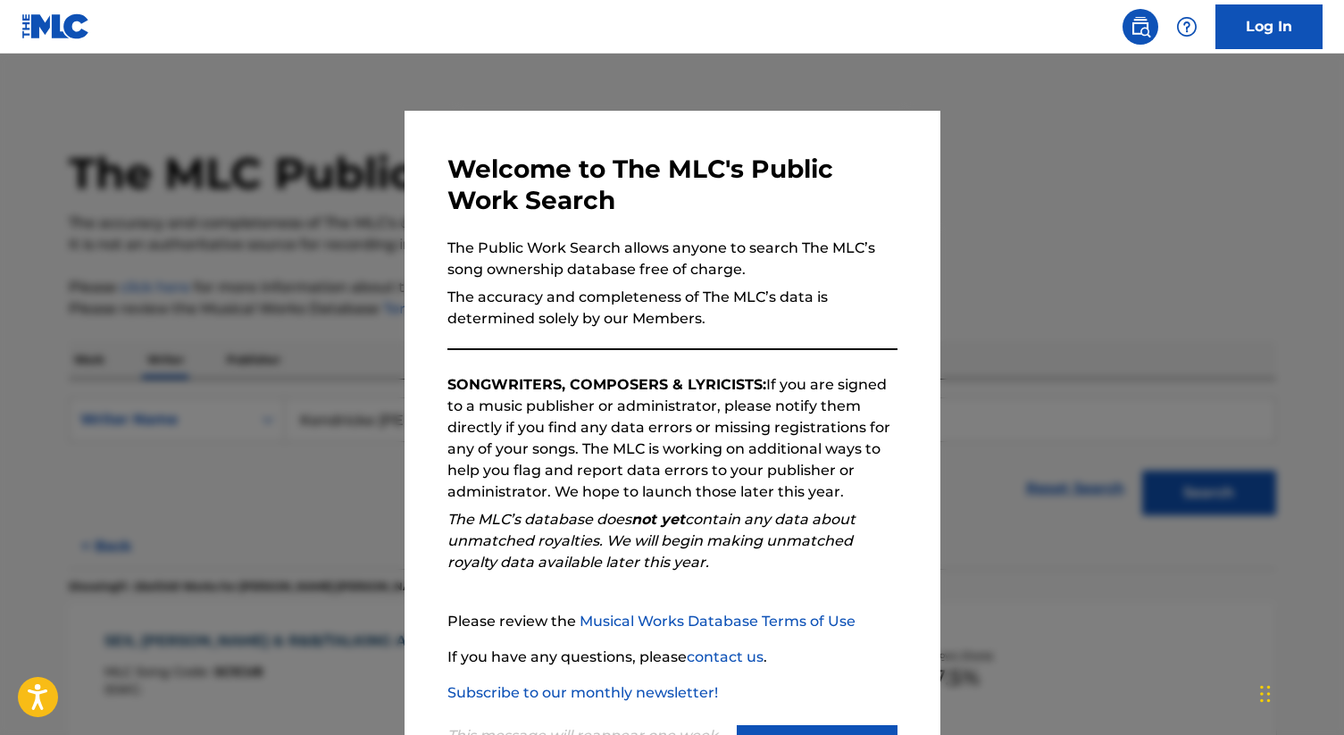
click at [151, 175] on div at bounding box center [672, 421] width 1344 height 735
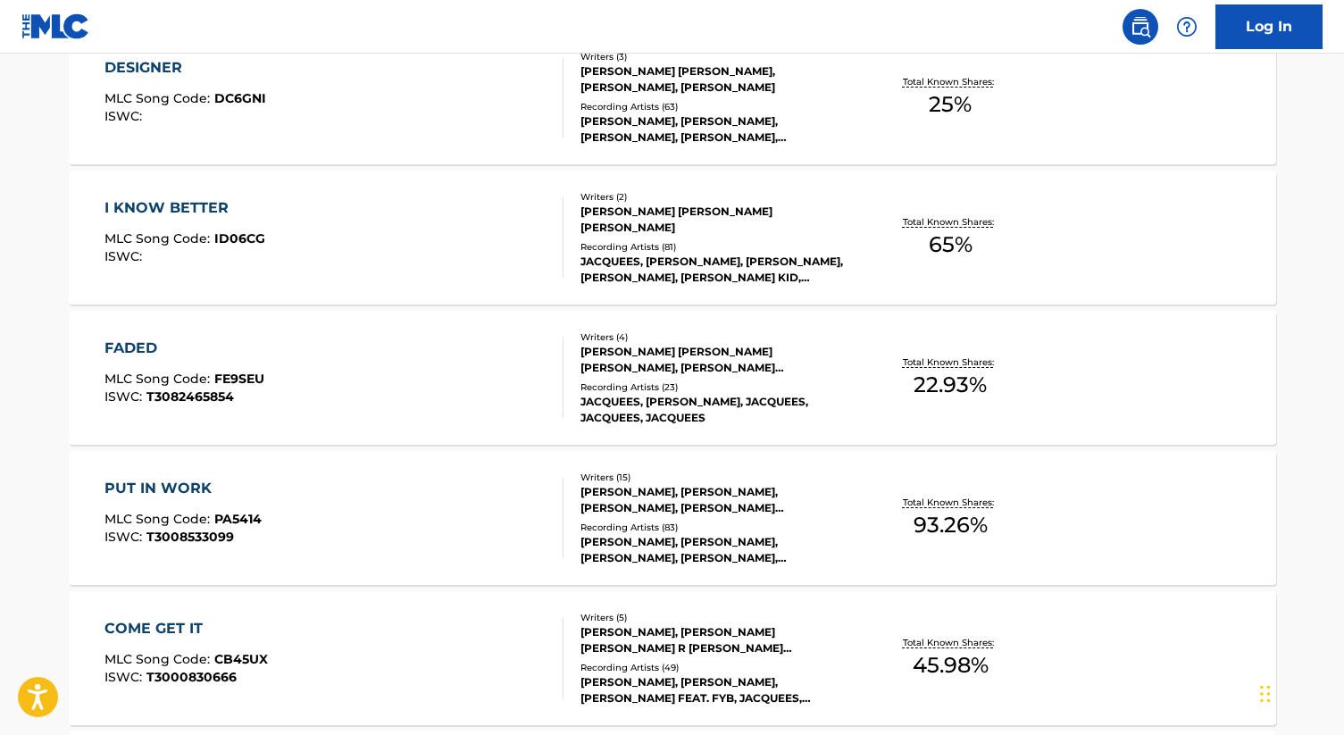
scroll to position [867, 0]
